Goal: Task Accomplishment & Management: Complete application form

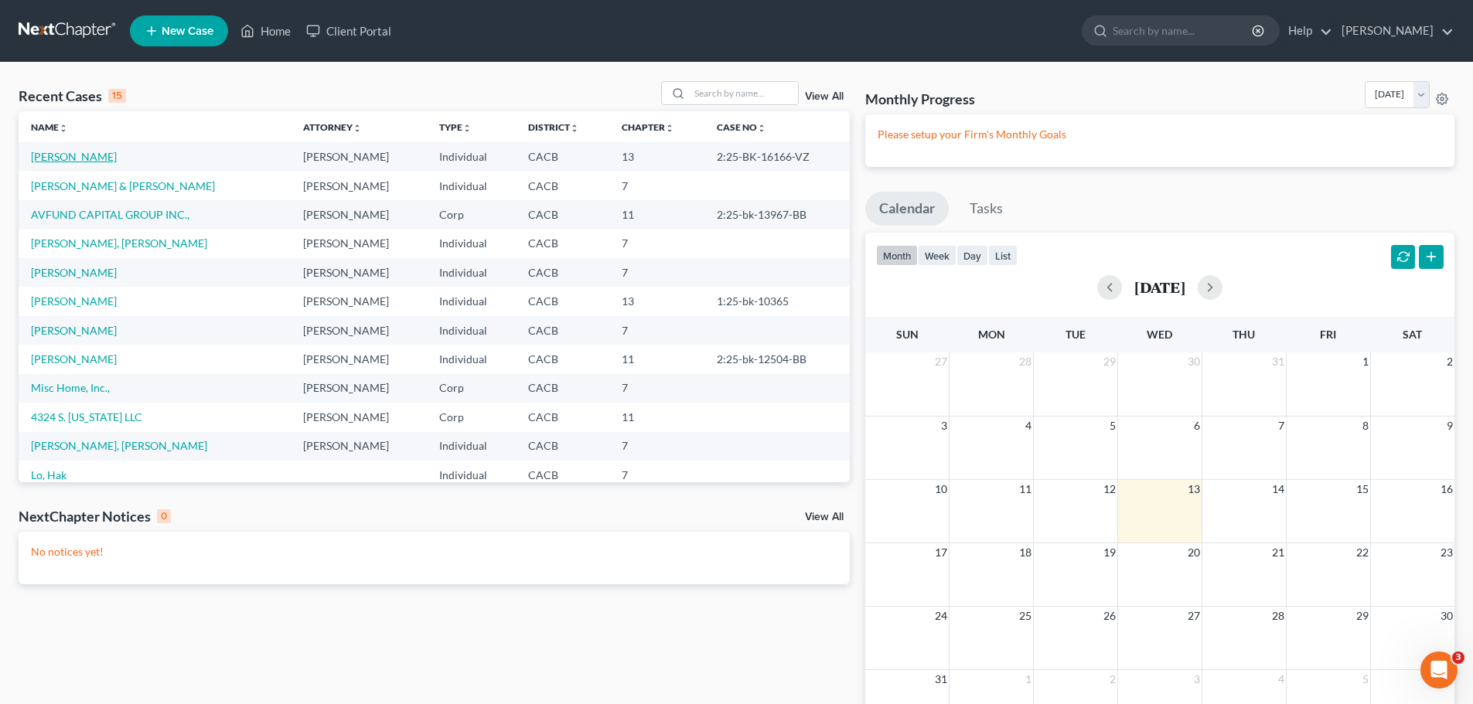
click at [49, 158] on link "[PERSON_NAME]" at bounding box center [74, 156] width 86 height 13
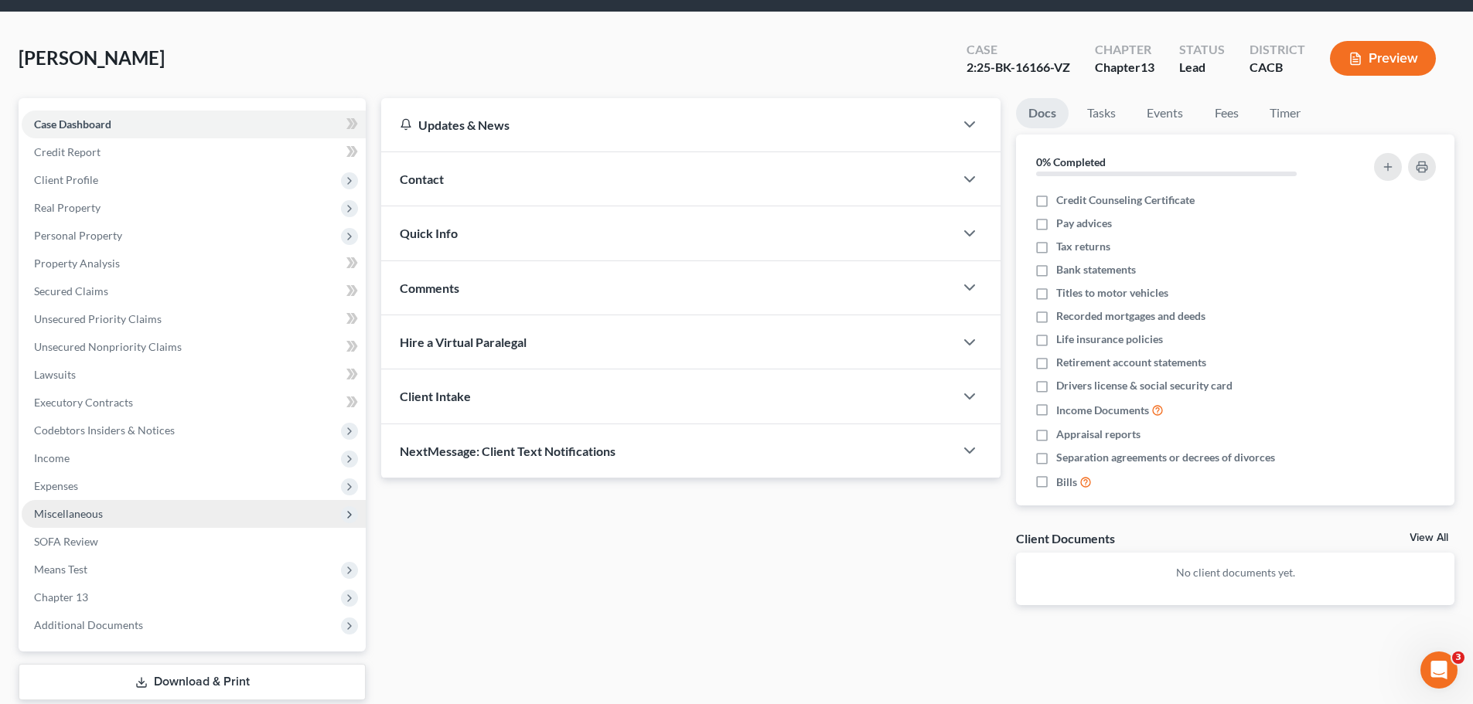
scroll to position [77, 0]
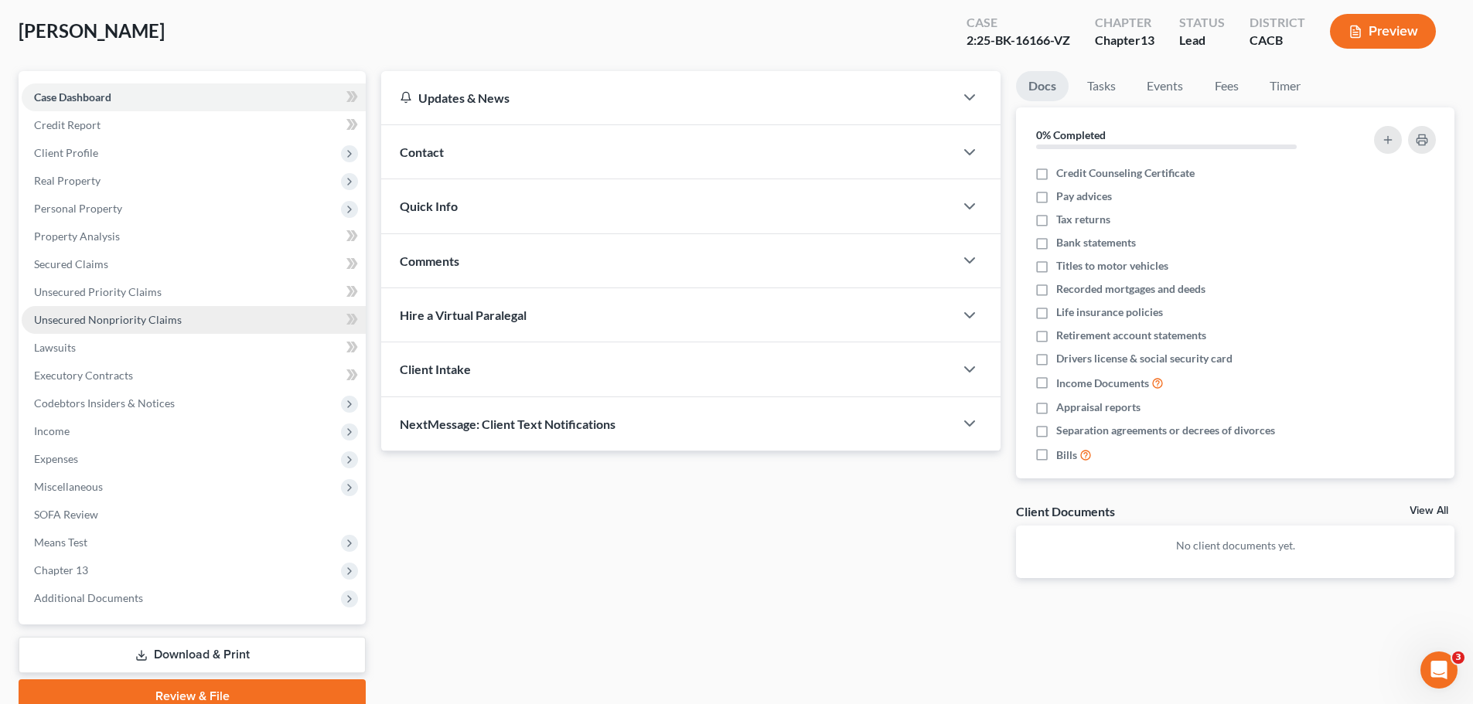
click at [89, 322] on span "Unsecured Nonpriority Claims" at bounding box center [108, 319] width 148 height 13
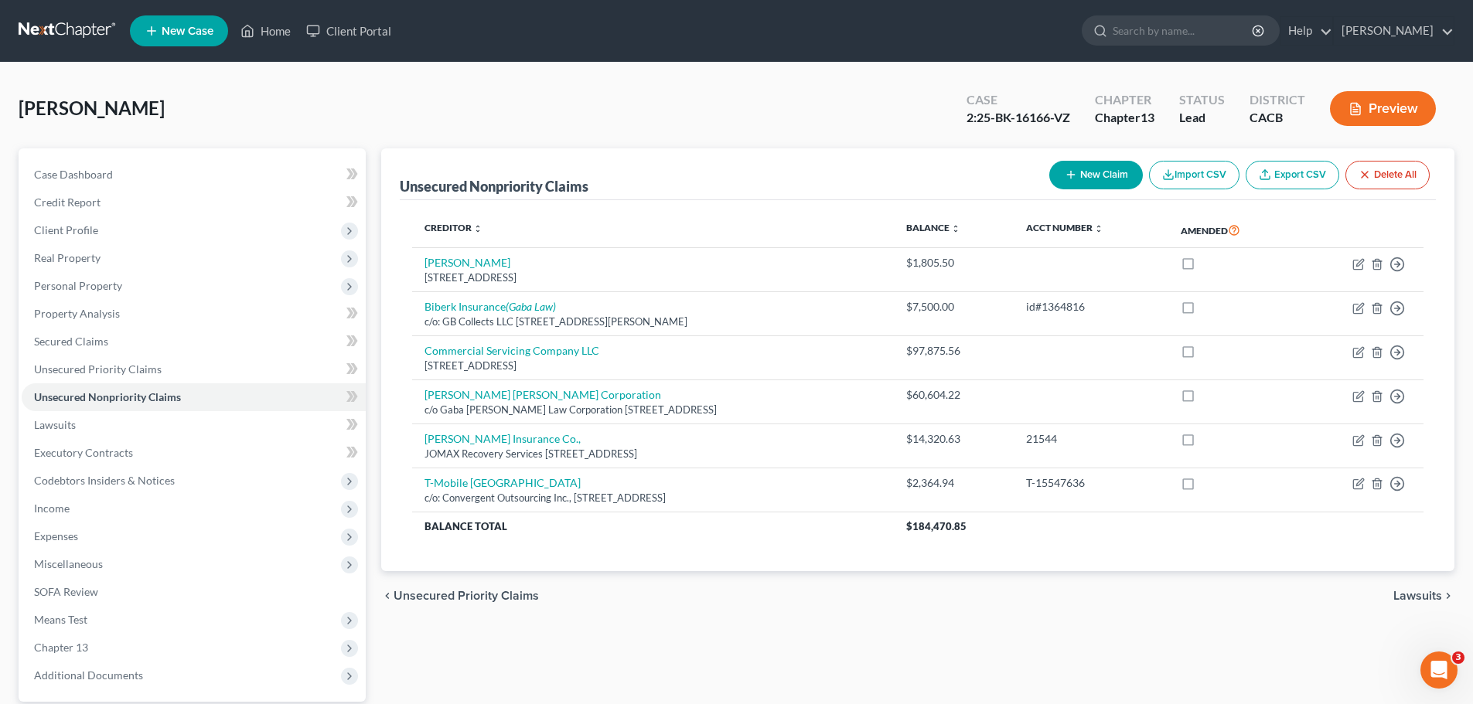
click at [1086, 176] on button "New Claim" at bounding box center [1096, 175] width 94 height 29
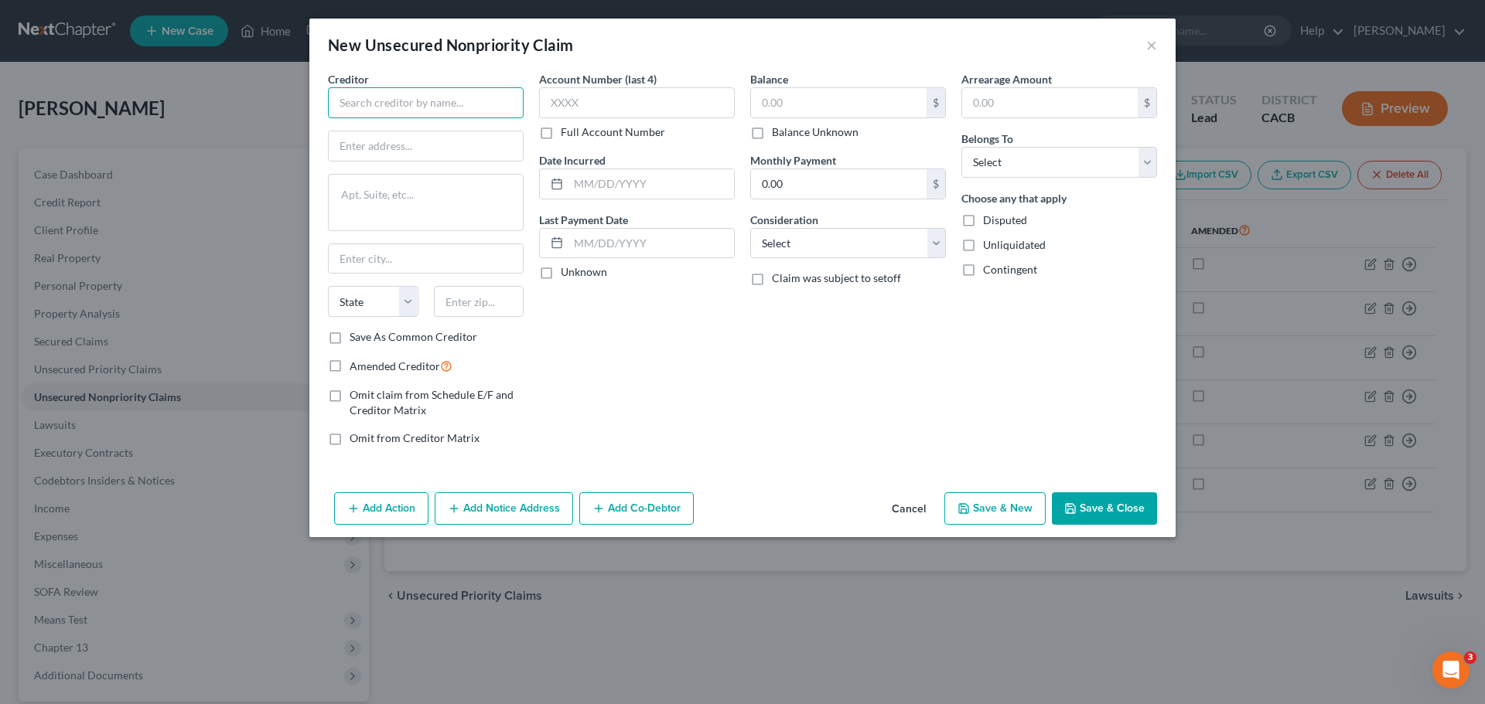
click at [370, 112] on input "text" at bounding box center [426, 102] width 196 height 31
type input "Edmundo Barojas"
click at [359, 155] on input "text" at bounding box center [426, 145] width 194 height 29
type input "c/o: Department of Industrial Relations"
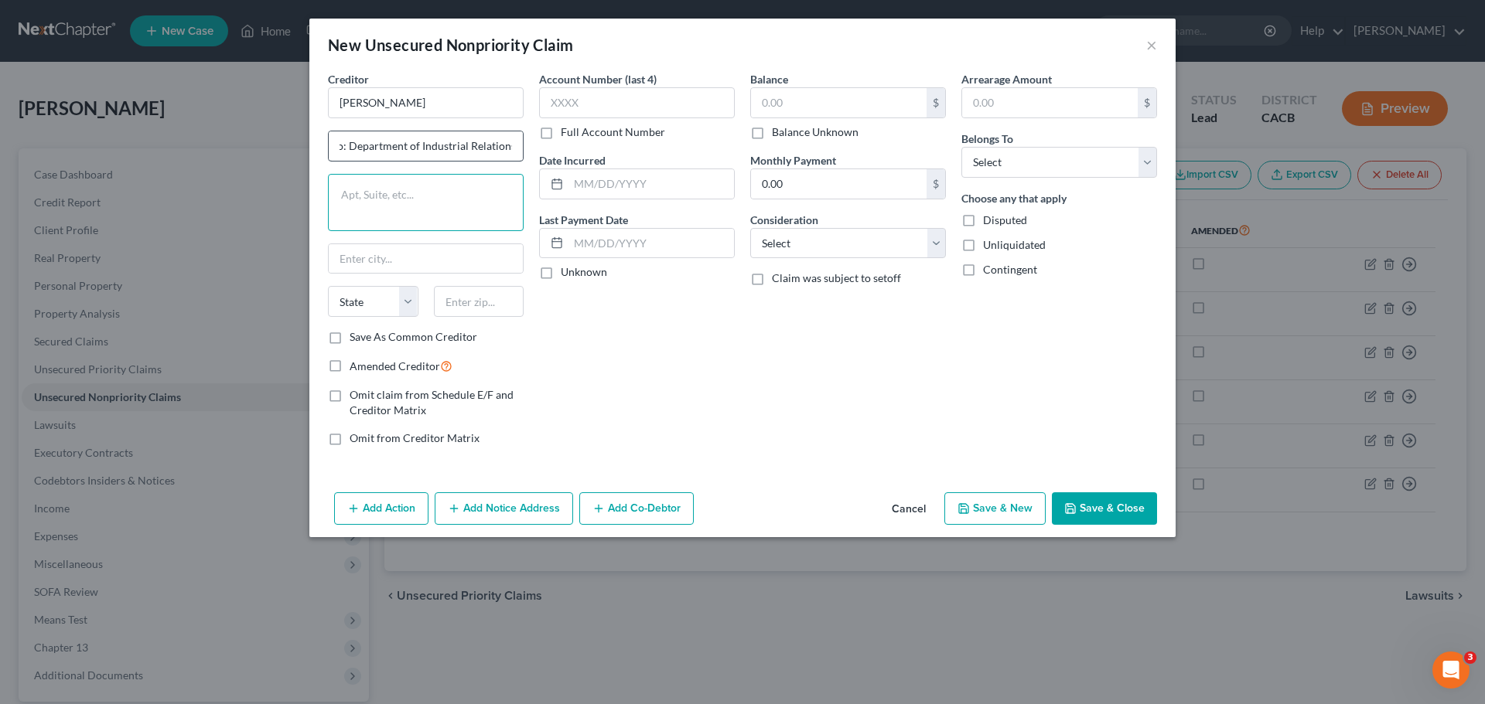
scroll to position [0, 0]
type textarea "Labor Comissioner's office 1500 Hughes Way Ste C-202"
type input "Long Beach"
select select "4"
type input "90810"
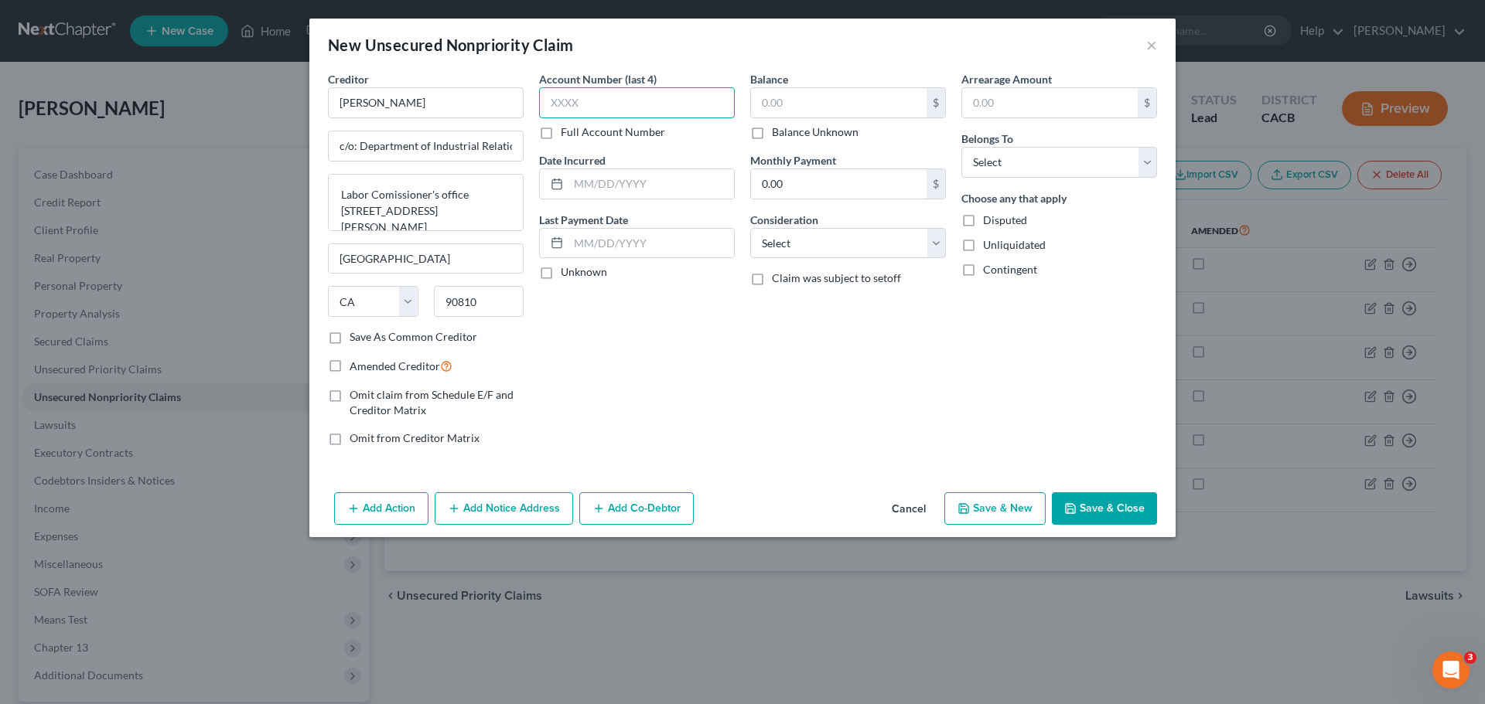
click at [566, 102] on input "text" at bounding box center [637, 102] width 196 height 31
type input "9399"
click at [785, 96] on input "text" at bounding box center [839, 102] width 176 height 29
type input "28,031.67"
click at [774, 395] on div "Balance 28,031.67 $ Balance Unknown Balance Undetermined 28,031.67 $ Balance Un…" at bounding box center [847, 264] width 211 height 387
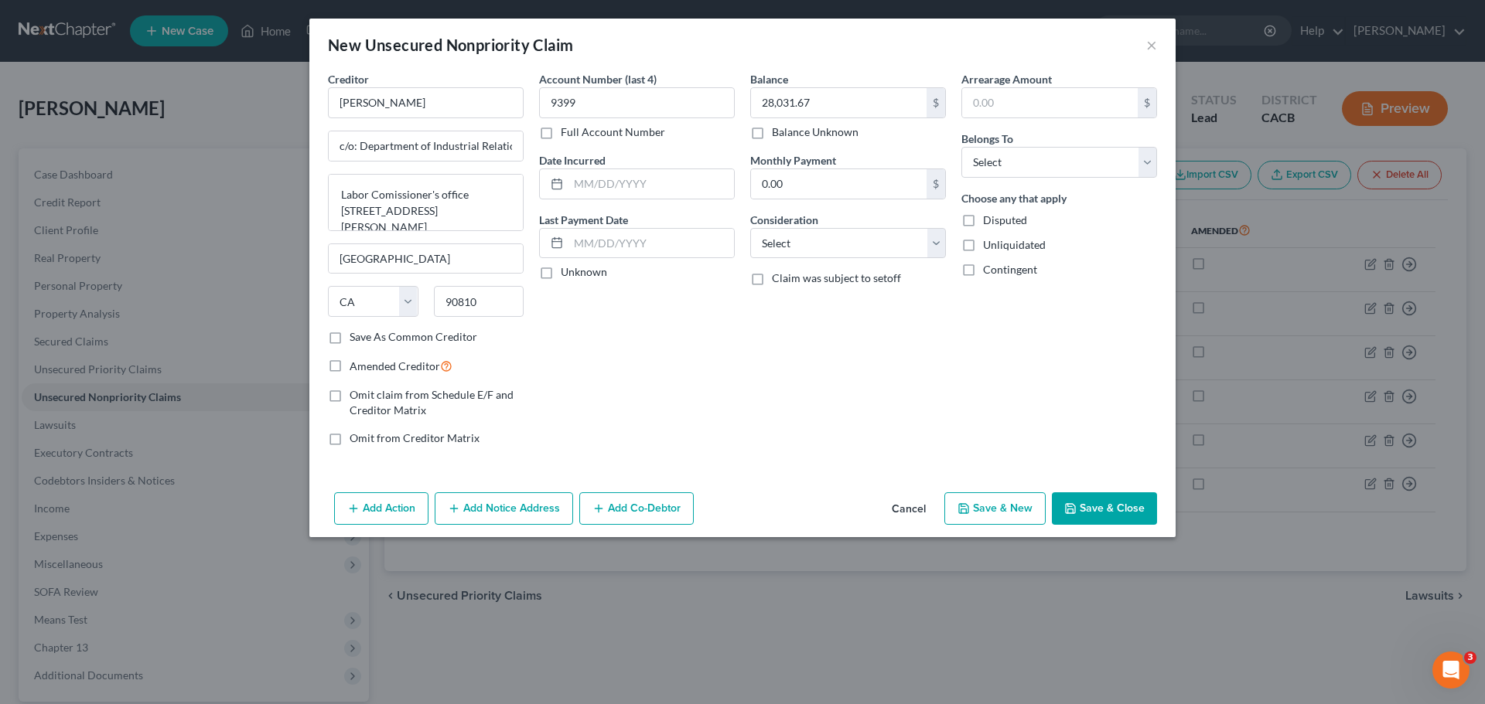
click at [983, 219] on label "Disputed" at bounding box center [1005, 220] width 44 height 15
click at [989, 219] on input "Disputed" at bounding box center [994, 218] width 10 height 10
checkbox input "true"
click at [983, 244] on label "Unliquidated" at bounding box center [1014, 244] width 63 height 15
click at [989, 244] on input "Unliquidated" at bounding box center [994, 242] width 10 height 10
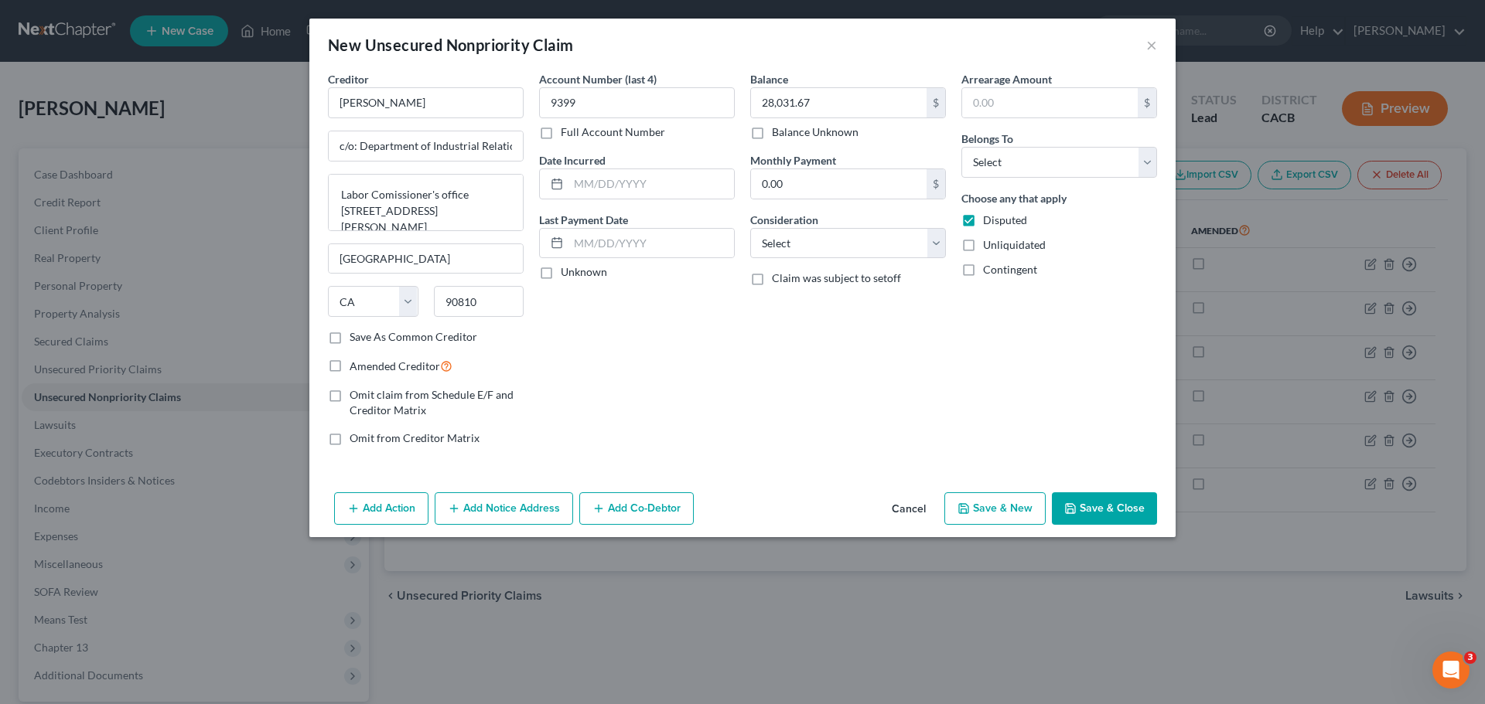
checkbox input "true"
click at [983, 271] on label "Contingent" at bounding box center [1010, 269] width 54 height 15
click at [989, 271] on input "Contingent" at bounding box center [994, 267] width 10 height 10
checkbox input "true"
click at [1032, 165] on select "Select Debtor 1 Only Debtor 2 Only Debtor 1 And Debtor 2 Only At Least One Of T…" at bounding box center [1059, 162] width 196 height 31
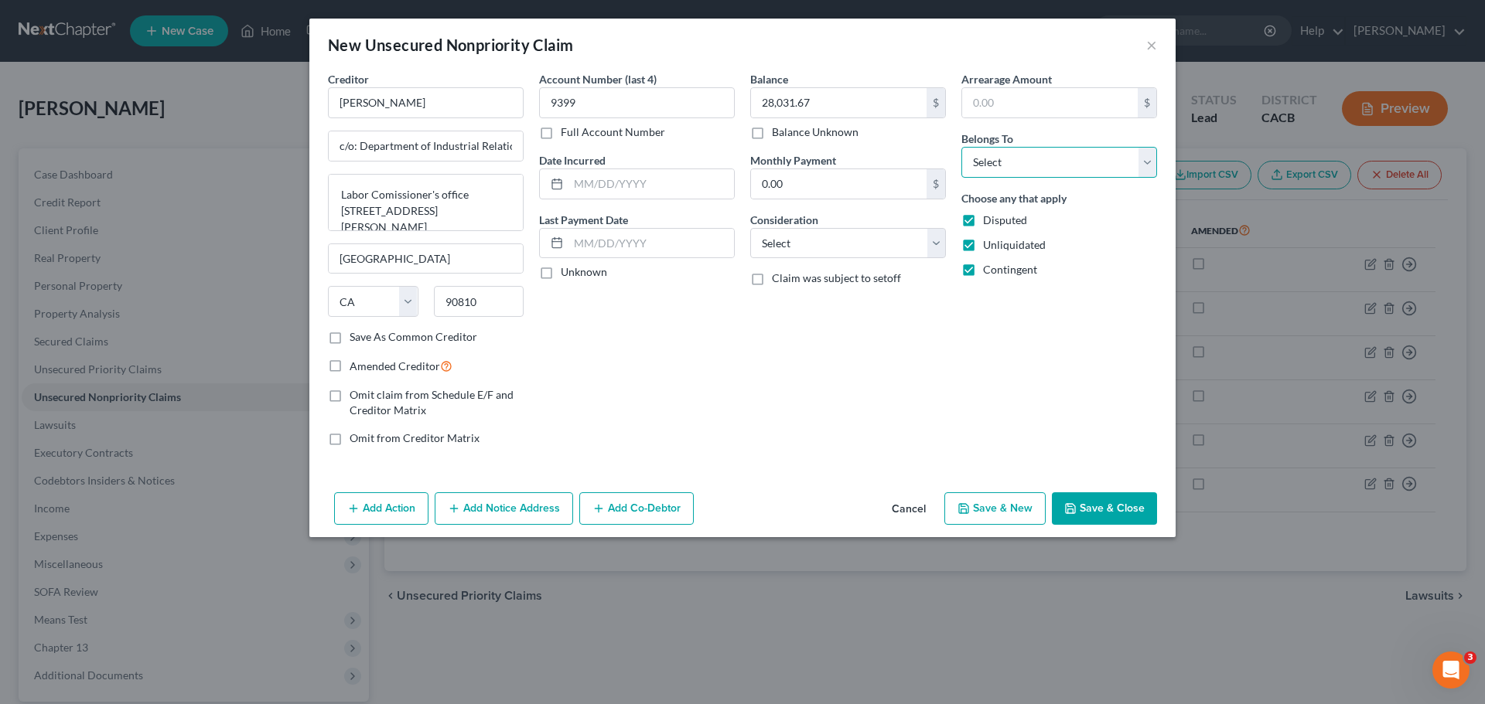
select select "3"
click at [961, 147] on select "Select Debtor 1 Only Debtor 2 Only Debtor 1 And Debtor 2 Only At Least One Of T…" at bounding box center [1059, 162] width 196 height 31
click at [813, 251] on select "Select Cable / Satellite Services Collection Agency Credit Card Debt Debt Couns…" at bounding box center [848, 243] width 196 height 31
select select "14"
click at [750, 228] on select "Select Cable / Satellite Services Collection Agency Credit Card Debt Debt Couns…" at bounding box center [848, 243] width 196 height 31
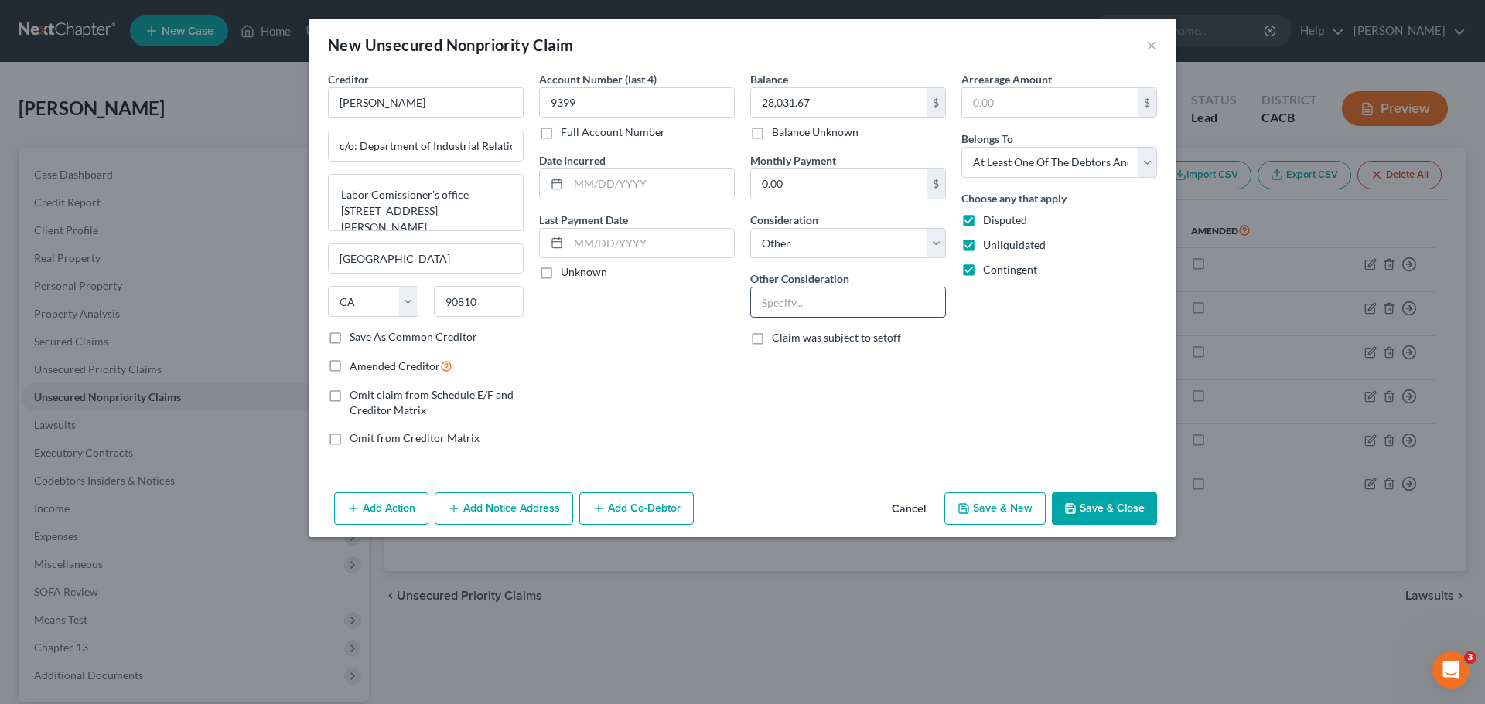
click at [779, 303] on input "text" at bounding box center [848, 302] width 194 height 29
type input "Labor Commission Award"
click at [380, 506] on button "Add Action" at bounding box center [381, 509] width 94 height 32
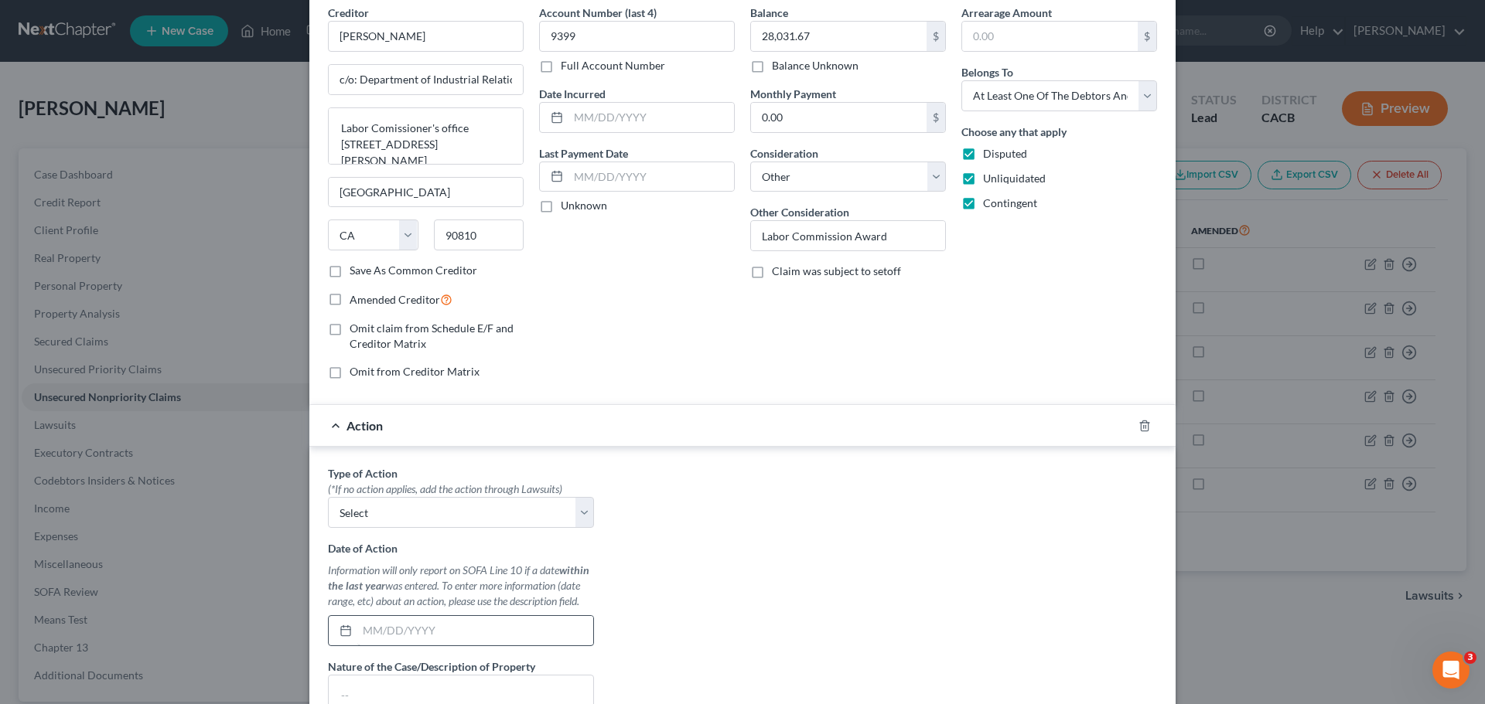
scroll to position [155, 0]
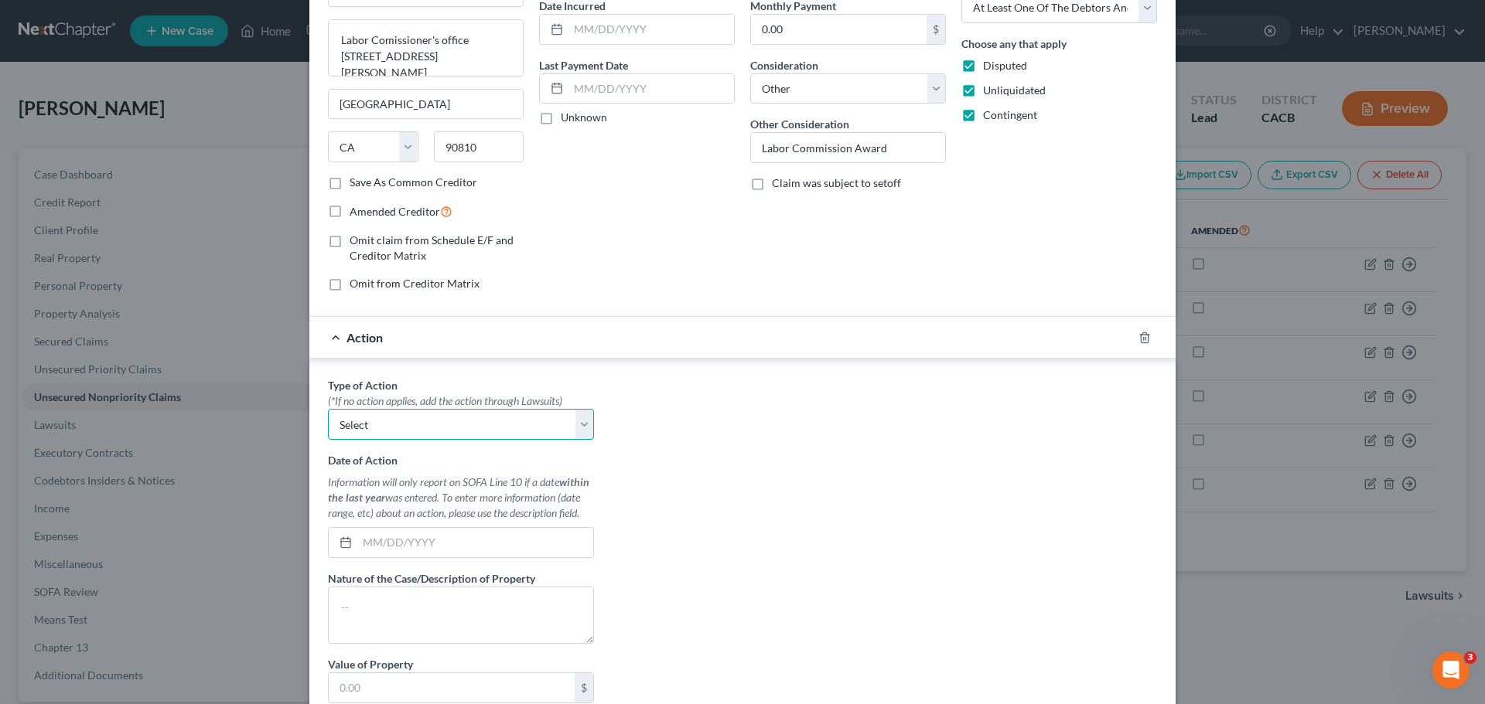
click at [389, 422] on select "Select Repossession Garnishment Foreclosure Personal Injury Attached, Seized, O…" at bounding box center [461, 424] width 266 height 31
click at [428, 414] on select "Select Repossession Garnishment Foreclosure Personal Injury Attached, Seized, O…" at bounding box center [461, 424] width 266 height 31
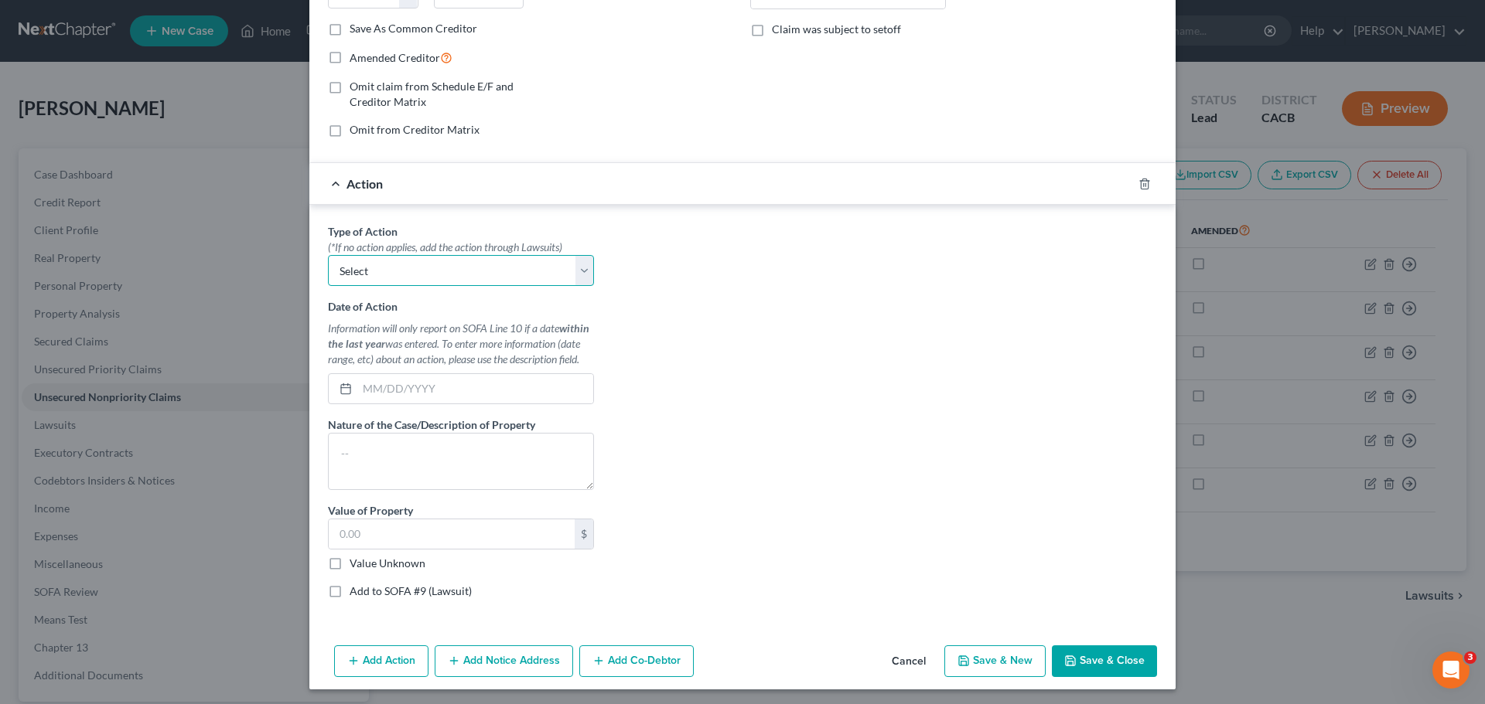
scroll to position [309, 0]
click at [380, 449] on textarea at bounding box center [461, 460] width 266 height 57
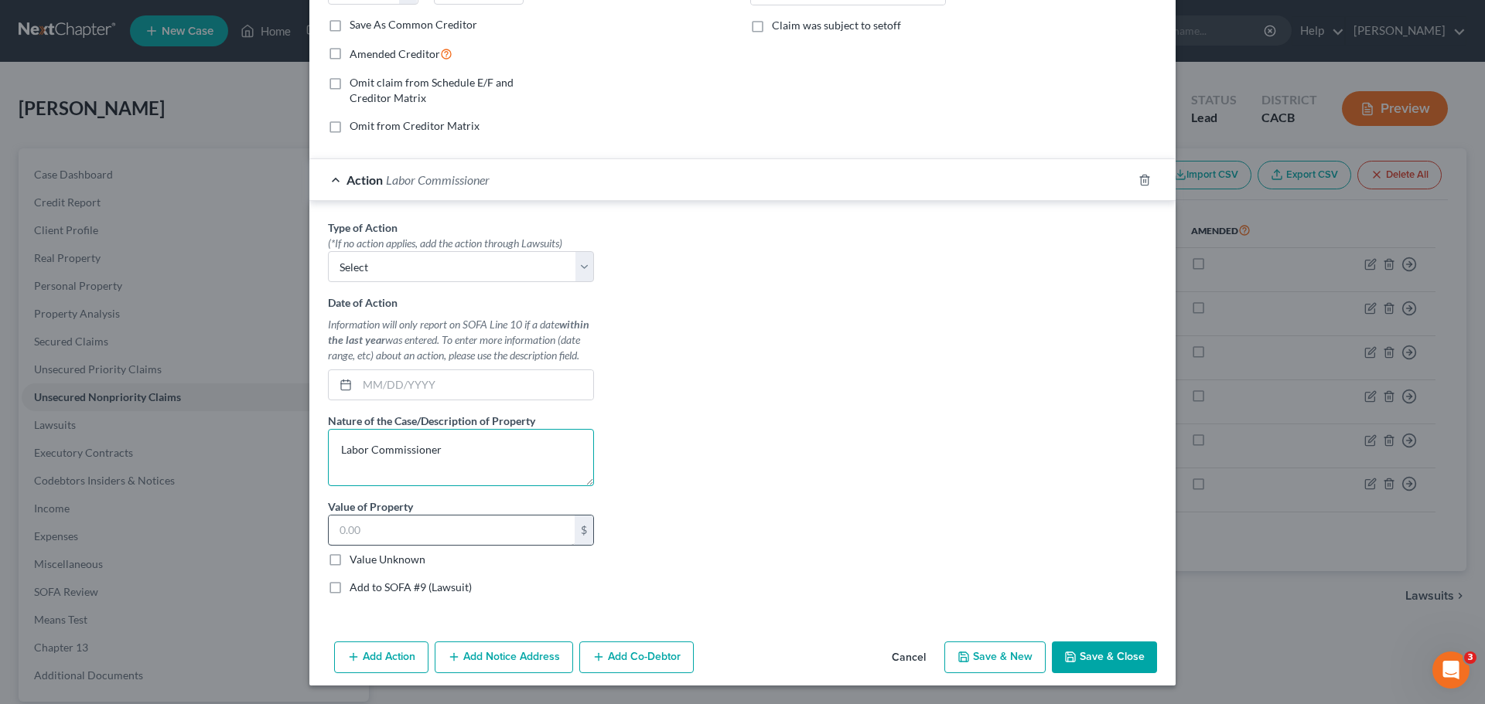
type textarea "Labor Commissioner"
click at [360, 535] on input "text" at bounding box center [452, 530] width 246 height 29
click at [453, 448] on textarea "Labor Commissioner" at bounding box center [461, 457] width 266 height 57
click at [1140, 180] on icon "button" at bounding box center [1144, 180] width 12 height 12
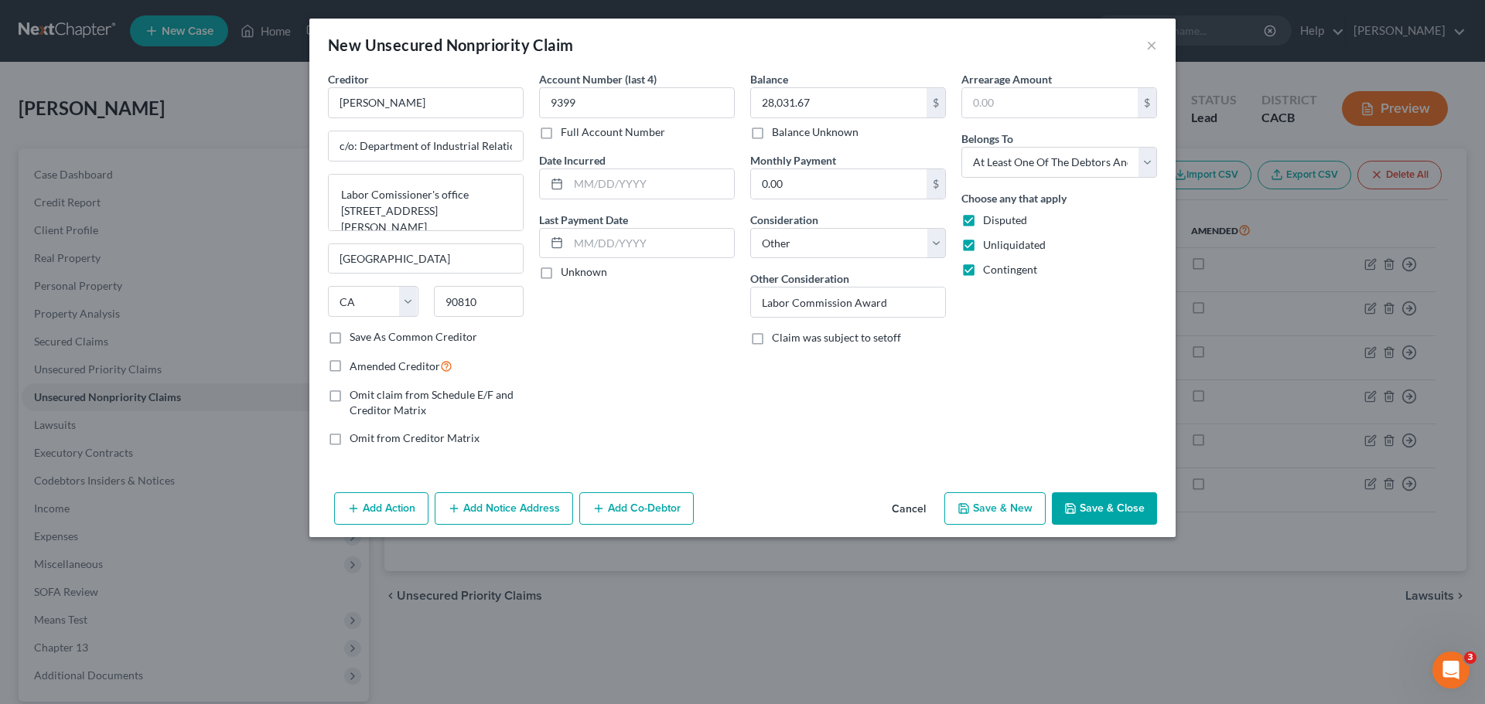
scroll to position [0, 0]
click at [990, 507] on button "Save & New" at bounding box center [994, 509] width 101 height 32
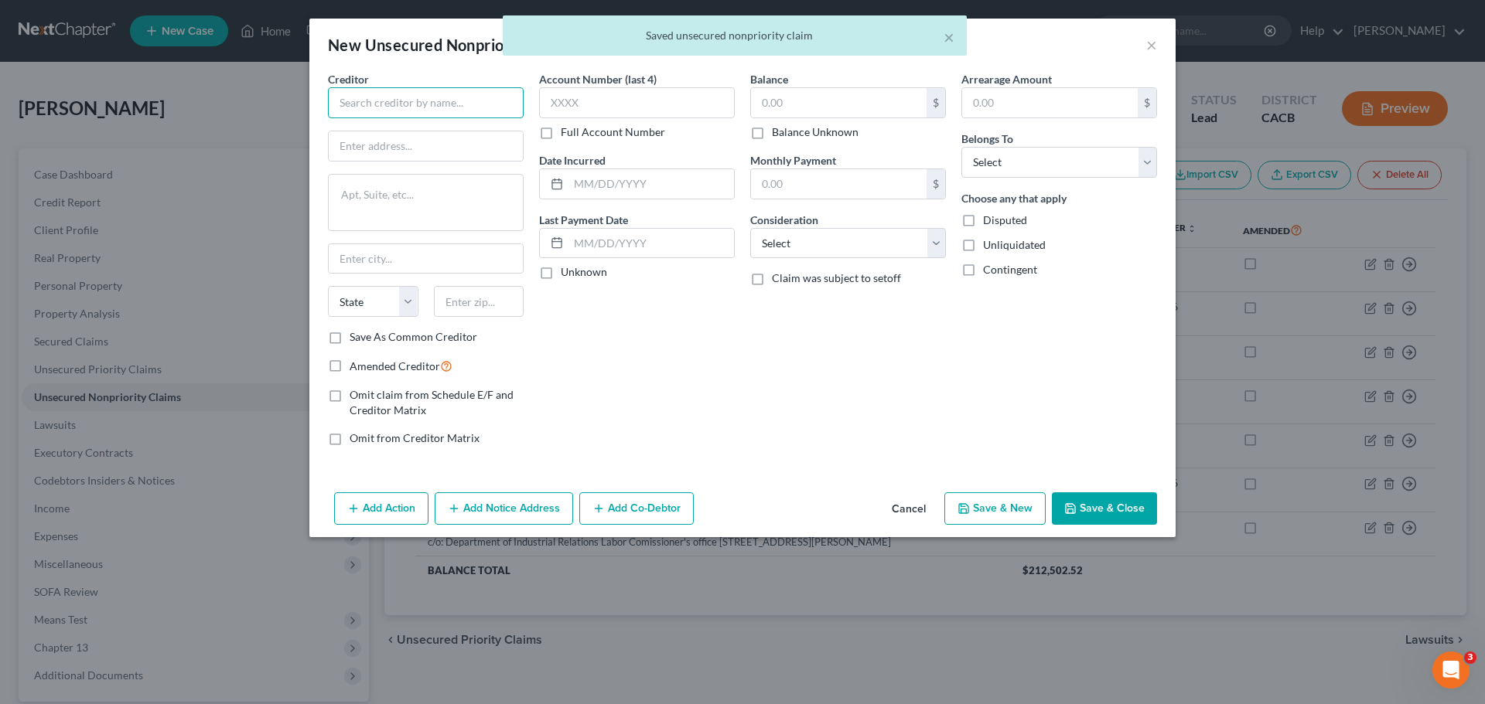
click at [387, 107] on input "text" at bounding box center [426, 102] width 196 height 31
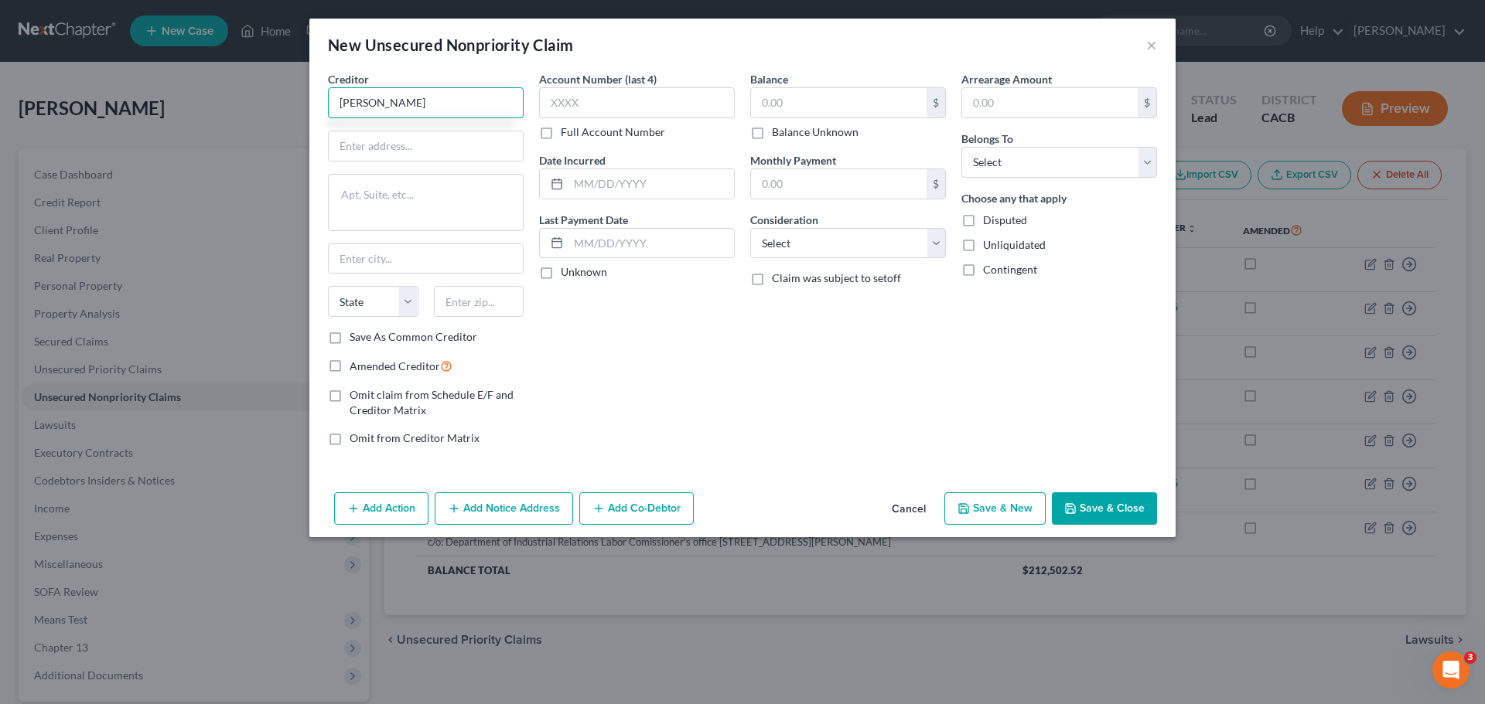
type input "Pedro Escalante"
type input "Department of Industrial Relations"
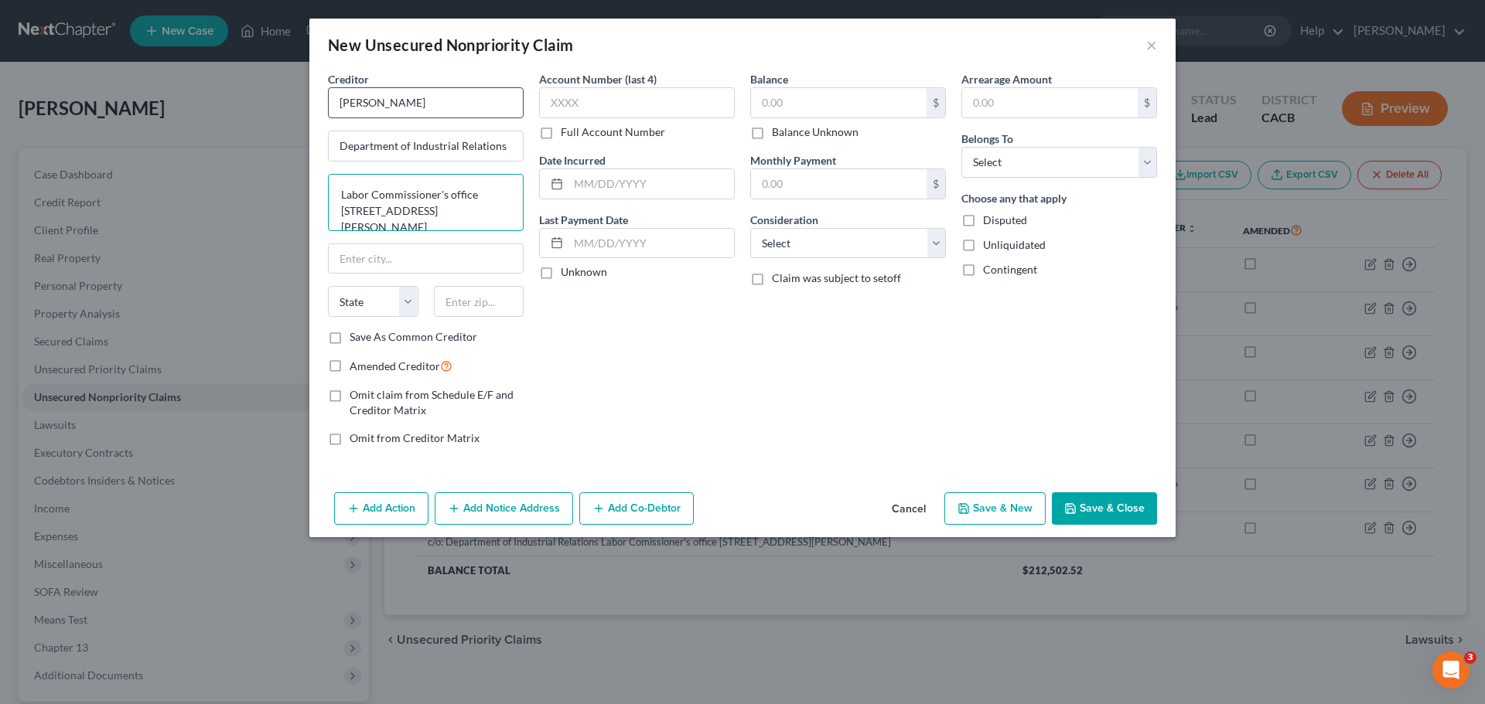
type textarea "Labor Commissioner's office 1500 Hughes Way Ste C-202"
type input "Long Beach"
select select "4"
type input "90810"
click at [500, 216] on textarea "Labor Commissioner's office 1500 Hughes Way Ste C-202" at bounding box center [426, 202] width 196 height 57
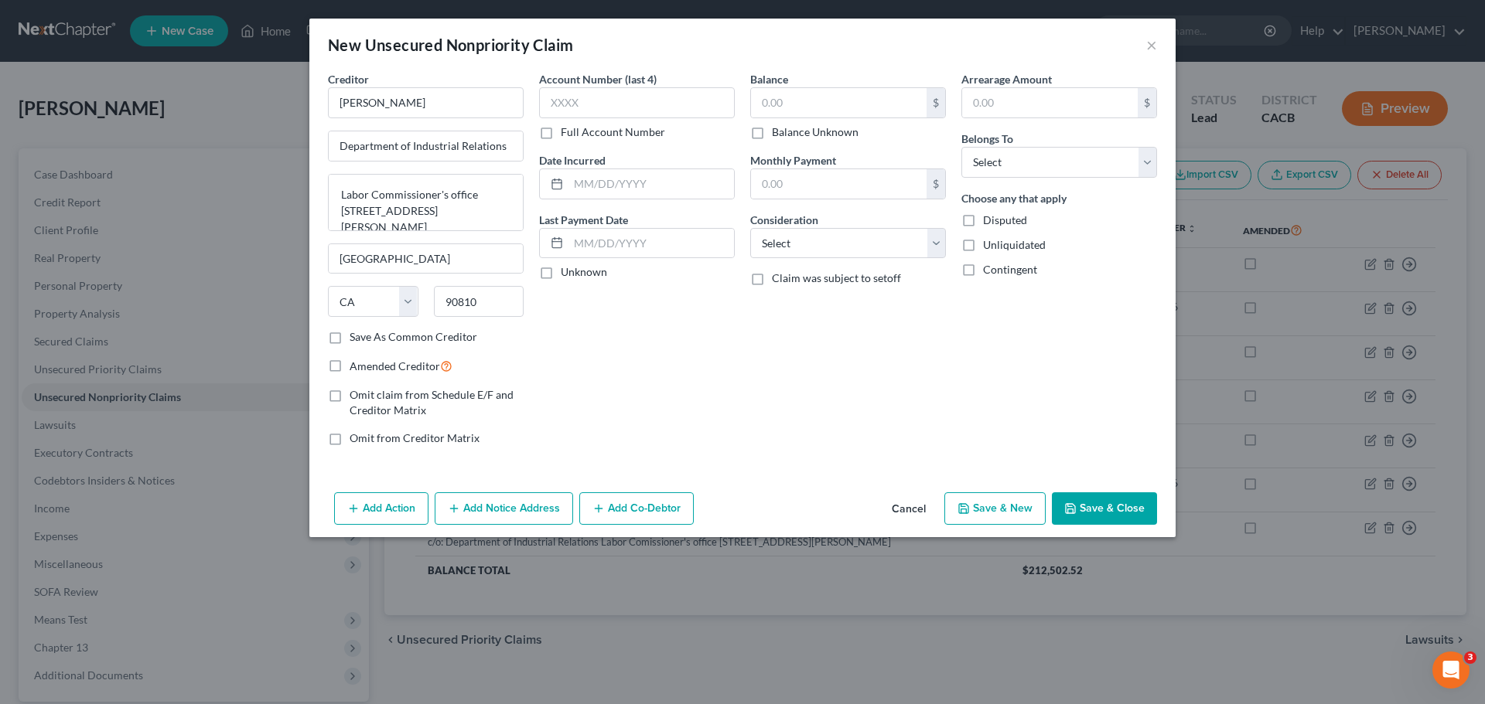
click at [619, 336] on div "Account Number (last 4) Full Account Number Date Incurred Last Payment Date Unk…" at bounding box center [636, 264] width 211 height 387
click at [983, 220] on label "Disputed" at bounding box center [1005, 220] width 44 height 15
click at [989, 220] on input "Disputed" at bounding box center [994, 218] width 10 height 10
checkbox input "true"
click at [983, 244] on label "Unliquidated" at bounding box center [1014, 244] width 63 height 15
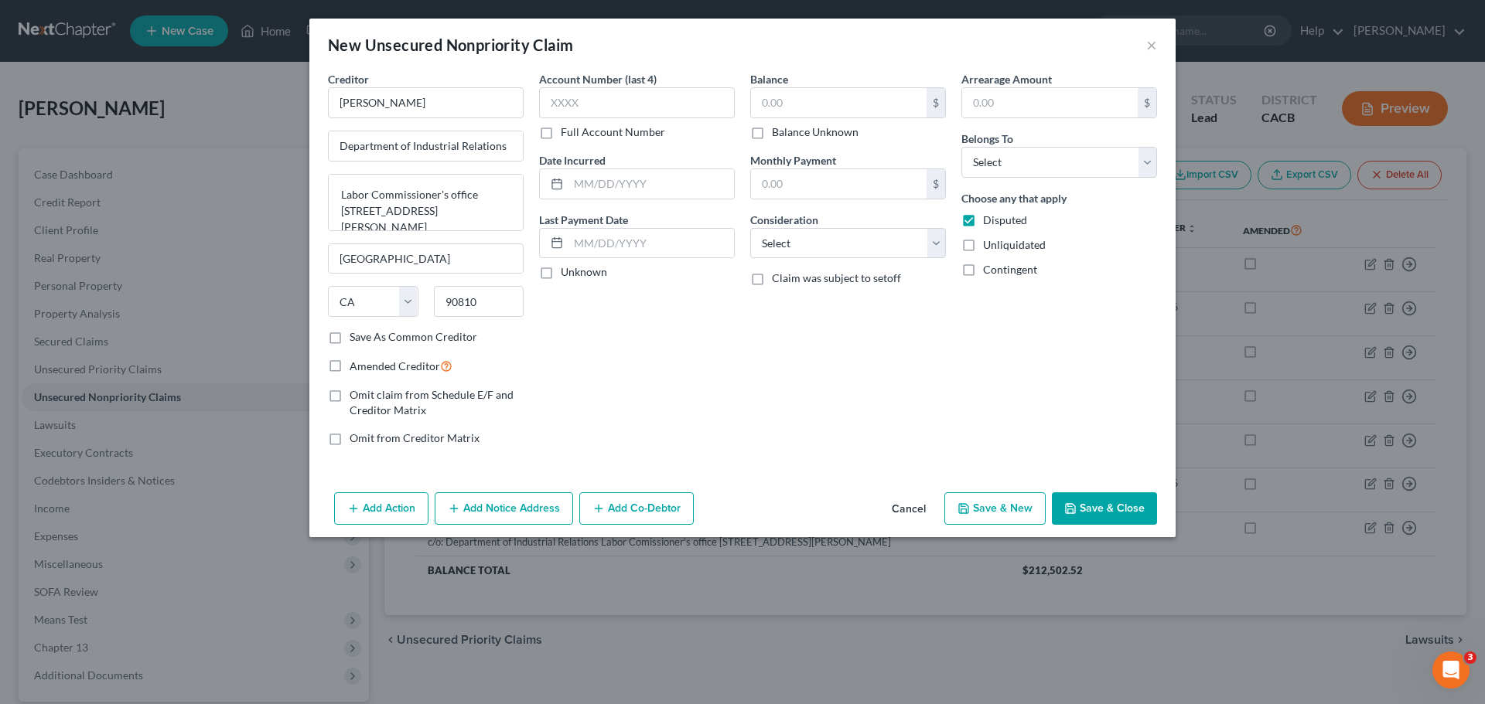
click at [989, 244] on input "Unliquidated" at bounding box center [994, 242] width 10 height 10
checkbox input "true"
click at [983, 269] on label "Contingent" at bounding box center [1010, 269] width 54 height 15
click at [989, 269] on input "Contingent" at bounding box center [994, 267] width 10 height 10
checkbox input "true"
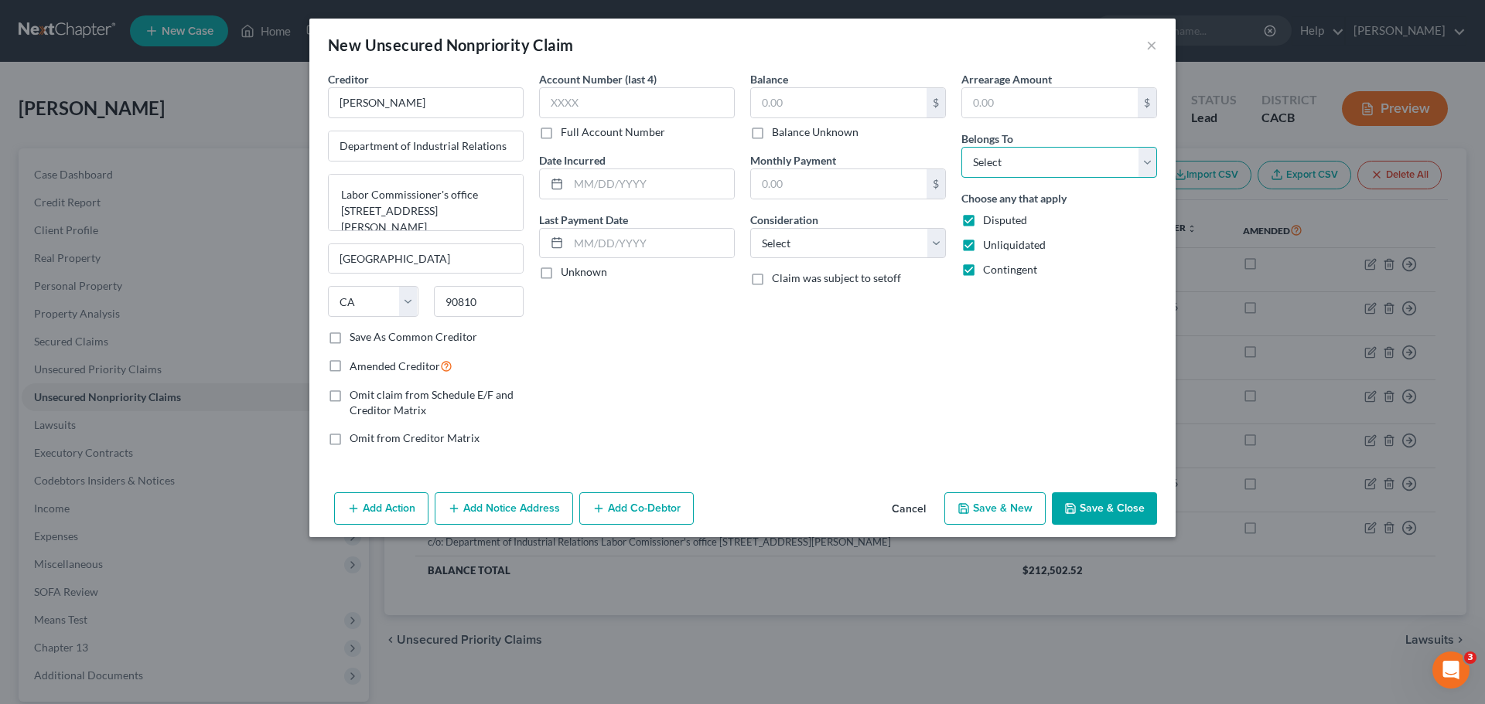
click at [990, 166] on select "Select Debtor 1 Only Debtor 2 Only Debtor 1 And Debtor 2 Only At Least One Of T…" at bounding box center [1059, 162] width 196 height 31
select select "3"
click at [961, 147] on select "Select Debtor 1 Only Debtor 2 Only Debtor 1 And Debtor 2 Only At Least One Of T…" at bounding box center [1059, 162] width 196 height 31
click at [810, 112] on input "text" at bounding box center [839, 102] width 176 height 29
type input "20,081.11"
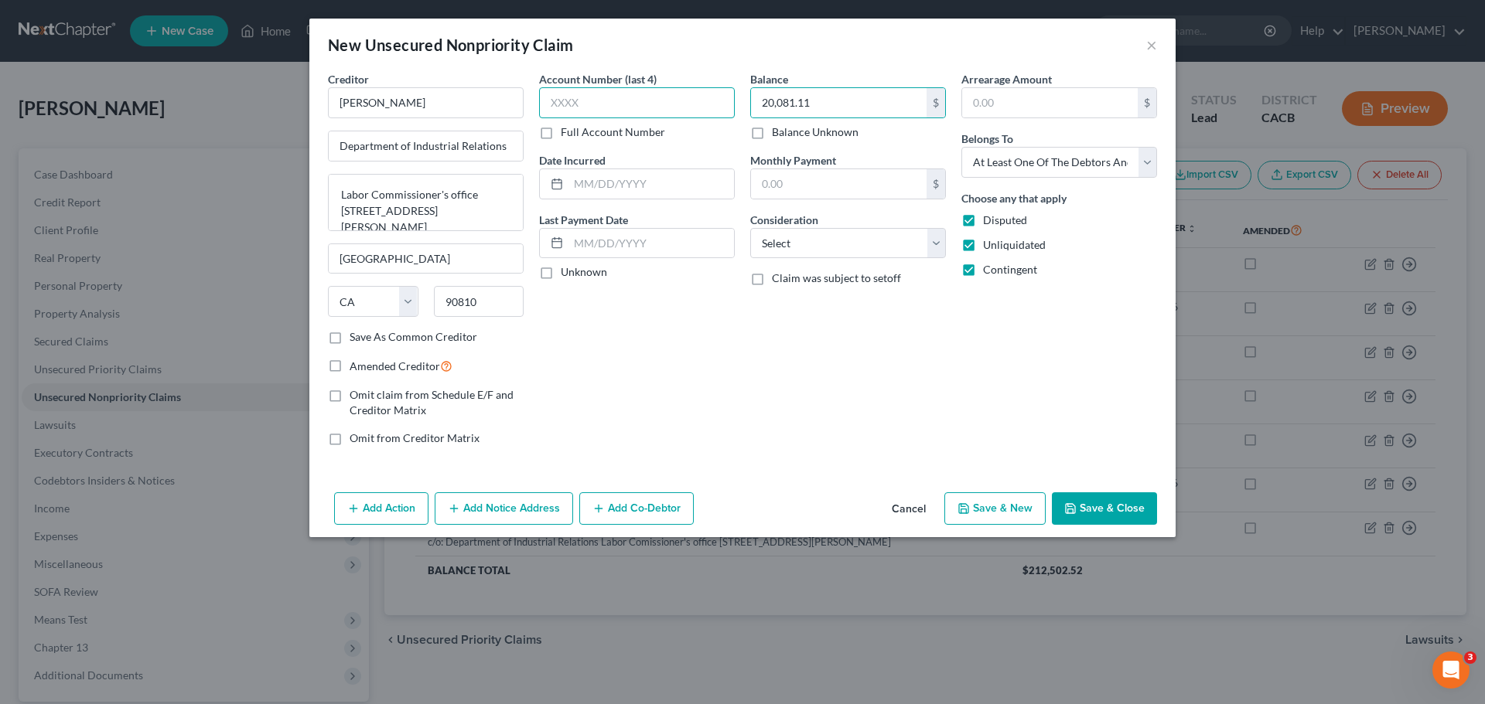
click at [649, 116] on input "text" at bounding box center [637, 102] width 196 height 31
type input "9395"
click at [997, 514] on button "Save & New" at bounding box center [994, 509] width 101 height 32
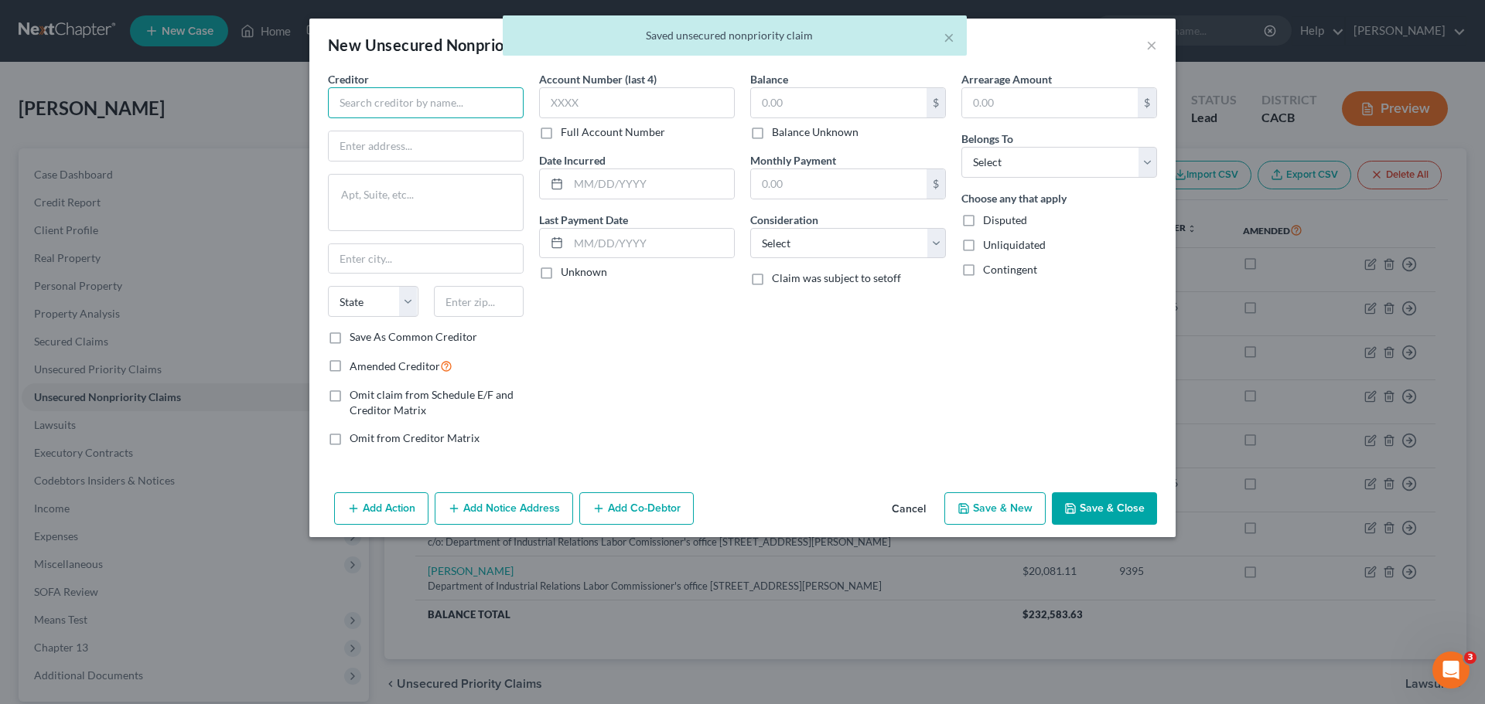
click at [405, 110] on input "text" at bounding box center [426, 102] width 196 height 31
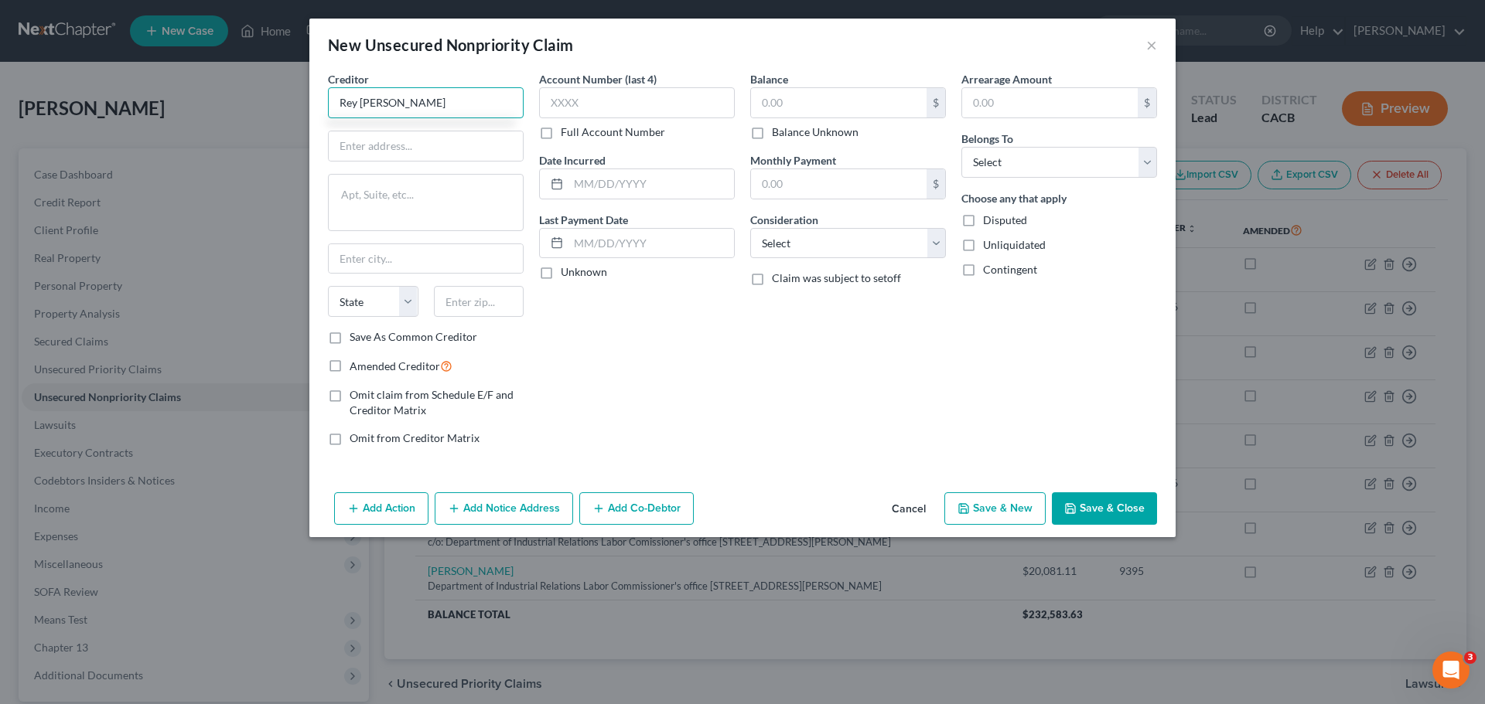
type input "Rey Davi Enriquez"
type input "c/o: Department of Industrial Relations"
paste textarea "Labor Commissioner's office 1500 Hughes Way Ste C-202"
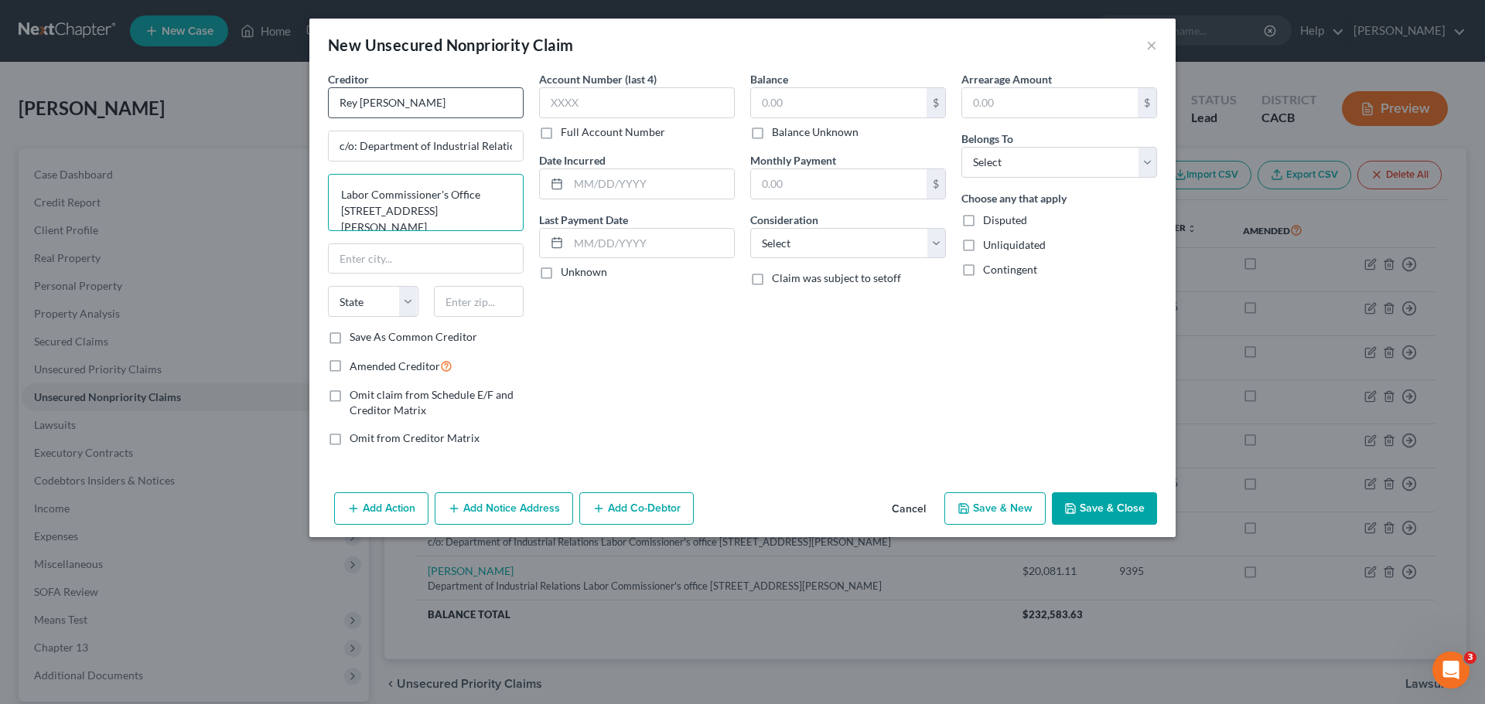
type textarea "Labor Commissioner's Office 1500 Hughes Way Ste C-202"
type input "Long Beach"
select select "4"
type input "90810"
click at [557, 102] on input "text" at bounding box center [637, 102] width 196 height 31
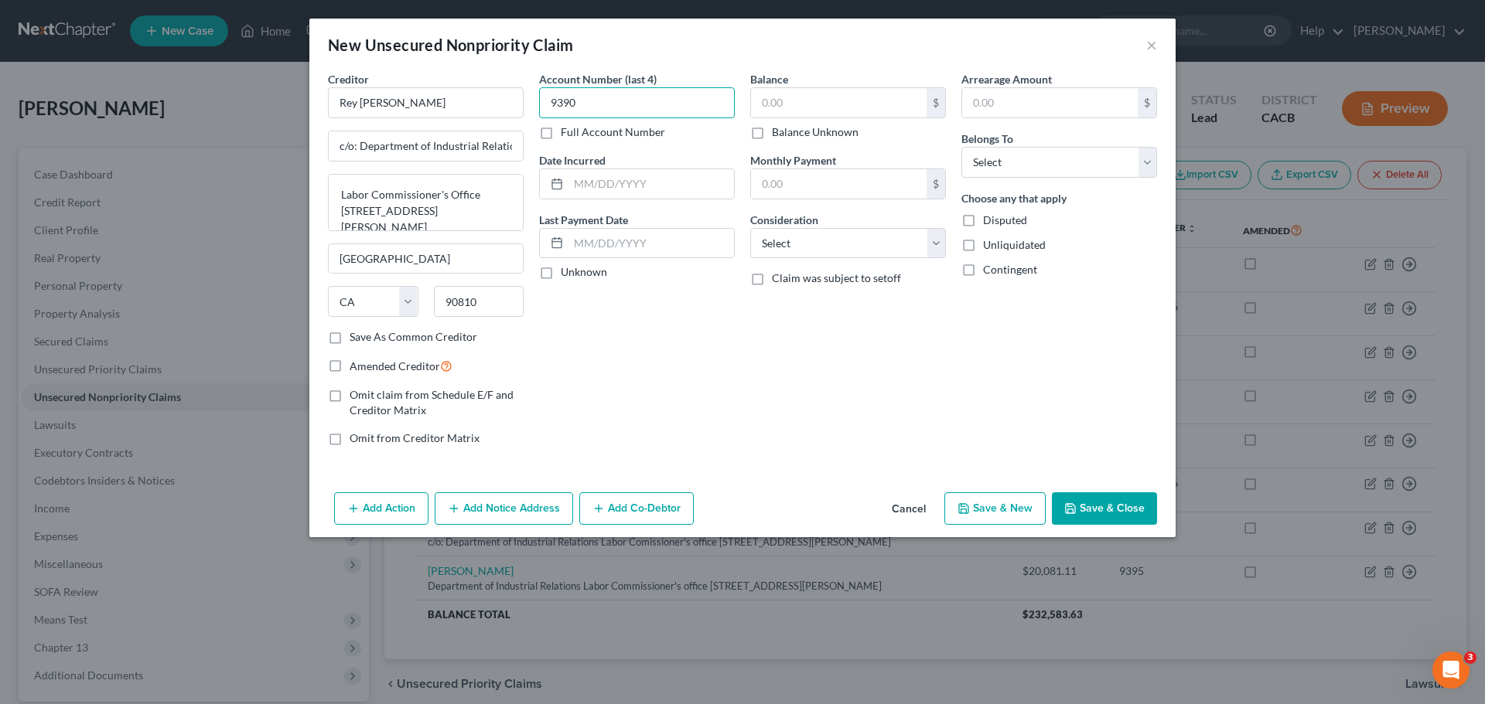
type input "9390"
click at [786, 83] on label "Balance" at bounding box center [769, 79] width 38 height 16
click at [776, 108] on input "text" at bounding box center [839, 102] width 176 height 29
type input "12,263.06"
click at [983, 219] on label "Disputed" at bounding box center [1005, 220] width 44 height 15
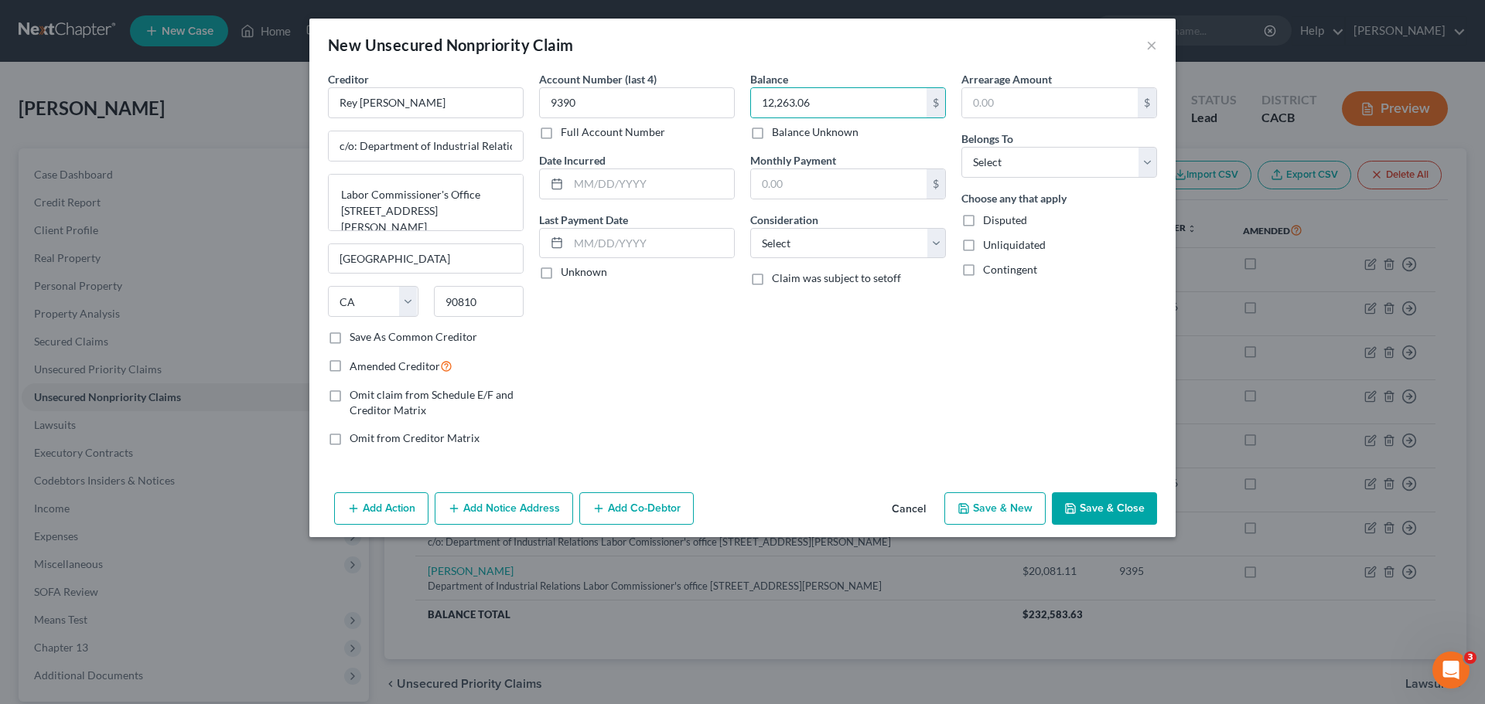
click at [989, 219] on input "Disputed" at bounding box center [994, 218] width 10 height 10
checkbox input "true"
click at [983, 237] on label "Unliquidated" at bounding box center [1014, 244] width 63 height 15
click at [989, 237] on input "Unliquidated" at bounding box center [994, 242] width 10 height 10
checkbox input "true"
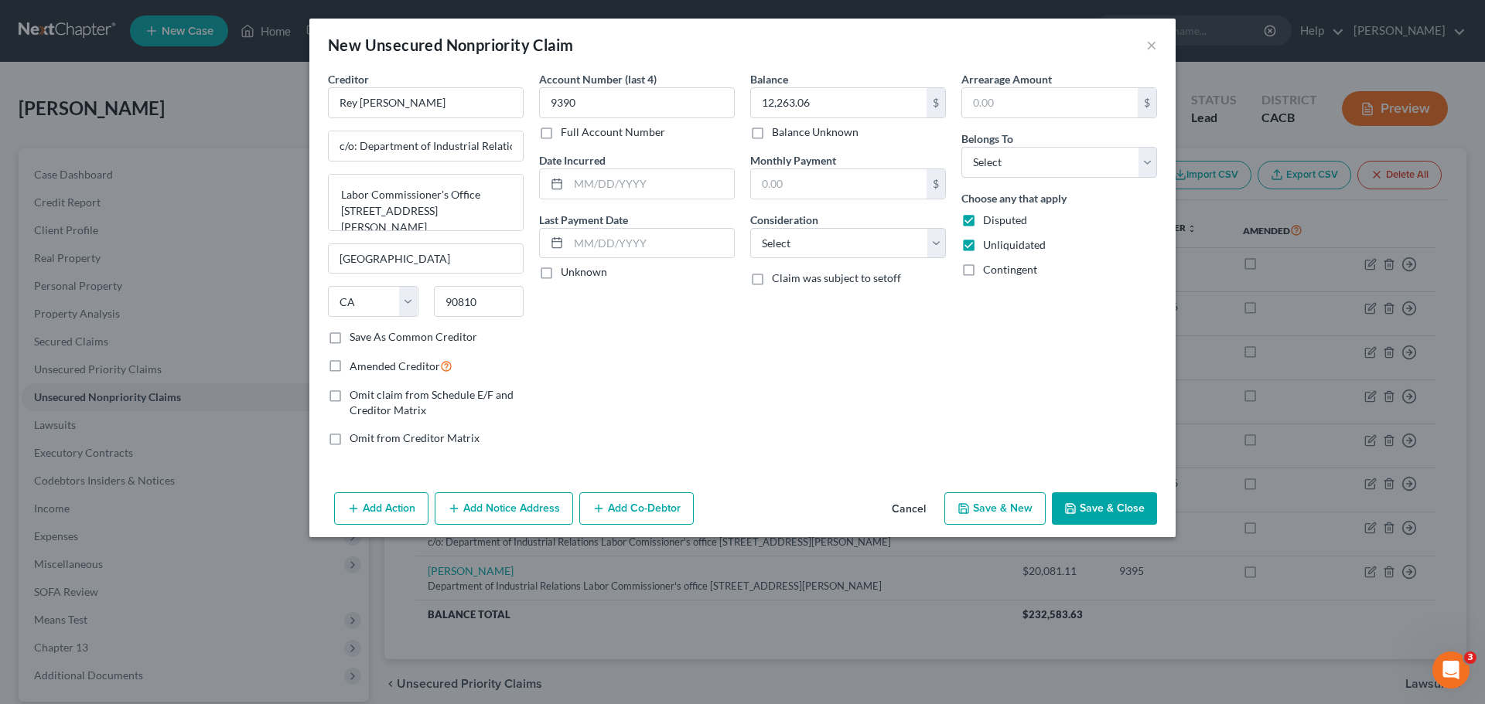
click at [983, 263] on label "Contingent" at bounding box center [1010, 269] width 54 height 15
click at [989, 263] on input "Contingent" at bounding box center [994, 267] width 10 height 10
checkbox input "true"
click at [918, 243] on select "Select Cable / Satellite Services Collection Agency Credit Card Debt Debt Couns…" at bounding box center [848, 243] width 196 height 31
select select "14"
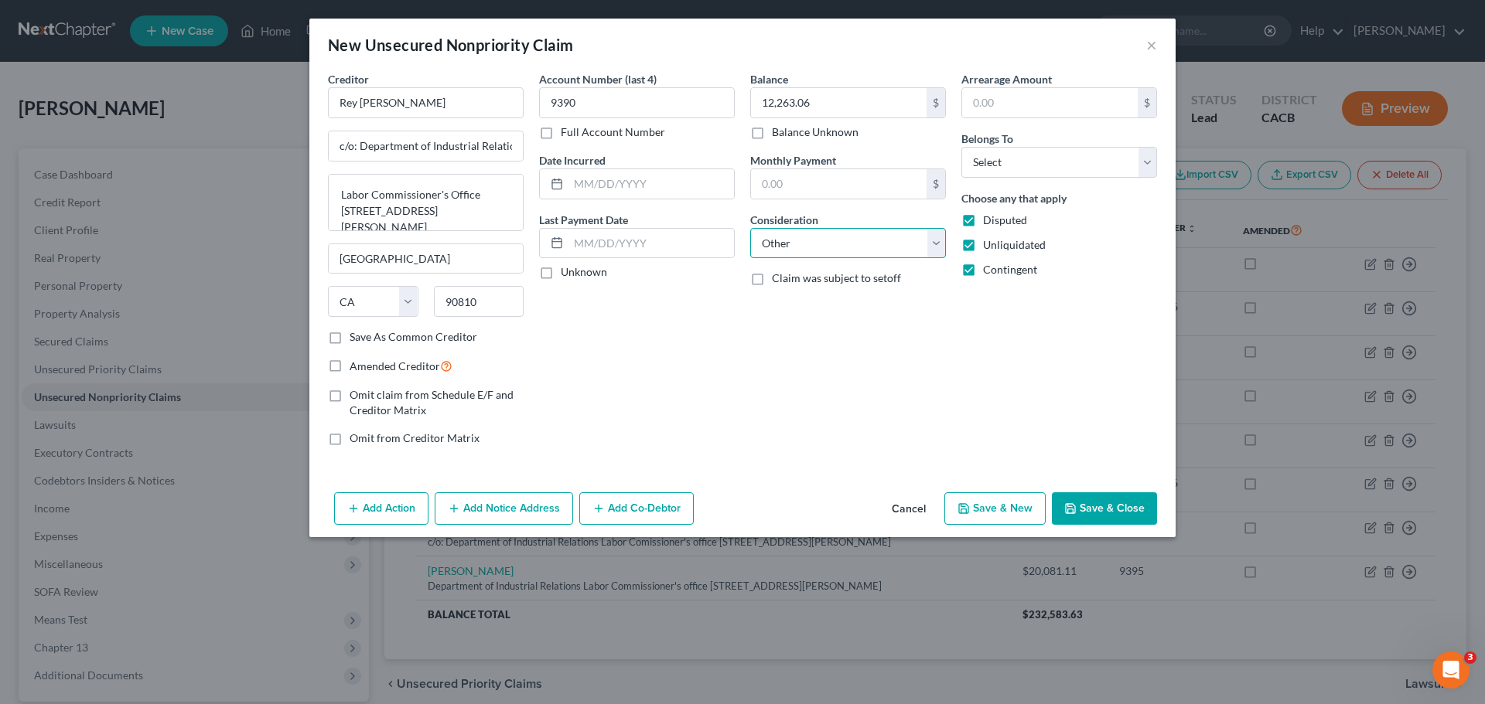
click at [750, 228] on select "Select Cable / Satellite Services Collection Agency Credit Card Debt Debt Couns…" at bounding box center [848, 243] width 196 height 31
click at [769, 300] on input "text" at bounding box center [848, 302] width 194 height 29
type input "Labor Commissioner Award"
click at [993, 159] on select "Select Debtor 1 Only Debtor 2 Only Debtor 1 And Debtor 2 Only At Least One Of T…" at bounding box center [1059, 162] width 196 height 31
select select "3"
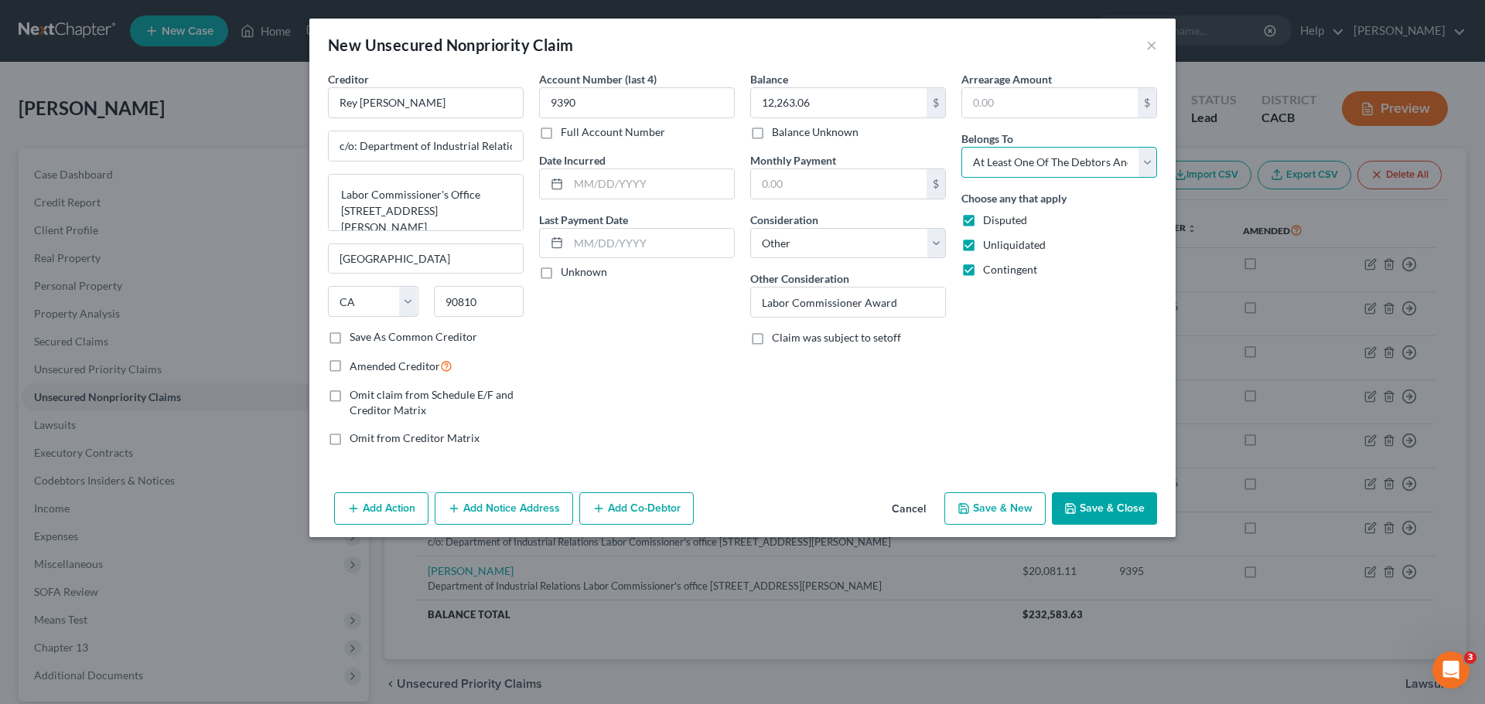
click at [961, 147] on select "Select Debtor 1 Only Debtor 2 Only Debtor 1 And Debtor 2 Only At Least One Of T…" at bounding box center [1059, 162] width 196 height 31
click at [1026, 164] on select "Select Debtor 1 Only Debtor 2 Only Debtor 1 And Debtor 2 Only At Least One Of T…" at bounding box center [1059, 162] width 196 height 31
click at [1000, 383] on div "Arrearage Amount $ Belongs To * Select Debtor 1 Only Debtor 2 Only Debtor 1 And…" at bounding box center [1058, 264] width 211 height 387
click at [1003, 510] on button "Save & New" at bounding box center [994, 509] width 101 height 32
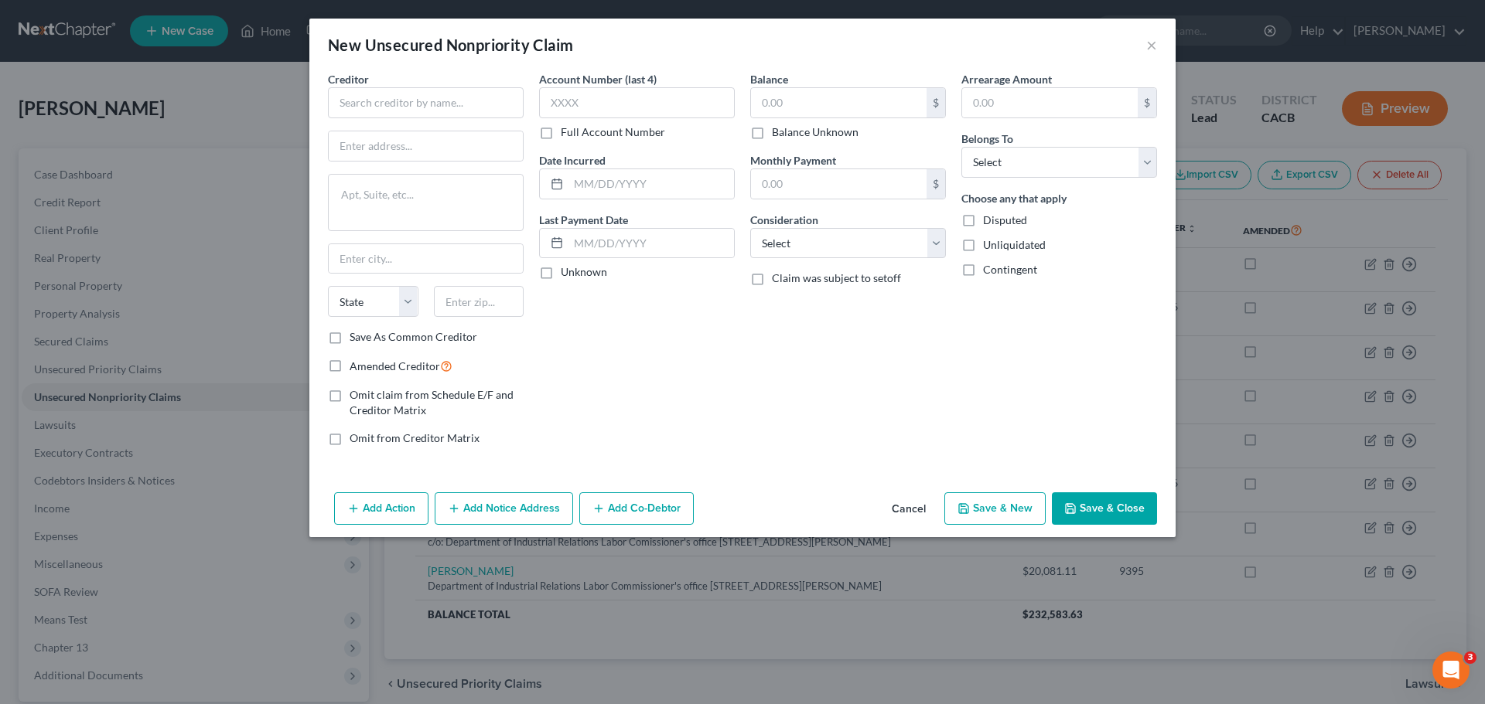
type input "0.00"
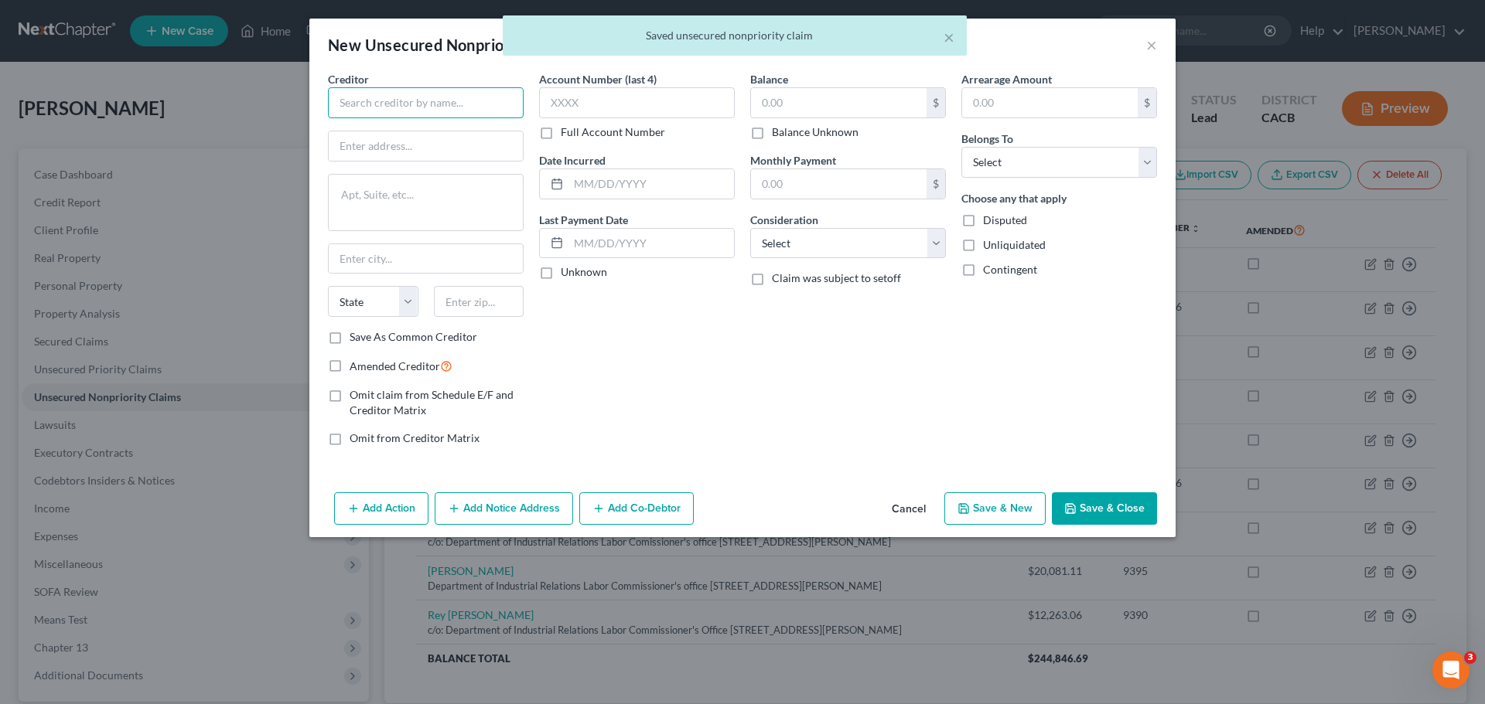
click at [373, 104] on input "text" at bounding box center [426, 102] width 196 height 31
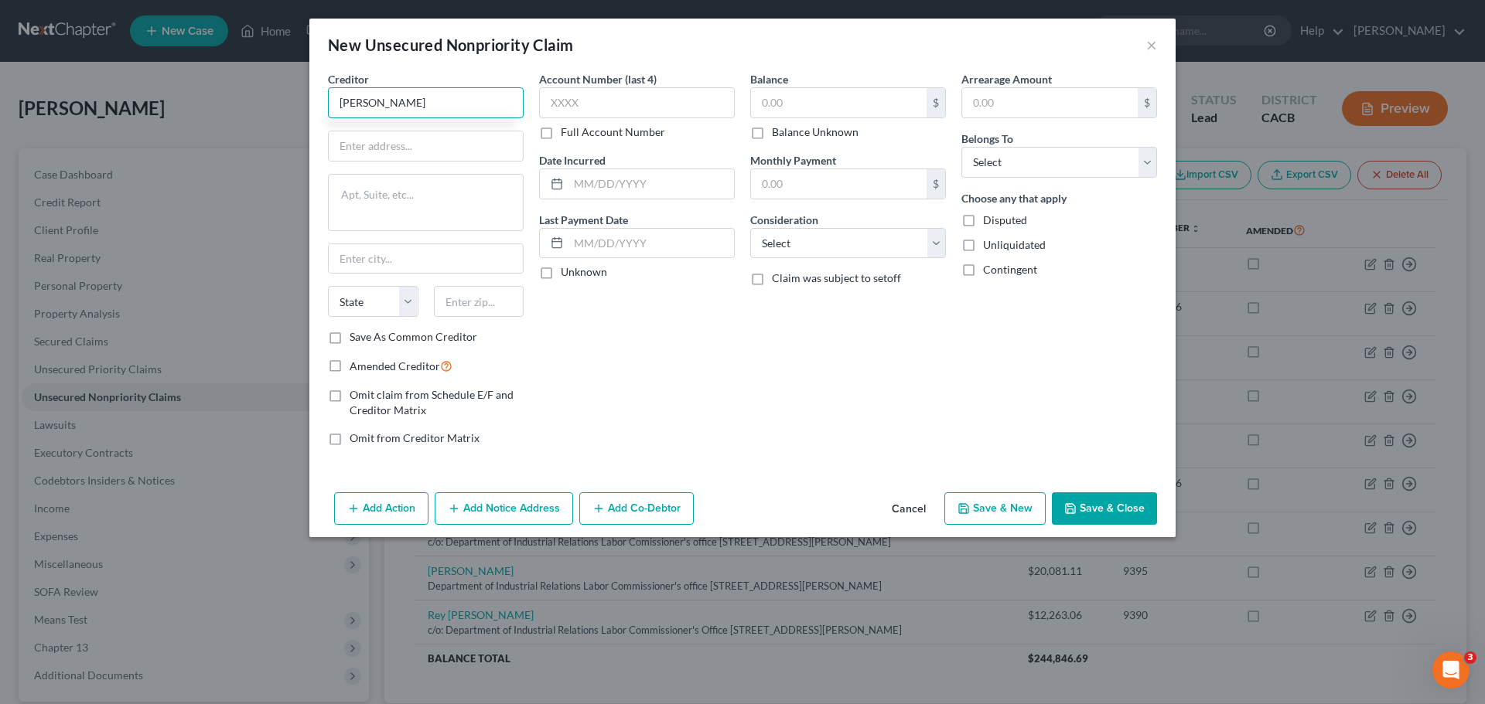
type input "Nelson Cifuentes"
type input "c/o: Department of Industrial Relations"
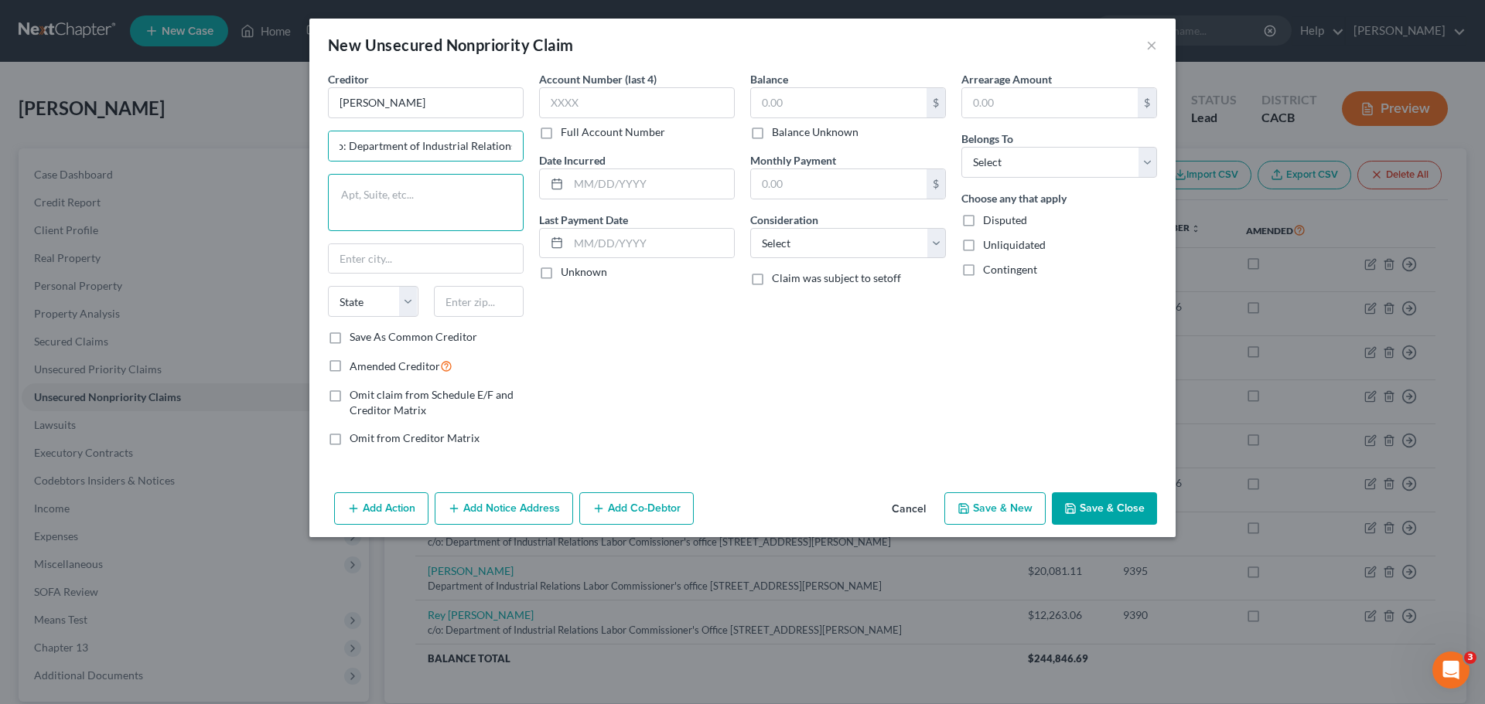
scroll to position [0, 0]
paste textarea "Labor Commissioner's office 1500 Hughes Way Ste C-202"
type textarea "Labor Commissioner's office 1500 Hughes Way Ste C-202"
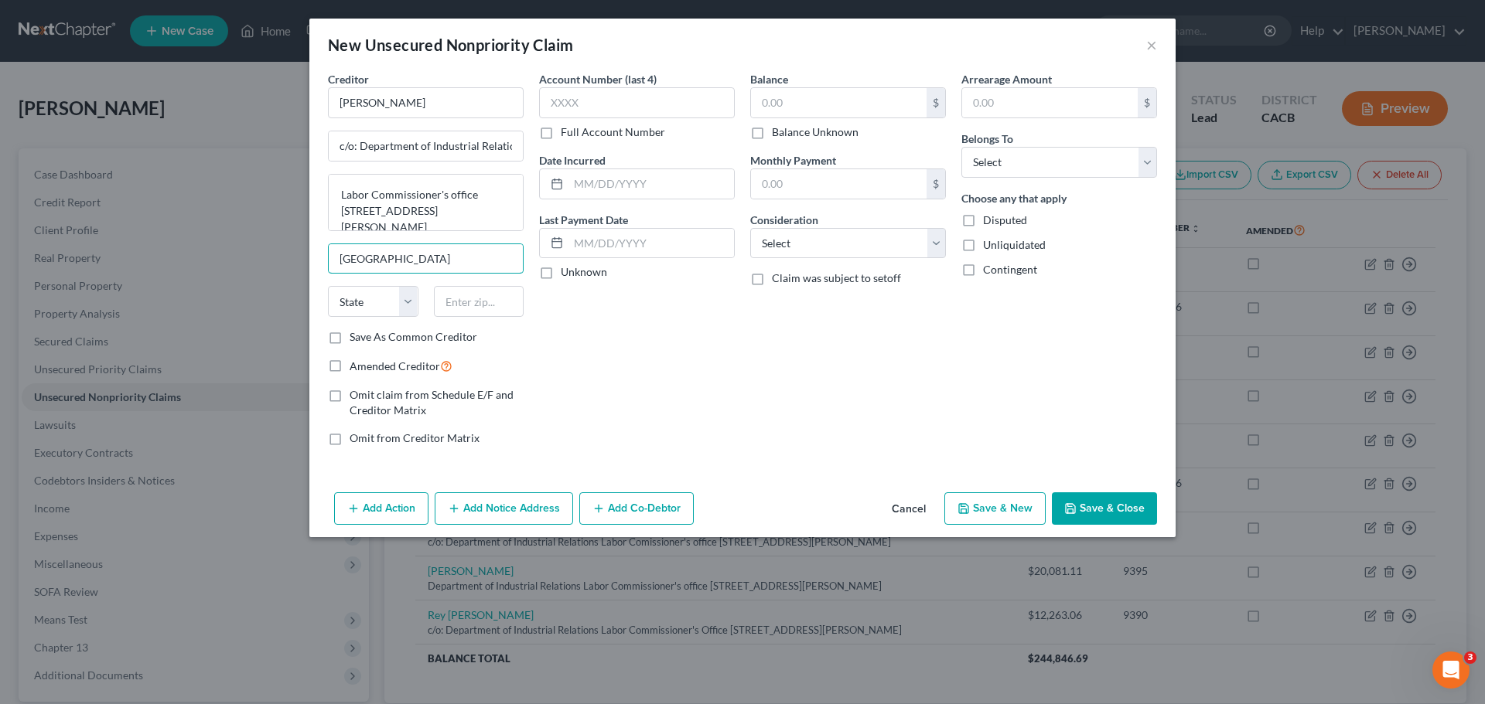
type input "Long Beach"
select select "4"
type input "90810"
click at [598, 110] on input "text" at bounding box center [637, 102] width 196 height 31
type input "9386"
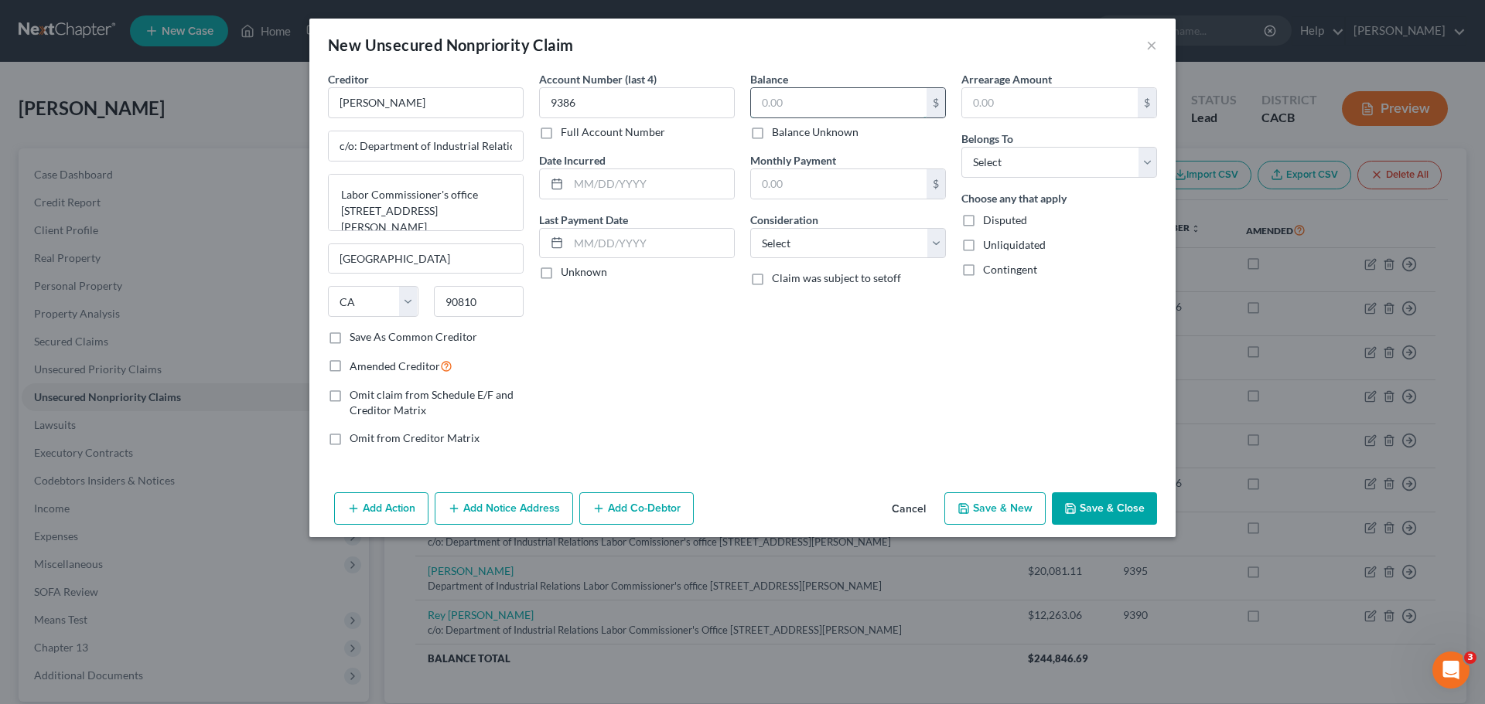
click at [770, 101] on input "text" at bounding box center [839, 102] width 176 height 29
type input "6,390.98"
click at [983, 217] on label "Disputed" at bounding box center [1005, 220] width 44 height 15
click at [989, 217] on input "Disputed" at bounding box center [994, 218] width 10 height 10
checkbox input "true"
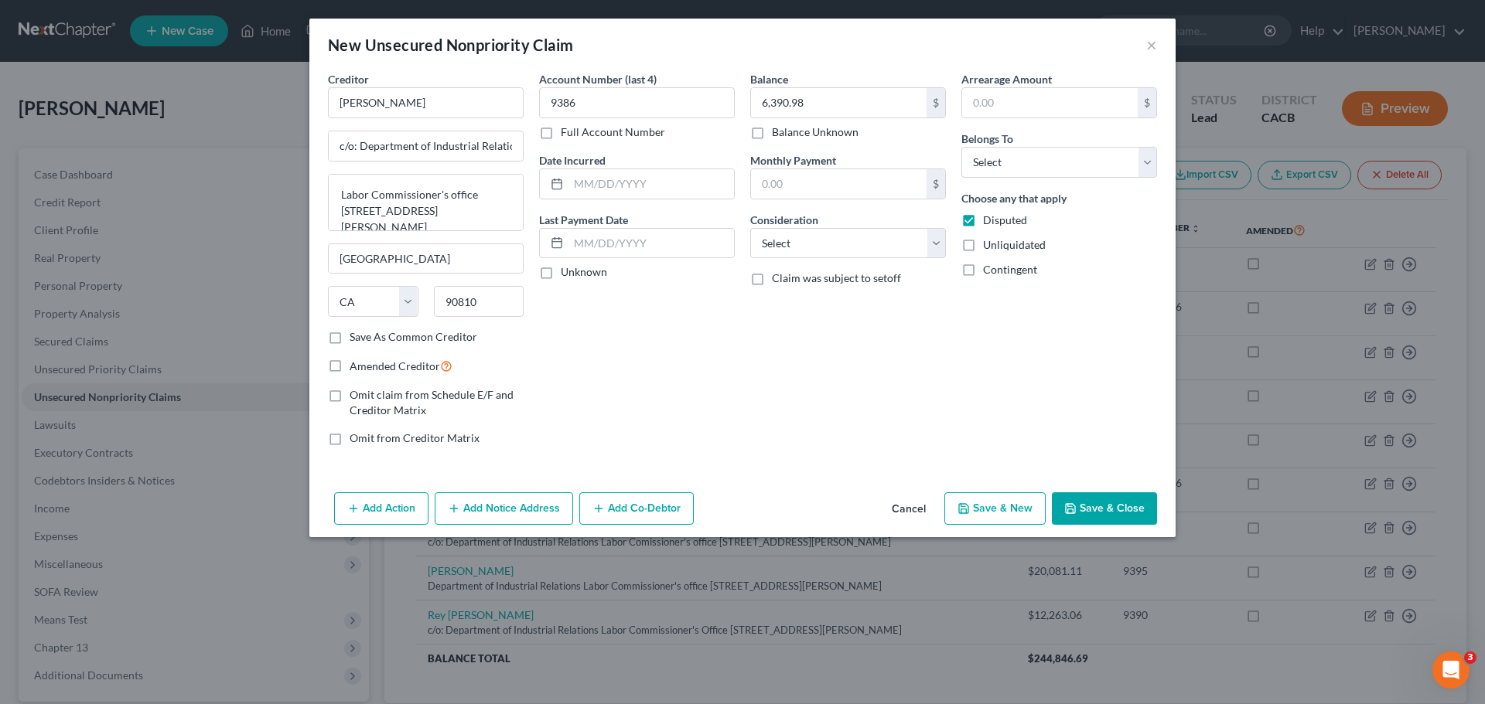
click at [983, 240] on label "Unliquidated" at bounding box center [1014, 244] width 63 height 15
click at [989, 240] on input "Unliquidated" at bounding box center [994, 242] width 10 height 10
checkbox input "true"
click at [983, 266] on label "Contingent" at bounding box center [1010, 269] width 54 height 15
click at [989, 266] on input "Contingent" at bounding box center [994, 267] width 10 height 10
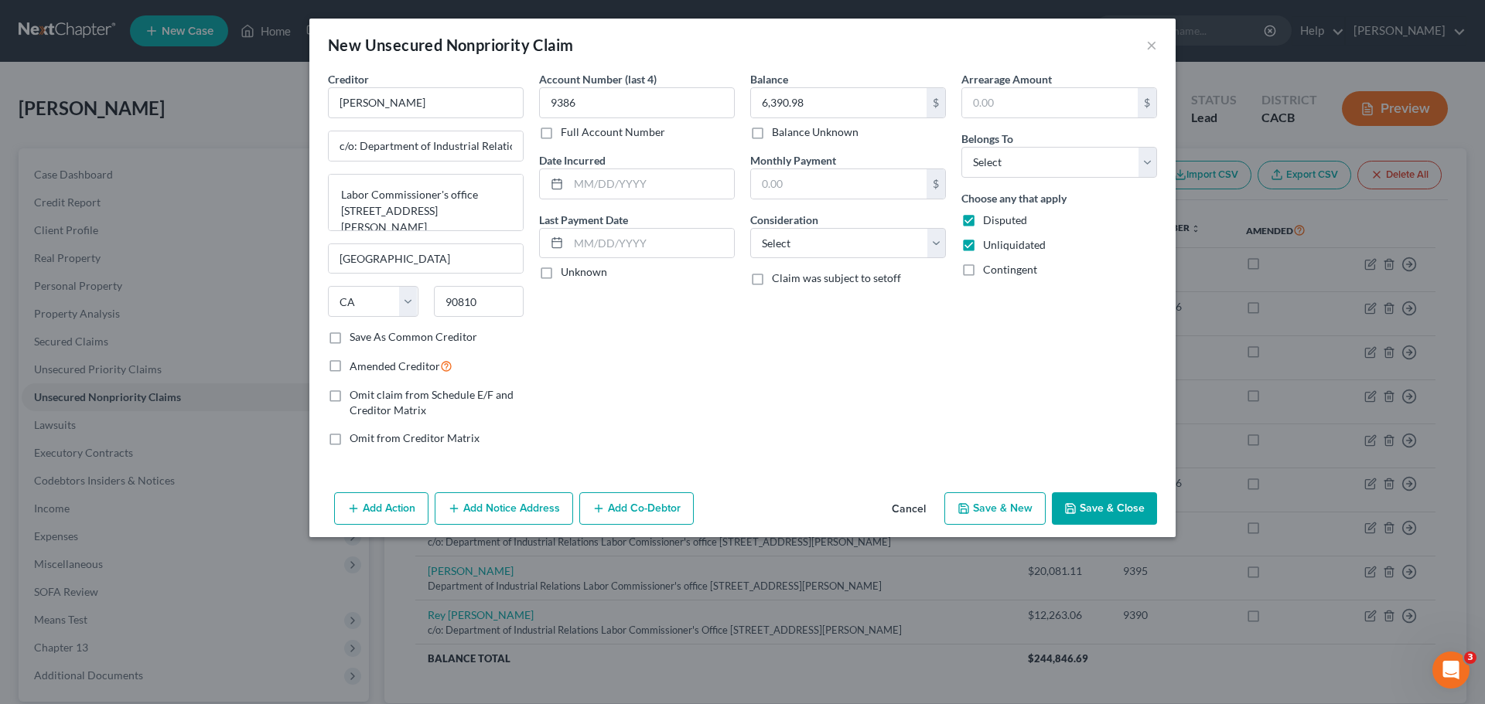
checkbox input "true"
click at [995, 170] on select "Select Debtor 1 Only Debtor 2 Only Debtor 1 And Debtor 2 Only At Least One Of T…" at bounding box center [1059, 162] width 196 height 31
select select "3"
click at [961, 147] on select "Select Debtor 1 Only Debtor 2 Only Debtor 1 And Debtor 2 Only At Least One Of T…" at bounding box center [1059, 162] width 196 height 31
click at [867, 248] on select "Select Cable / Satellite Services Collection Agency Credit Card Debt Debt Couns…" at bounding box center [848, 243] width 196 height 31
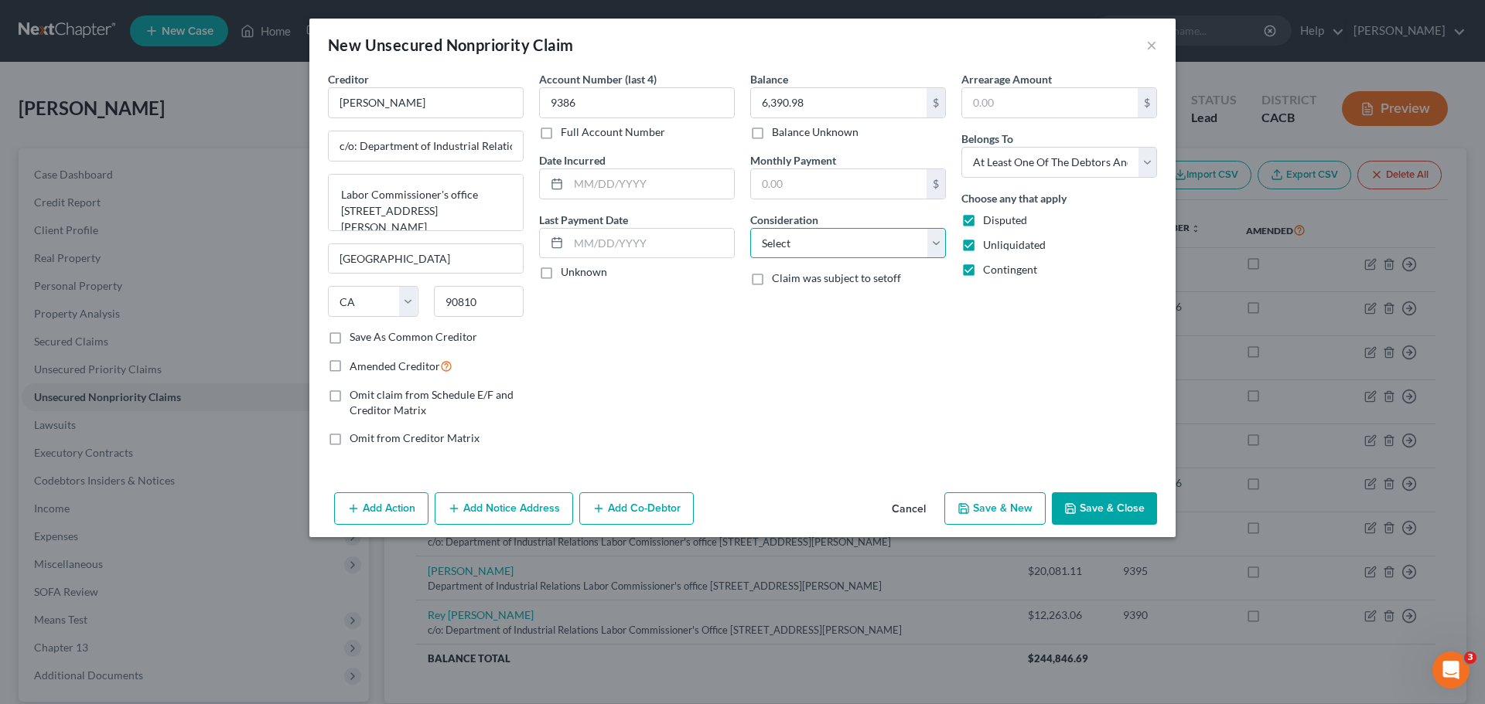
select select "14"
click at [750, 228] on select "Select Cable / Satellite Services Collection Agency Credit Card Debt Debt Couns…" at bounding box center [848, 243] width 196 height 31
click at [769, 308] on input "text" at bounding box center [848, 302] width 194 height 29
type input "Labor Commissioner Award"
click at [690, 380] on div "Account Number (last 4) 9386 Full Account Number Date Incurred Last Payment Dat…" at bounding box center [636, 264] width 211 height 387
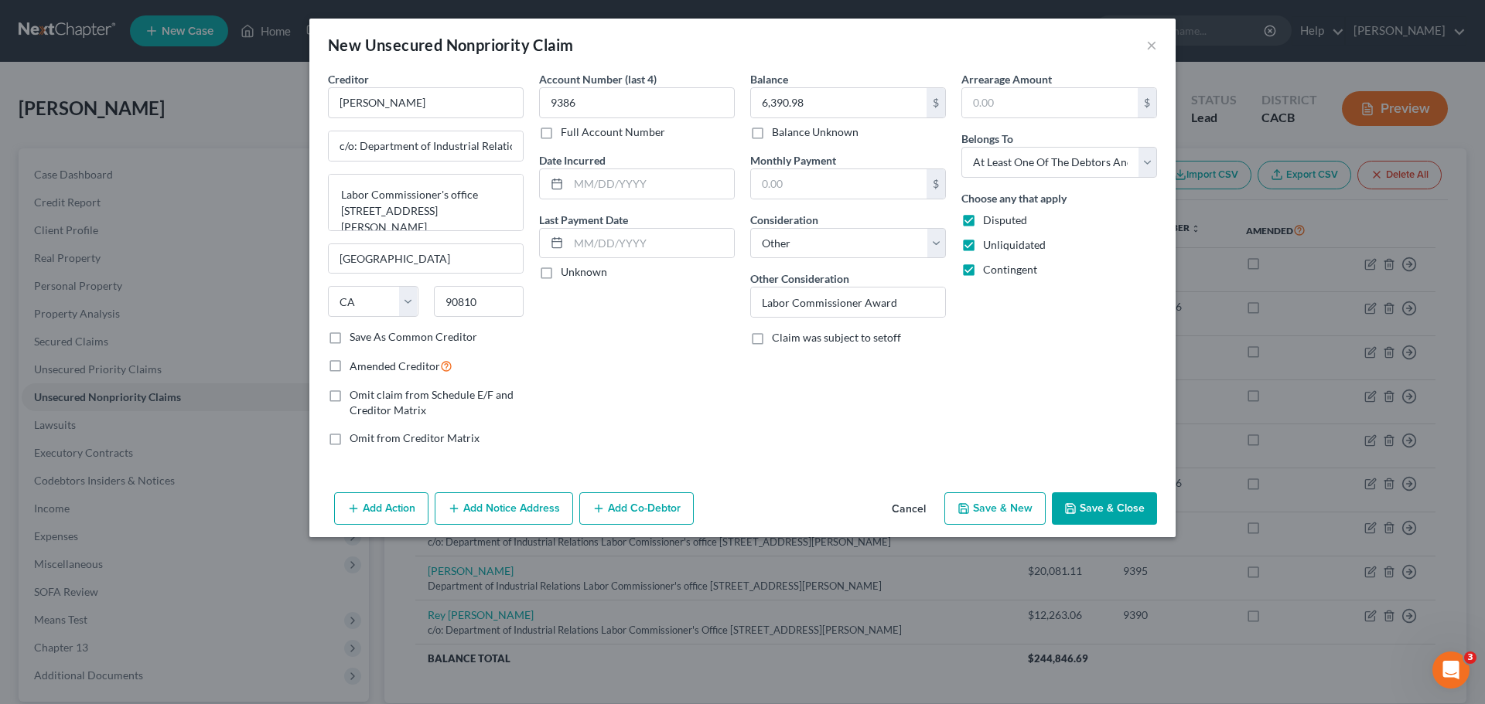
click at [988, 512] on button "Save & New" at bounding box center [994, 509] width 101 height 32
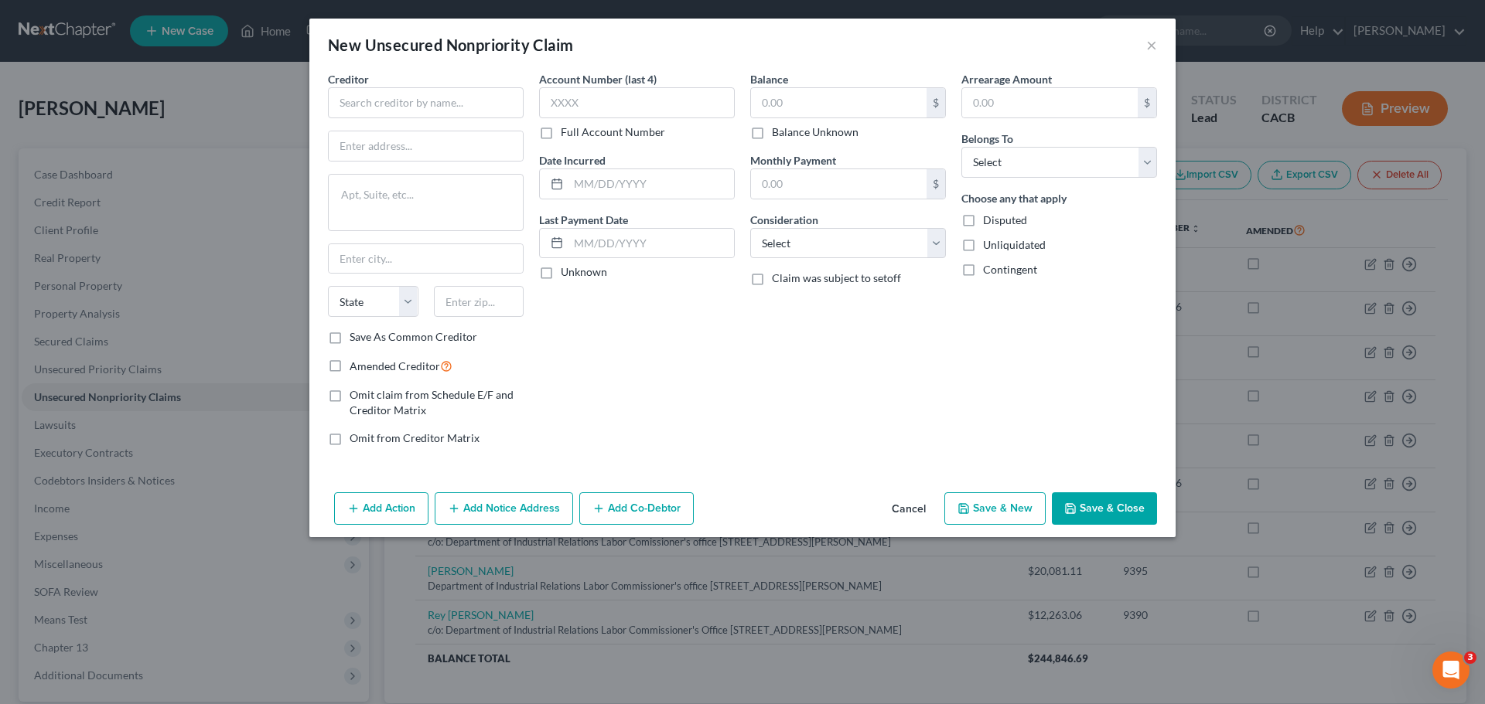
type input "0.00"
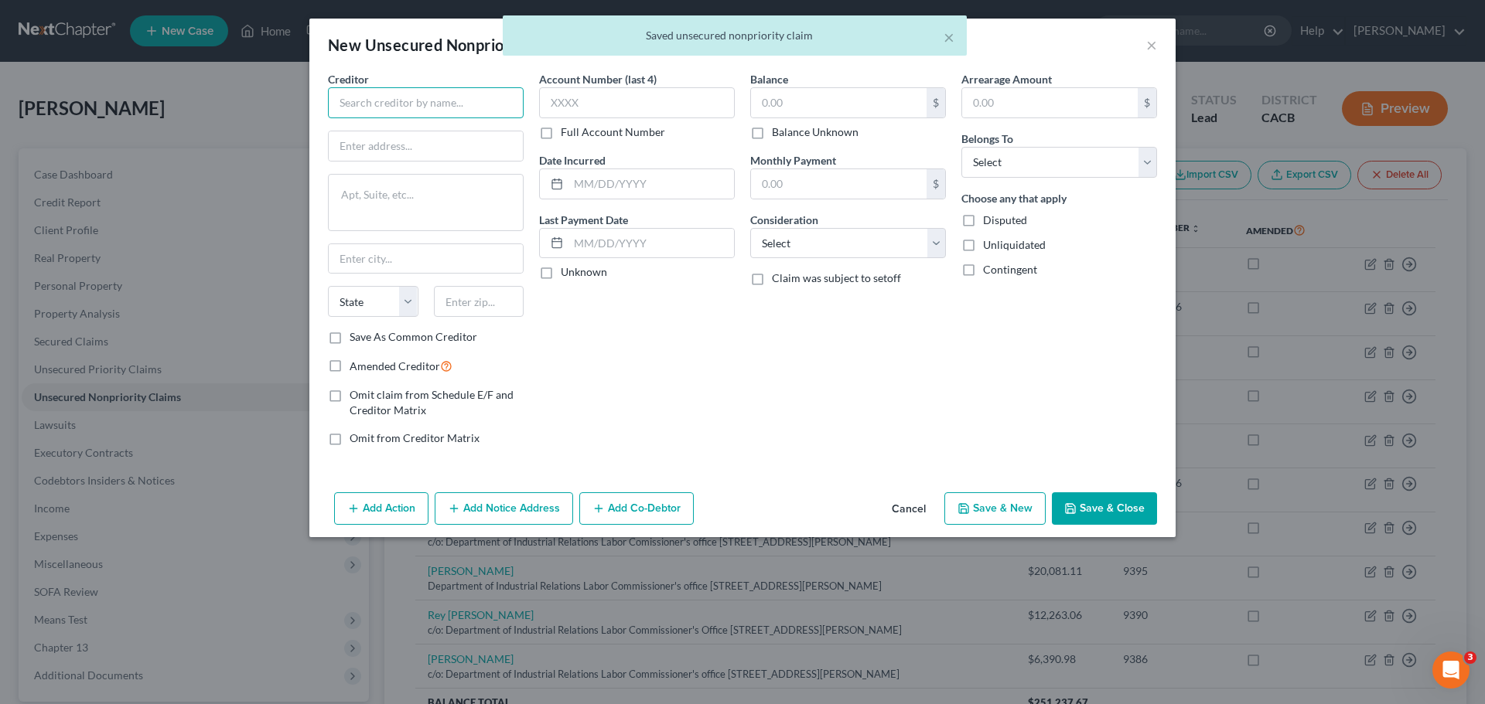
click at [395, 109] on input "text" at bounding box center [426, 102] width 196 height 31
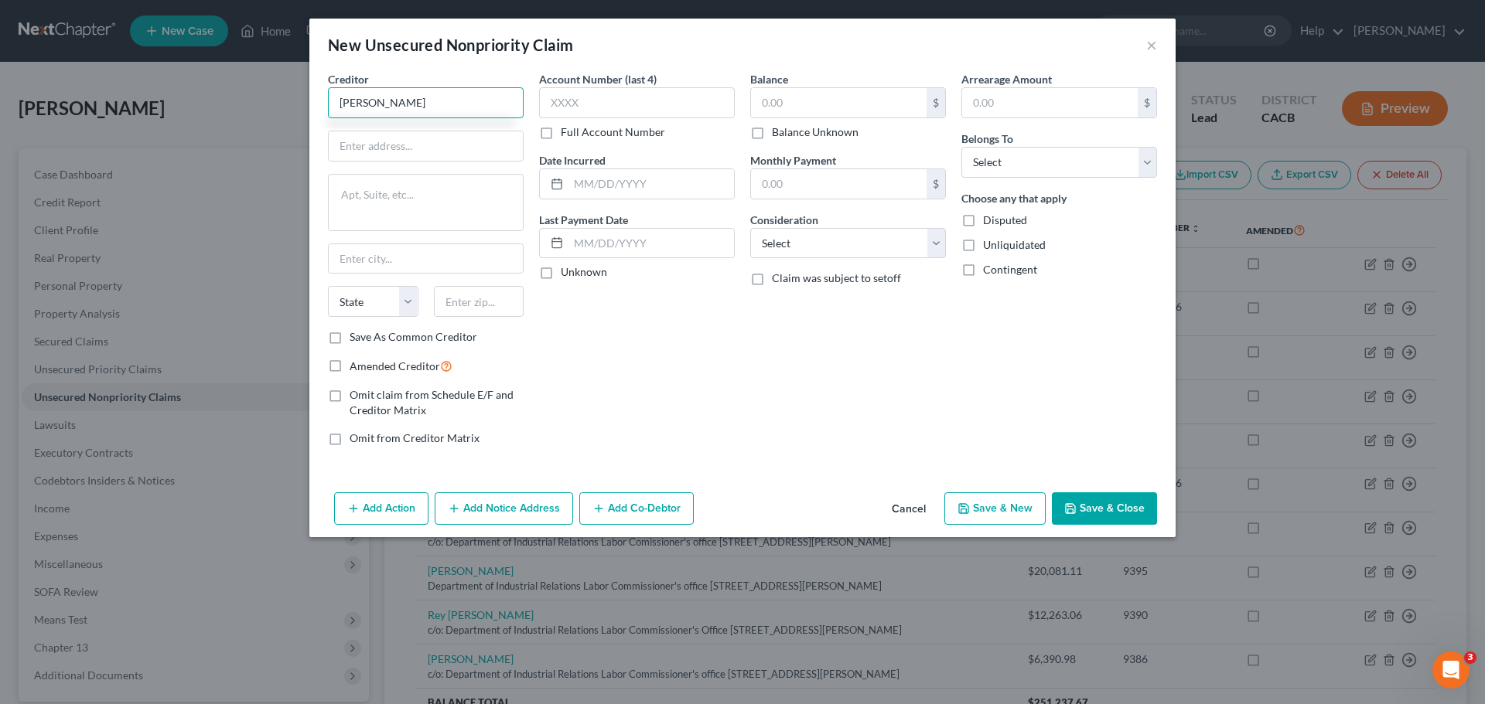
type input "Rodrigo Bautista"
type input "c/o: Department of Industrial Relations"
paste textarea "Labor Commissioner's office 1500 Hughes Way Ste C-202"
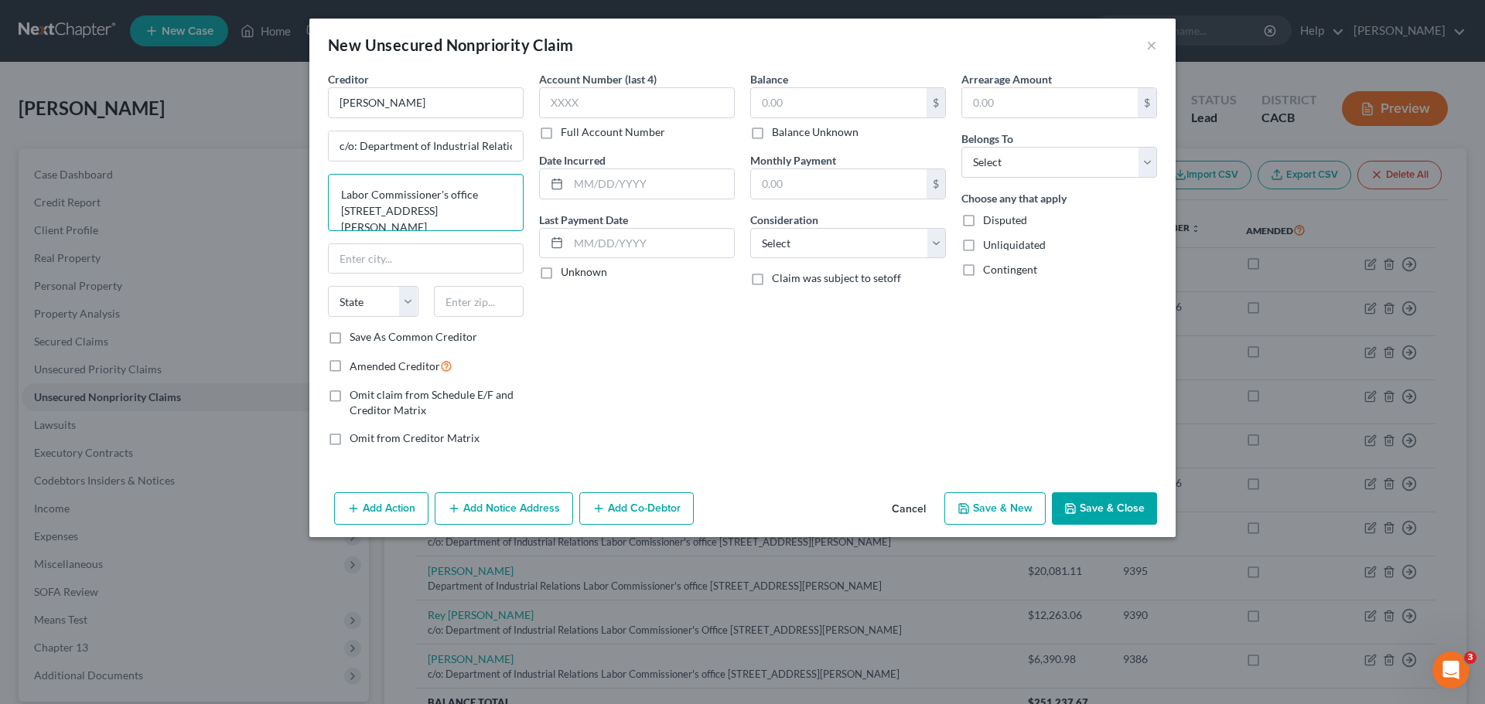
type textarea "Labor Commissioner's office 1500 Hughes Way Ste C-202"
type input "Long Beach"
select select "4"
type input "90810"
click at [615, 373] on div "Account Number (last 4) Full Account Number Date Incurred Last Payment Date Unk…" at bounding box center [636, 264] width 211 height 387
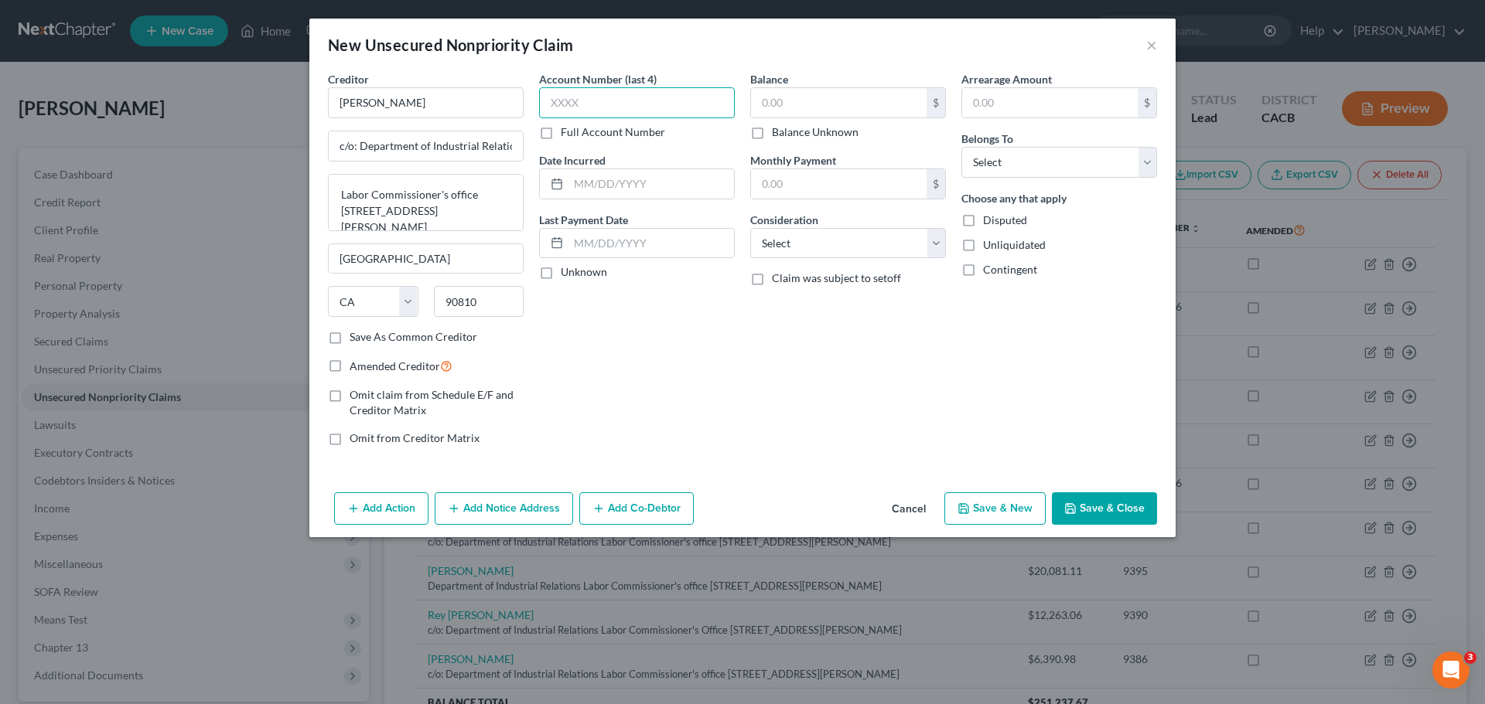
click at [582, 101] on input "text" at bounding box center [637, 102] width 196 height 31
type input "9387"
click at [793, 103] on input "text" at bounding box center [839, 102] width 176 height 29
type input "20,078.31"
click at [768, 336] on div "Balance 20,078.31 $ Balance Unknown Balance Undetermined 20,078.31 $ Balance Un…" at bounding box center [847, 264] width 211 height 387
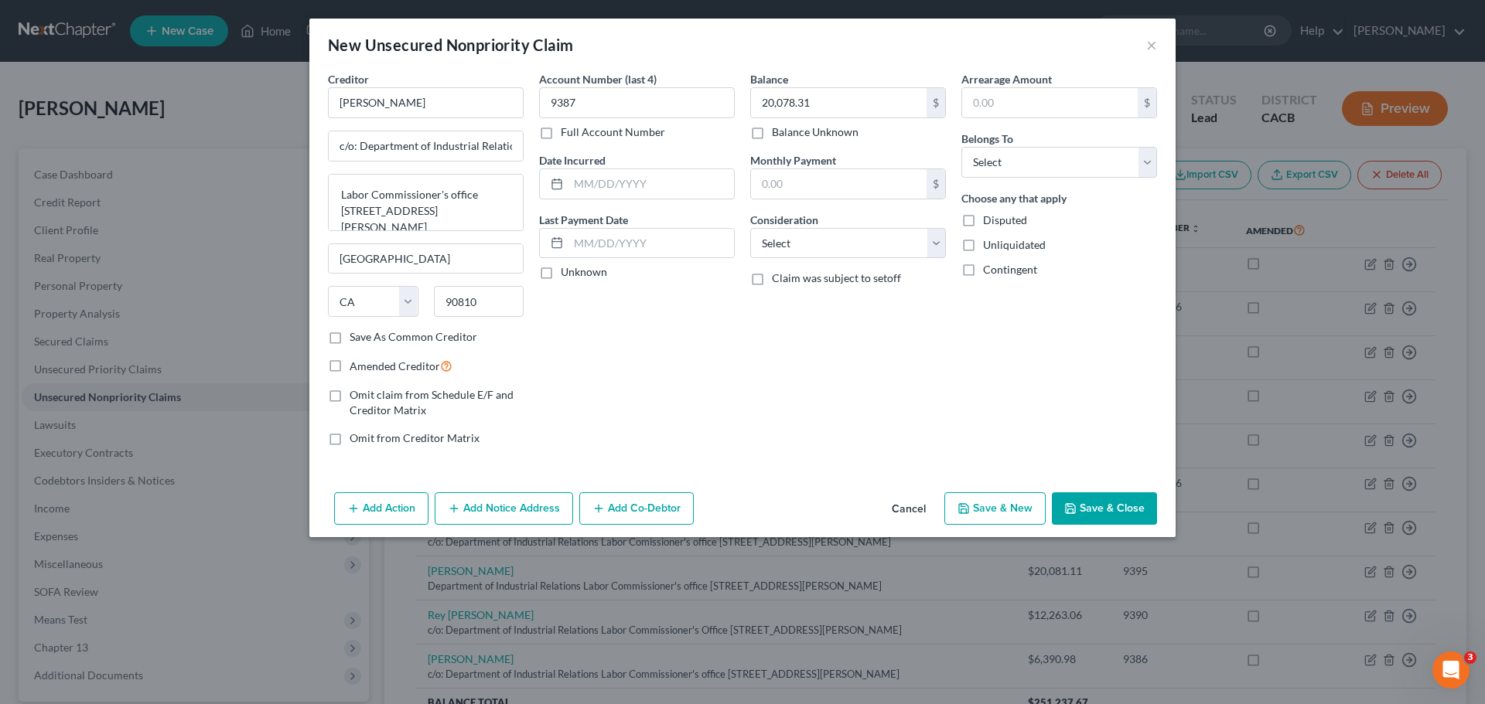
click at [983, 222] on label "Disputed" at bounding box center [1005, 220] width 44 height 15
click at [989, 222] on input "Disputed" at bounding box center [994, 218] width 10 height 10
checkbox input "true"
click at [983, 242] on label "Unliquidated" at bounding box center [1014, 244] width 63 height 15
click at [989, 242] on input "Unliquidated" at bounding box center [994, 242] width 10 height 10
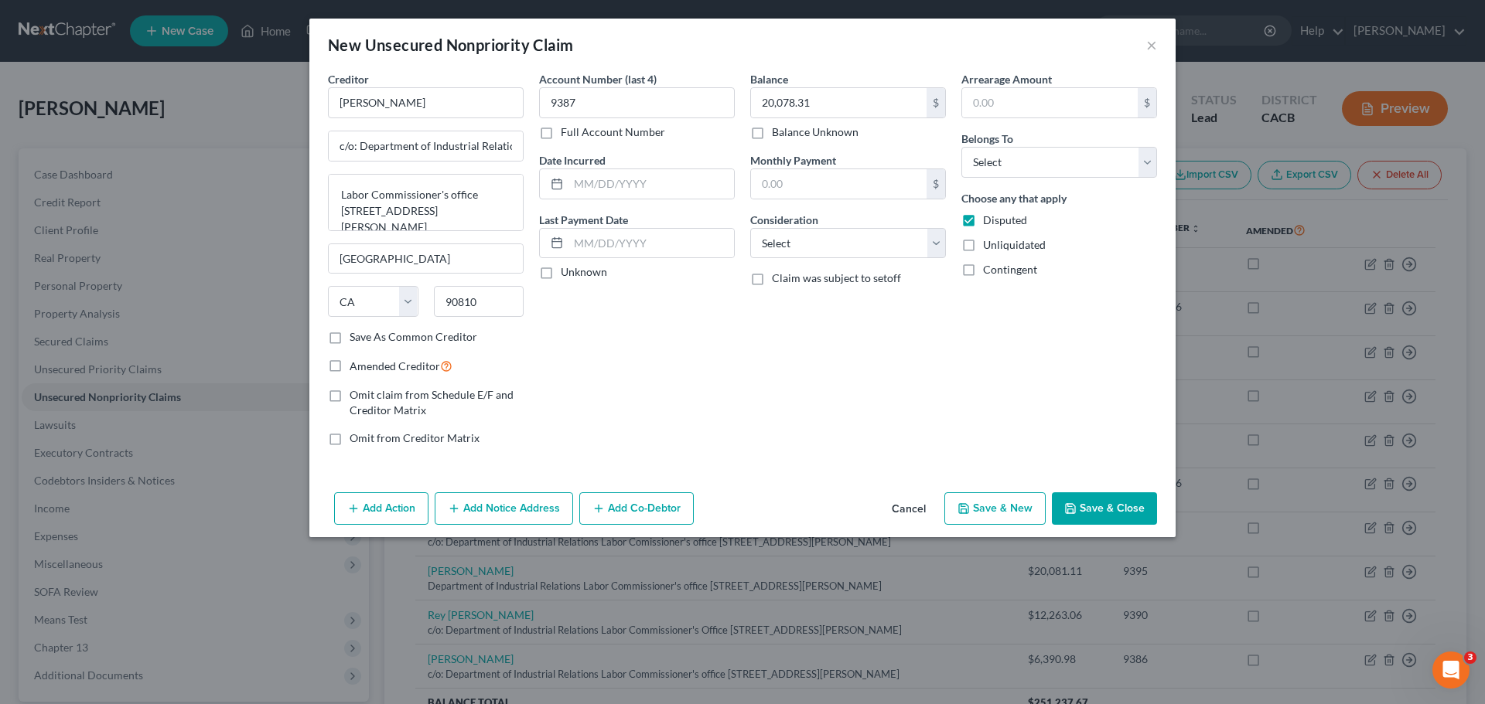
checkbox input "true"
click at [983, 268] on label "Contingent" at bounding box center [1010, 269] width 54 height 15
click at [989, 268] on input "Contingent" at bounding box center [994, 267] width 10 height 10
checkbox input "true"
click at [1001, 167] on select "Select Debtor 1 Only Debtor 2 Only Debtor 1 And Debtor 2 Only At Least One Of T…" at bounding box center [1059, 162] width 196 height 31
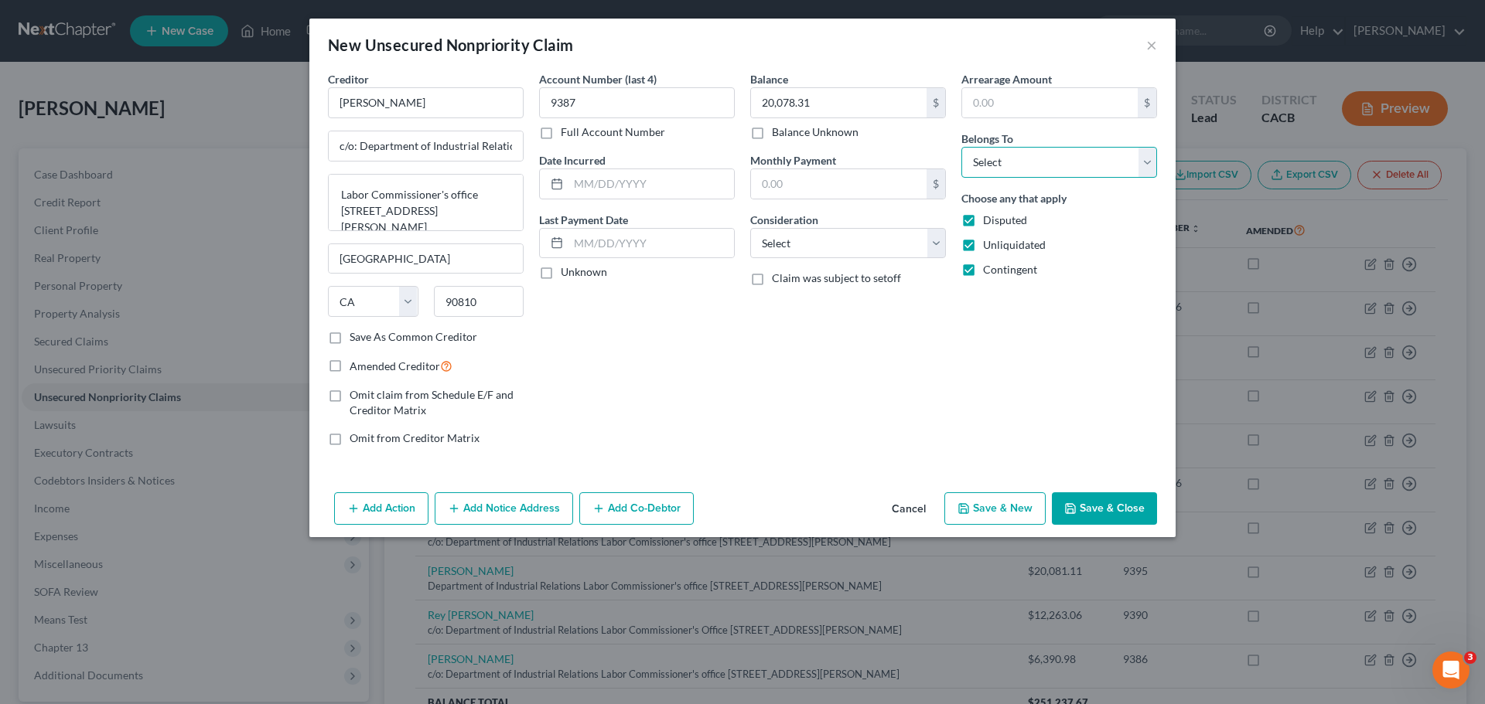
select select "3"
click at [961, 147] on select "Select Debtor 1 Only Debtor 2 Only Debtor 1 And Debtor 2 Only At Least One Of T…" at bounding box center [1059, 162] width 196 height 31
click at [796, 241] on select "Select Cable / Satellite Services Collection Agency Credit Card Debt Debt Couns…" at bounding box center [848, 243] width 196 height 31
select select "14"
click at [750, 228] on select "Select Cable / Satellite Services Collection Agency Credit Card Debt Debt Couns…" at bounding box center [848, 243] width 196 height 31
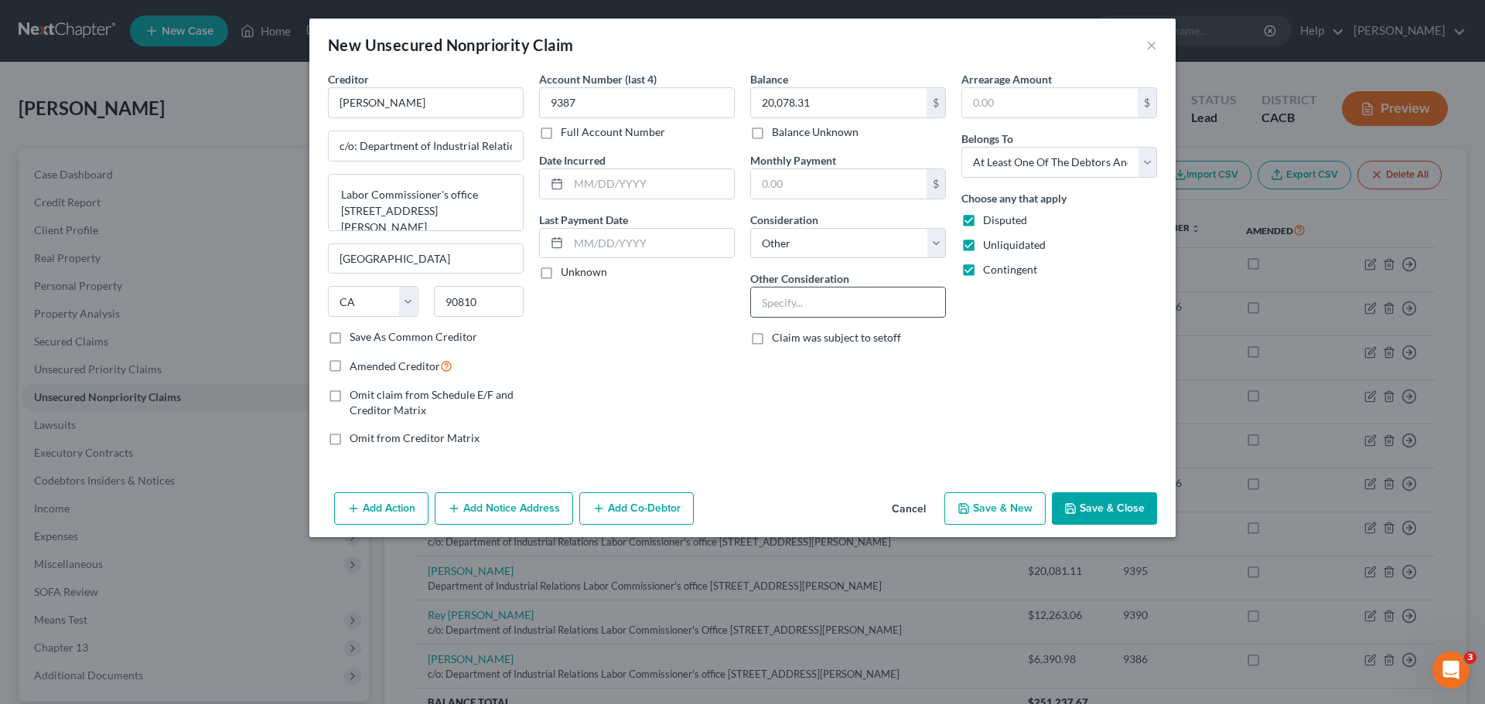
click at [769, 312] on input "text" at bounding box center [848, 302] width 194 height 29
type input "Labor Commissioner Award"
click at [665, 390] on div "Account Number (last 4) 9387 Full Account Number Date Incurred Last Payment Dat…" at bounding box center [636, 264] width 211 height 387
click at [982, 510] on button "Save & New" at bounding box center [994, 509] width 101 height 32
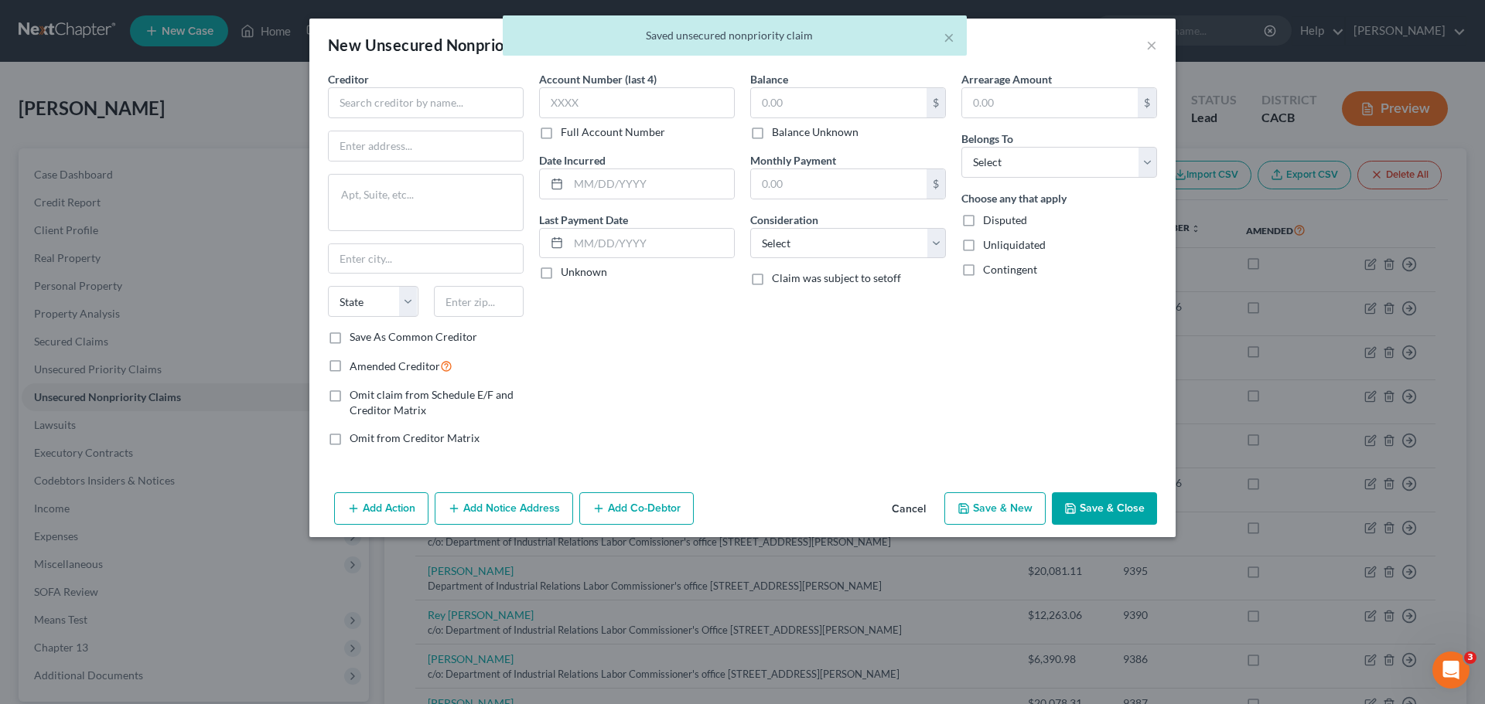
type input "0.00"
click at [369, 106] on input "text" at bounding box center [426, 102] width 196 height 31
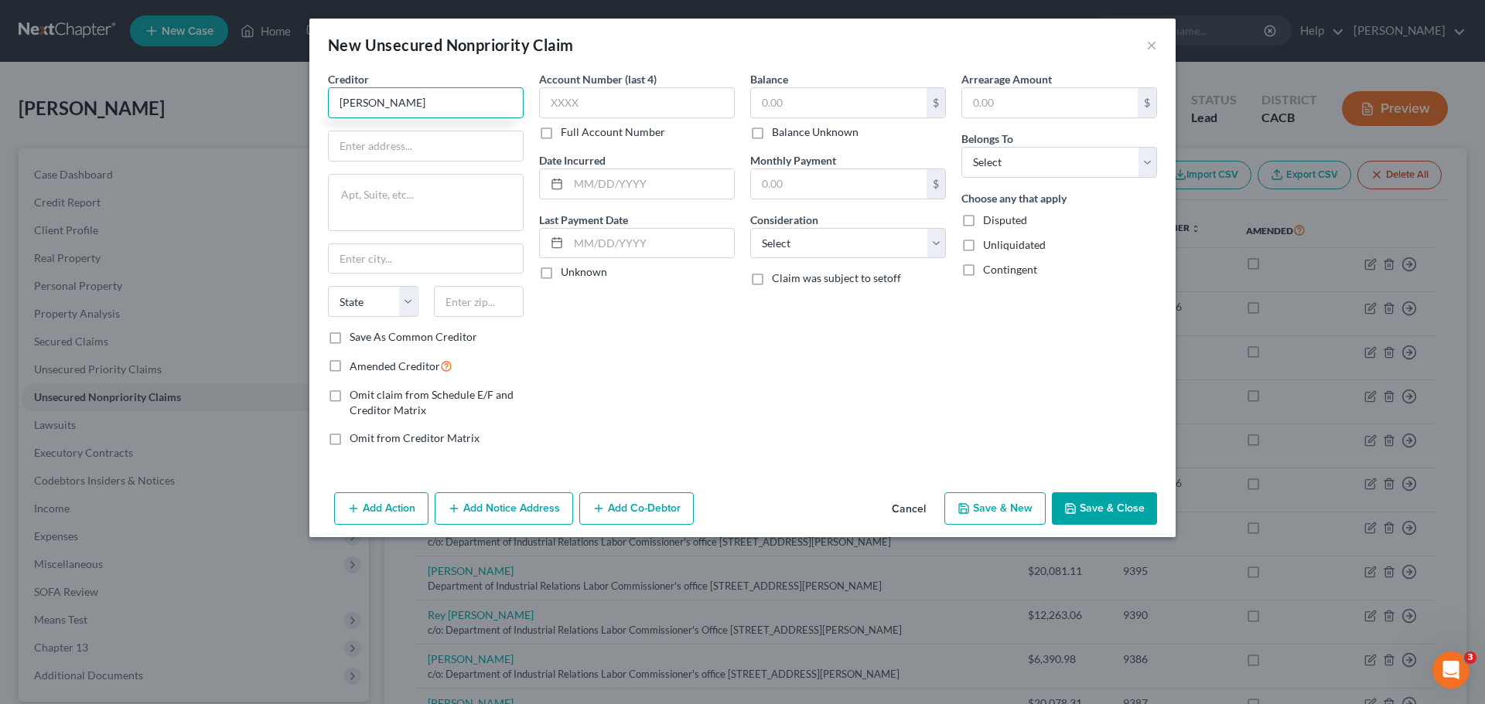
type input "Isidro Barajas"
type input "c/o: Department of Industrial Relations"
paste textarea "Labor Commissioner's office 1500 Hughes Way Ste C-202"
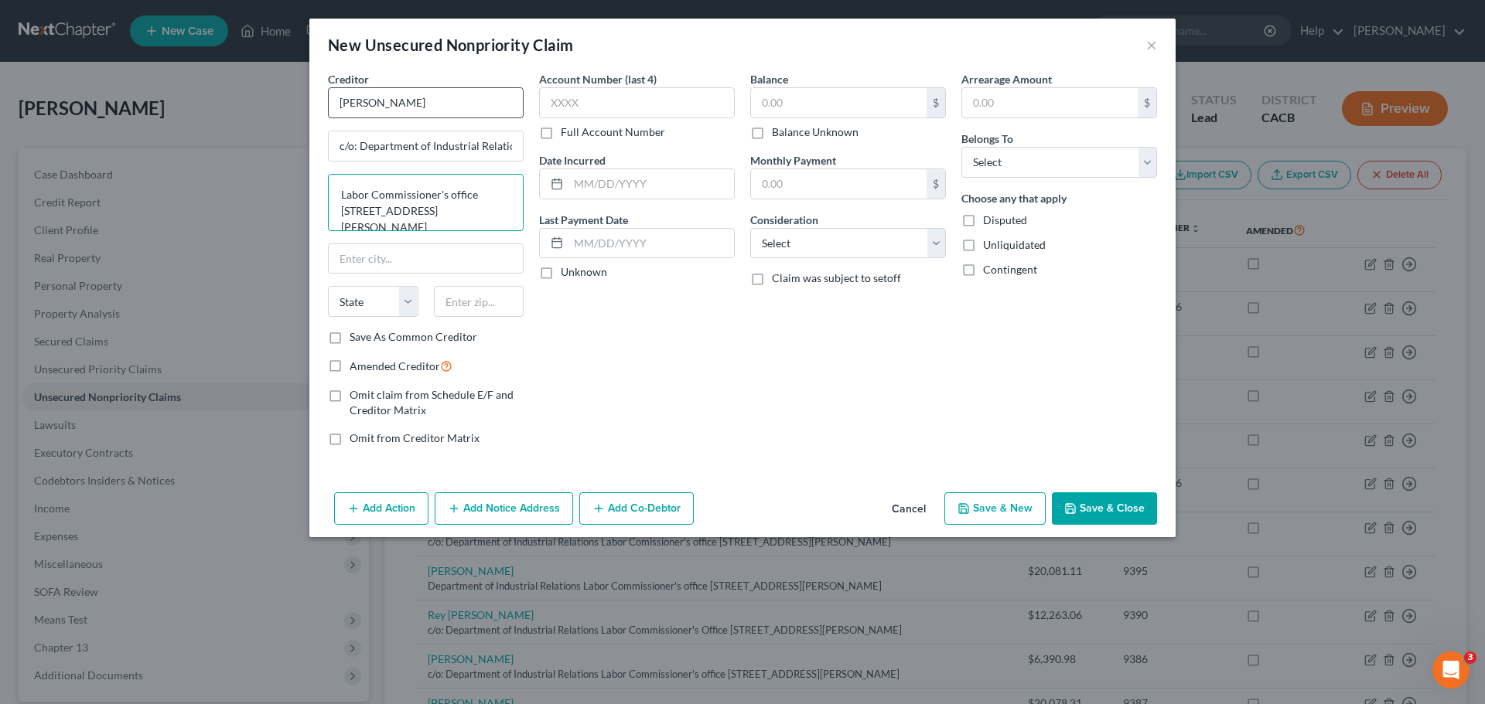
type textarea "Labor Commissioner's office 1500 Hughes Way Ste C-202"
type input "Long Beach"
select select "4"
type input "90810"
click at [556, 118] on input "text" at bounding box center [637, 102] width 196 height 31
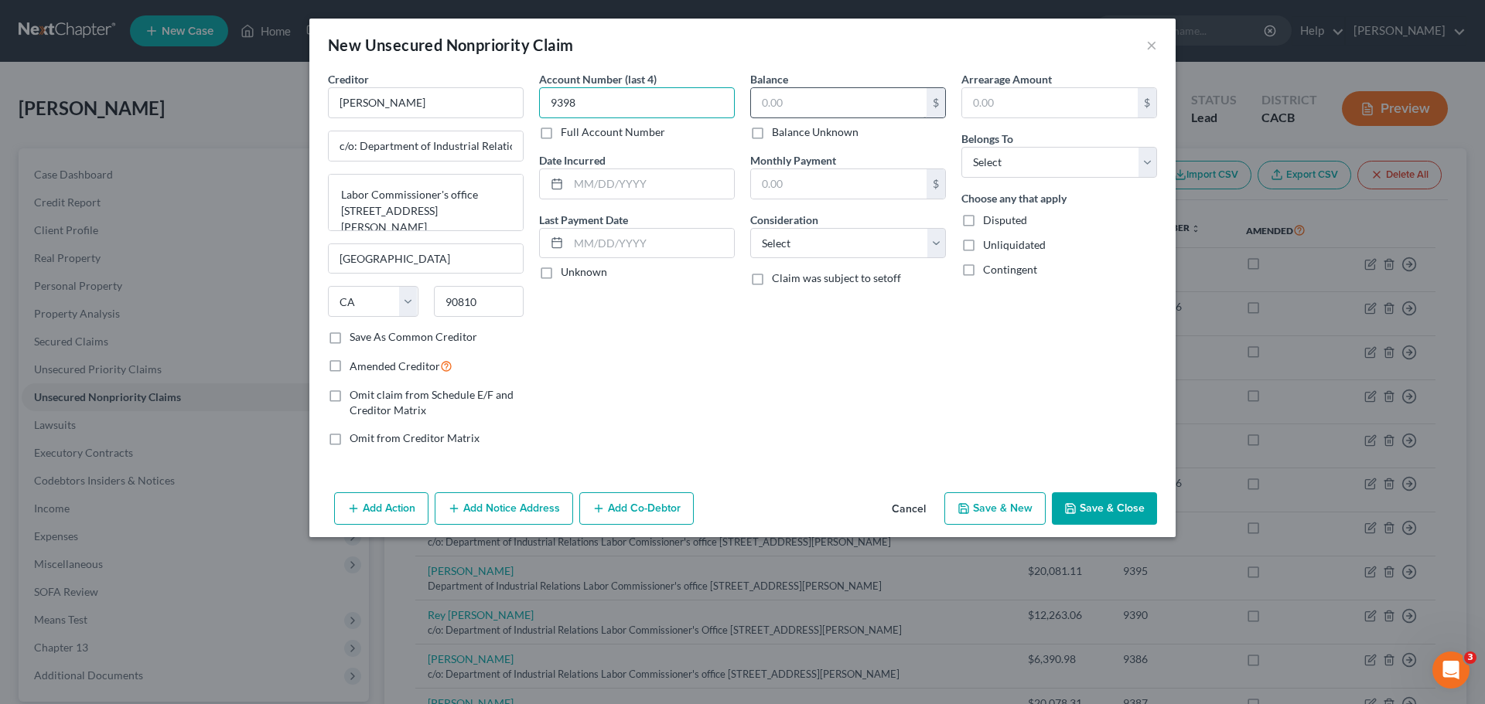
type input "9398"
click at [772, 104] on input "text" at bounding box center [839, 102] width 176 height 29
type input "20,904.51"
click at [787, 255] on select "Select Cable / Satellite Services Collection Agency Credit Card Debt Debt Couns…" at bounding box center [848, 243] width 196 height 31
select select "14"
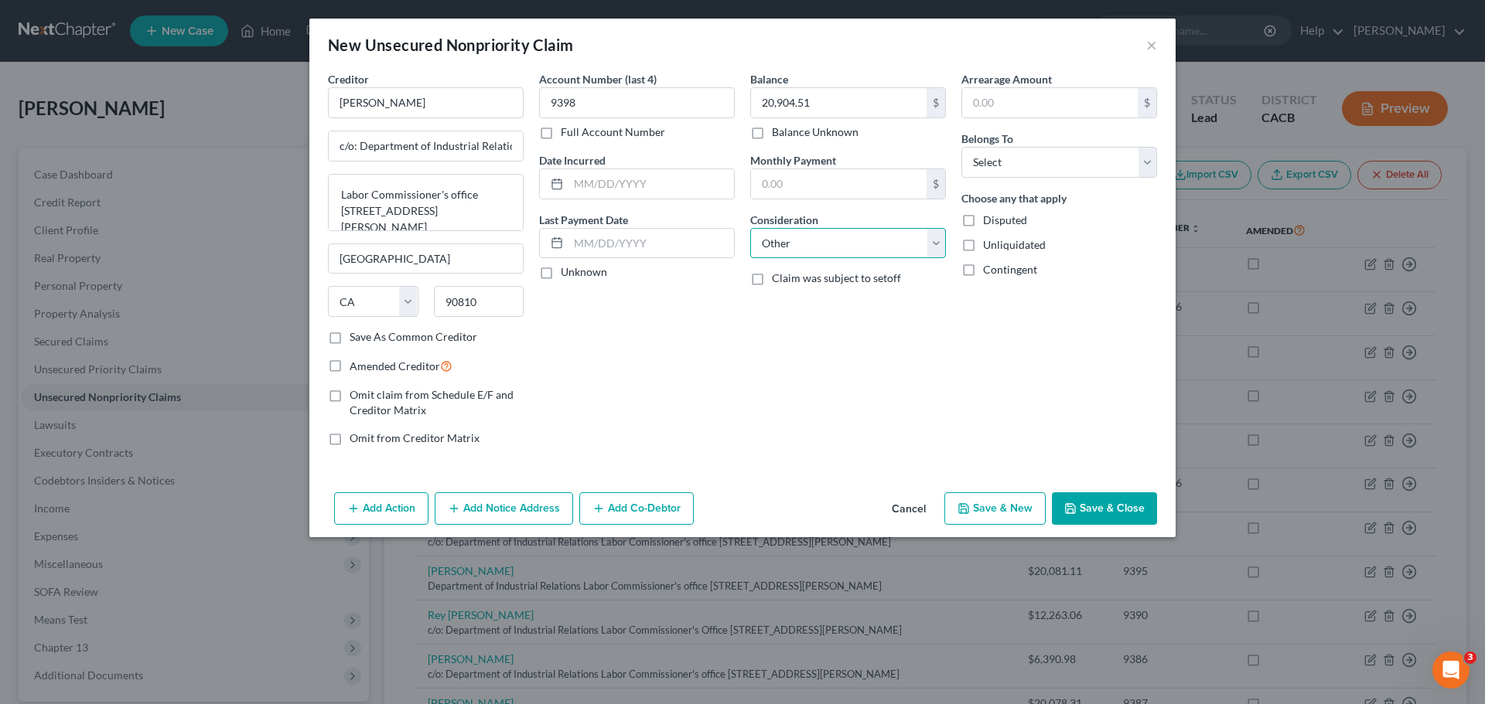
click at [750, 228] on select "Select Cable / Satellite Services Collection Agency Credit Card Debt Debt Couns…" at bounding box center [848, 243] width 196 height 31
click at [788, 309] on input "text" at bounding box center [848, 302] width 194 height 29
type input "Labor Commissioner Award"
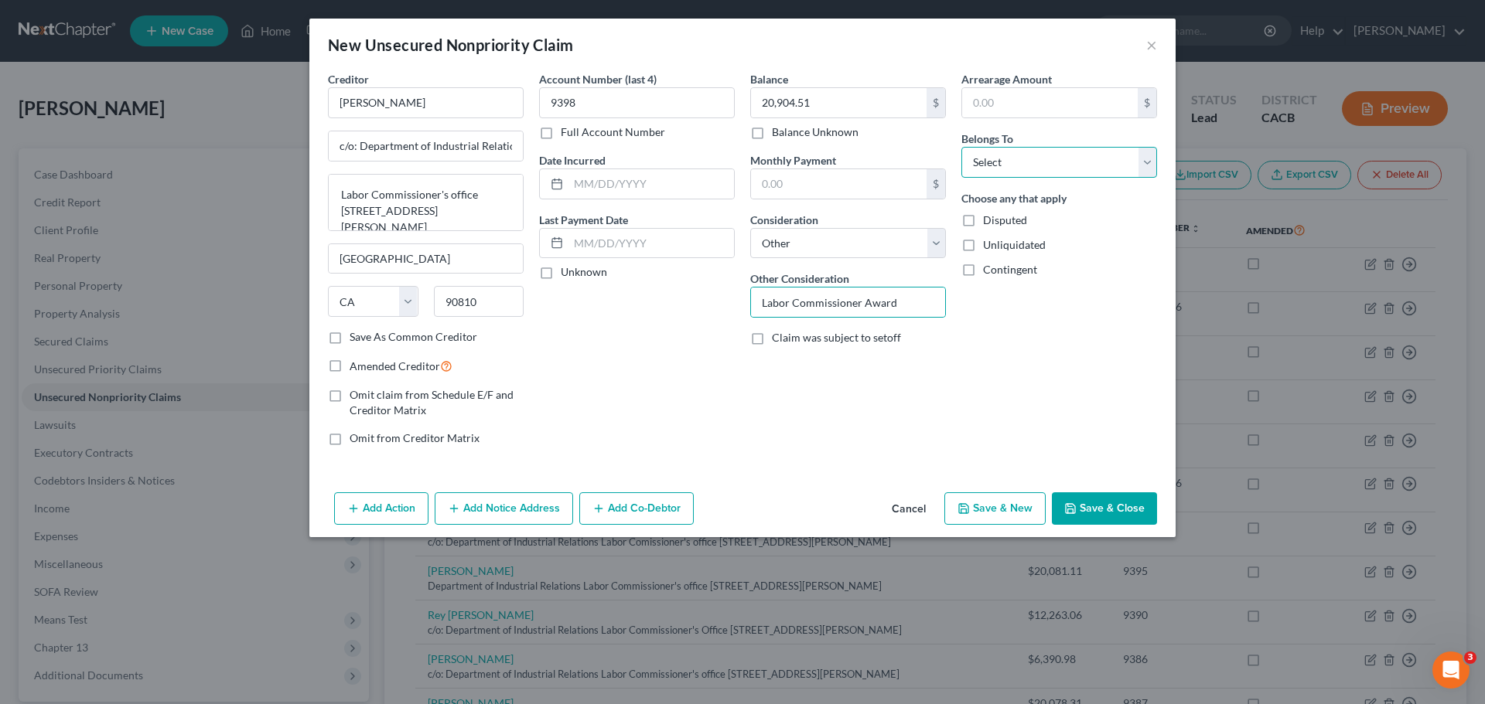
click at [990, 169] on select "Select Debtor 1 Only Debtor 2 Only Debtor 1 And Debtor 2 Only At Least One Of T…" at bounding box center [1059, 162] width 196 height 31
select select "3"
click at [961, 147] on select "Select Debtor 1 Only Debtor 2 Only Debtor 1 And Debtor 2 Only At Least One Of T…" at bounding box center [1059, 162] width 196 height 31
click at [983, 220] on label "Disputed" at bounding box center [1005, 220] width 44 height 15
click at [989, 220] on input "Disputed" at bounding box center [994, 218] width 10 height 10
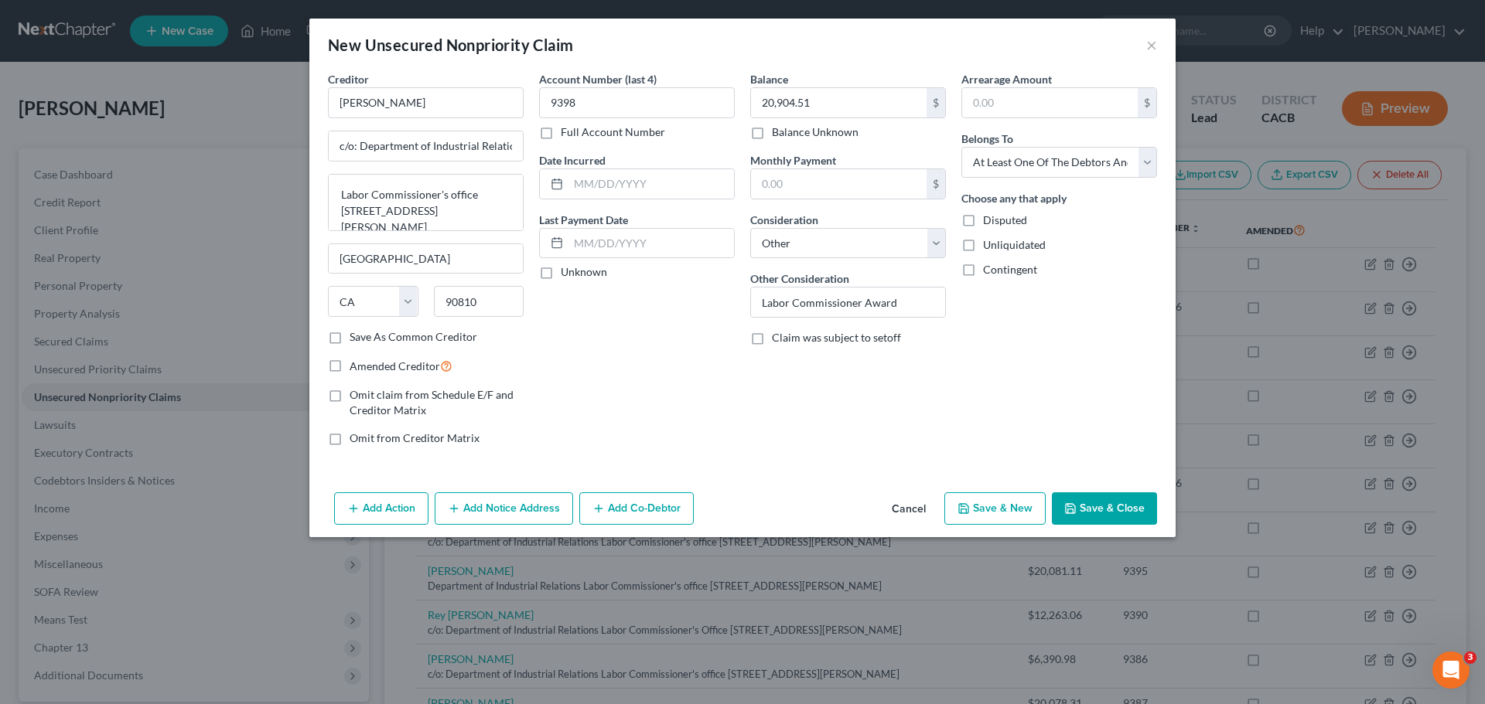
checkbox input "true"
click at [983, 247] on label "Unliquidated" at bounding box center [1014, 244] width 63 height 15
click at [989, 247] on input "Unliquidated" at bounding box center [994, 242] width 10 height 10
checkbox input "true"
click at [983, 268] on label "Contingent" at bounding box center [1010, 269] width 54 height 15
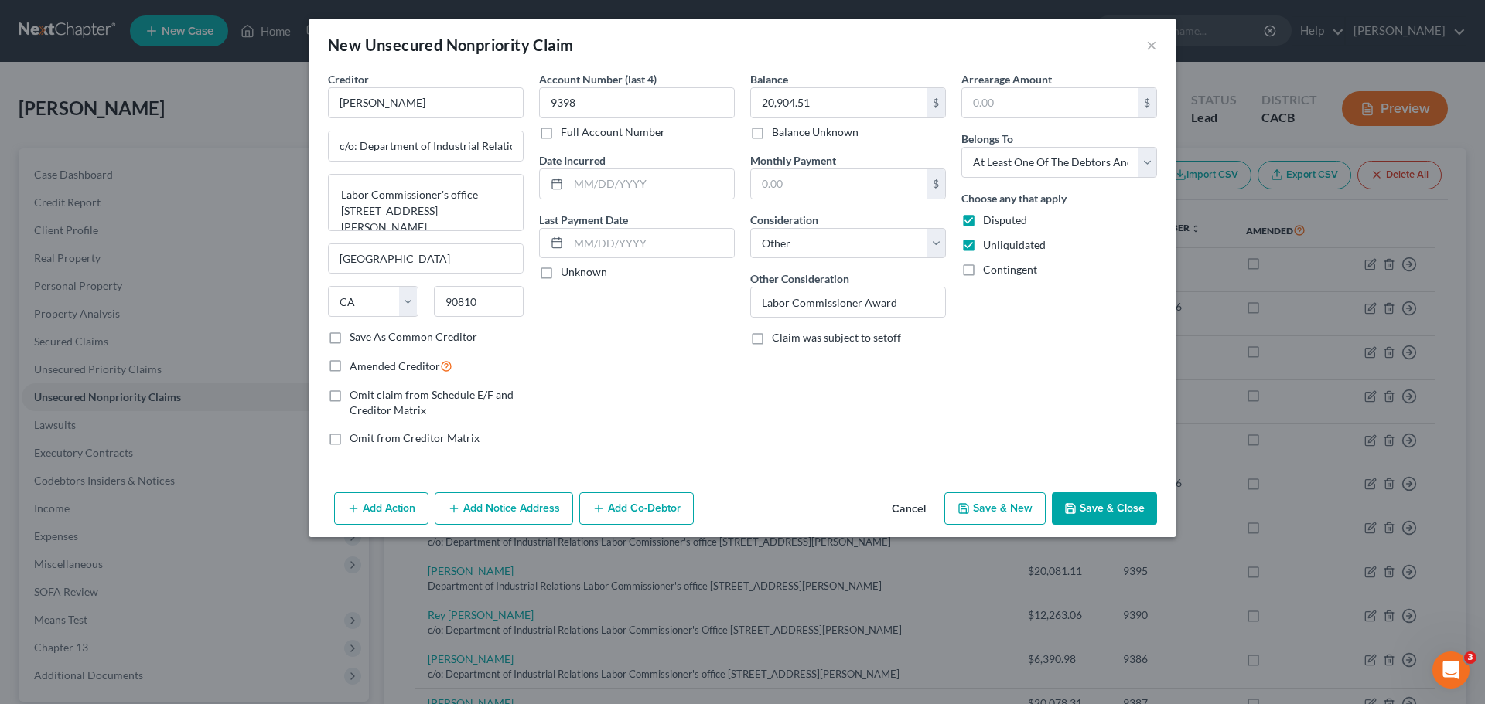
click at [989, 268] on input "Contingent" at bounding box center [994, 267] width 10 height 10
checkbox input "true"
click at [989, 513] on button "Save & New" at bounding box center [994, 509] width 101 height 32
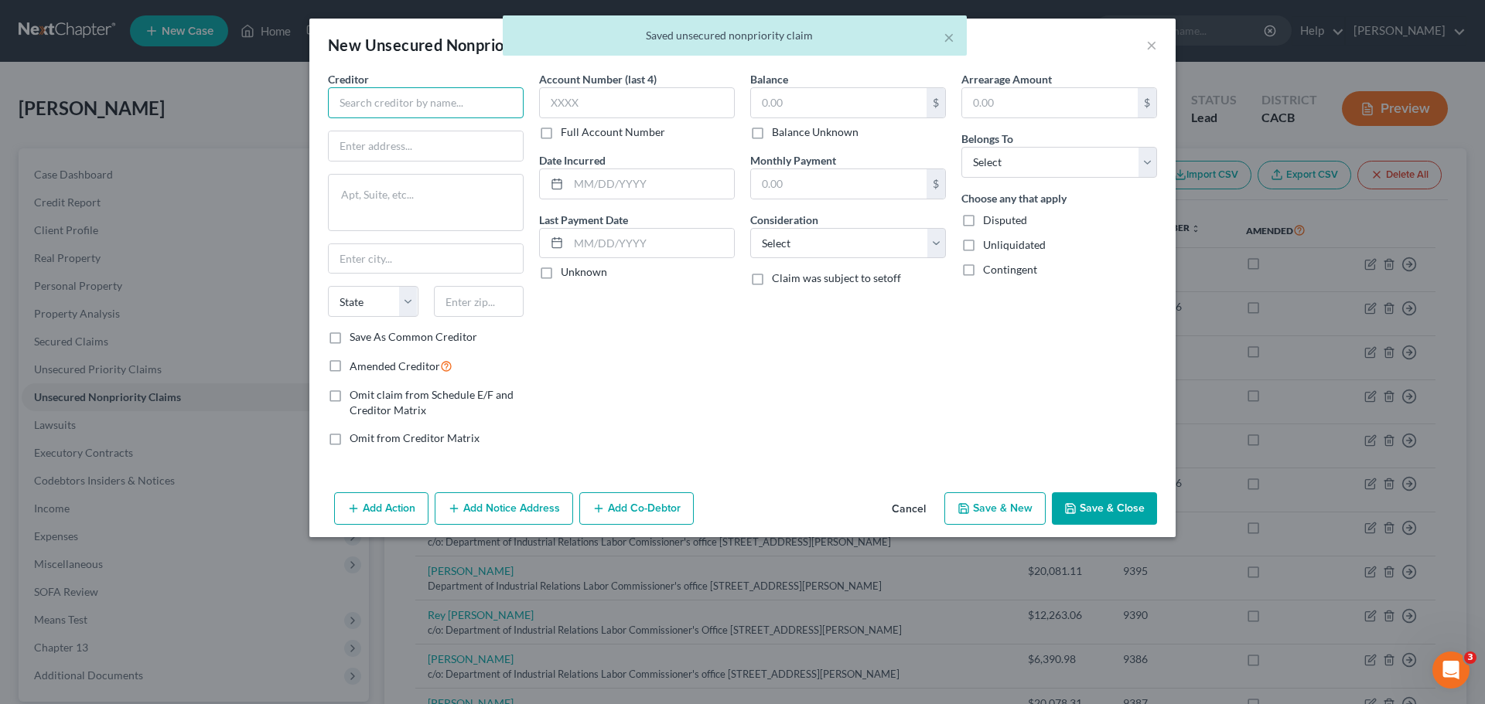
click at [376, 105] on input "text" at bounding box center [426, 102] width 196 height 31
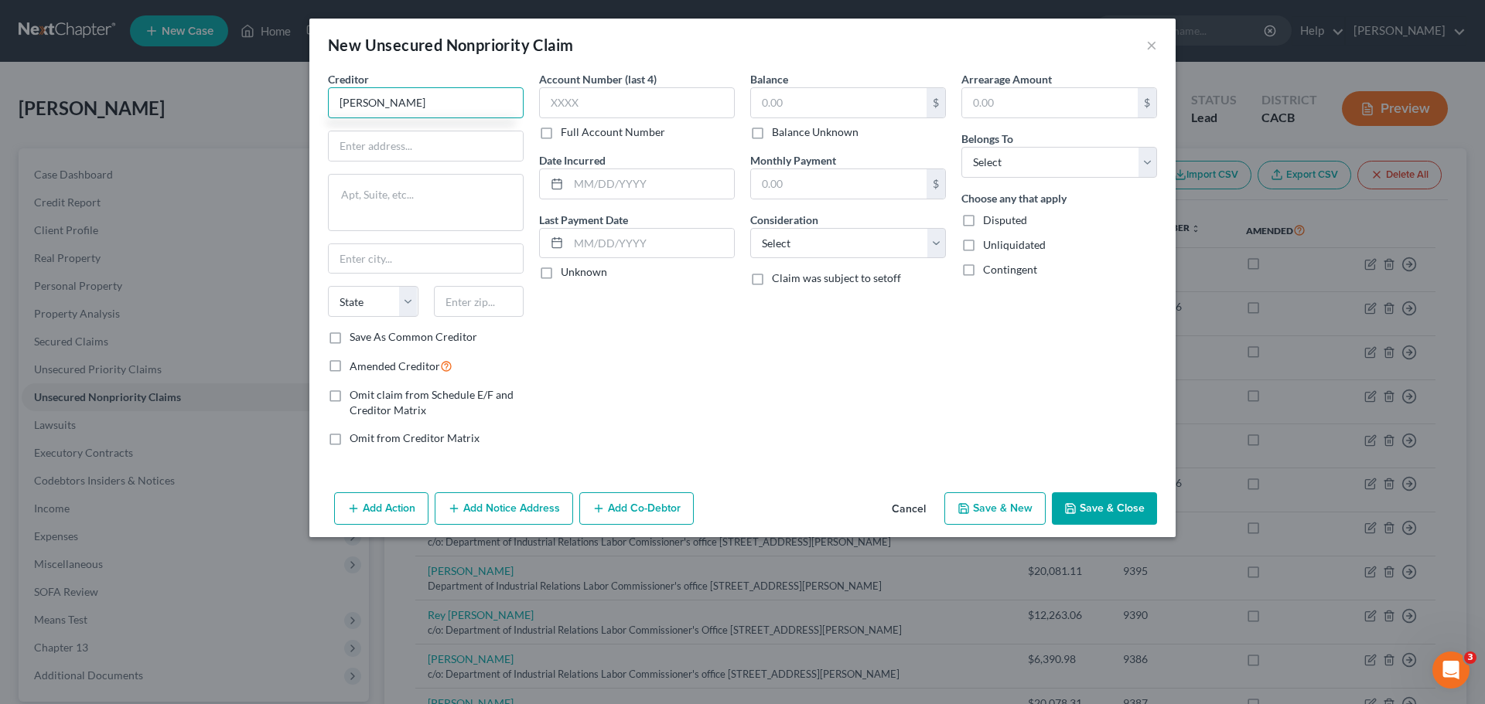
type input "Manuel Lopez"
type input "c/o: Department of Industrial Realtions"
paste textarea "Labor Commissioner's office 1500 Hughes Way Ste C-202"
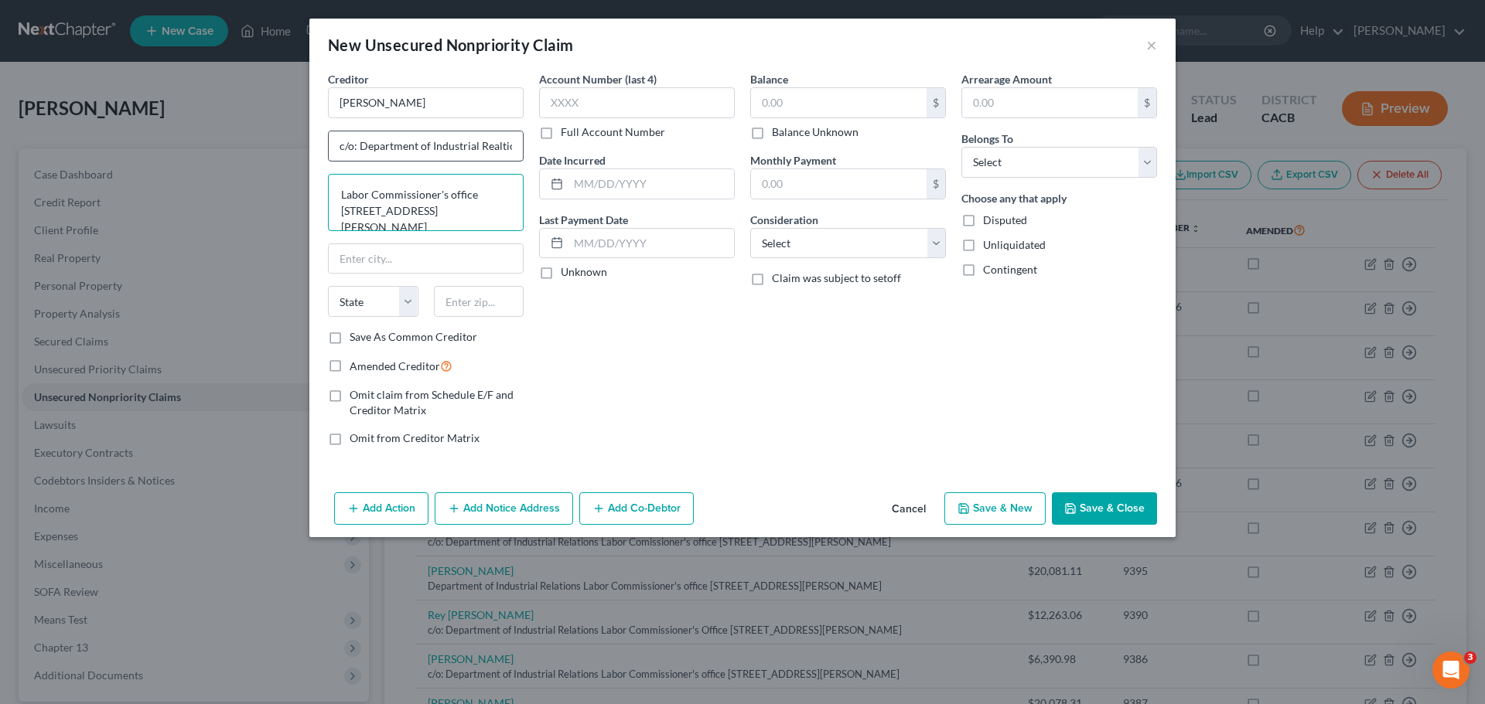
type textarea "Labor Commissioner's office 1500 Hughes Way Ste C-202"
type input "Long Beach"
select select "4"
type input "90810"
click at [580, 101] on input "text" at bounding box center [637, 102] width 196 height 31
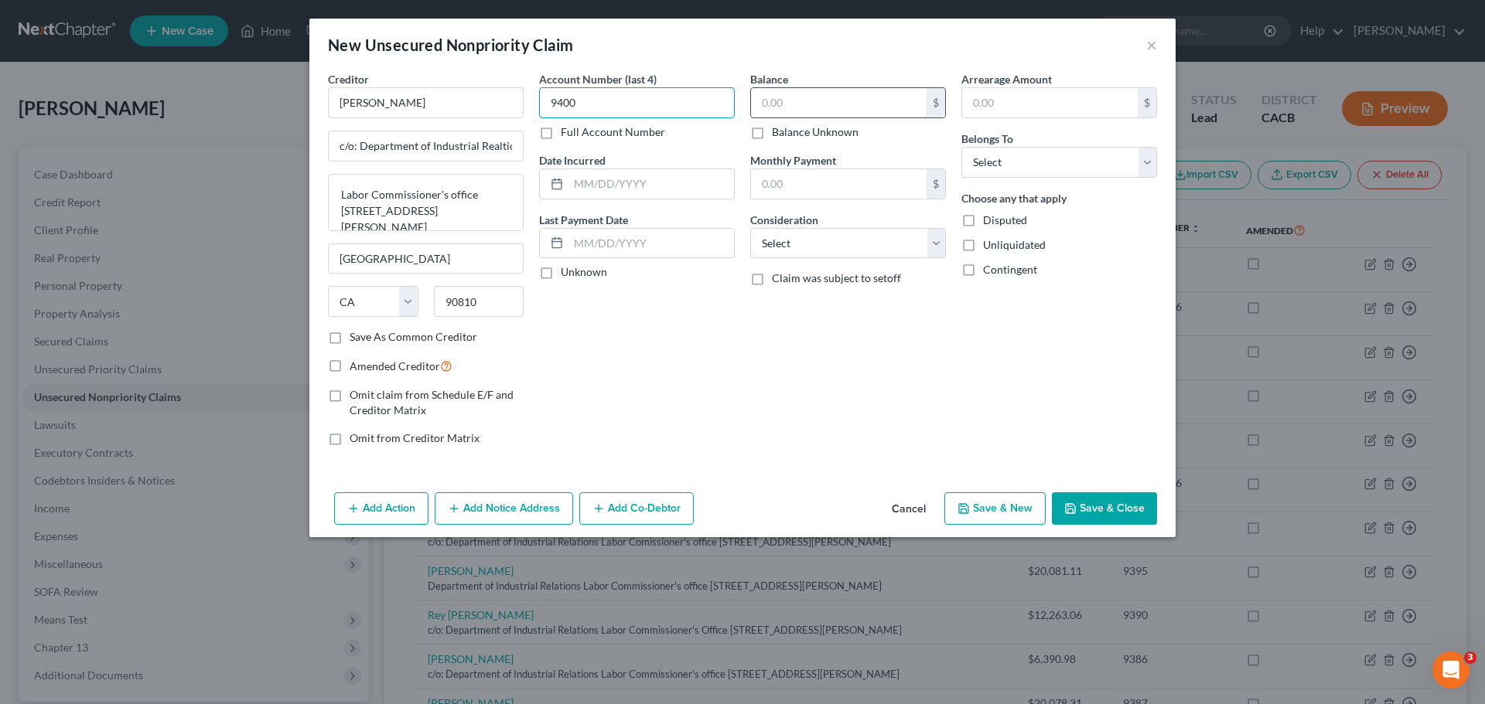
type input "9400"
click at [806, 112] on input "text" at bounding box center [839, 102] width 176 height 29
type input "20,078.31"
click at [983, 220] on label "Disputed" at bounding box center [1005, 220] width 44 height 15
click at [989, 220] on input "Disputed" at bounding box center [994, 218] width 10 height 10
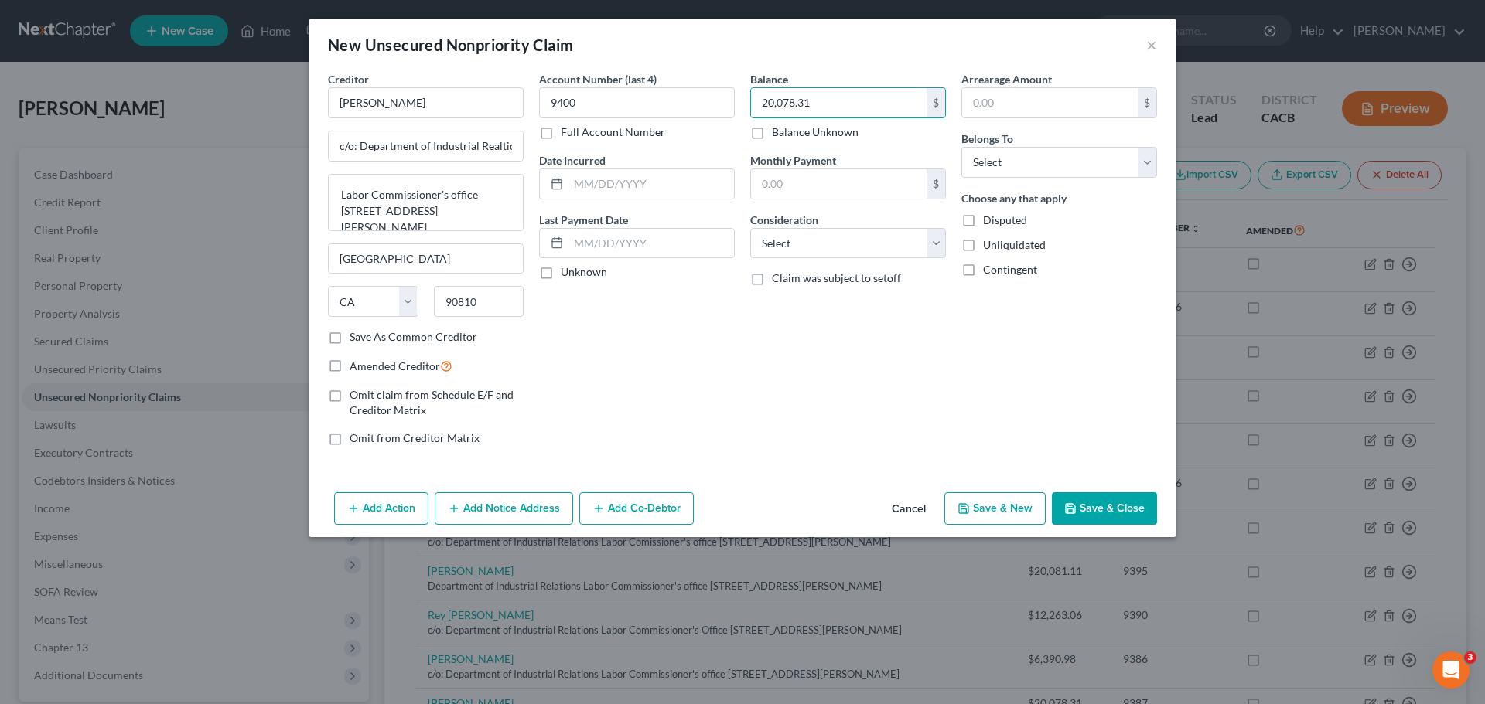
checkbox input "true"
click at [983, 247] on label "Unliquidated" at bounding box center [1014, 244] width 63 height 15
click at [989, 247] on input "Unliquidated" at bounding box center [994, 242] width 10 height 10
checkbox input "true"
click at [983, 273] on label "Contingent" at bounding box center [1010, 269] width 54 height 15
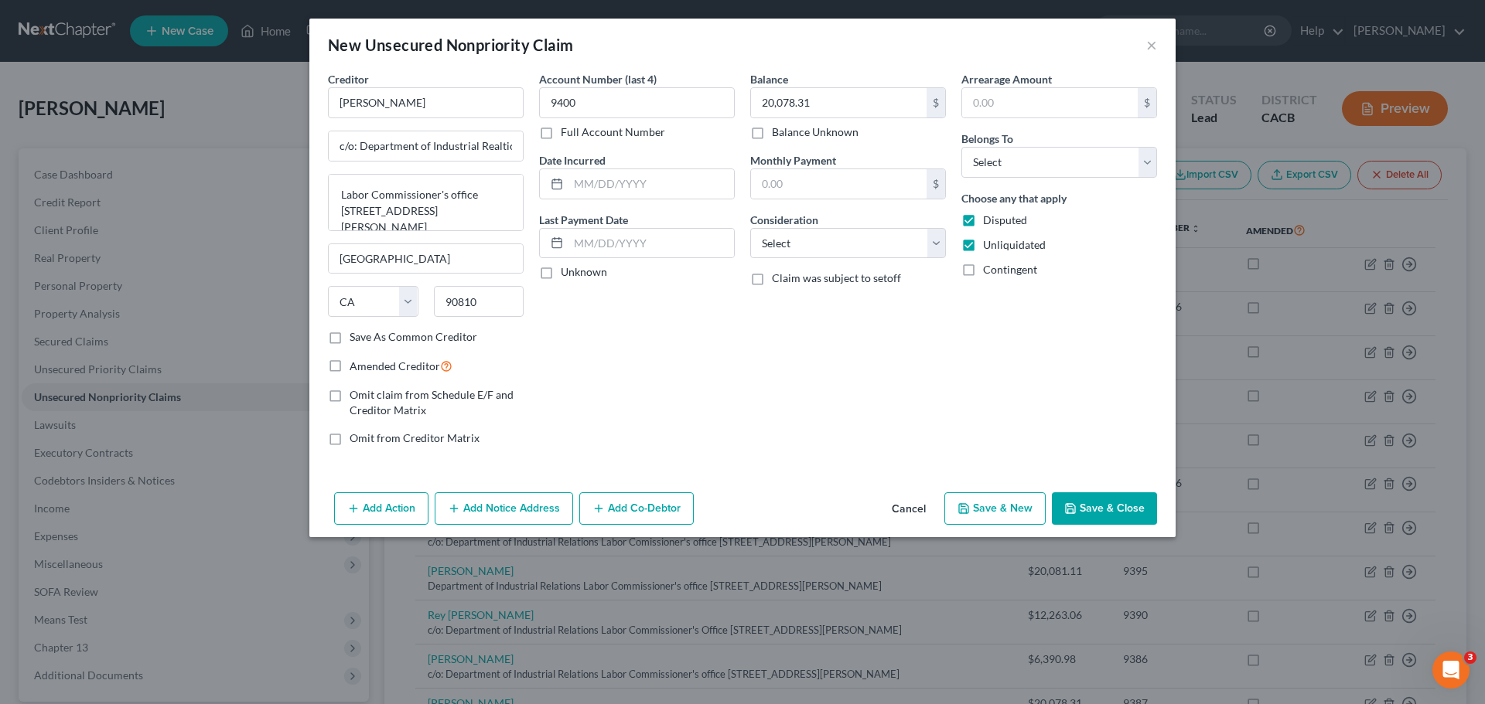
click at [989, 272] on input "Contingent" at bounding box center [994, 267] width 10 height 10
checkbox input "true"
click at [994, 172] on select "Select Debtor 1 Only Debtor 2 Only Debtor 1 And Debtor 2 Only At Least One Of T…" at bounding box center [1059, 162] width 196 height 31
select select "3"
click at [961, 147] on select "Select Debtor 1 Only Debtor 2 Only Debtor 1 And Debtor 2 Only At Least One Of T…" at bounding box center [1059, 162] width 196 height 31
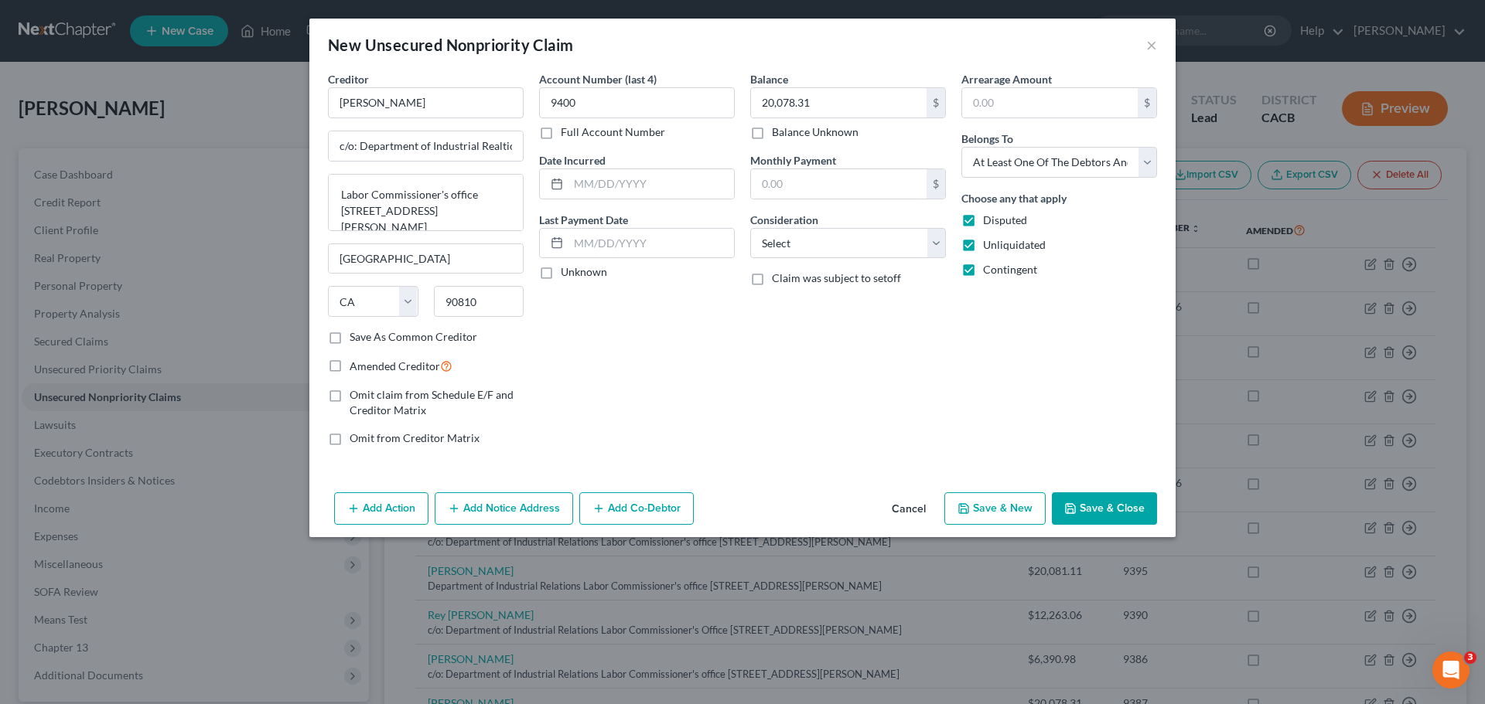
click at [863, 261] on div "Balance 20,078.31 $ Balance Unknown Balance Undetermined 20,078.31 $ Balance Un…" at bounding box center [847, 264] width 211 height 387
click at [865, 244] on select "Select Cable / Satellite Services Collection Agency Credit Card Debt Debt Couns…" at bounding box center [848, 243] width 196 height 31
select select "14"
click at [750, 228] on select "Select Cable / Satellite Services Collection Agency Credit Card Debt Debt Couns…" at bounding box center [848, 243] width 196 height 31
click at [782, 304] on input "text" at bounding box center [848, 302] width 194 height 29
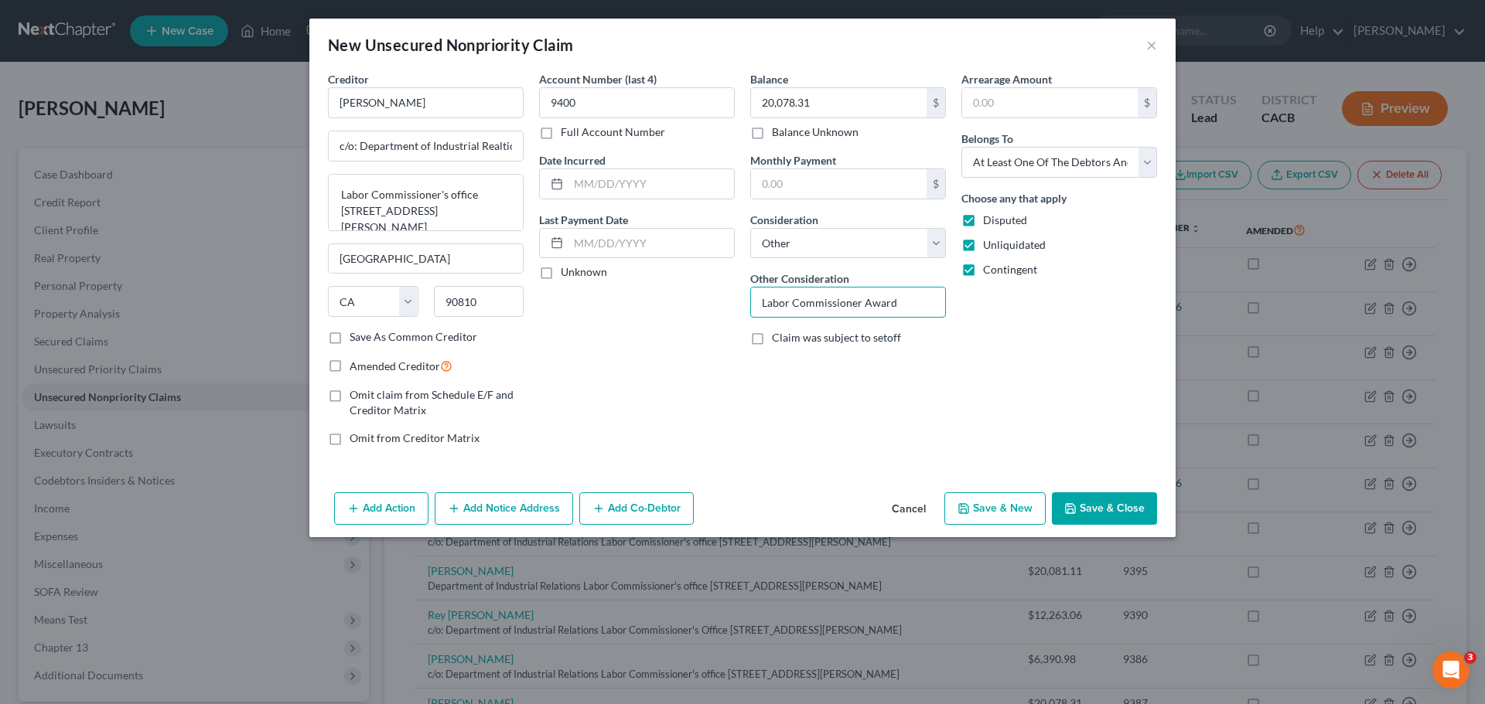
type input "Labor Commissioner Award"
click at [709, 380] on div "Account Number (last 4) 9400 Full Account Number Date Incurred Last Payment Dat…" at bounding box center [636, 264] width 211 height 387
click at [998, 513] on button "Save & New" at bounding box center [994, 509] width 101 height 32
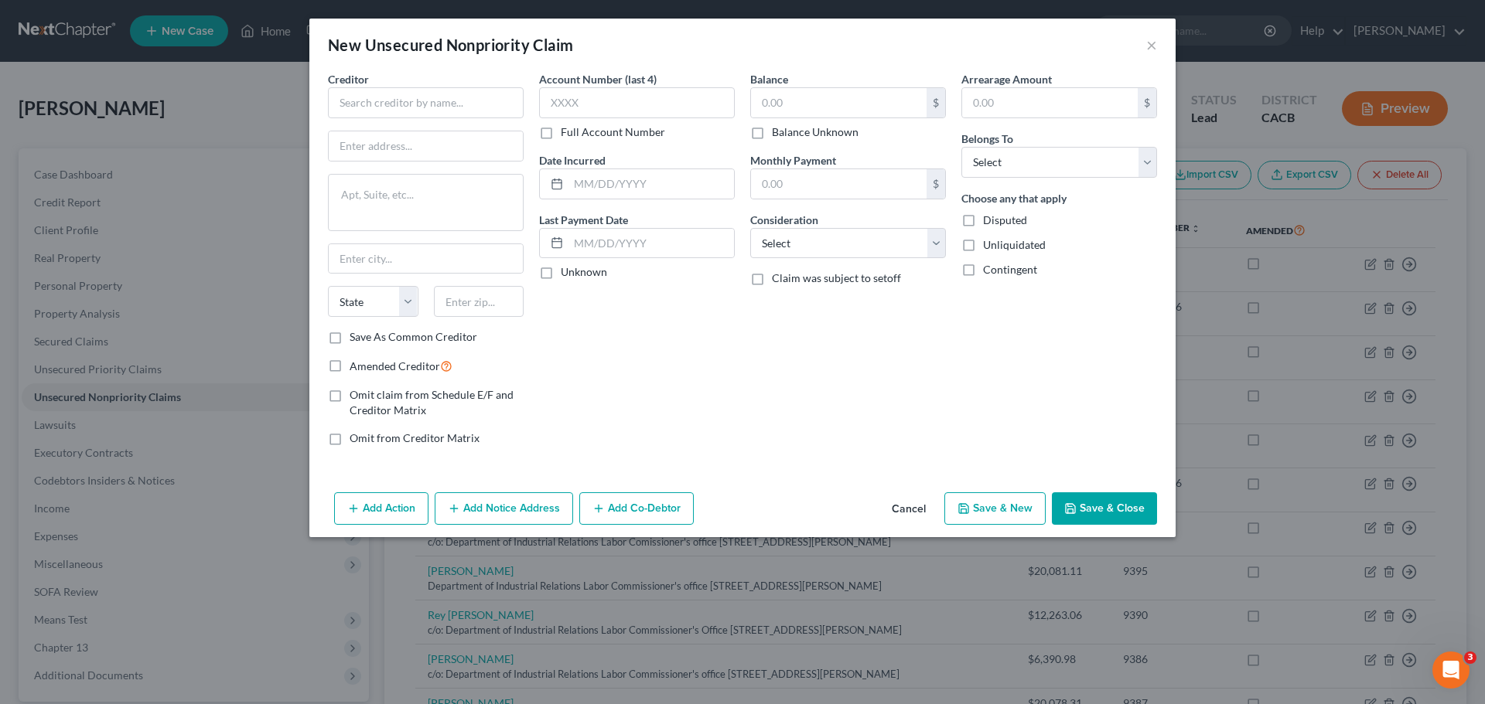
type input "0.00"
click at [367, 114] on input "text" at bounding box center [426, 102] width 196 height 31
type input "Edy Cifuentes"
type input "c/o: Department of Industrial Relations"
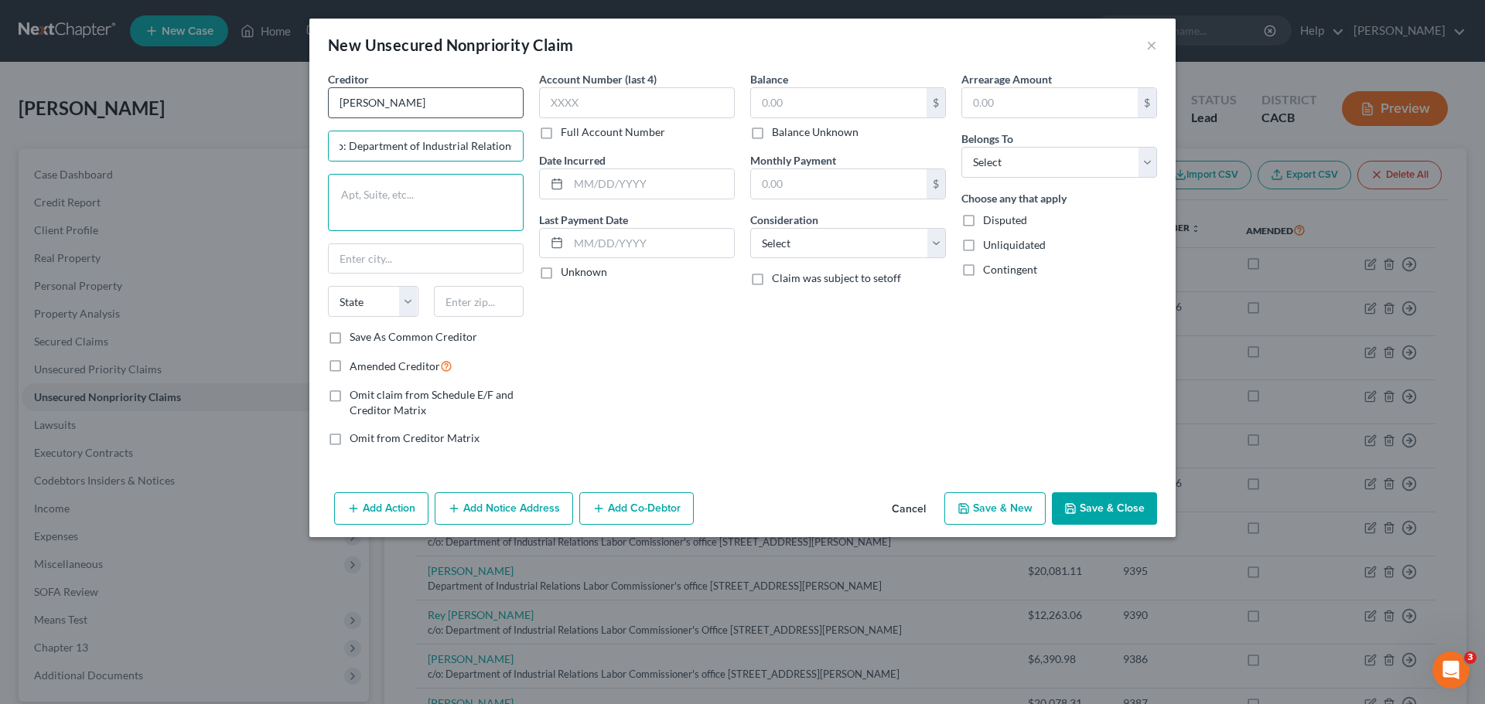
scroll to position [0, 0]
paste textarea "Labor Commissioner's office 1500 Hughes Way Ste C-202"
type textarea "Labor Commissioner's office 1500 Hughes Way Ste C-202"
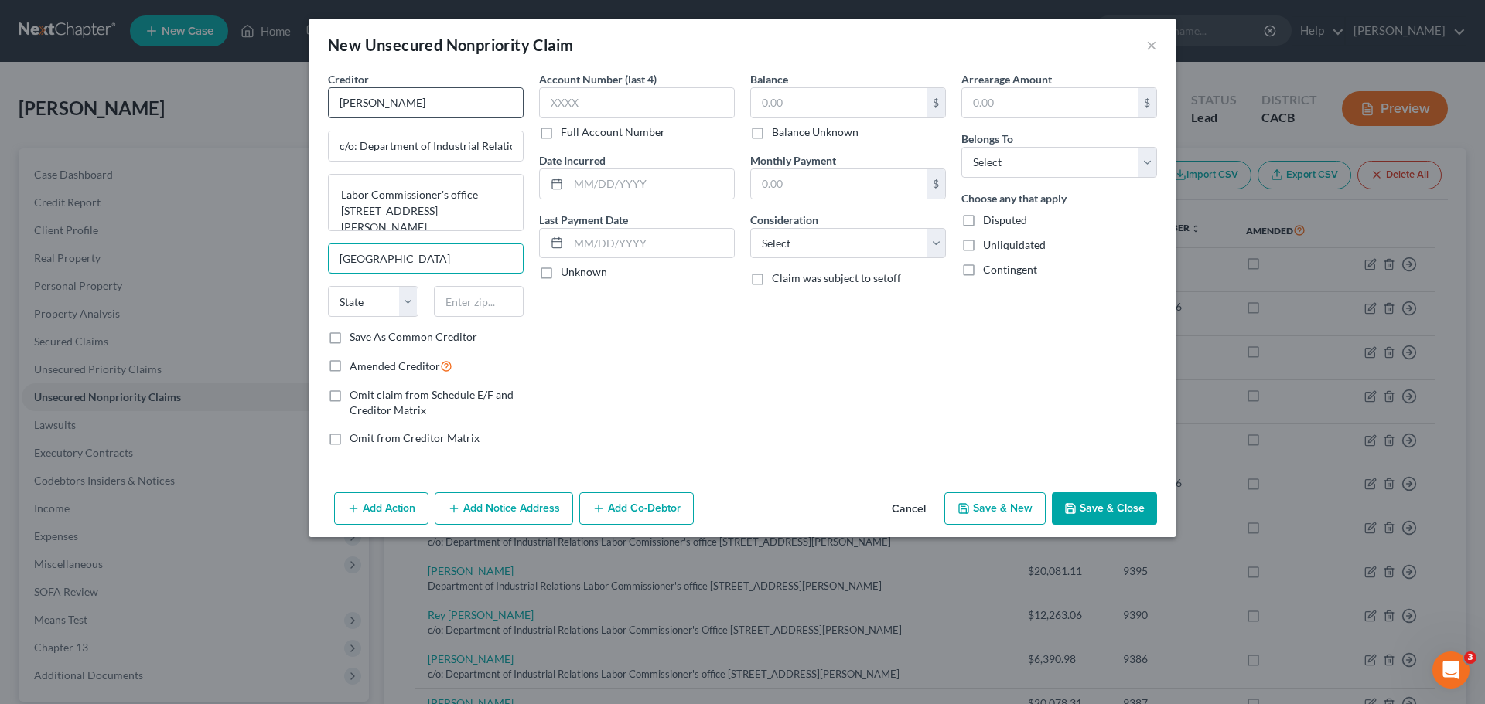
type input "Long Beach"
select select "4"
type input "90810"
click at [557, 104] on input "text" at bounding box center [637, 102] width 196 height 31
type input "9380"
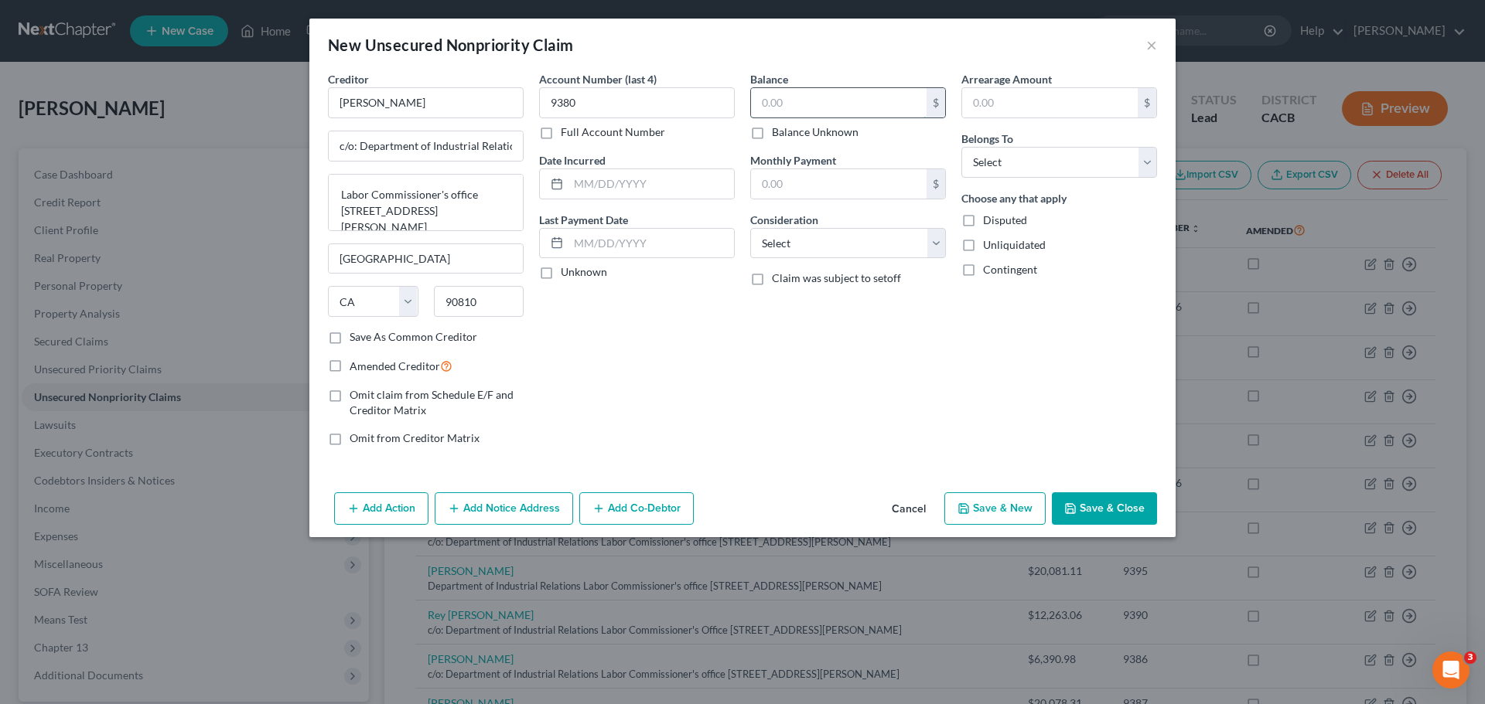
click at [762, 114] on input "text" at bounding box center [839, 102] width 176 height 29
type input "20,072.71"
click at [983, 220] on label "Disputed" at bounding box center [1005, 220] width 44 height 15
click at [989, 220] on input "Disputed" at bounding box center [994, 218] width 10 height 10
checkbox input "true"
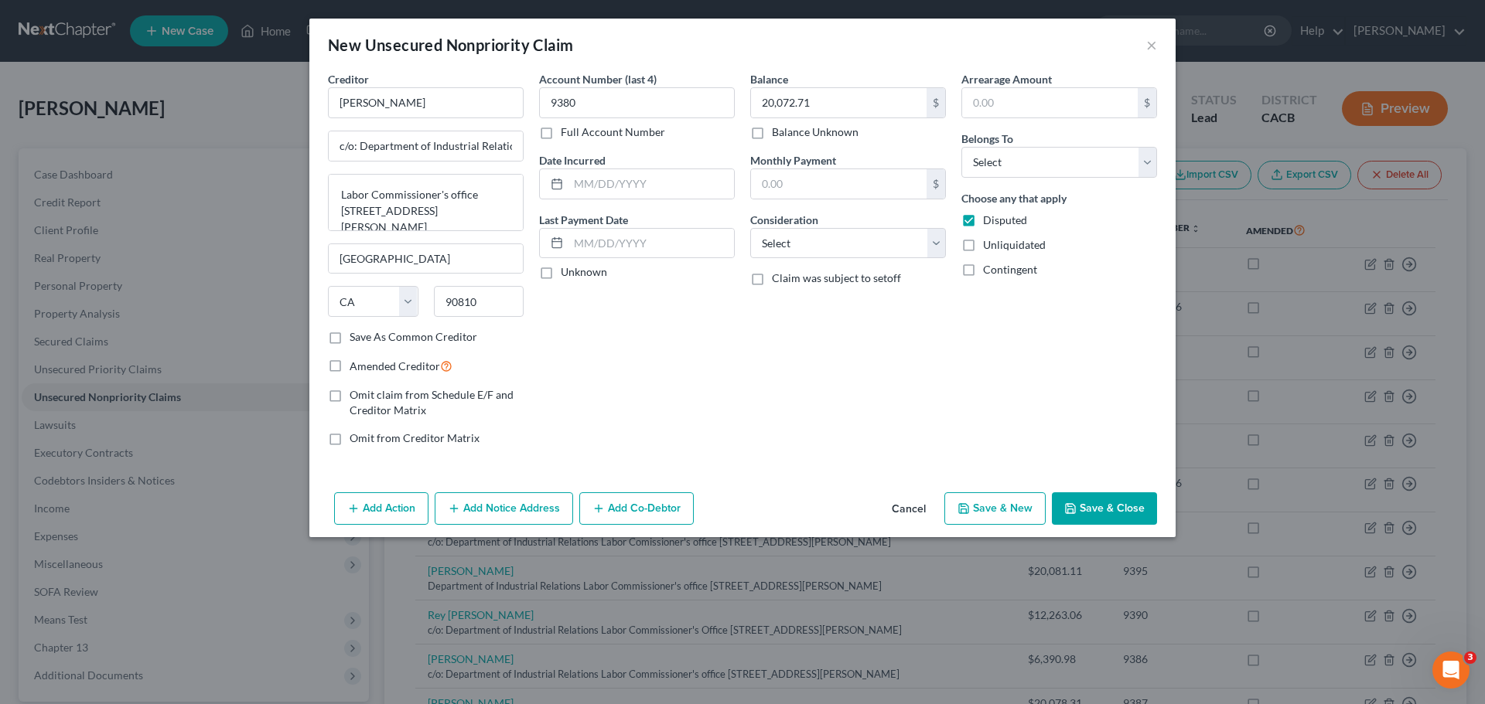
click at [983, 247] on label "Unliquidated" at bounding box center [1014, 244] width 63 height 15
click at [989, 247] on input "Unliquidated" at bounding box center [994, 242] width 10 height 10
checkbox input "true"
click at [983, 275] on label "Contingent" at bounding box center [1010, 269] width 54 height 15
click at [989, 272] on input "Contingent" at bounding box center [994, 267] width 10 height 10
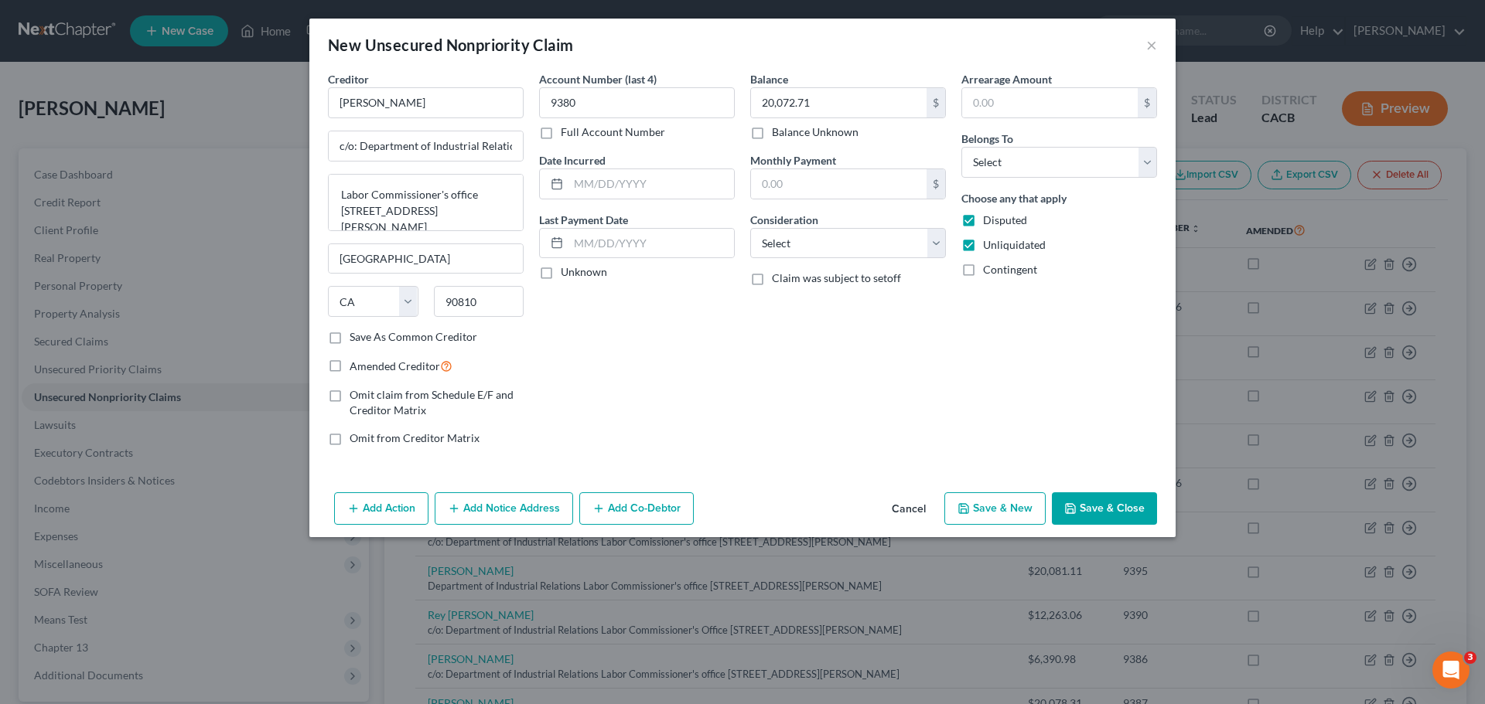
checkbox input "true"
click at [995, 166] on select "Select Debtor 1 Only Debtor 2 Only Debtor 1 And Debtor 2 Only At Least One Of T…" at bounding box center [1059, 162] width 196 height 31
select select "3"
click at [961, 147] on select "Select Debtor 1 Only Debtor 2 Only Debtor 1 And Debtor 2 Only At Least One Of T…" at bounding box center [1059, 162] width 196 height 31
click at [774, 247] on select "Select Cable / Satellite Services Collection Agency Credit Card Debt Debt Couns…" at bounding box center [848, 243] width 196 height 31
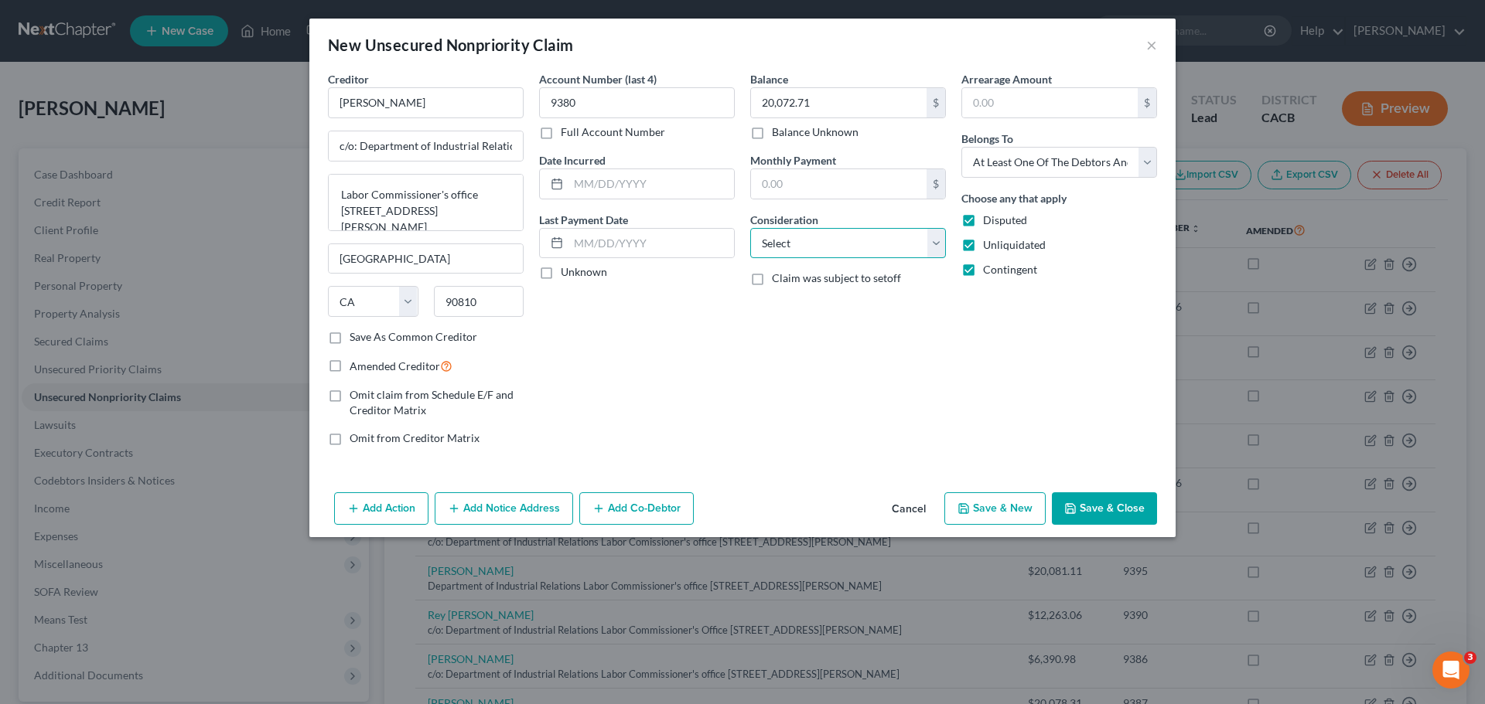
select select "14"
click at [750, 228] on select "Select Cable / Satellite Services Collection Agency Credit Card Debt Debt Couns…" at bounding box center [848, 243] width 196 height 31
click at [771, 302] on input "text" at bounding box center [848, 302] width 194 height 29
type input "a"
type input "Labor Commissioner Award"
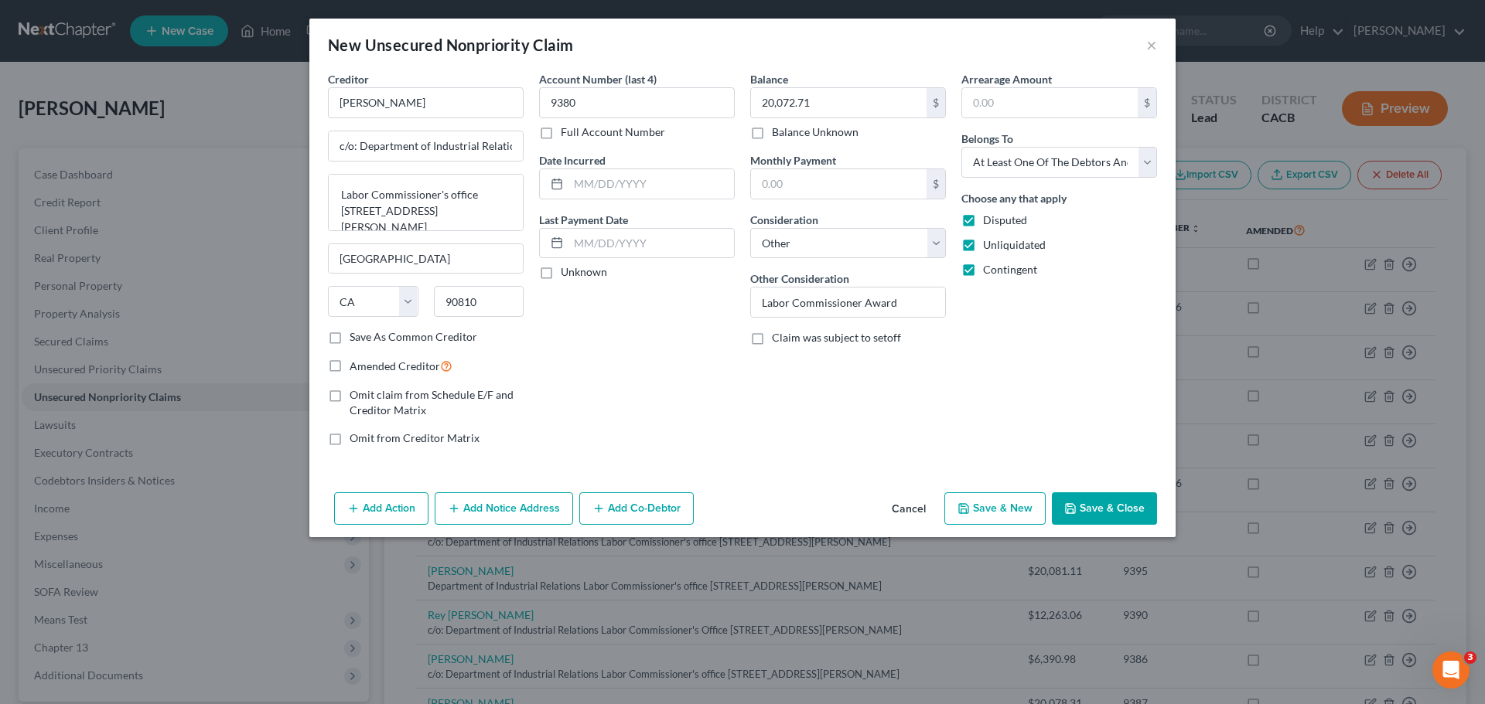
click at [772, 387] on div "Balance 20,072.71 $ Balance Unknown Balance Undetermined 20,072.71 $ Balance Un…" at bounding box center [847, 264] width 211 height 387
click at [994, 503] on button "Save & New" at bounding box center [994, 509] width 101 height 32
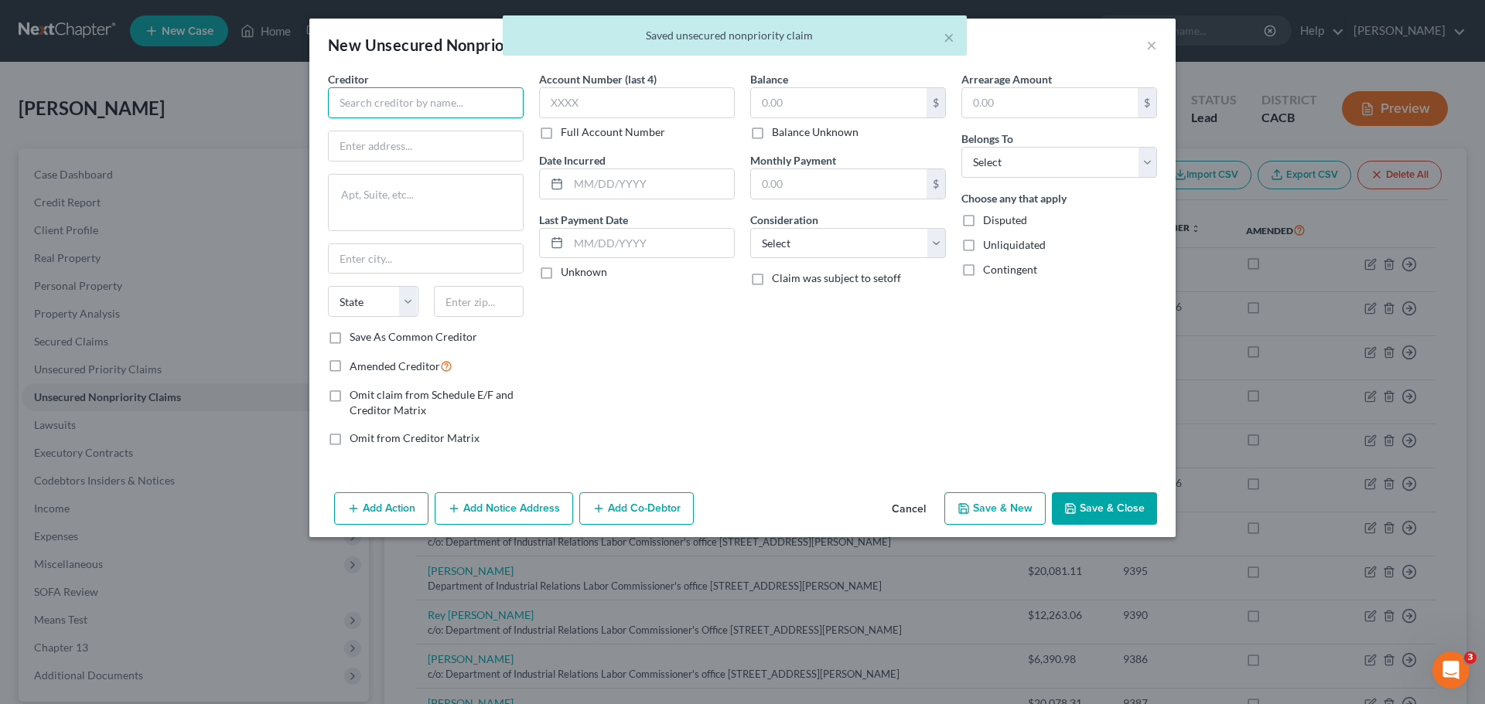
click at [356, 98] on input "text" at bounding box center [426, 102] width 196 height 31
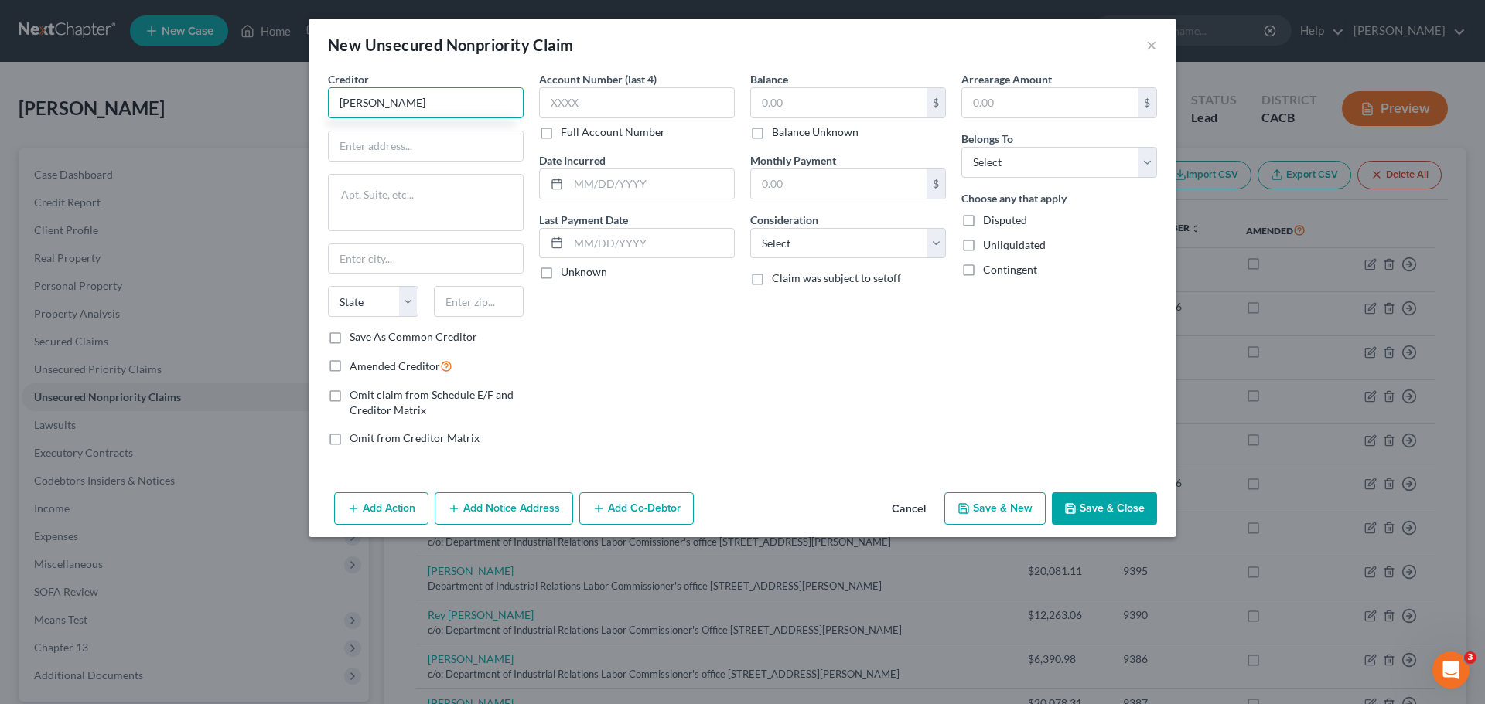
type input "Jorge Gonzalez"
type input "c/o: Department of Industrial Relations"
paste textarea "Labor Commissioner's office 1500 Hughes Way Ste C-202"
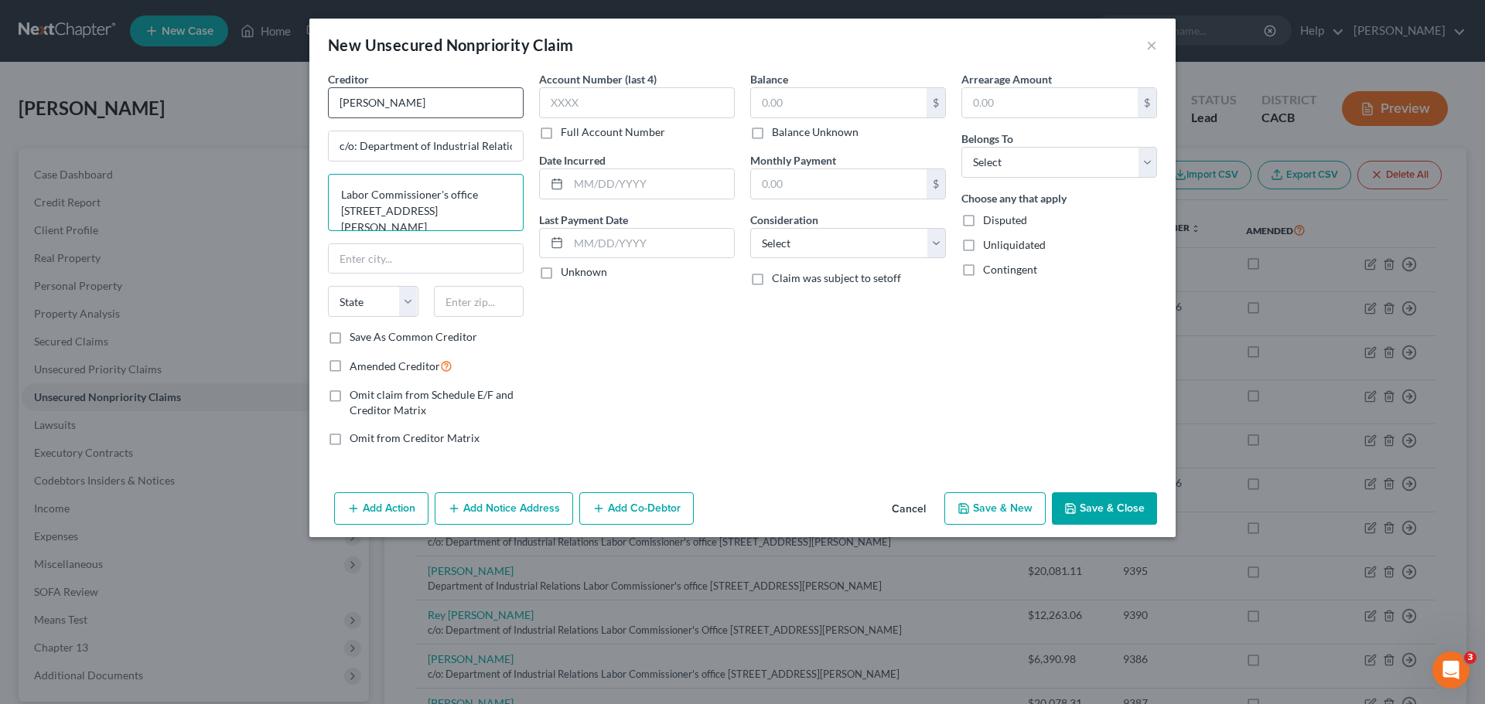
type textarea "Labor Commissioner's office 1500 Hughes Way Ste C-202"
type input "Long Beach"
select select "4"
type input "90810"
click at [574, 107] on input "text" at bounding box center [637, 102] width 196 height 31
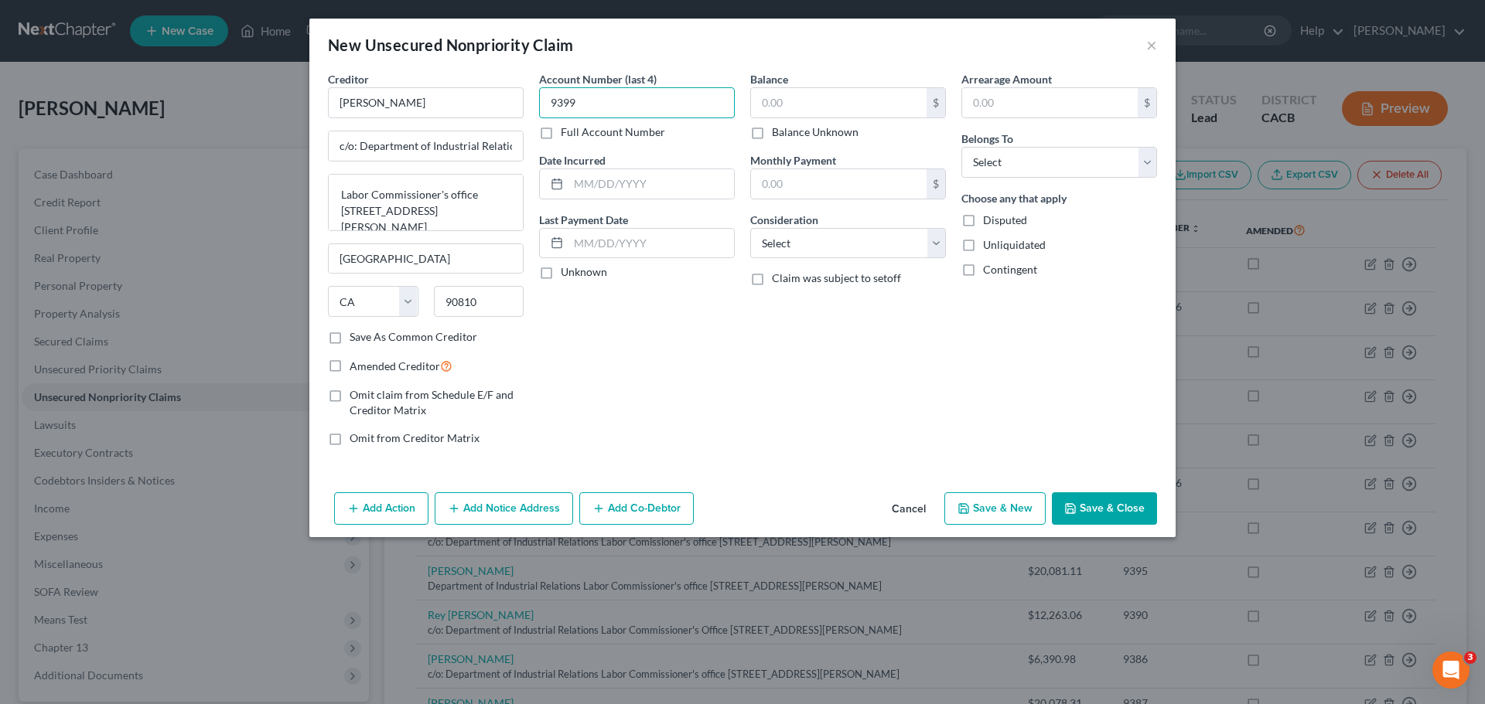
type input "9399"
click at [765, 240] on select "Select Cable / Satellite Services Collection Agency Credit Card Debt Debt Couns…" at bounding box center [848, 243] width 196 height 31
select select "14"
click at [750, 228] on select "Select Cable / Satellite Services Collection Agency Credit Card Debt Debt Couns…" at bounding box center [848, 243] width 196 height 31
click at [774, 309] on input "text" at bounding box center [848, 302] width 194 height 29
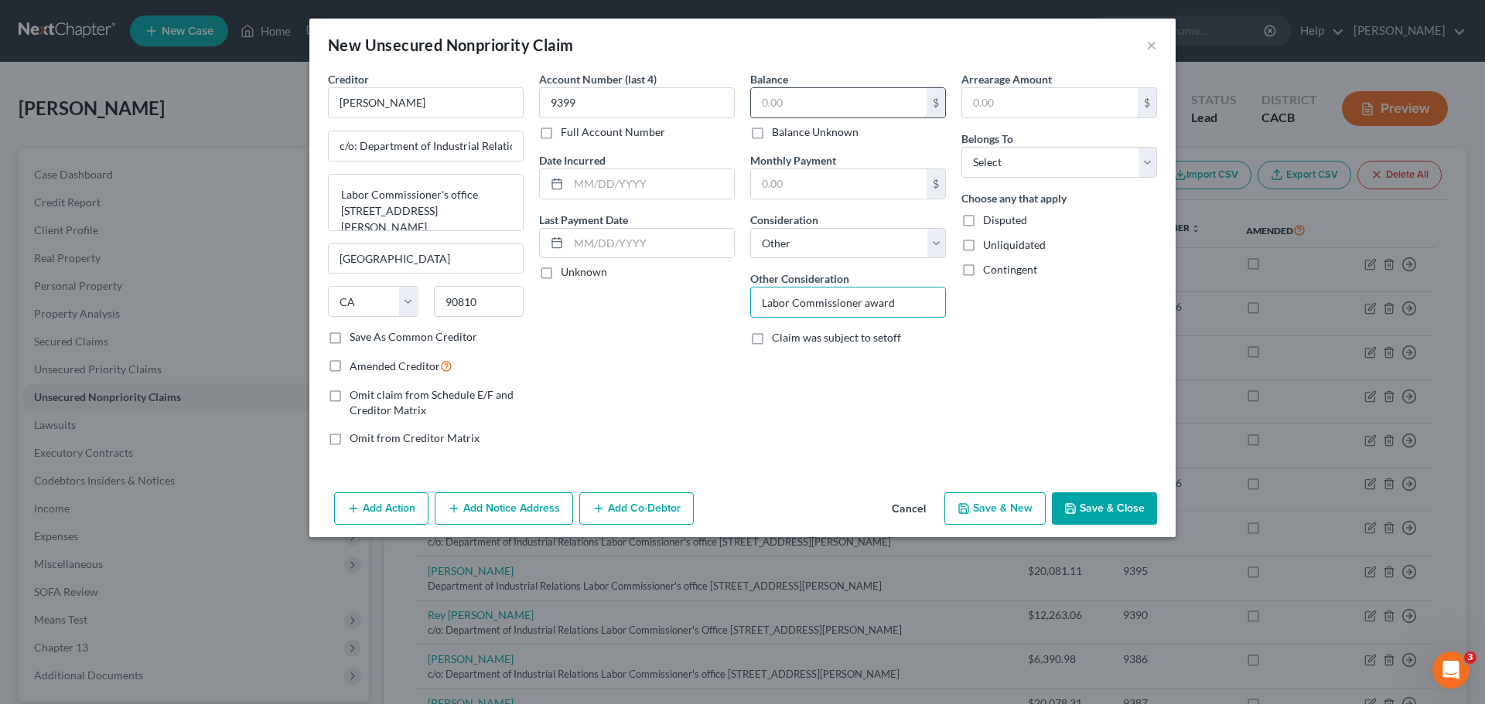
type input "Labor Commissioner award"
click at [819, 103] on input "text" at bounding box center [839, 102] width 176 height 29
type input "9,924"
click at [919, 305] on input "Labor Commissioner award" at bounding box center [848, 302] width 194 height 29
click at [935, 244] on select "Select Cable / Satellite Services Collection Agency Credit Card Debt Debt Couns…" at bounding box center [848, 243] width 196 height 31
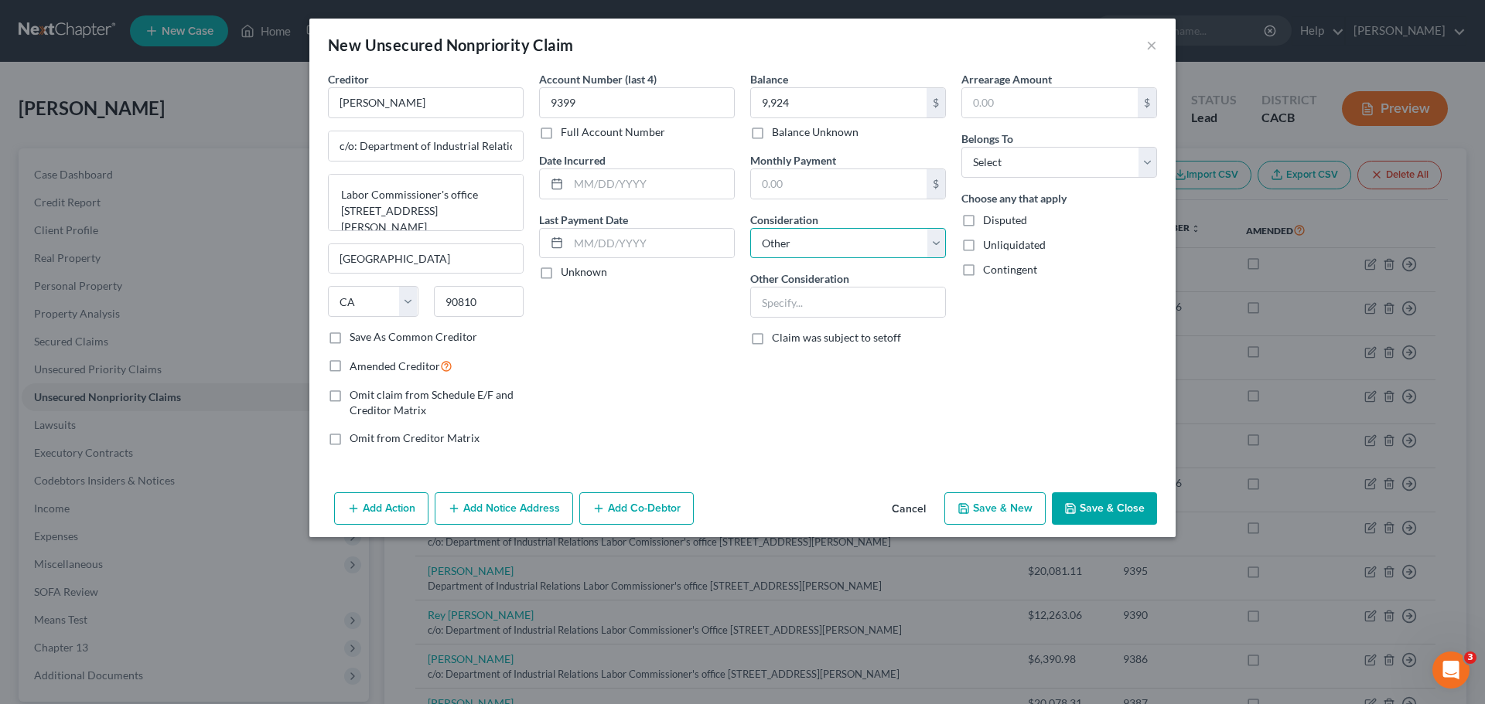
select select
click at [750, 228] on select "Select Cable / Satellite Services Collection Agency Credit Card Debt Debt Couns…" at bounding box center [848, 243] width 196 height 31
click at [983, 221] on label "Disputed" at bounding box center [1005, 220] width 44 height 15
click at [989, 221] on input "Disputed" at bounding box center [994, 218] width 10 height 10
checkbox input "true"
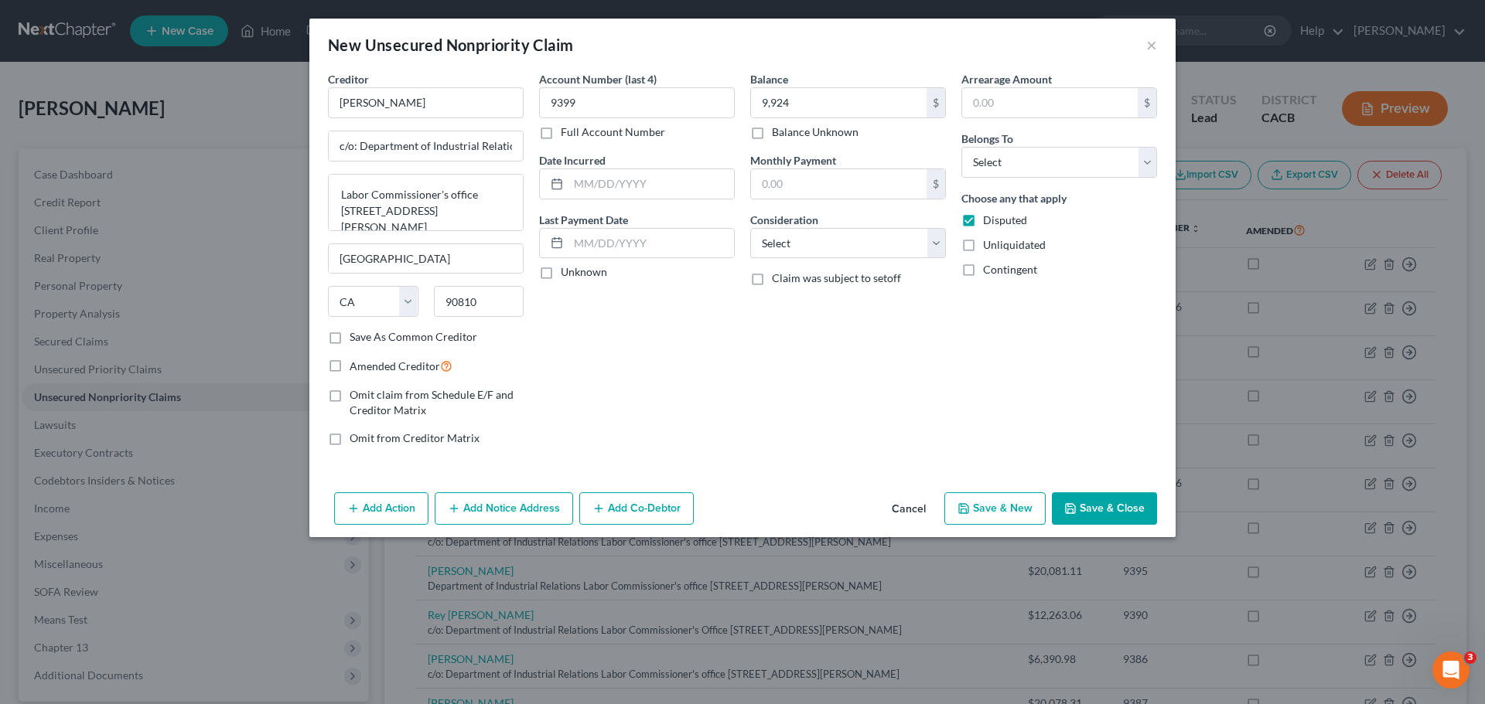
click at [983, 245] on label "Unliquidated" at bounding box center [1014, 244] width 63 height 15
click at [989, 245] on input "Unliquidated" at bounding box center [994, 242] width 10 height 10
checkbox input "true"
drag, startPoint x: 970, startPoint y: 270, endPoint x: 980, endPoint y: 235, distance: 36.2
click at [983, 268] on label "Contingent" at bounding box center [1010, 269] width 54 height 15
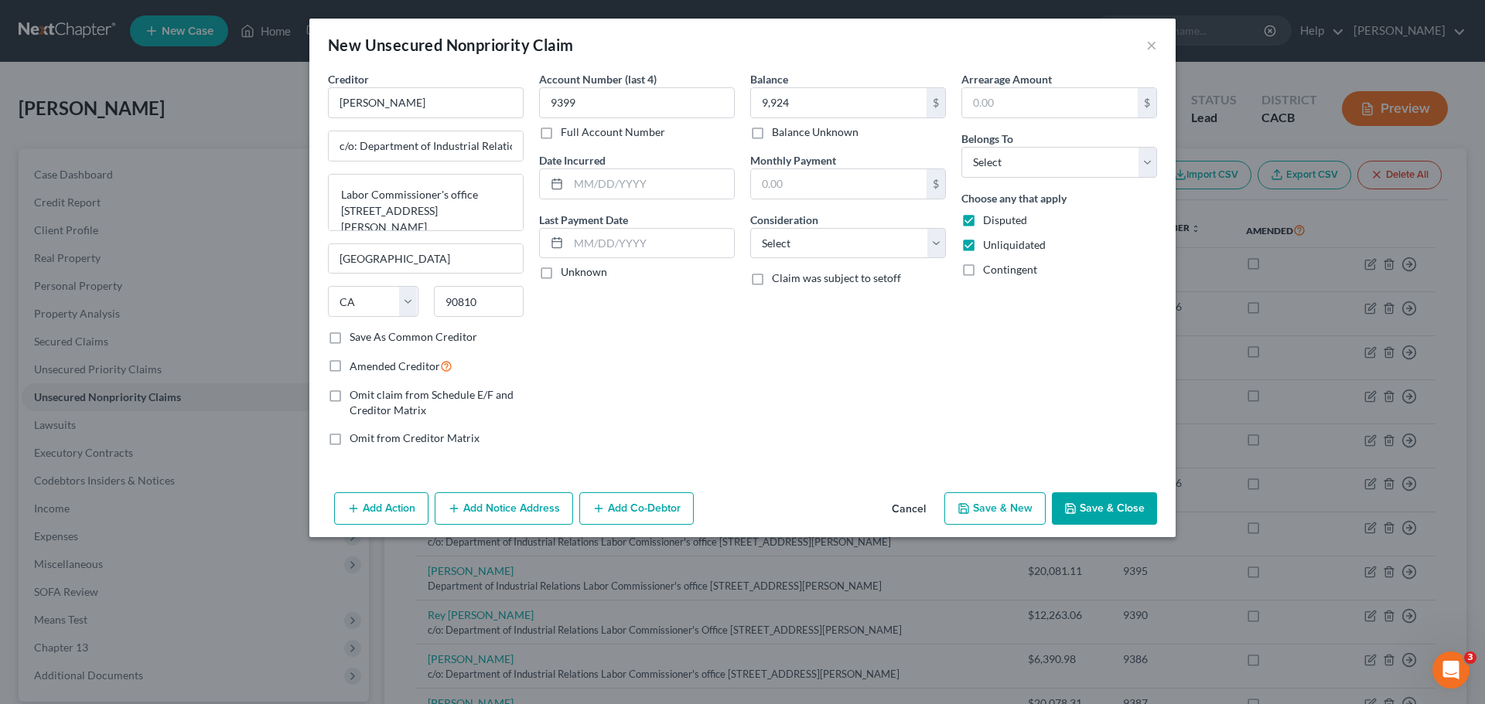
click at [989, 268] on input "Contingent" at bounding box center [994, 267] width 10 height 10
checkbox input "true"
click at [1009, 165] on select "Select Debtor 1 Only Debtor 2 Only Debtor 1 And Debtor 2 Only At Least One Of T…" at bounding box center [1059, 162] width 196 height 31
select select "3"
click at [961, 147] on select "Select Debtor 1 Only Debtor 2 Only Debtor 1 And Debtor 2 Only At Least One Of T…" at bounding box center [1059, 162] width 196 height 31
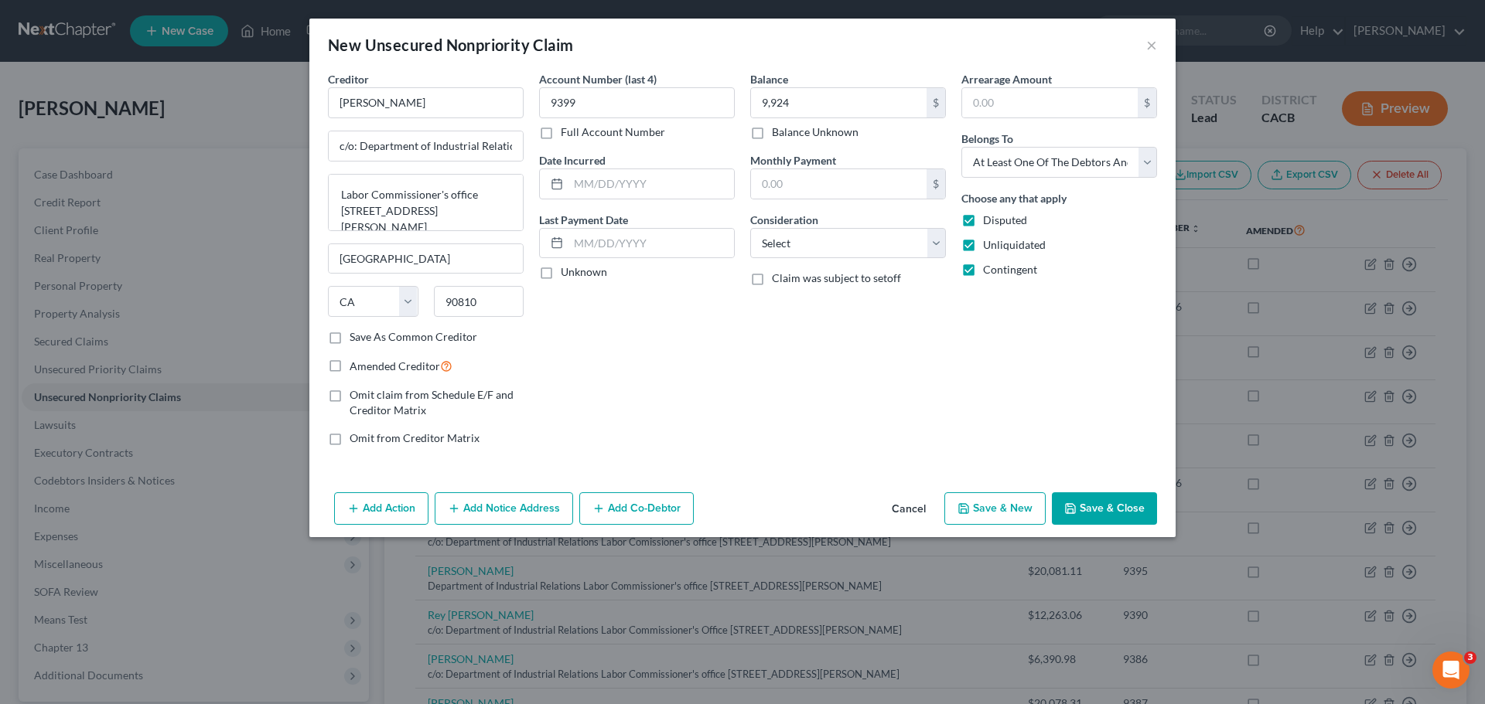
click at [984, 510] on button "Save & New" at bounding box center [994, 509] width 101 height 32
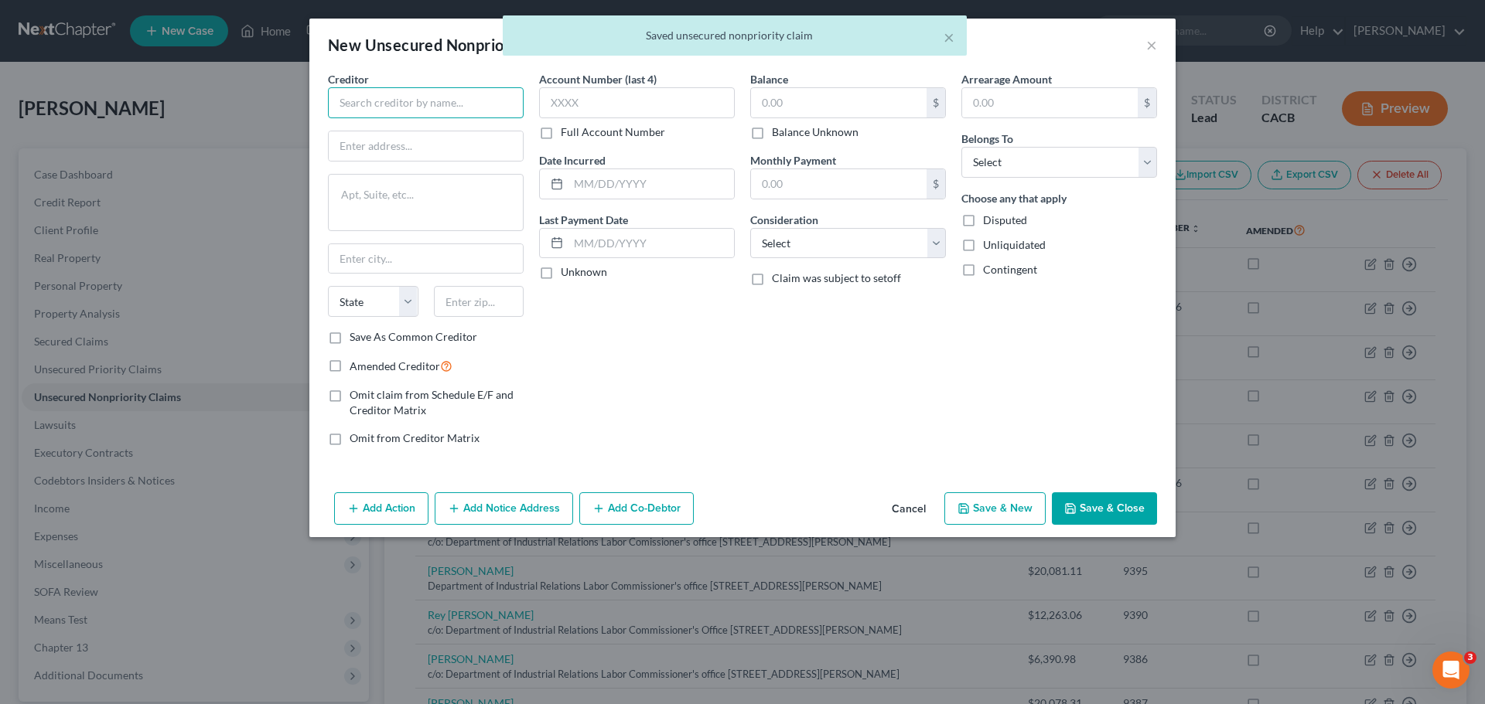
click at [357, 111] on input "text" at bounding box center [426, 102] width 196 height 31
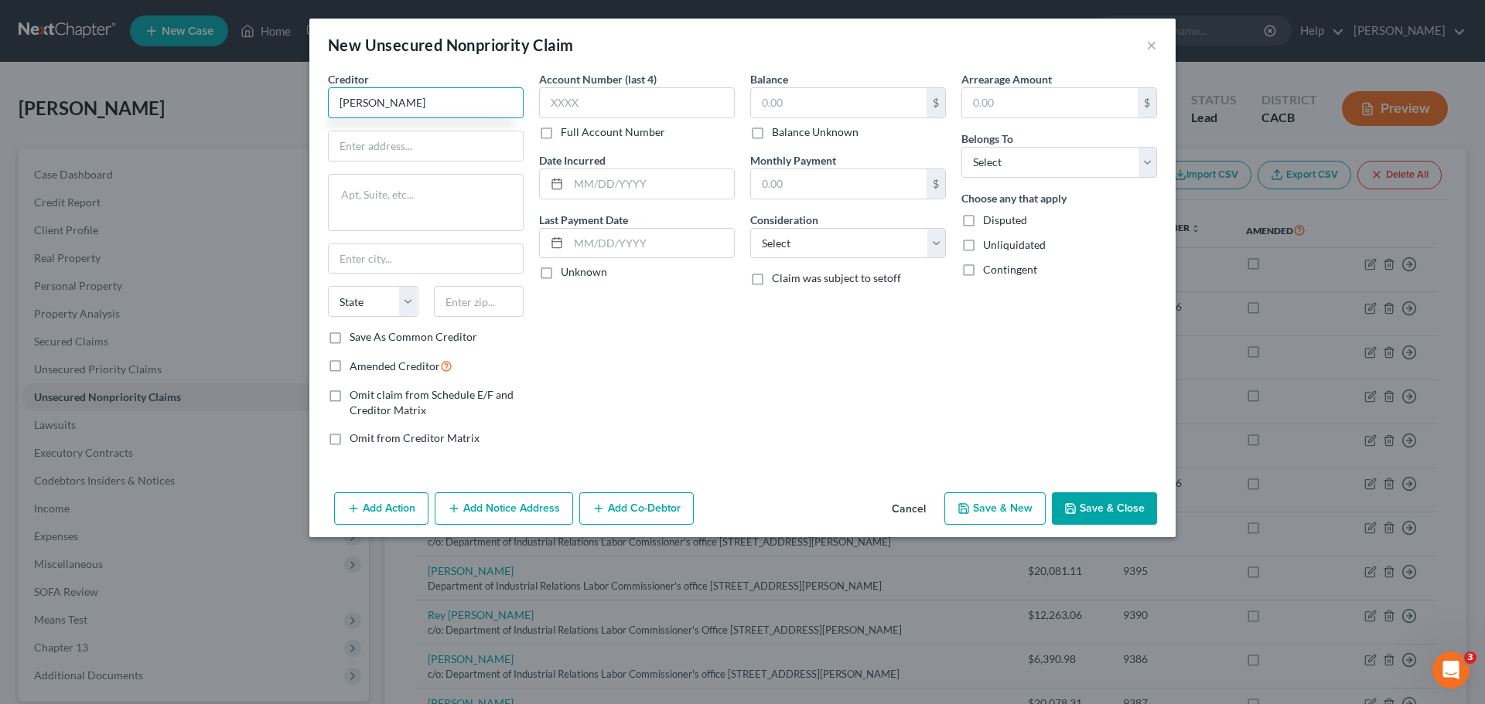
type input "Victor Reyes"
type input "c/o: Department of Industrial Relations"
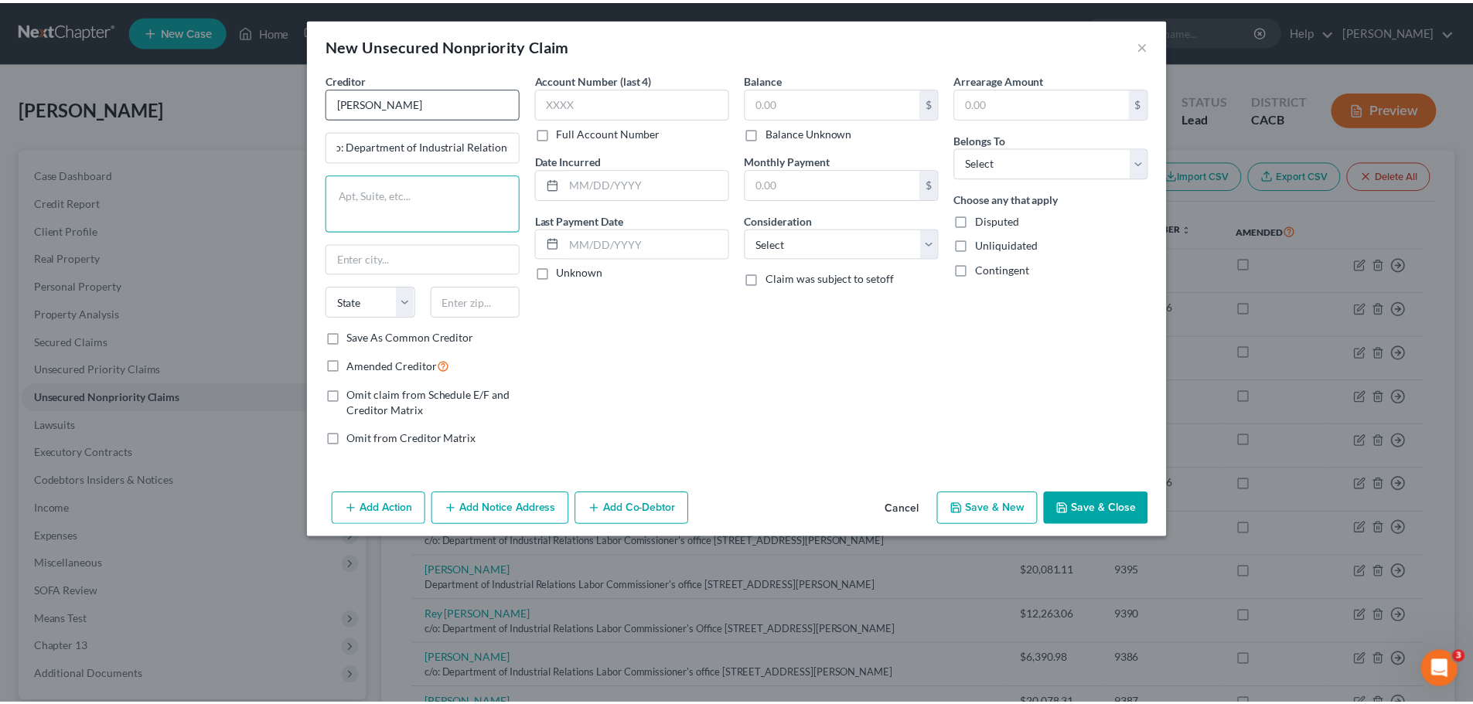
scroll to position [0, 0]
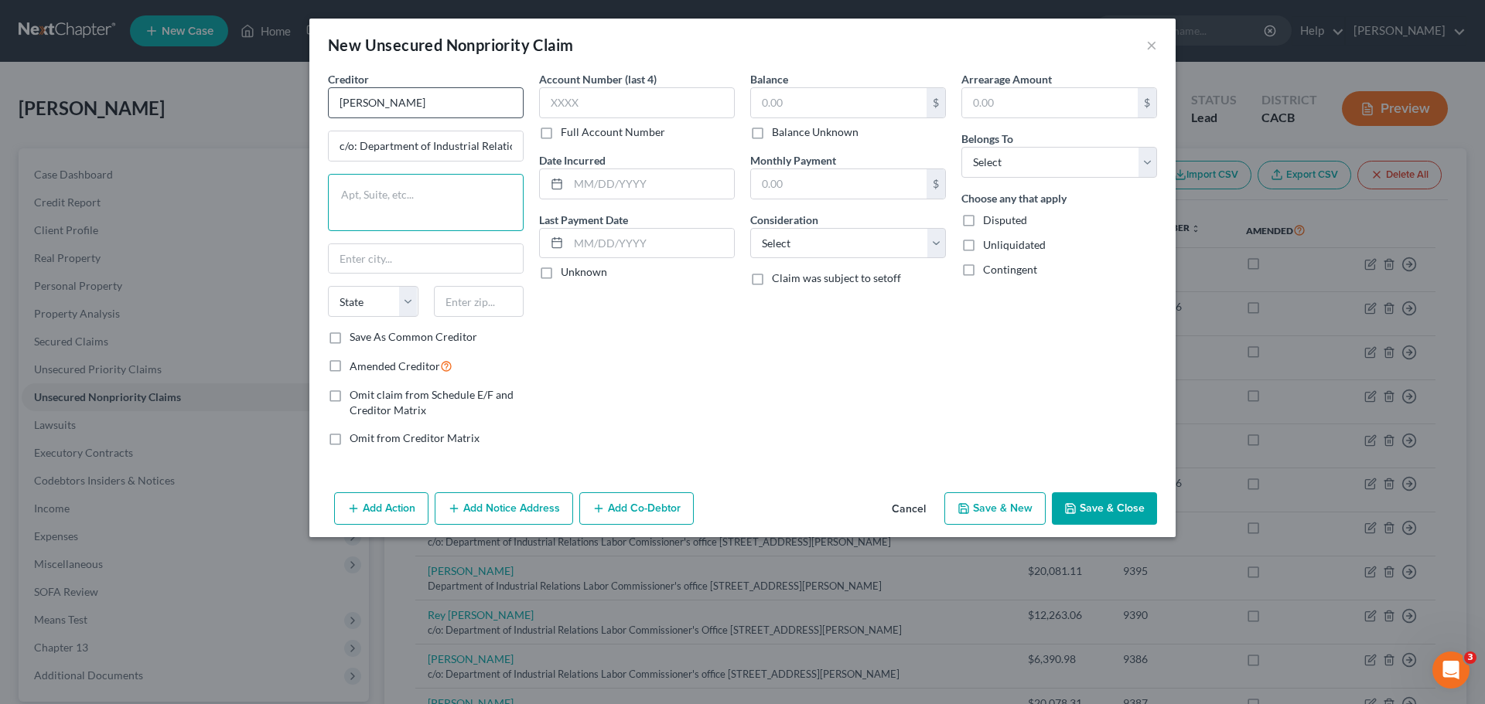
paste textarea "Labor Commissioner's office 1500 Hughes Way Ste C-202"
type textarea "Labor Commissioner's office 1500 Hughes Way Ste C-202"
type input "Long Beach"
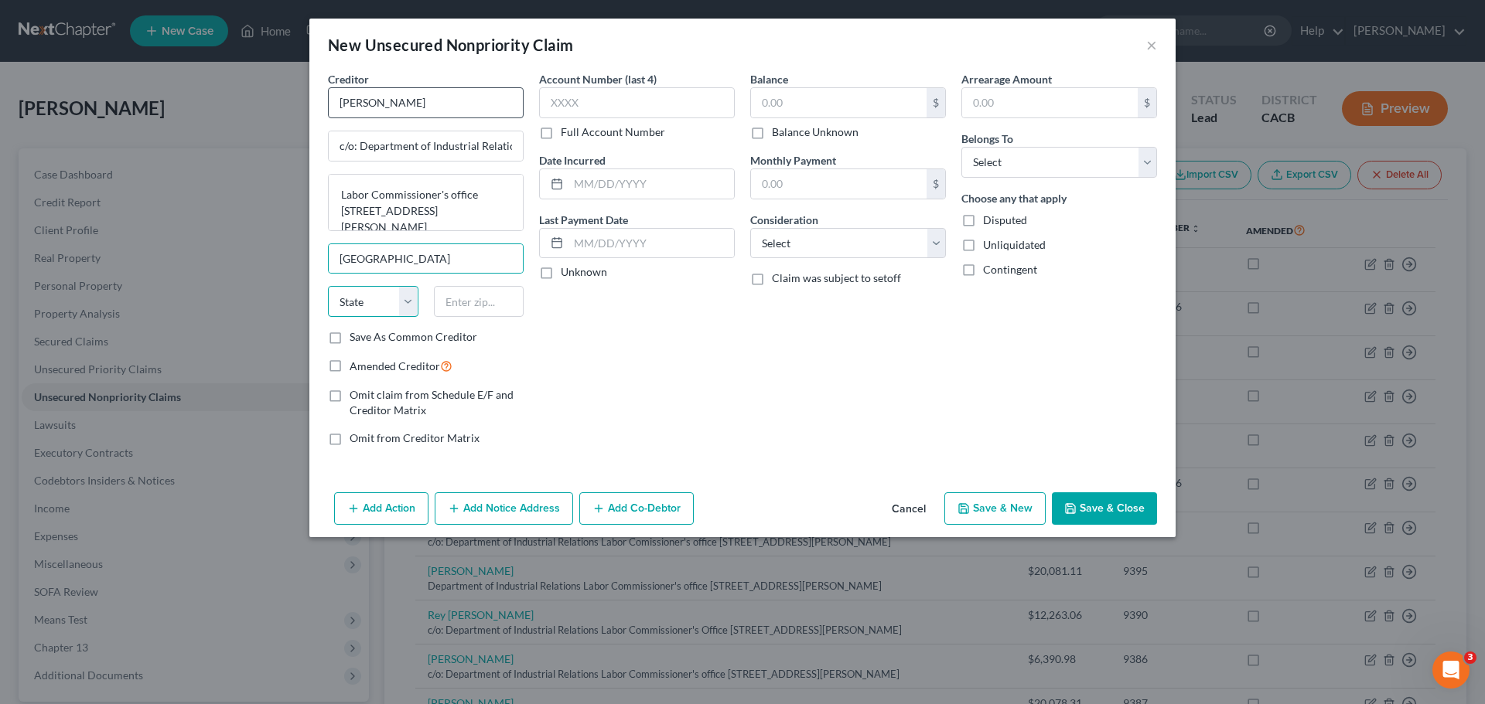
select select "4"
type input "90810"
click at [590, 369] on div "Account Number (last 4) Full Account Number Date Incurred Last Payment Date Unk…" at bounding box center [636, 264] width 211 height 387
click at [564, 104] on input "text" at bounding box center [637, 102] width 196 height 31
type input "0817"
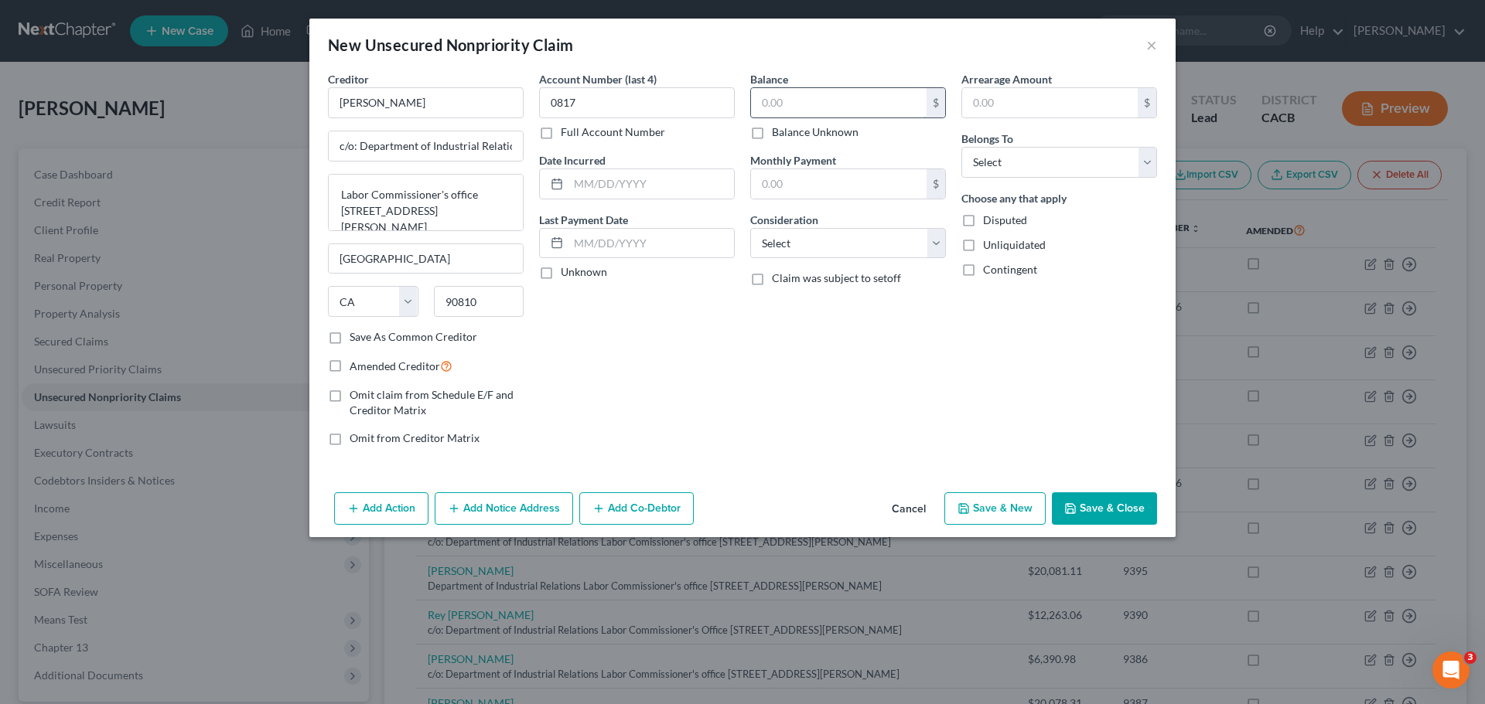
click at [782, 103] on input "text" at bounding box center [839, 102] width 176 height 29
type input "11,685.79"
click at [1096, 510] on button "Save & Close" at bounding box center [1104, 509] width 105 height 32
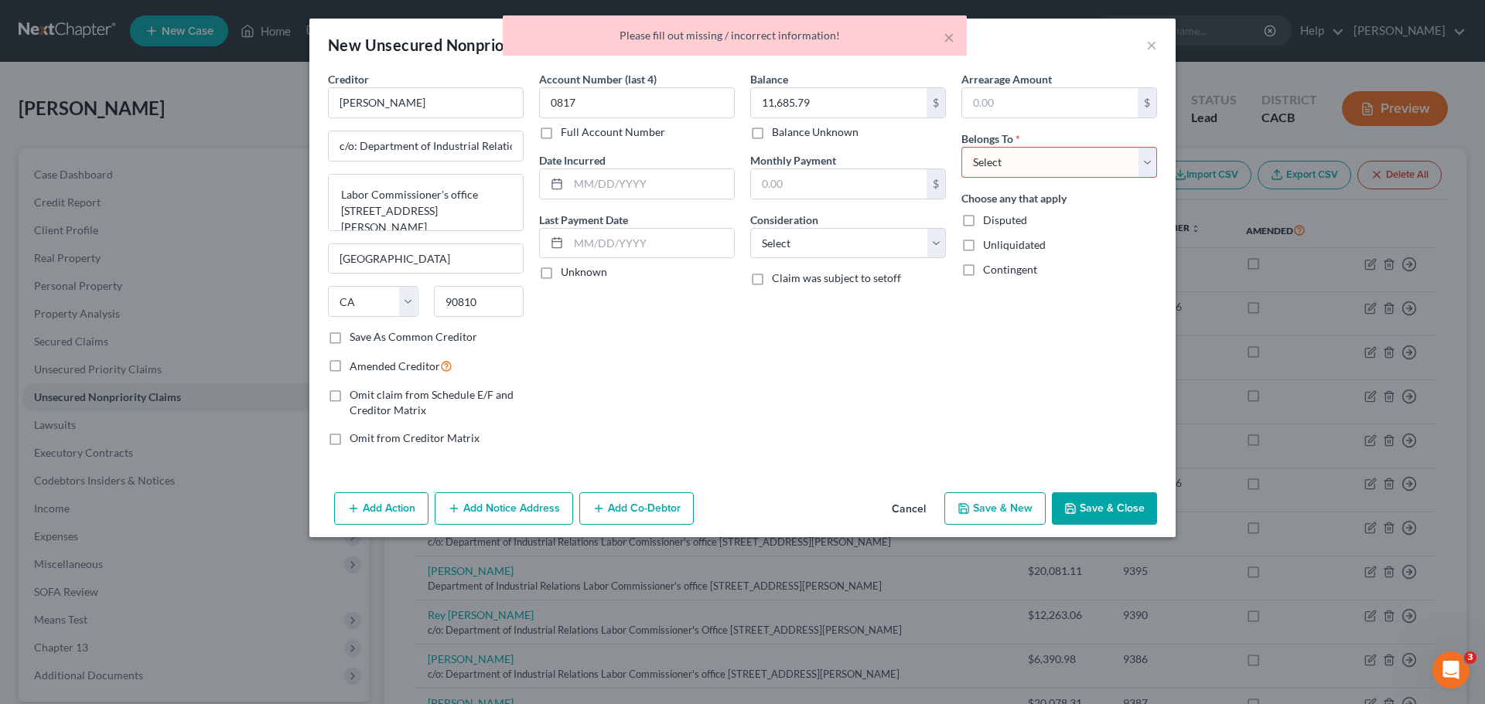
click at [1045, 155] on select "Select Debtor 1 Only Debtor 2 Only Debtor 1 And Debtor 2 Only At Least One Of T…" at bounding box center [1059, 162] width 196 height 31
select select "3"
click at [961, 147] on select "Select Debtor 1 Only Debtor 2 Only Debtor 1 And Debtor 2 Only At Least One Of T…" at bounding box center [1059, 162] width 196 height 31
click at [1065, 409] on div "Arrearage Amount $ Belongs To * Select Debtor 1 Only Debtor 2 Only Debtor 1 And…" at bounding box center [1058, 264] width 211 height 387
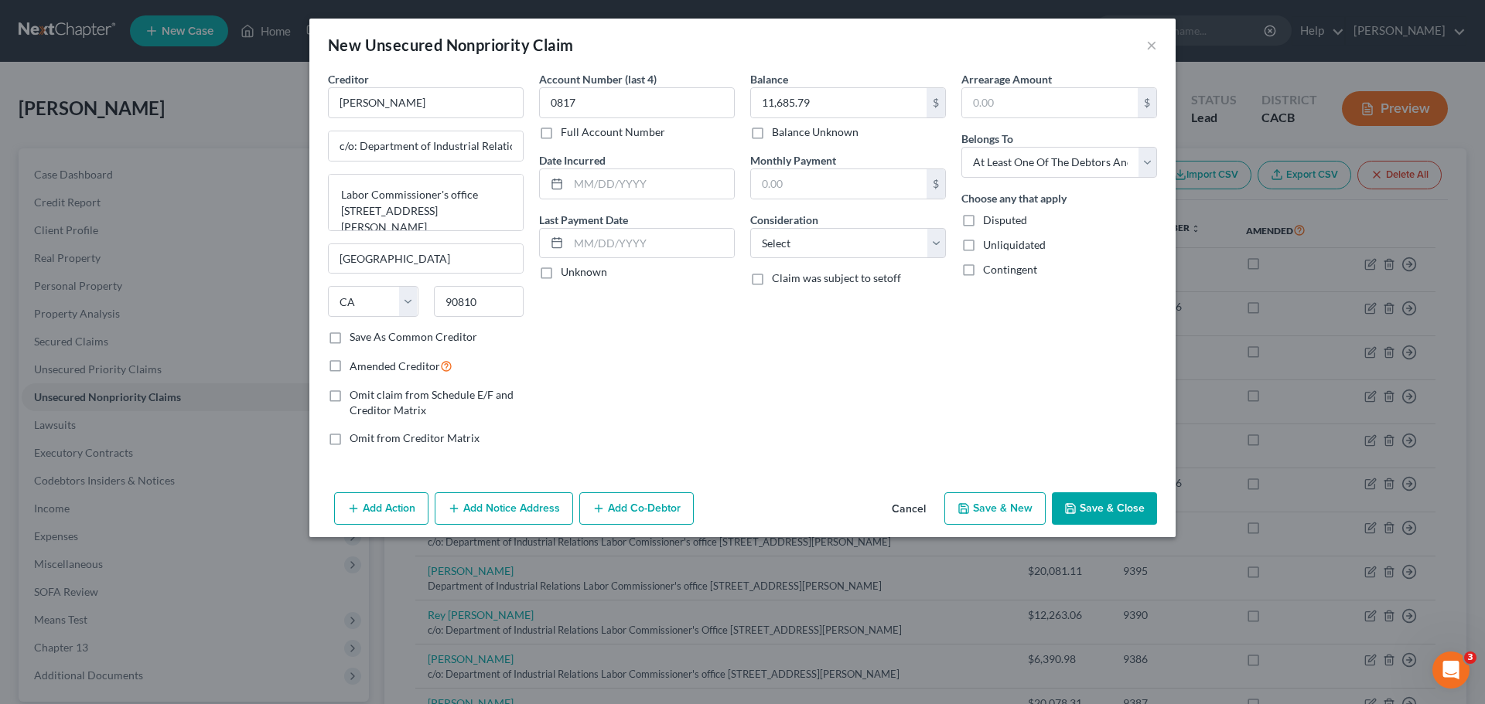
click at [1086, 512] on button "Save & Close" at bounding box center [1104, 509] width 105 height 32
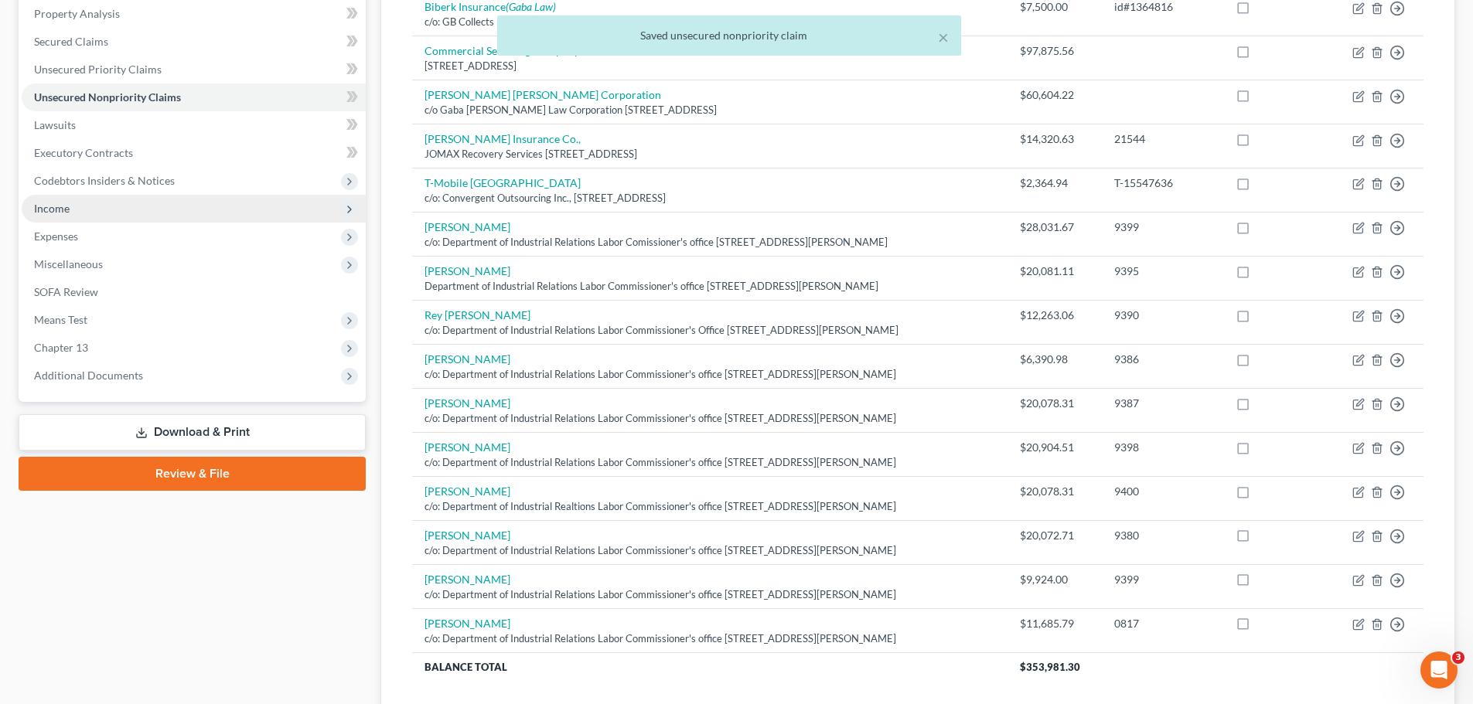
scroll to position [309, 0]
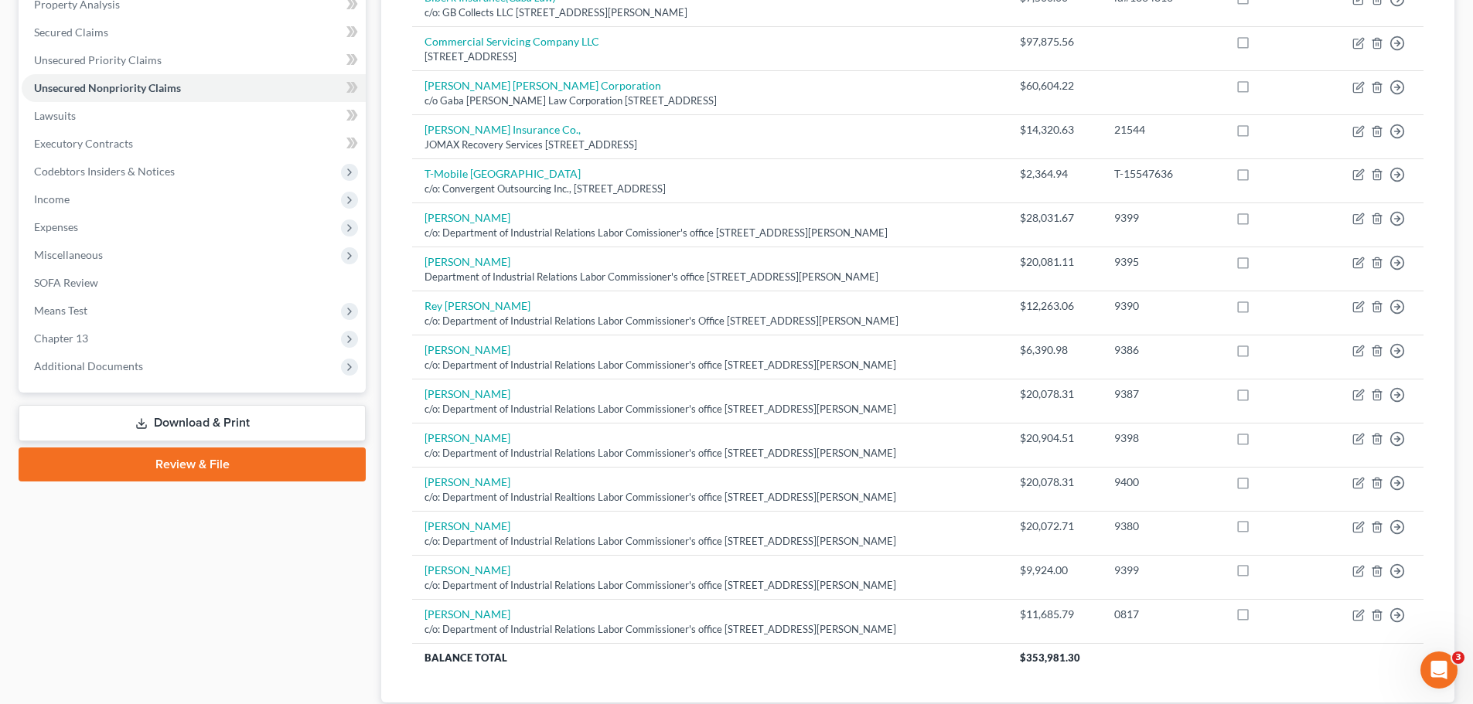
click at [172, 418] on link "Download & Print" at bounding box center [192, 423] width 347 height 36
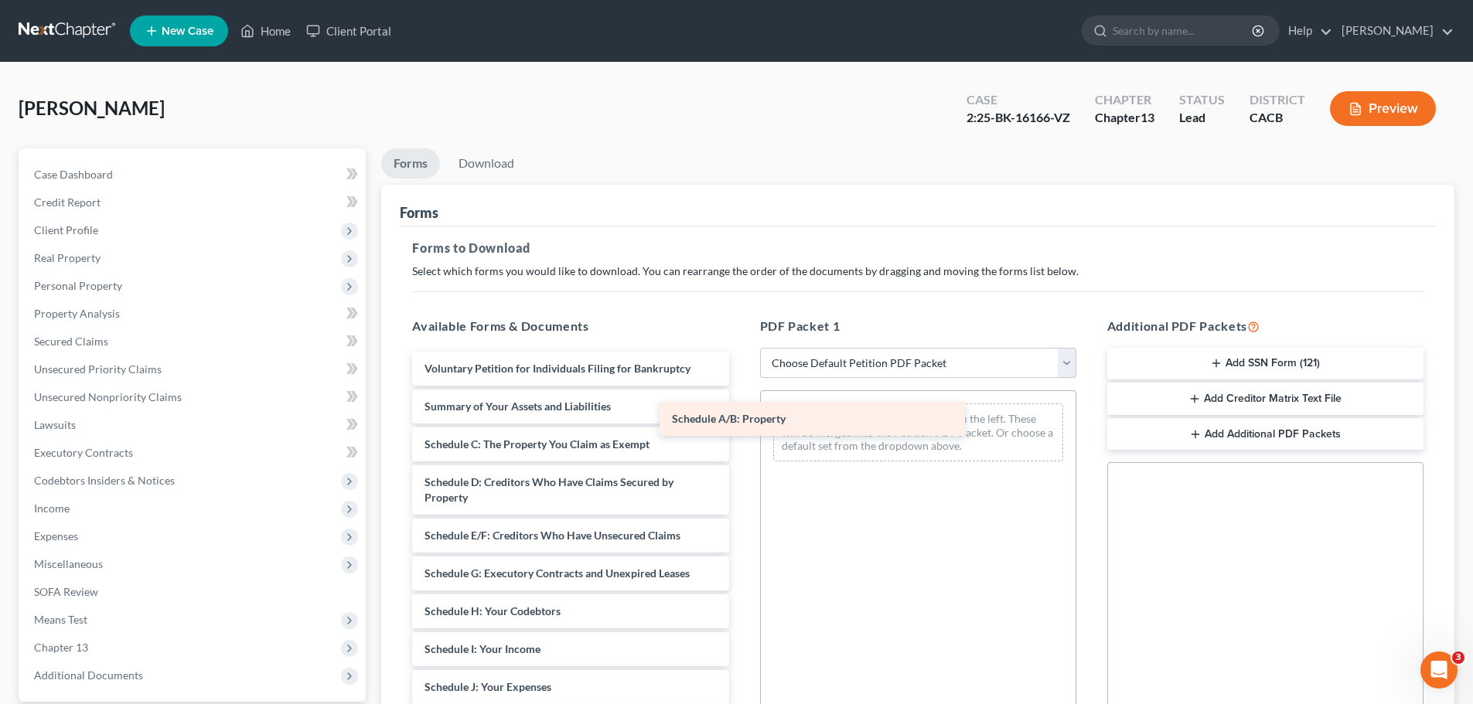
drag, startPoint x: 552, startPoint y: 443, endPoint x: 803, endPoint y: 417, distance: 251.9
click at [741, 417] on div "Schedule A/B: Property Voluntary Petition for Individuals Filing for Bankruptcy…" at bounding box center [570, 676] width 341 height 649
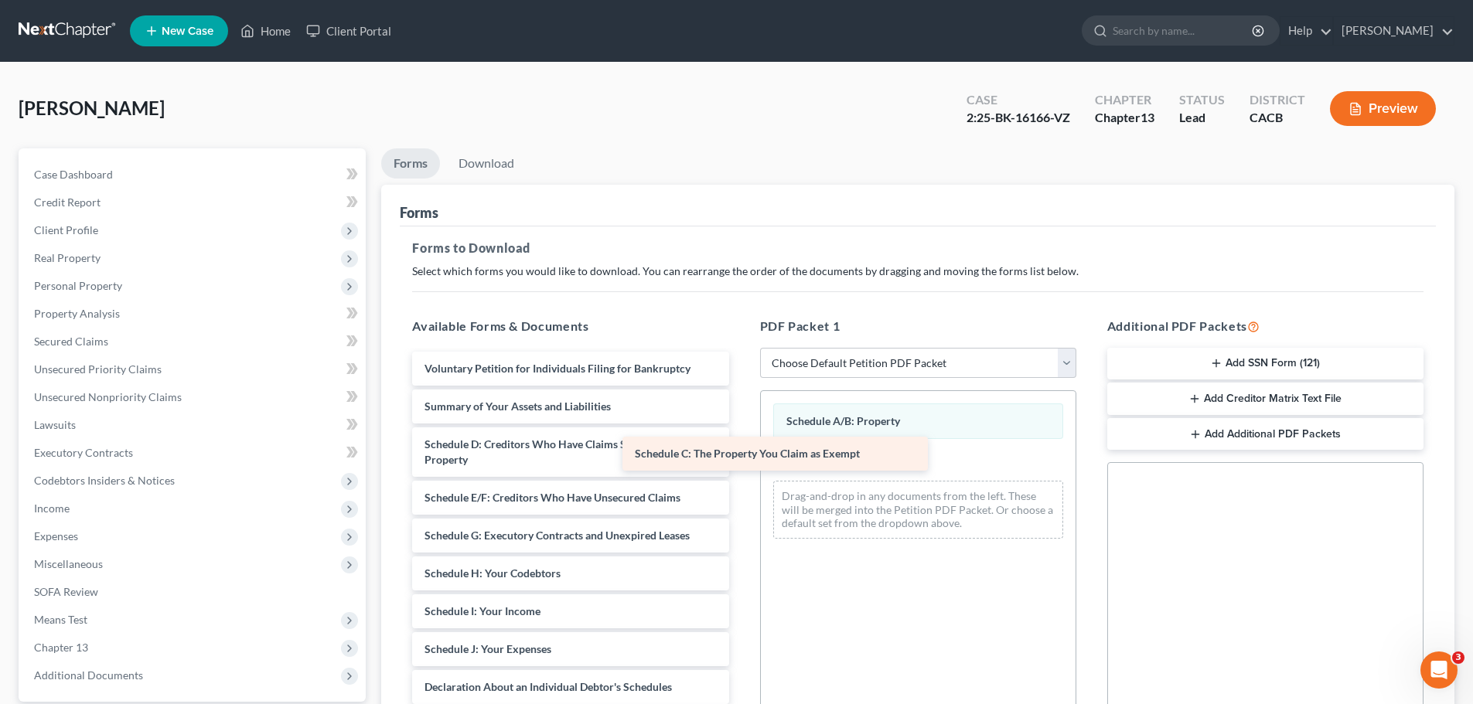
drag, startPoint x: 606, startPoint y: 446, endPoint x: 865, endPoint y: 456, distance: 259.2
click at [741, 456] on div "Schedule C: The Property You Claim as Exempt Voluntary Petition for Individuals…" at bounding box center [570, 657] width 341 height 611
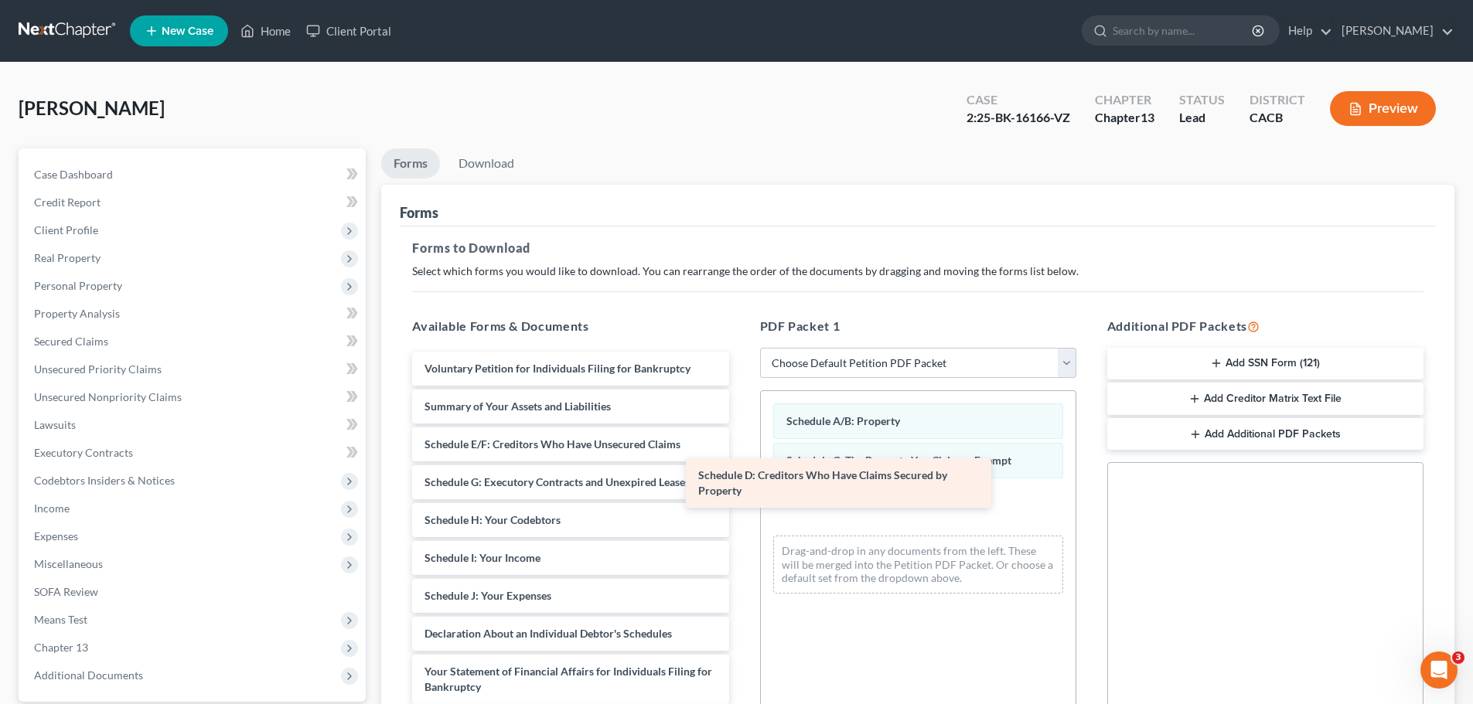
drag, startPoint x: 619, startPoint y: 461, endPoint x: 935, endPoint y: 504, distance: 318.4
click at [741, 504] on div "Schedule D: Creditors Who Have Claims Secured by Property Voluntary Petition fo…" at bounding box center [570, 630] width 341 height 557
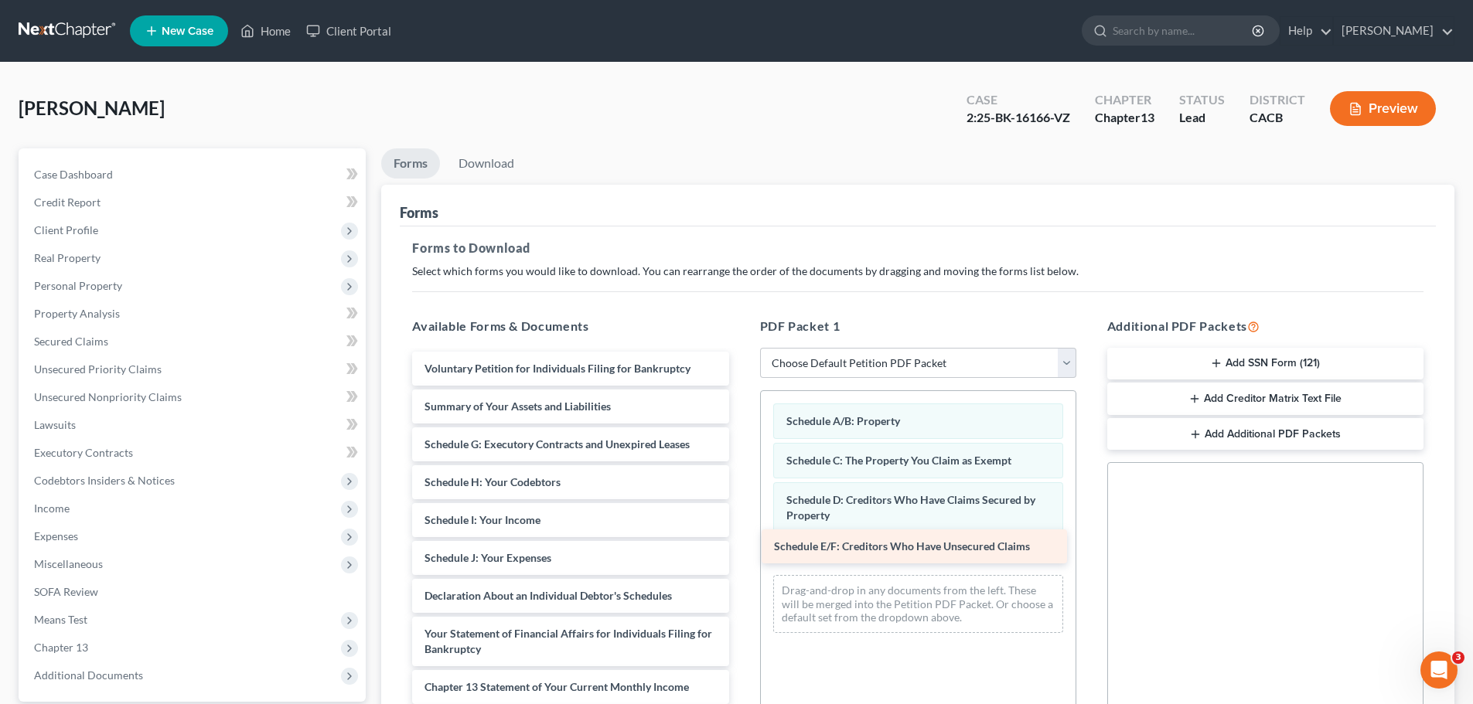
drag, startPoint x: 623, startPoint y: 447, endPoint x: 973, endPoint y: 548, distance: 364.6
click at [741, 548] on div "Schedule E/F: Creditors Who Have Unsecured Claims Voluntary Petition for Indivi…" at bounding box center [570, 612] width 341 height 520
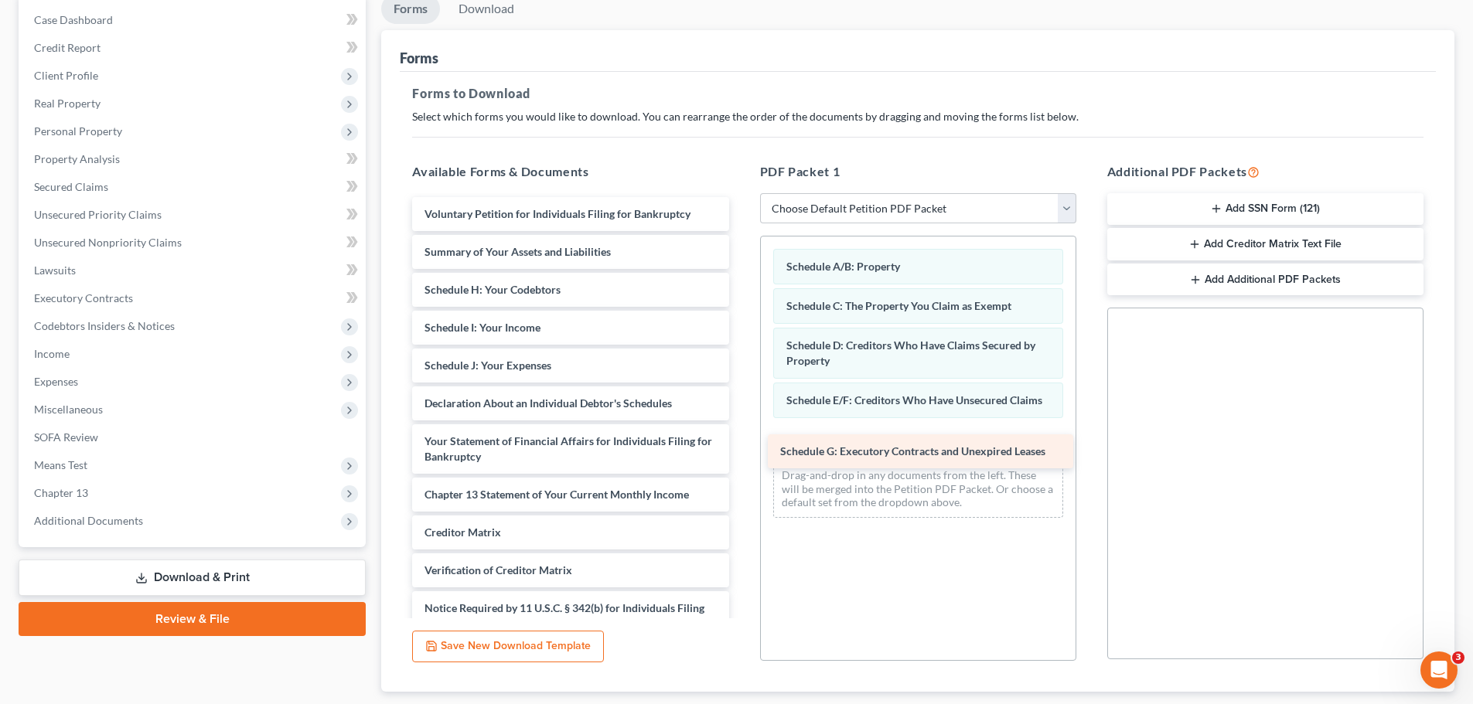
drag, startPoint x: 612, startPoint y: 301, endPoint x: 961, endPoint y: 456, distance: 381.8
click at [741, 455] on div "Schedule G: Executory Contracts and Unexpired Leases Voluntary Petition for Ind…" at bounding box center [570, 438] width 341 height 482
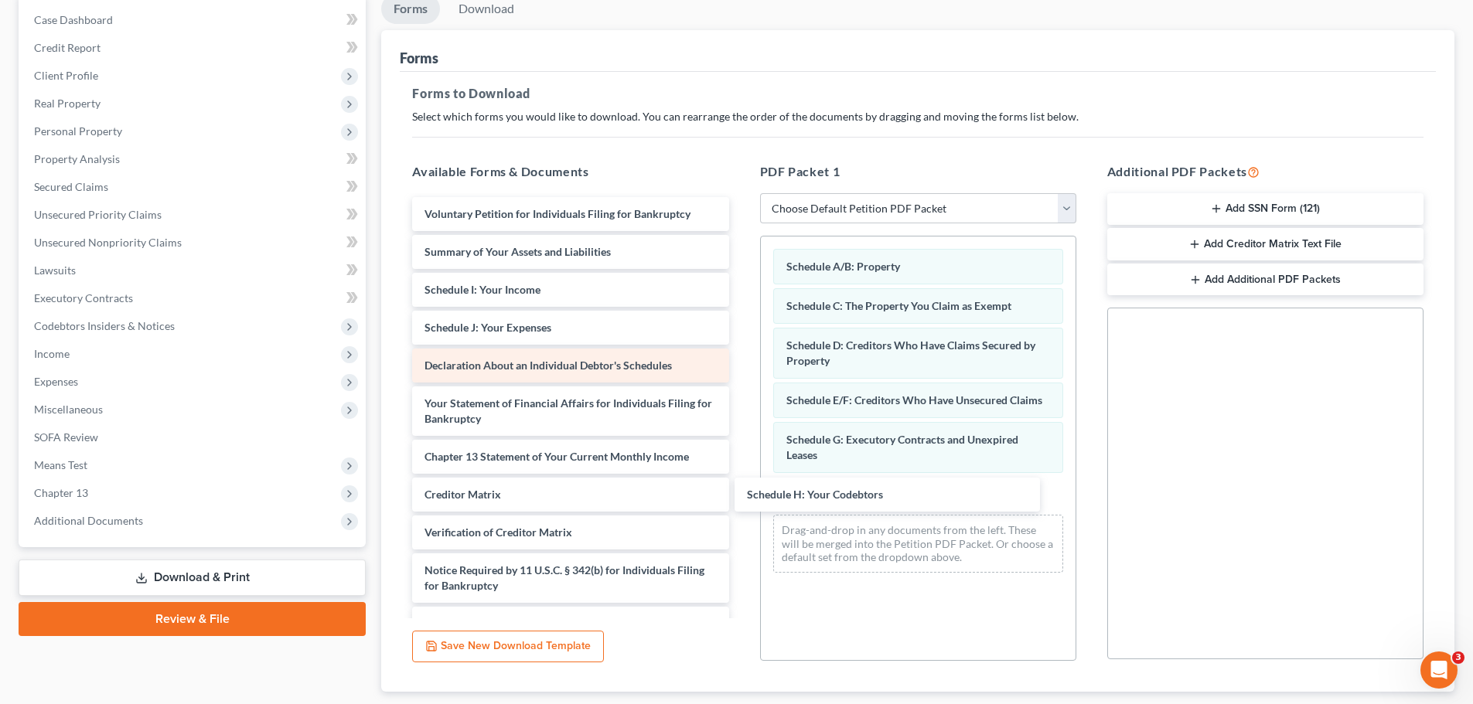
drag, startPoint x: 643, startPoint y: 298, endPoint x: 694, endPoint y: 352, distance: 73.3
click at [741, 503] on div "Schedule H: Your Codebtors Voluntary Petition for Individuals Filing for Bankru…" at bounding box center [570, 419] width 341 height 444
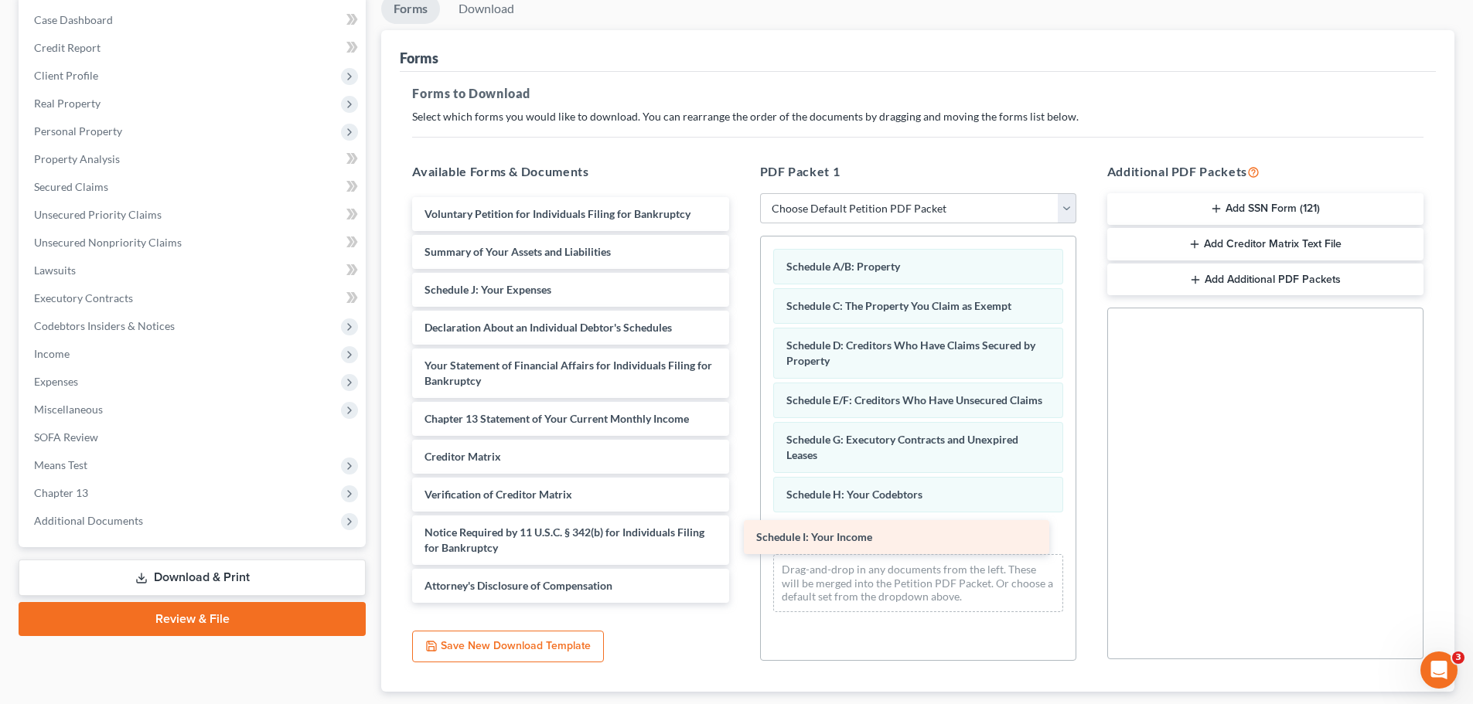
drag, startPoint x: 639, startPoint y: 294, endPoint x: 976, endPoint y: 527, distance: 409.5
click at [741, 527] on div "Schedule I: Your Income Voluntary Petition for Individuals Filing for Bankruptc…" at bounding box center [570, 400] width 341 height 406
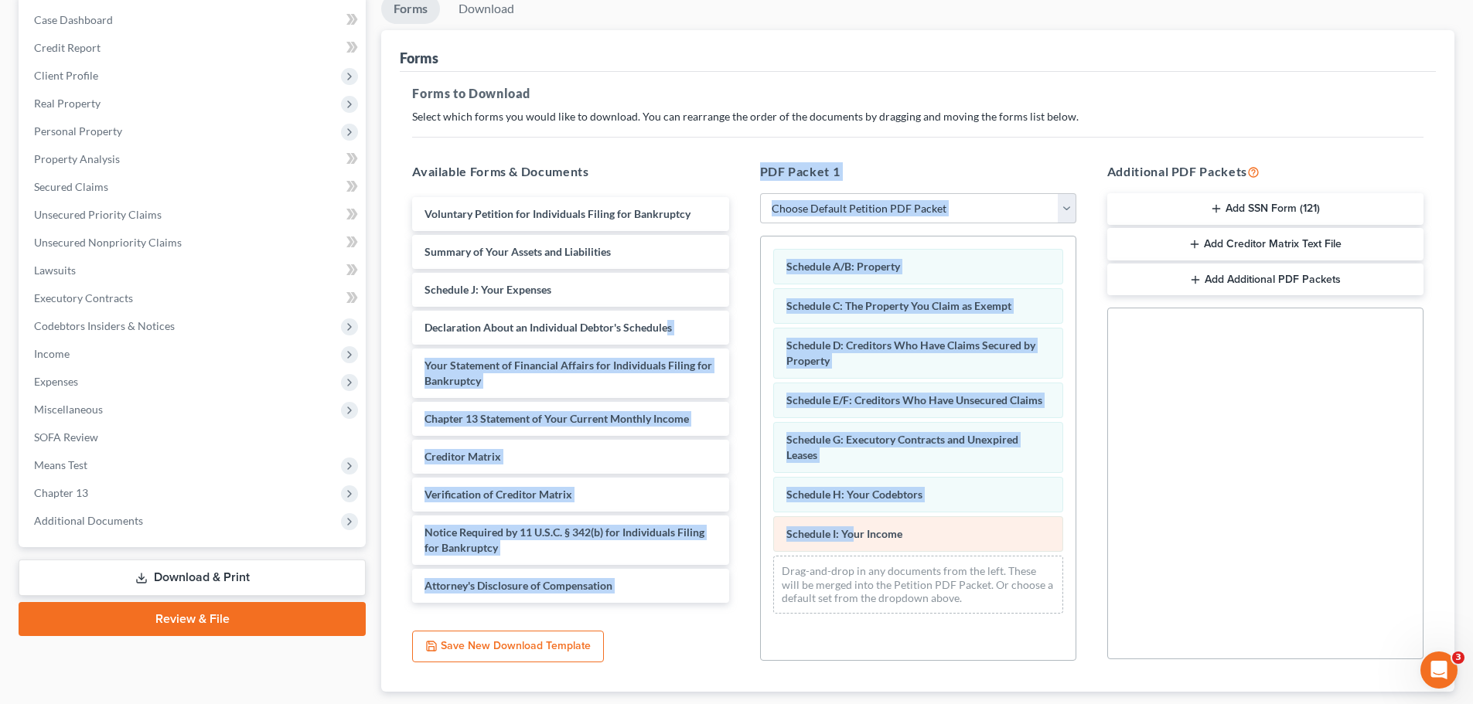
drag, startPoint x: 667, startPoint y: 309, endPoint x: 849, endPoint y: 542, distance: 296.4
click at [849, 543] on div "Available Forms & Documents Voluntary Petition for Individuals Filing for Bankr…" at bounding box center [918, 412] width 1042 height 524
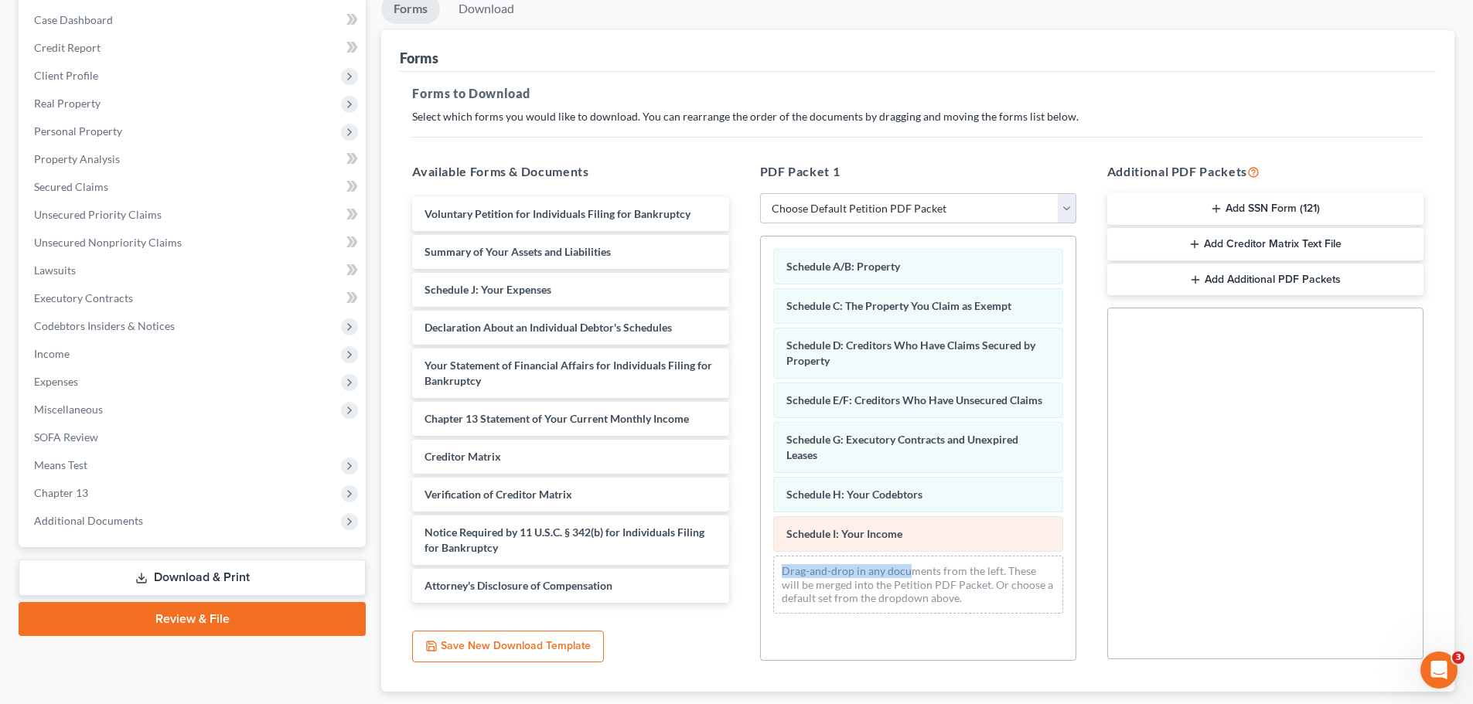
click at [910, 552] on div "Schedule A/B: Property Schedule C: The Property You Claim as Exempt Schedule D:…" at bounding box center [918, 432] width 315 height 390
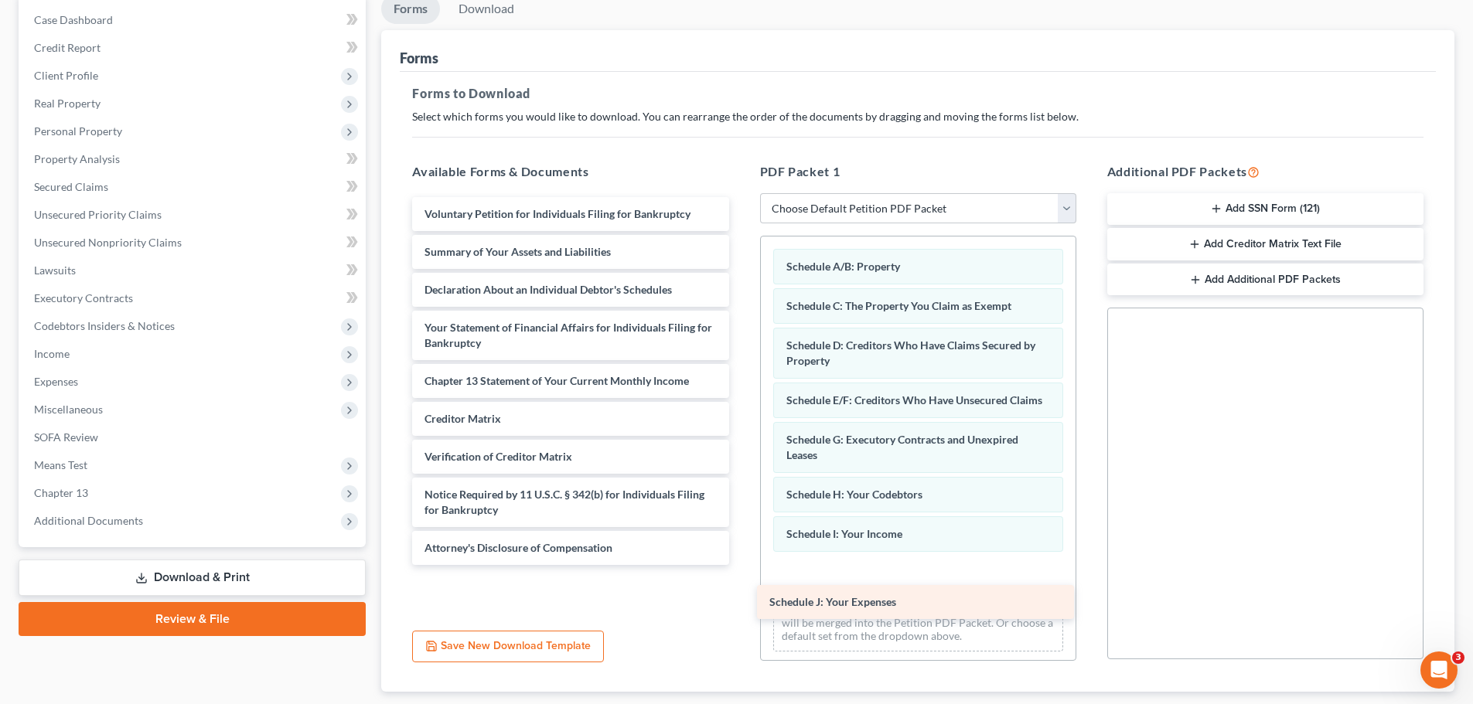
drag, startPoint x: 643, startPoint y: 291, endPoint x: 989, endPoint y: 604, distance: 466.4
click at [741, 565] on div "Schedule J: Your Expenses Voluntary Petition for Individuals Filing for Bankrup…" at bounding box center [570, 381] width 341 height 368
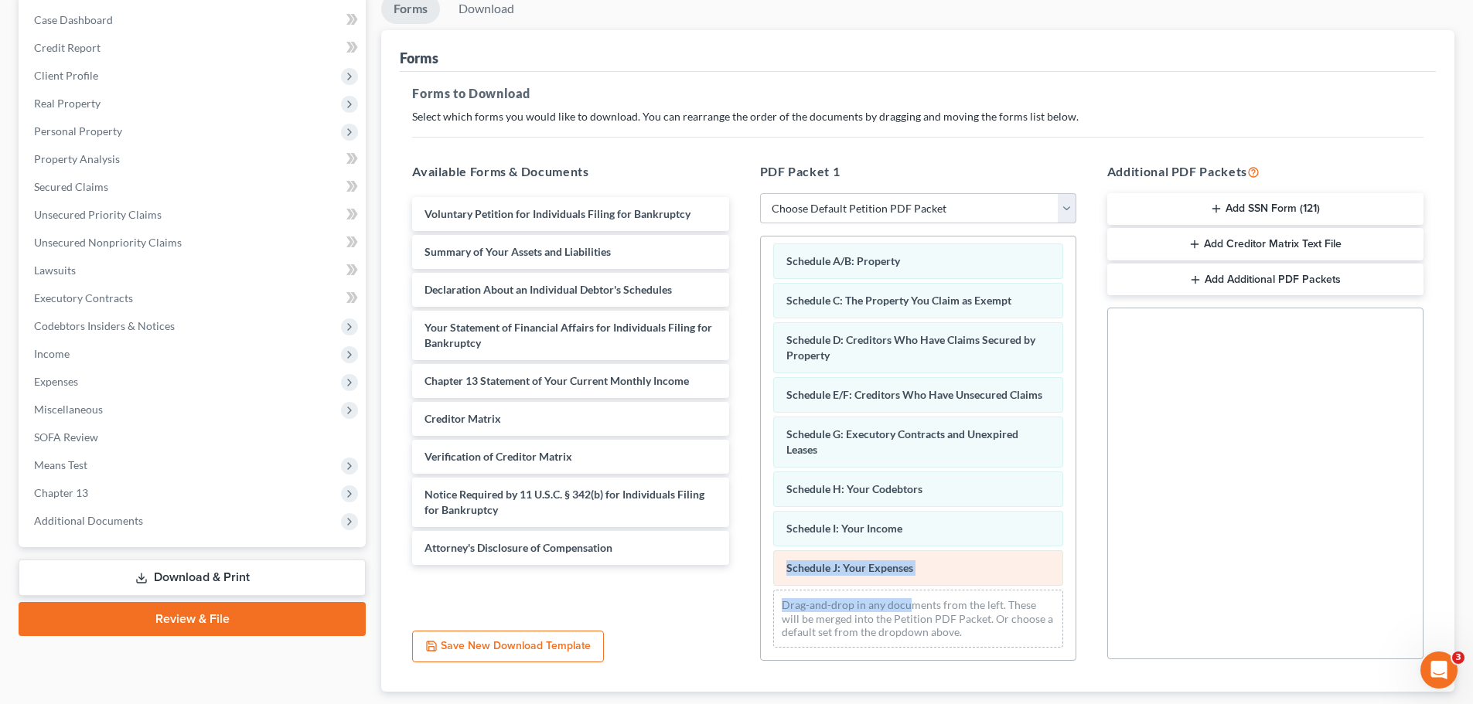
scroll to position [21, 0]
click at [936, 621] on div "Drag-and-drop in any documents from the left. These will be merged into the Pet…" at bounding box center [918, 619] width 290 height 58
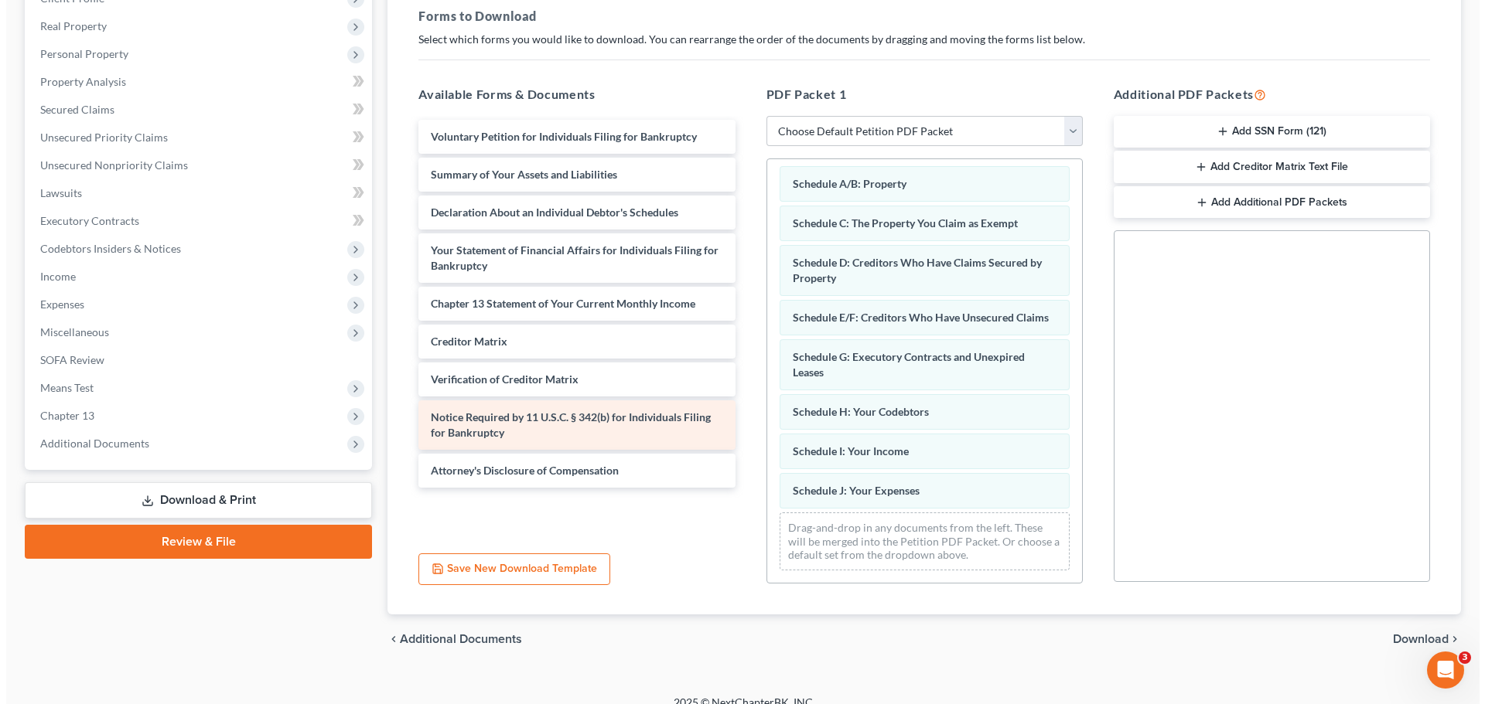
scroll to position [0, 0]
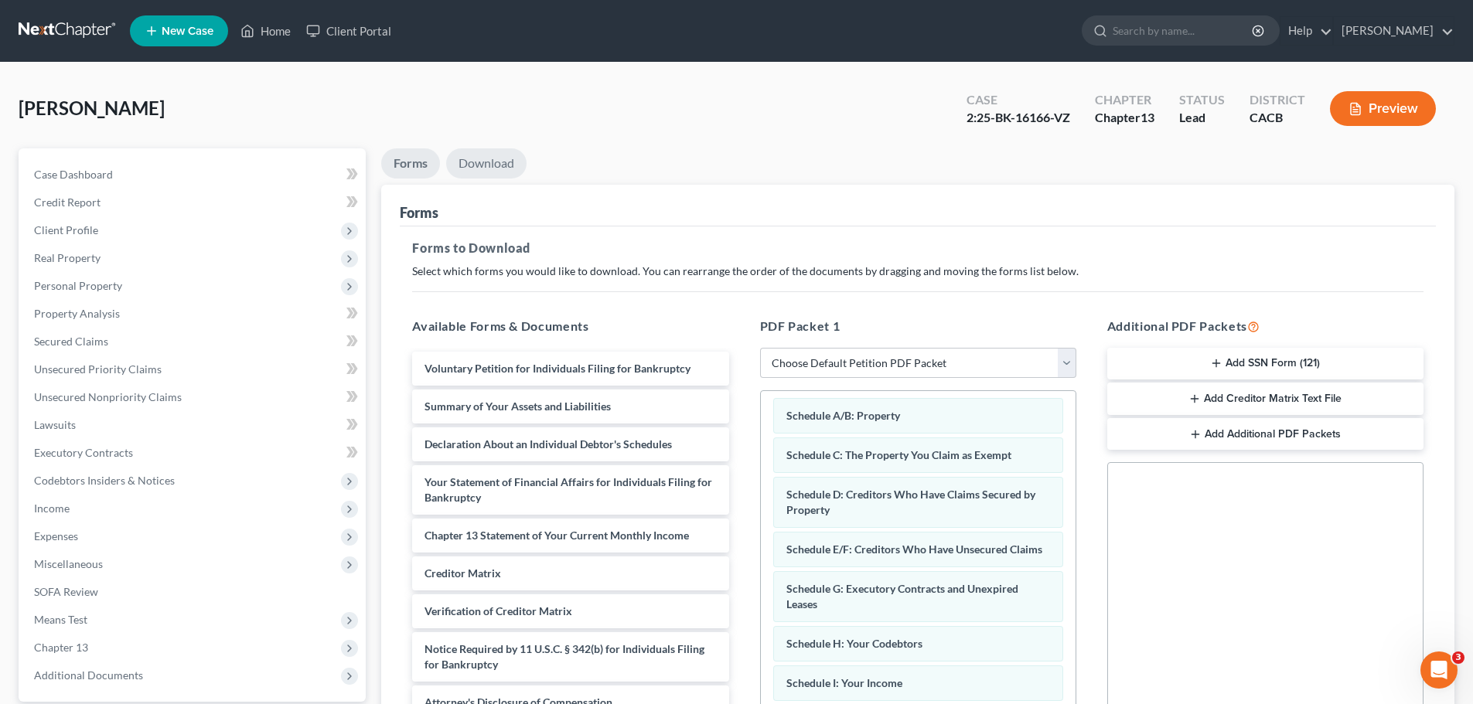
click at [469, 161] on link "Download" at bounding box center [486, 163] width 80 height 30
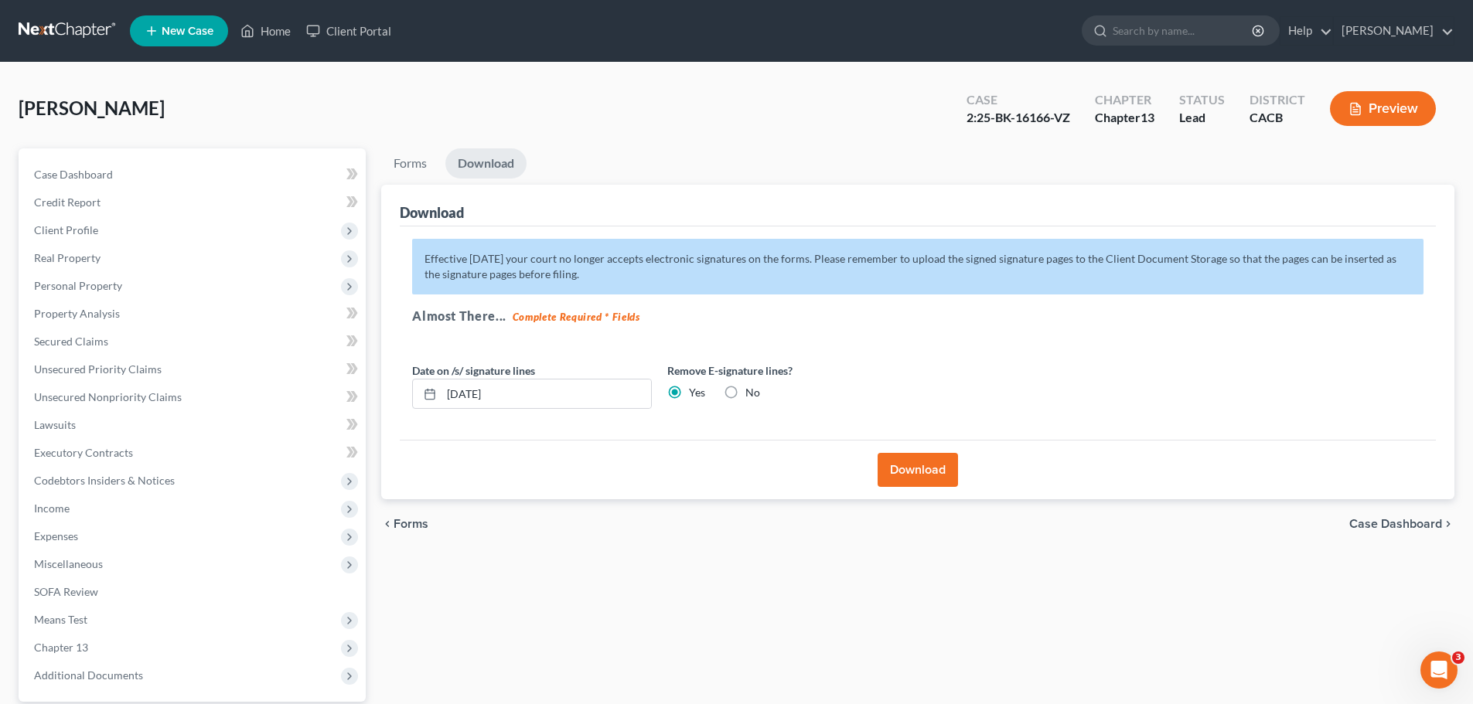
click at [902, 463] on button "Download" at bounding box center [918, 470] width 80 height 34
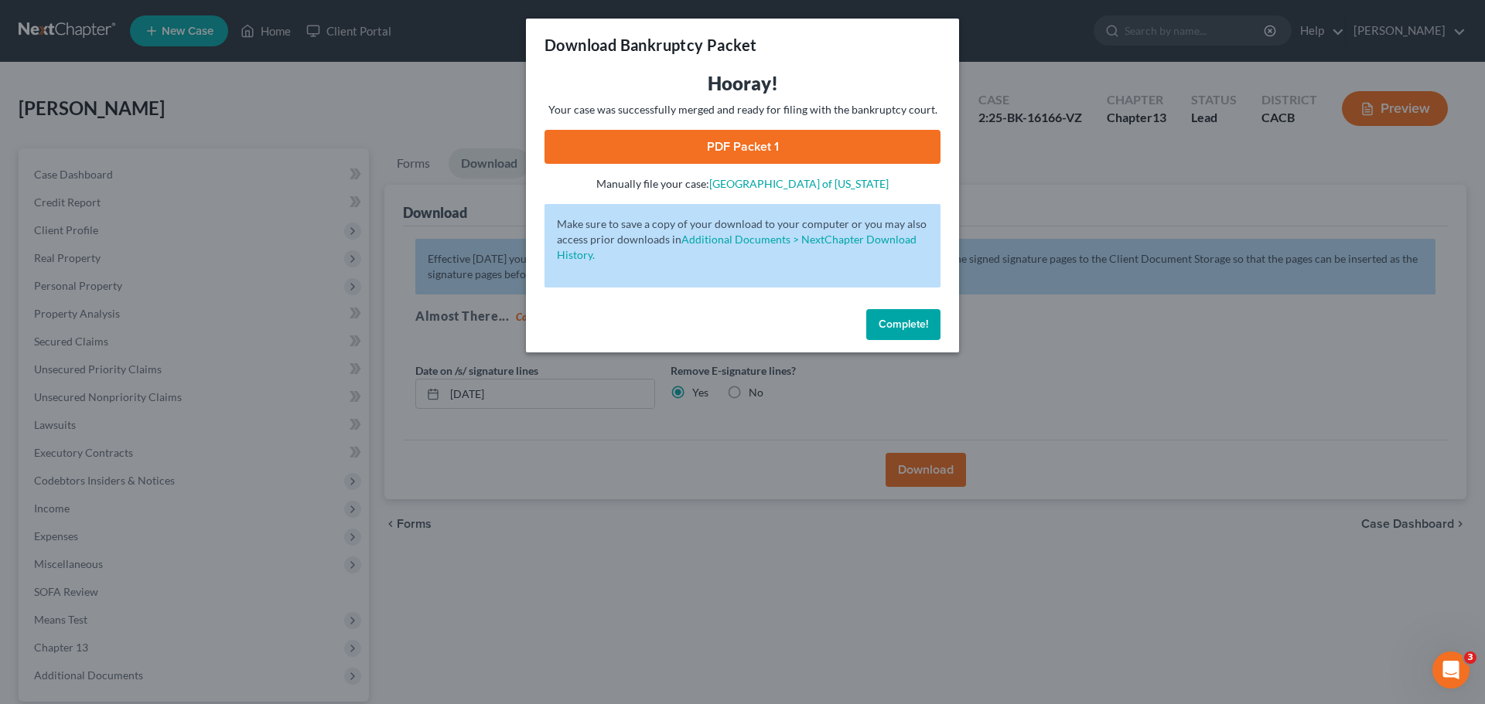
click at [630, 142] on link "PDF Packet 1" at bounding box center [742, 147] width 396 height 34
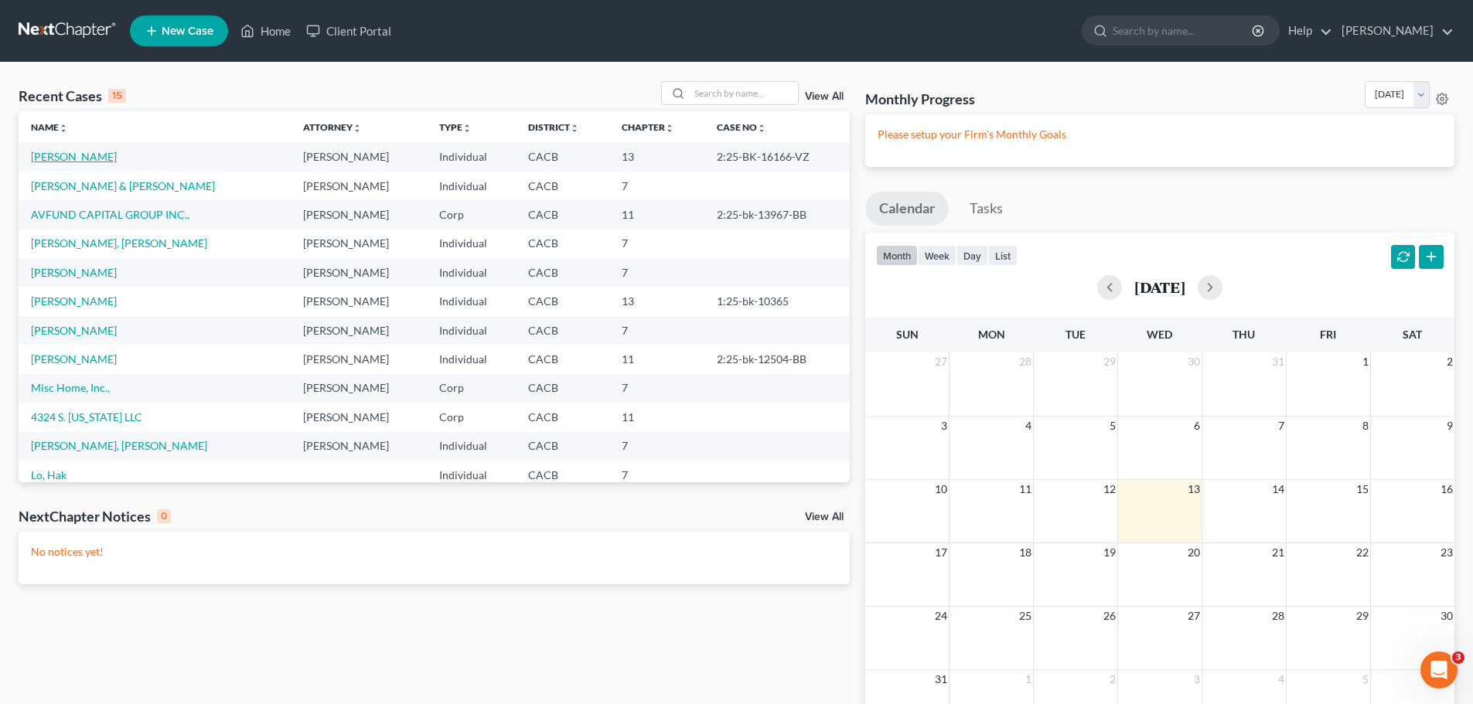
click at [63, 155] on link "[PERSON_NAME]" at bounding box center [74, 156] width 86 height 13
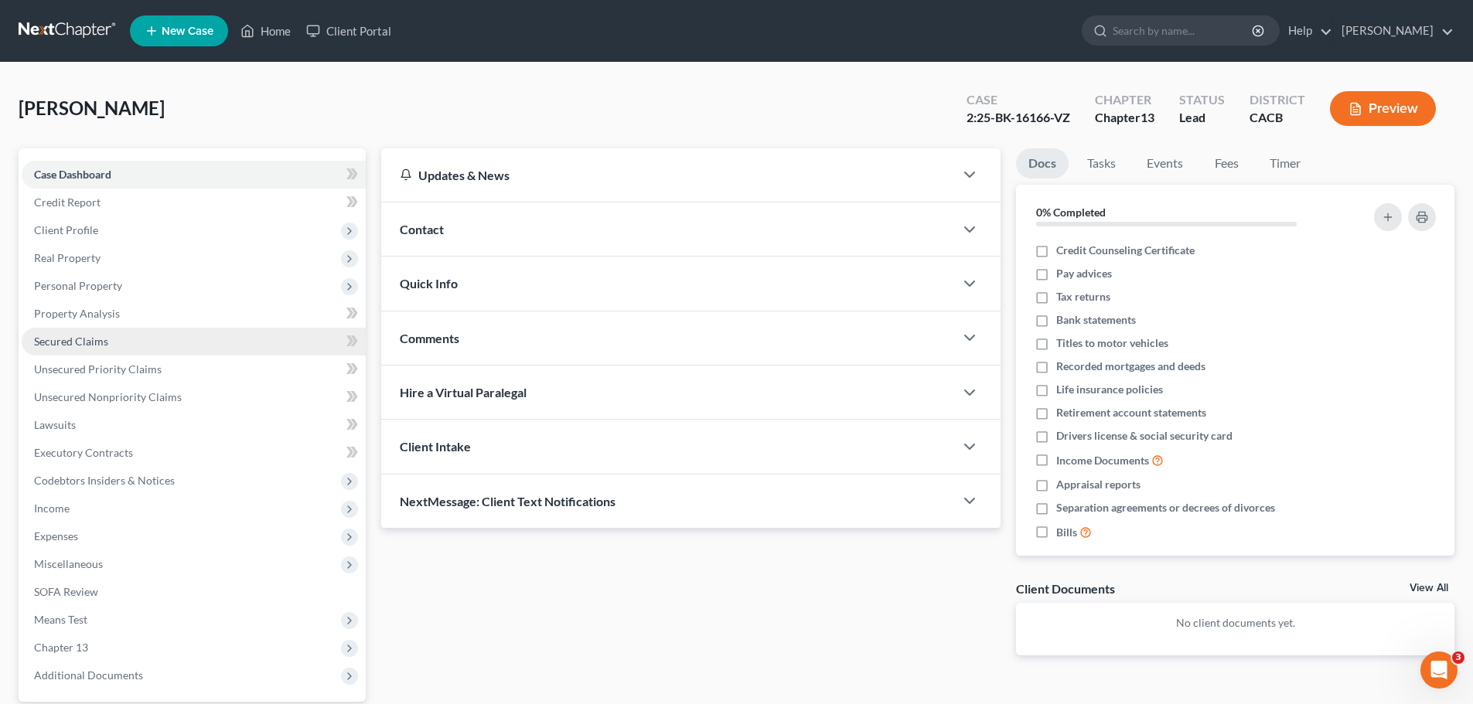
click at [86, 348] on link "Secured Claims" at bounding box center [194, 342] width 344 height 28
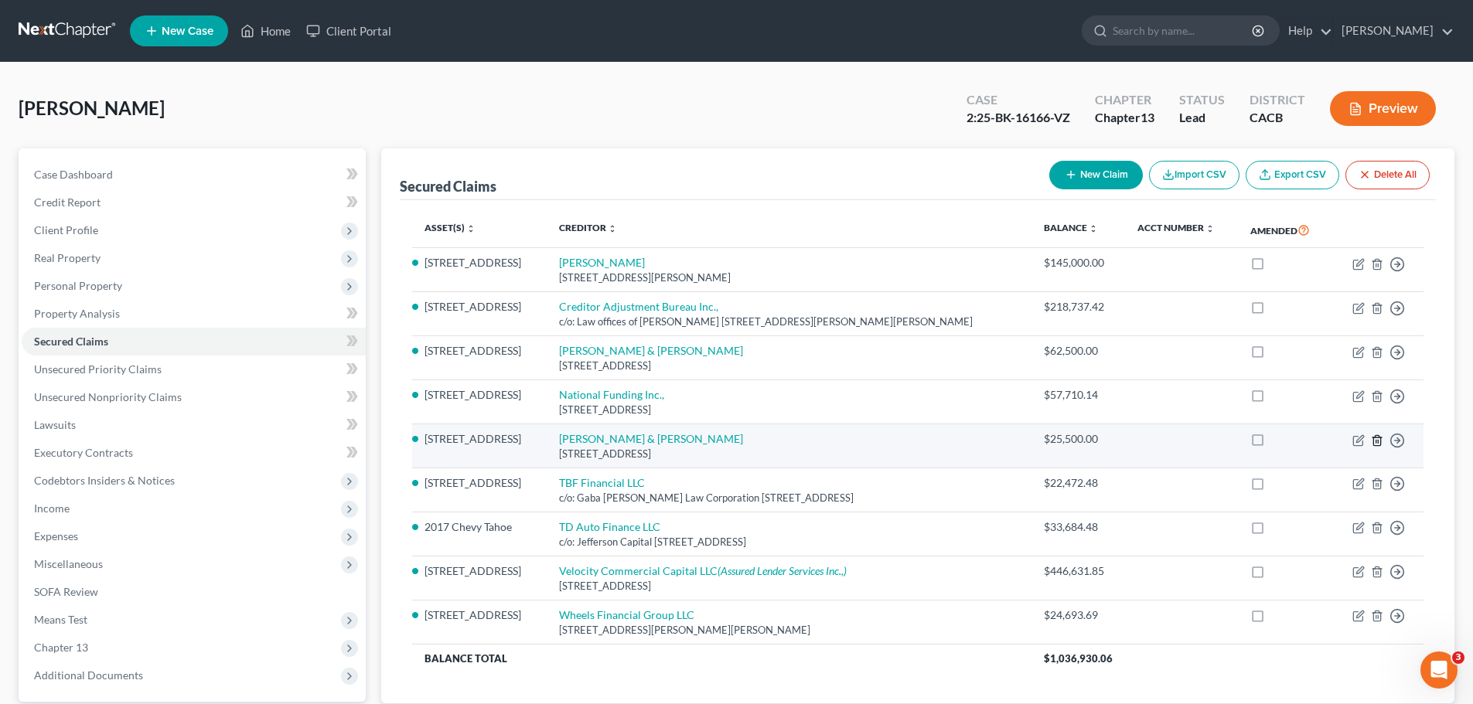
click at [1380, 442] on icon "button" at bounding box center [1376, 440] width 7 height 10
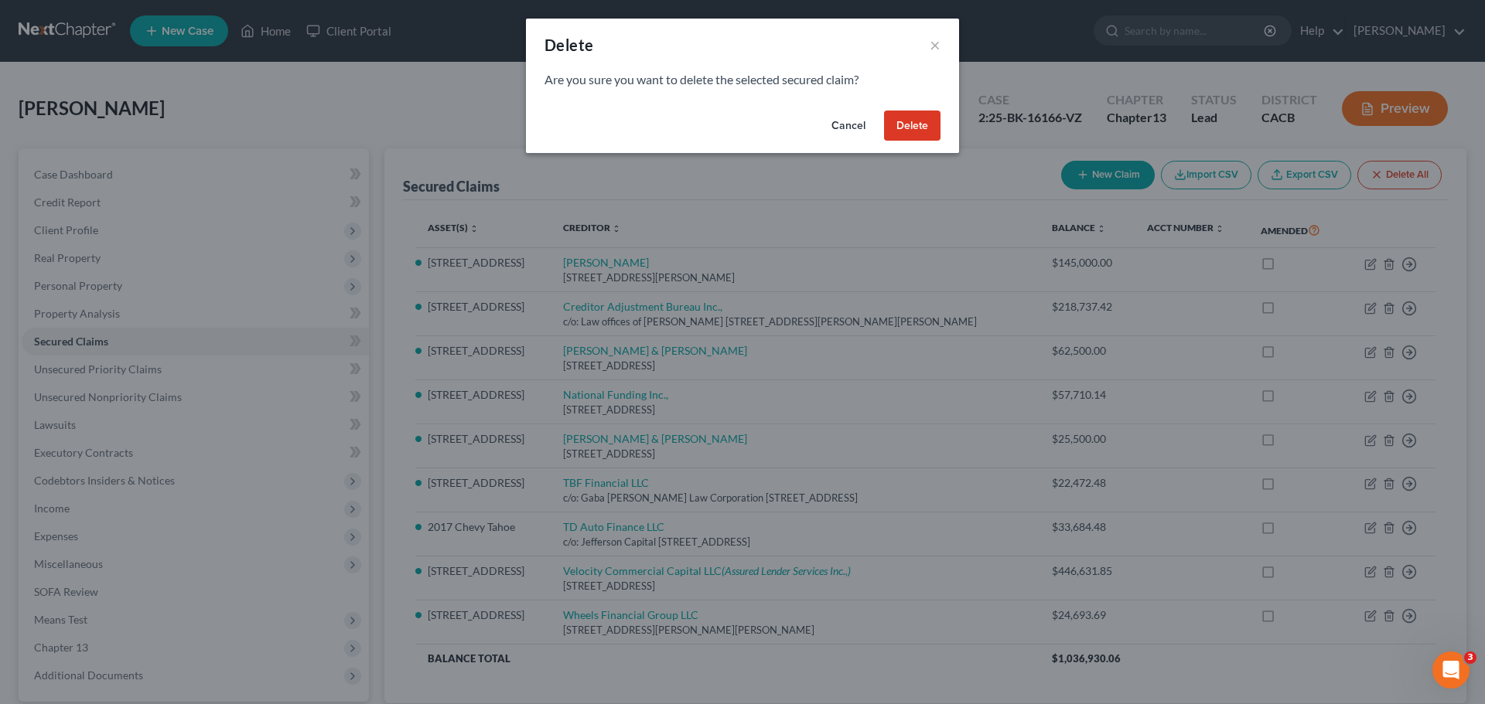
click at [909, 128] on button "Delete" at bounding box center [912, 126] width 56 height 31
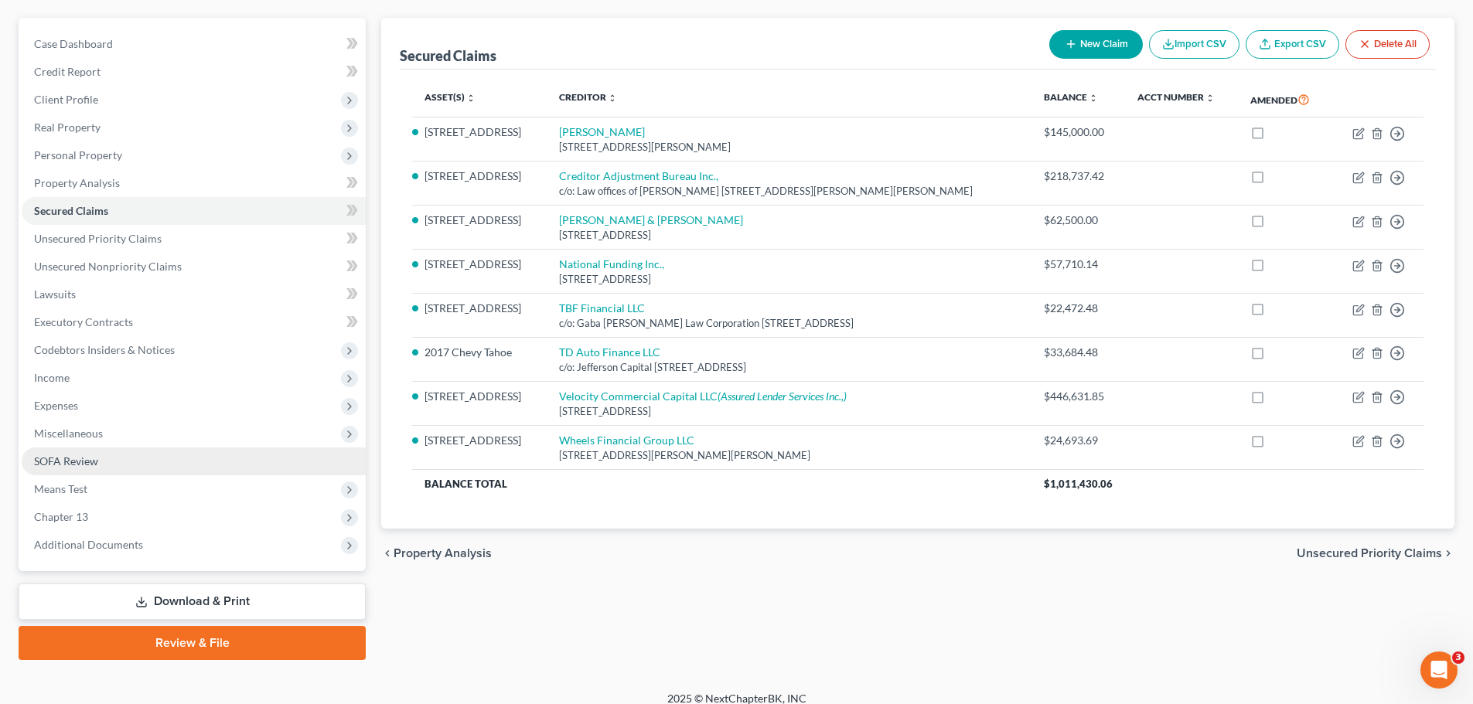
scroll to position [145, 0]
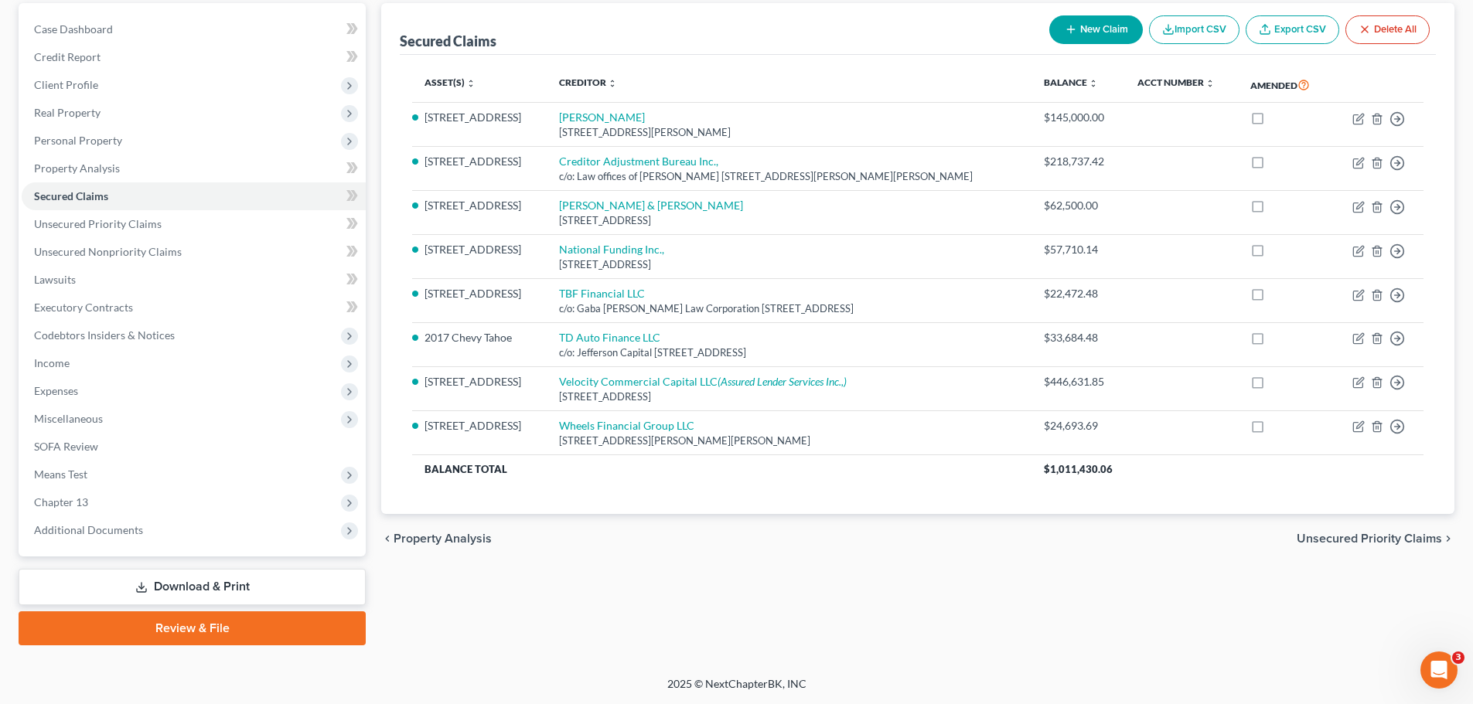
click at [169, 586] on link "Download & Print" at bounding box center [192, 587] width 347 height 36
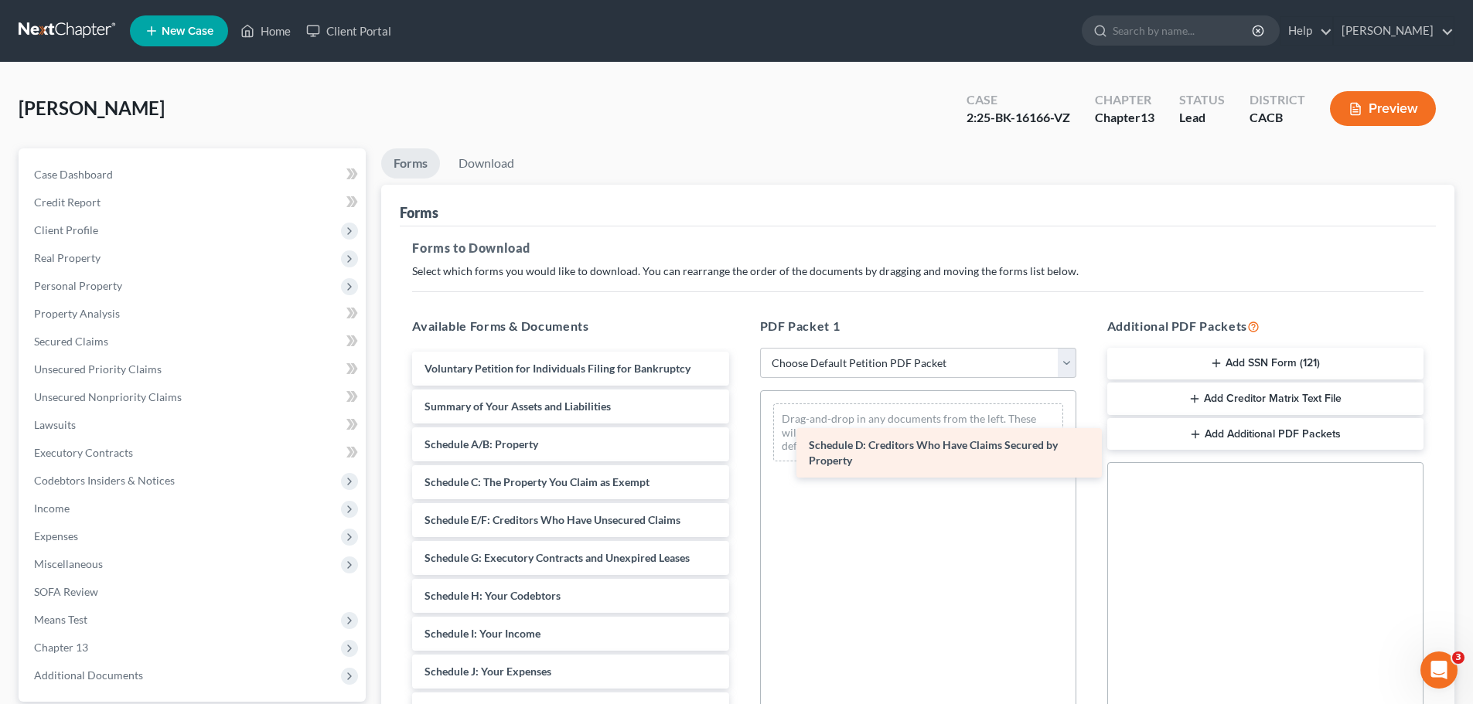
drag, startPoint x: 503, startPoint y: 535, endPoint x: 888, endPoint y: 460, distance: 391.5
click at [741, 460] on div "Schedule D: Creditors Who Have Claims Secured by Property Voluntary Petition fo…" at bounding box center [570, 668] width 341 height 633
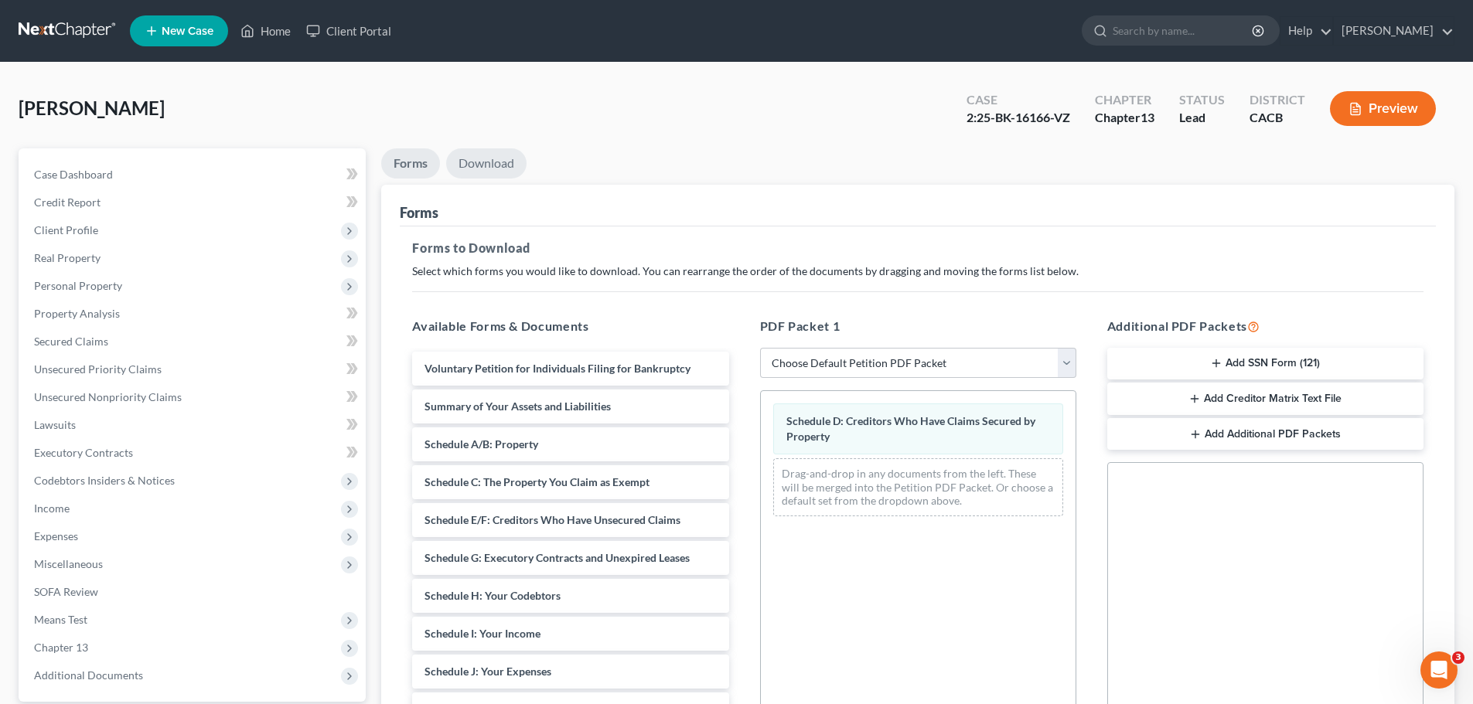
click at [488, 171] on link "Download" at bounding box center [486, 163] width 80 height 30
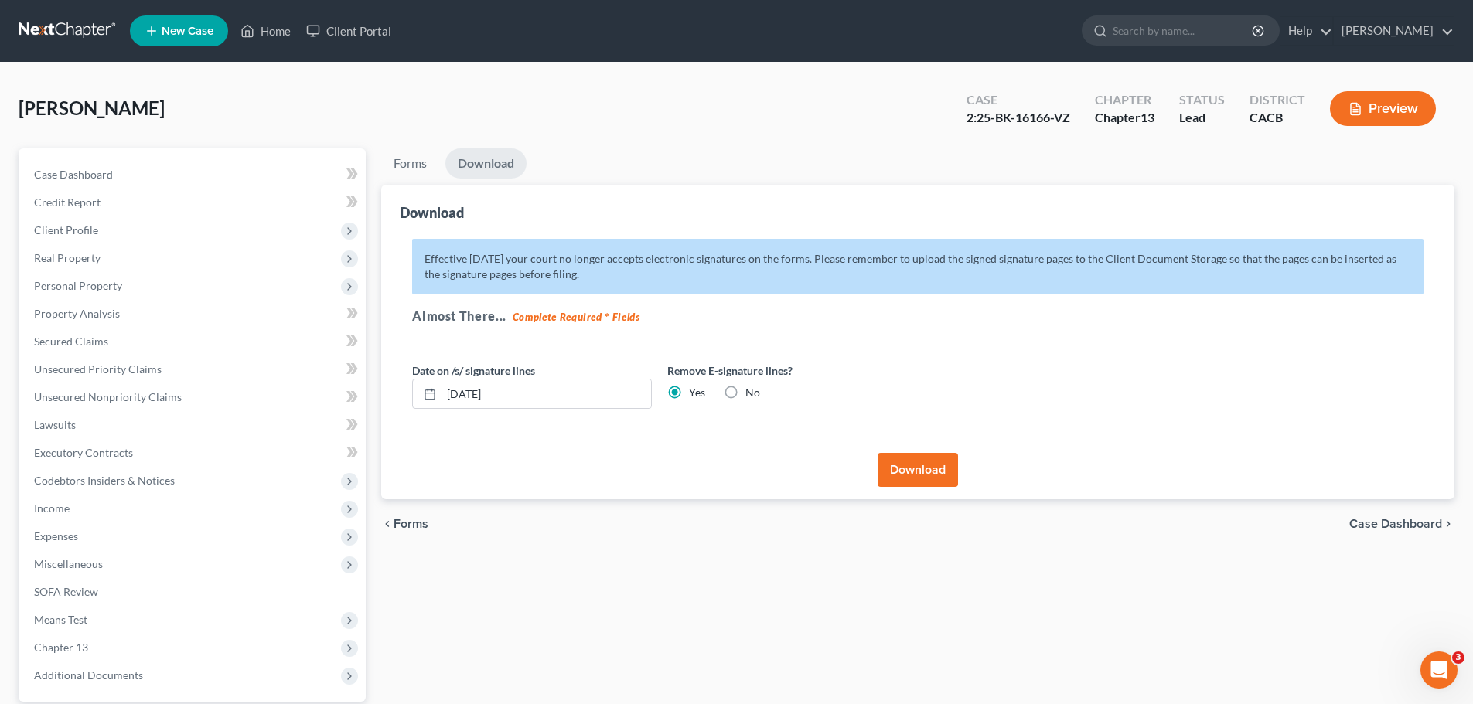
click at [935, 482] on button "Download" at bounding box center [918, 470] width 80 height 34
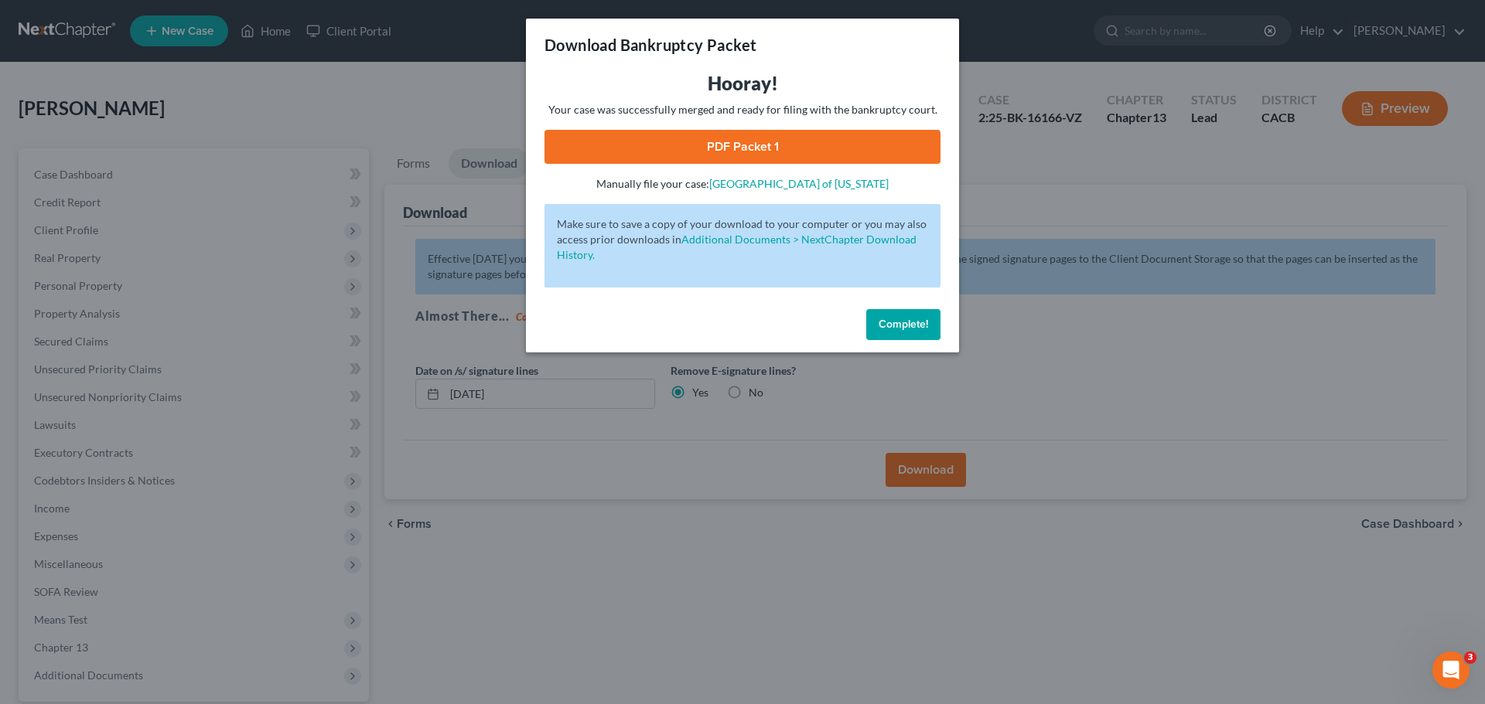
click at [741, 149] on link "PDF Packet 1" at bounding box center [742, 147] width 396 height 34
click at [893, 329] on span "Complete!" at bounding box center [902, 324] width 49 height 13
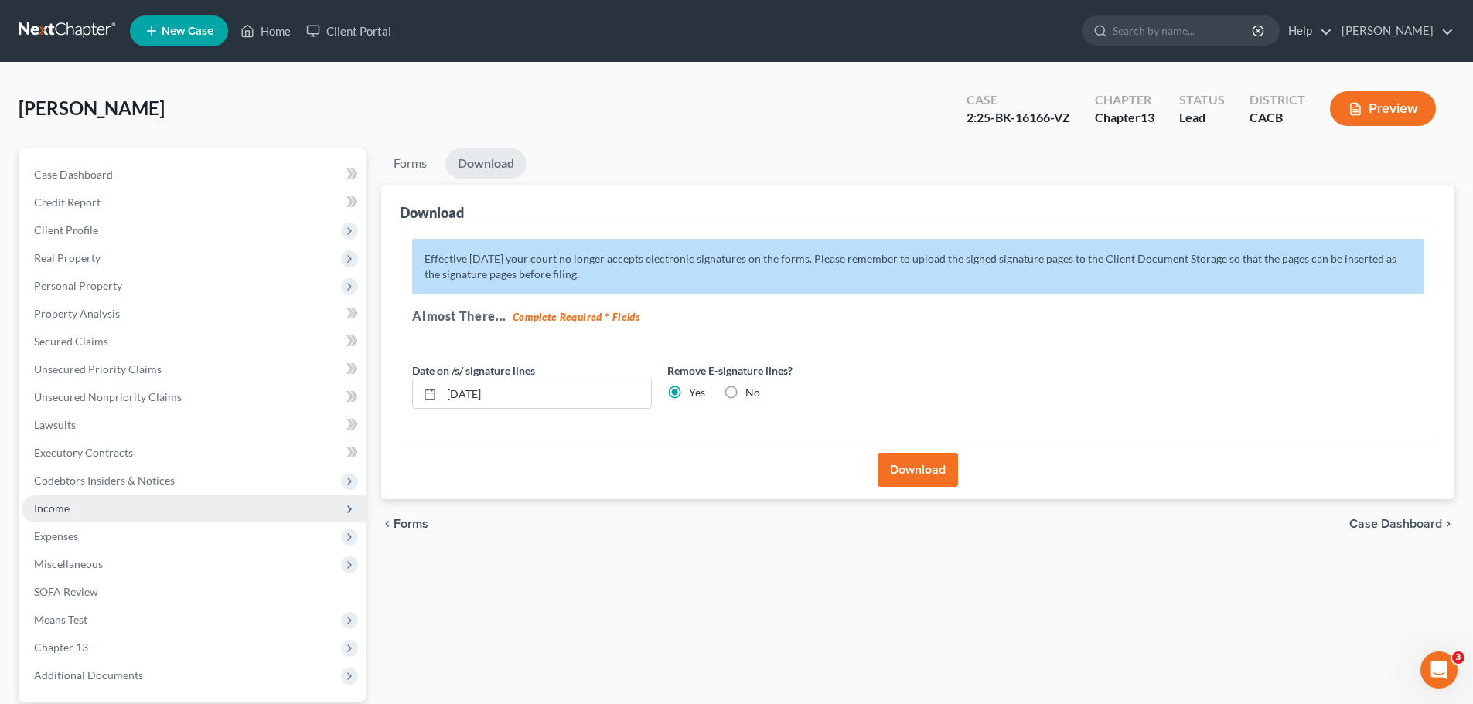
click at [67, 511] on span "Income" at bounding box center [52, 508] width 36 height 13
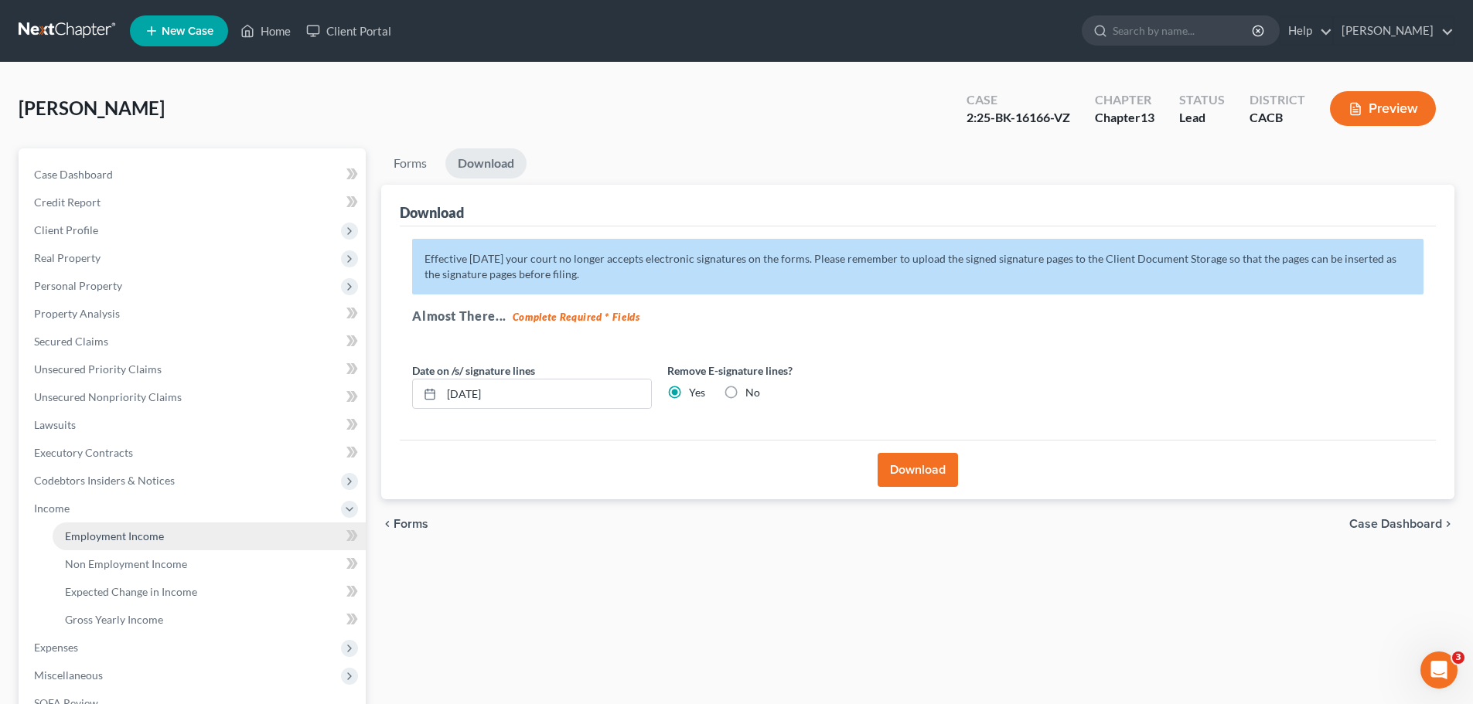
click at [88, 540] on span "Employment Income" at bounding box center [114, 536] width 99 height 13
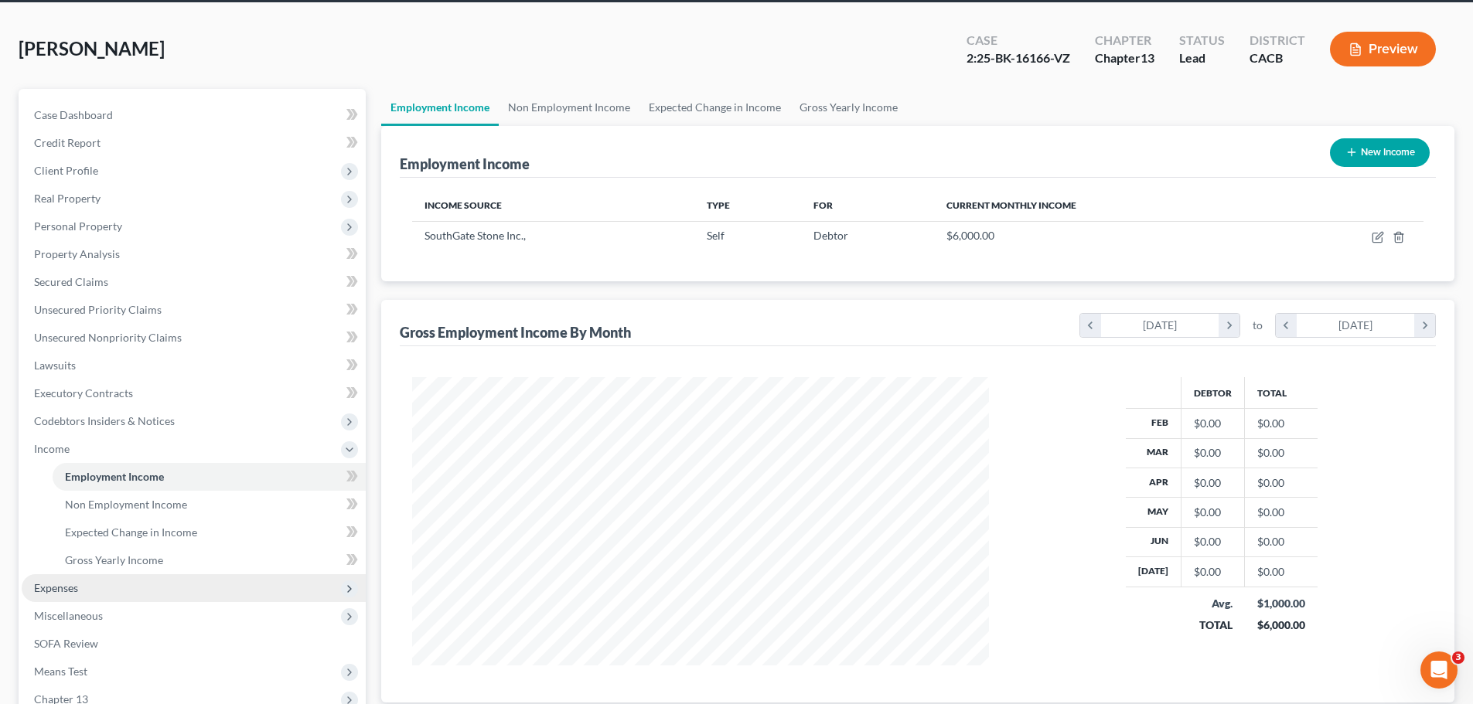
scroll to position [77, 0]
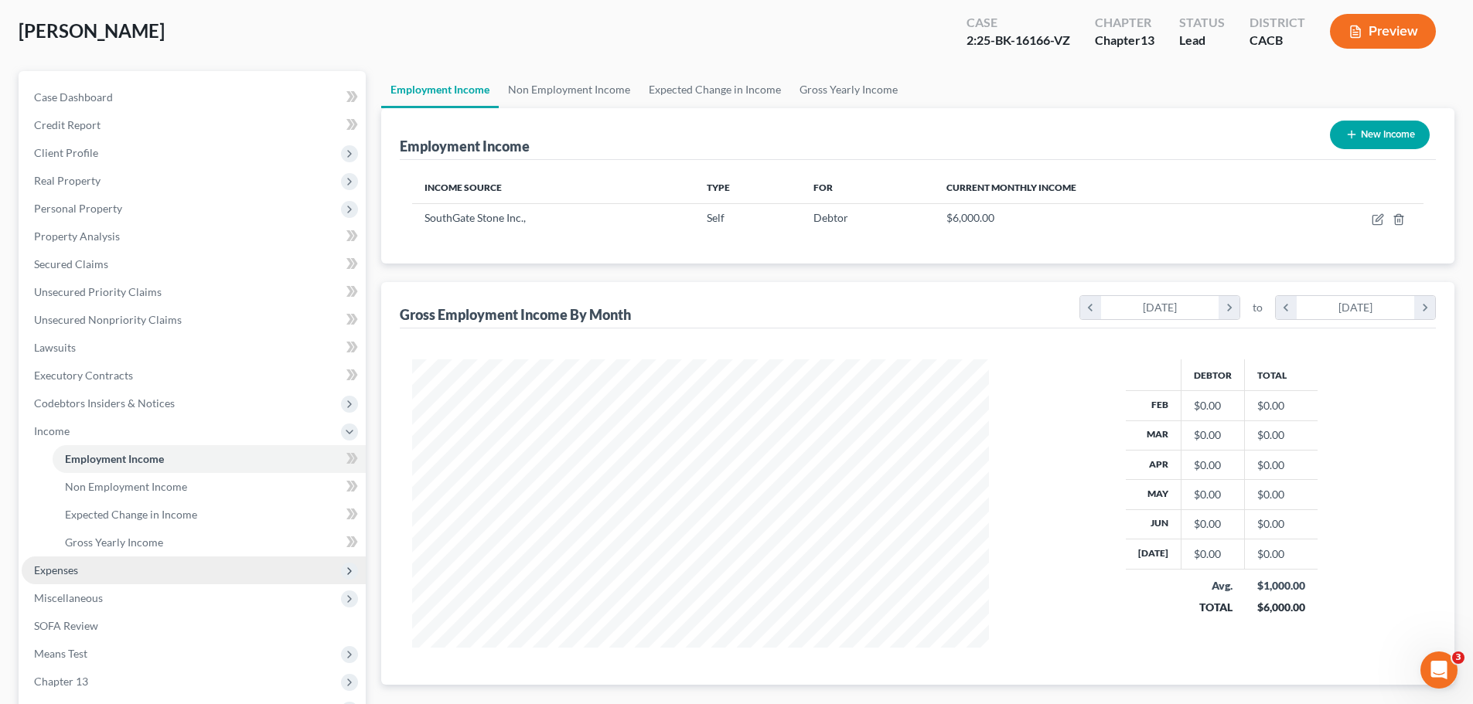
click at [63, 564] on span "Expenses" at bounding box center [56, 570] width 44 height 13
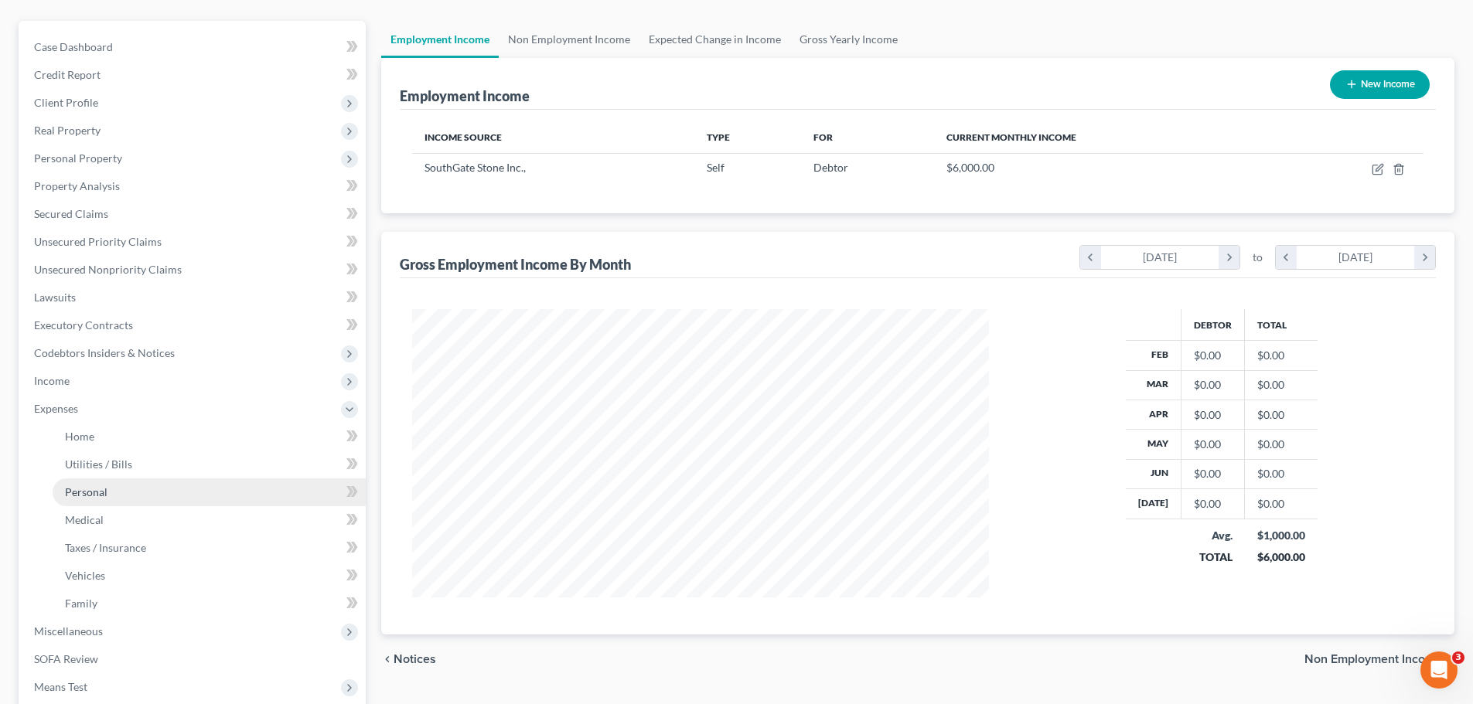
scroll to position [155, 0]
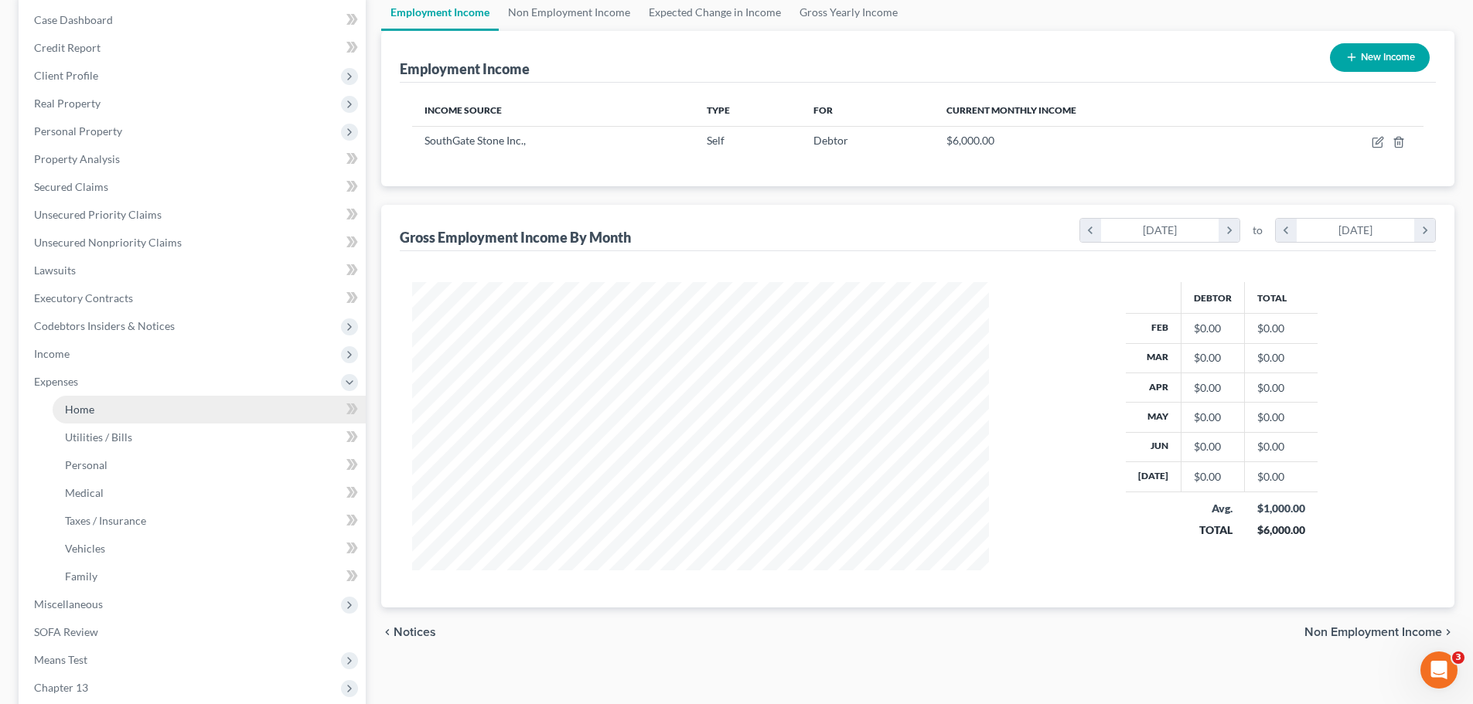
click at [90, 414] on span "Home" at bounding box center [79, 409] width 29 height 13
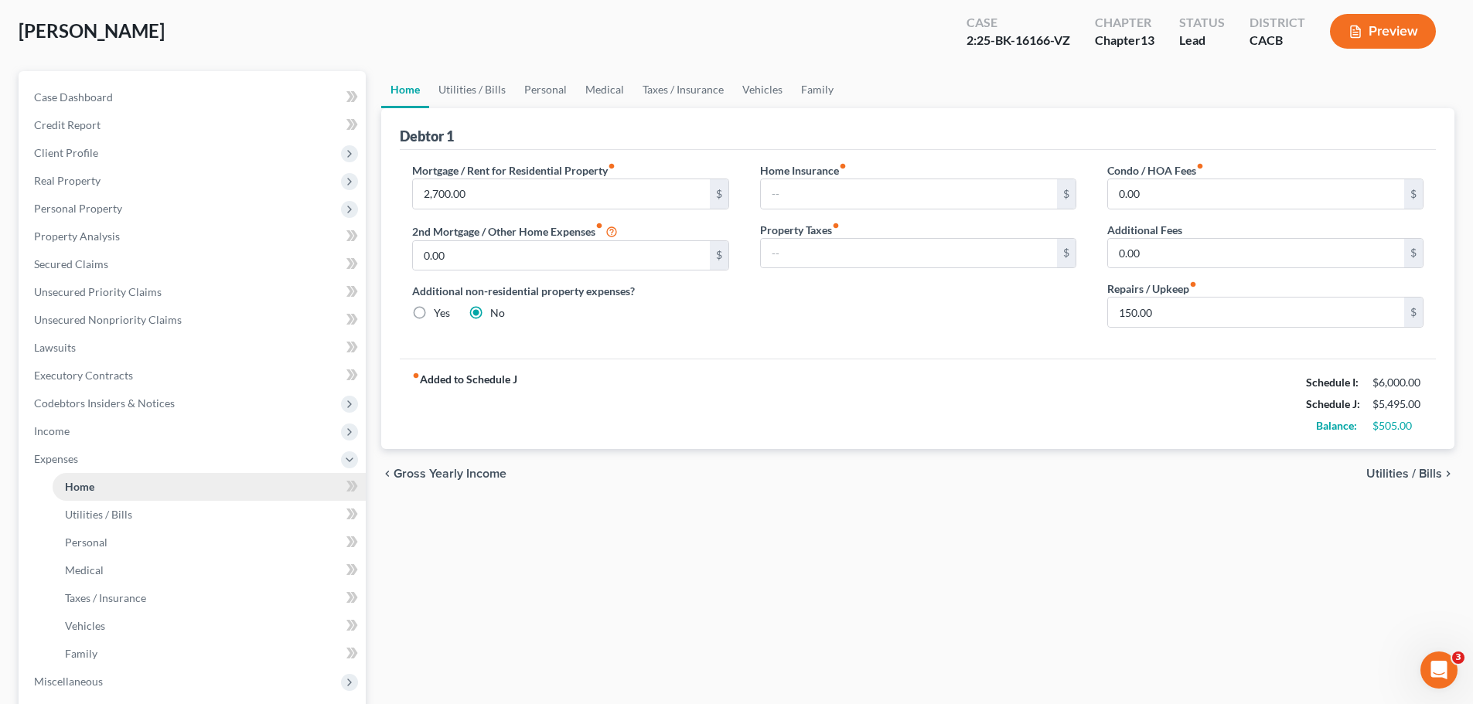
scroll to position [155, 0]
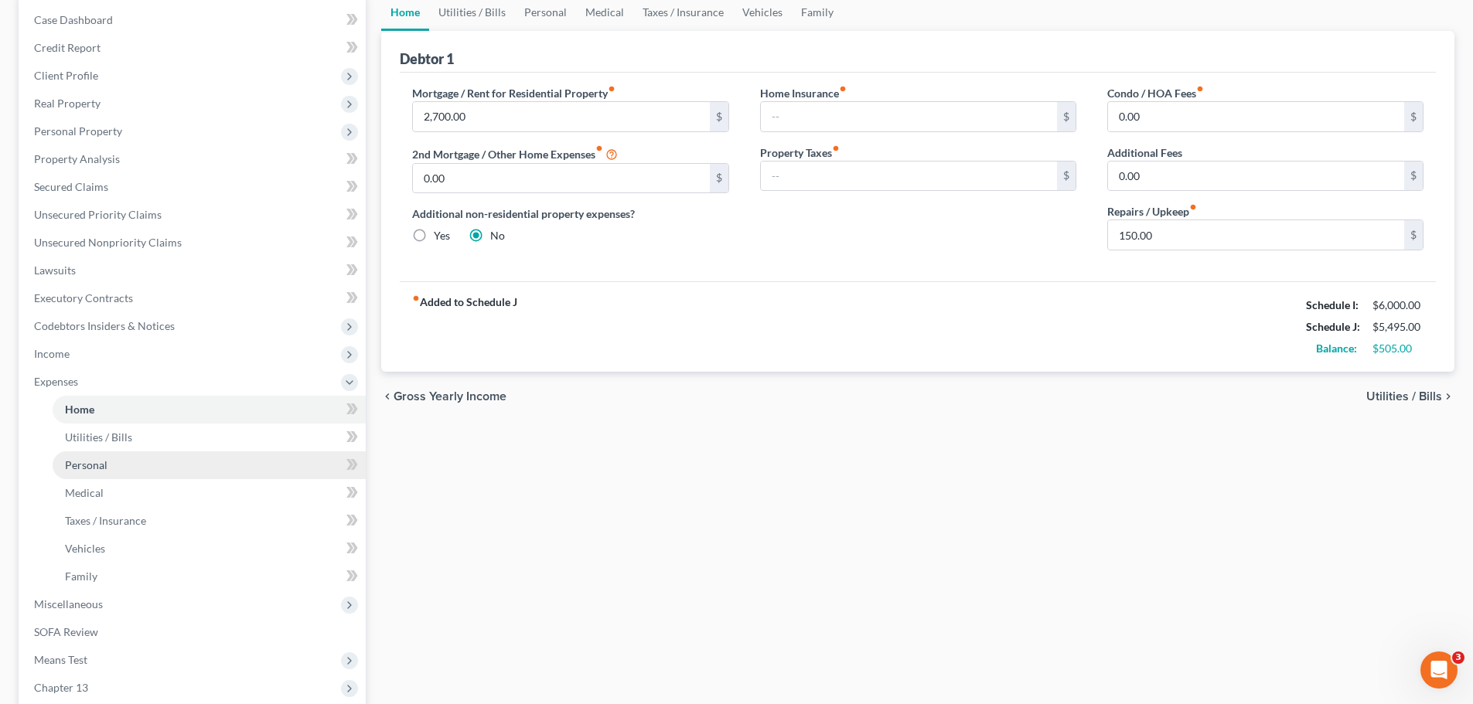
click at [84, 464] on span "Personal" at bounding box center [86, 465] width 43 height 13
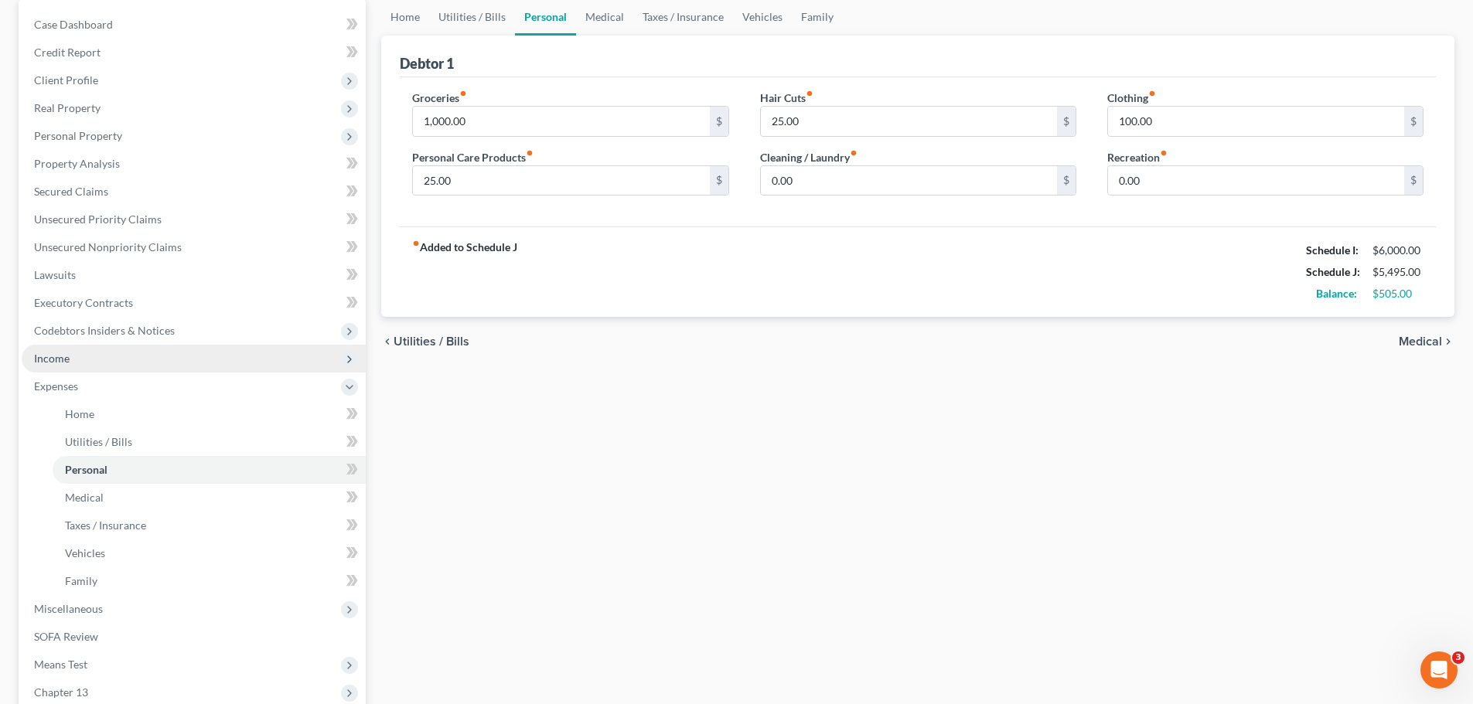
scroll to position [155, 0]
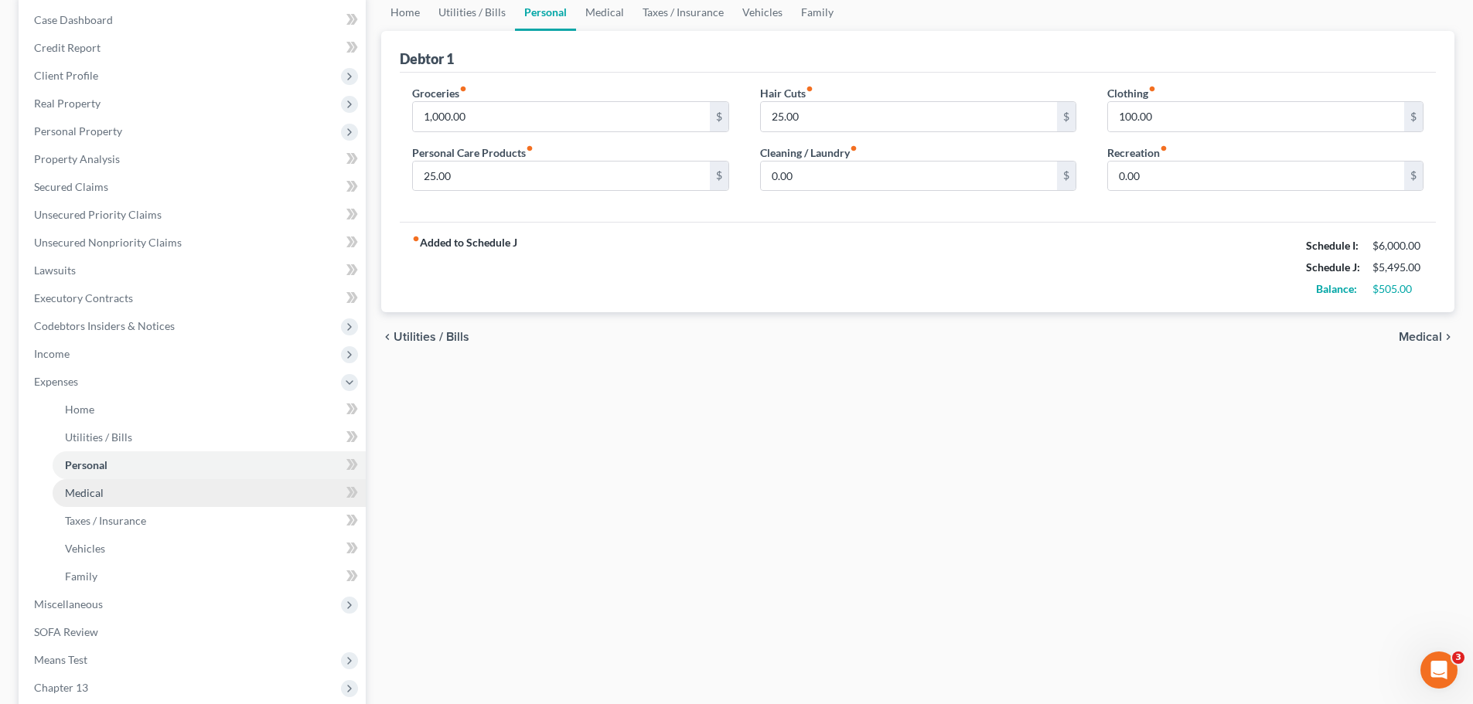
click at [117, 492] on link "Medical" at bounding box center [209, 493] width 313 height 28
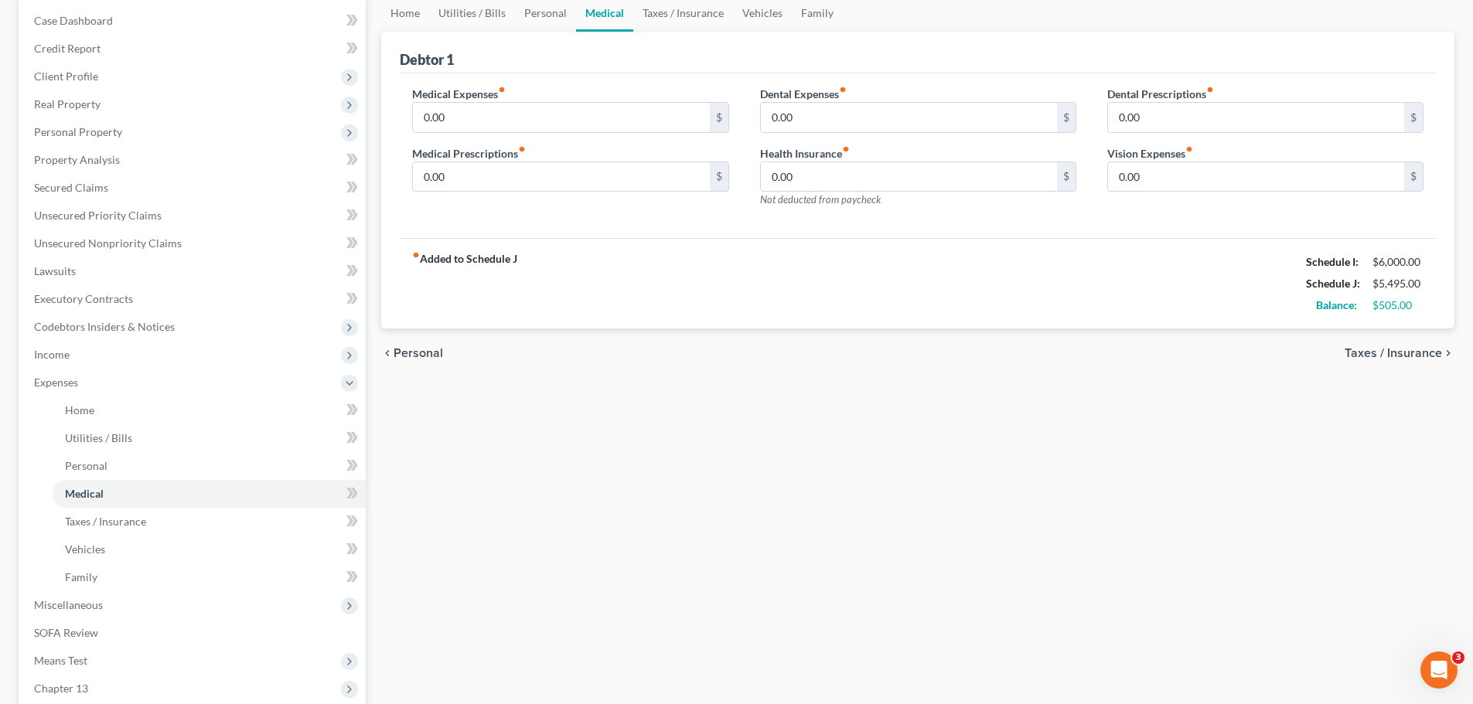
scroll to position [155, 0]
click at [84, 520] on span "Taxes / Insurance" at bounding box center [105, 520] width 81 height 13
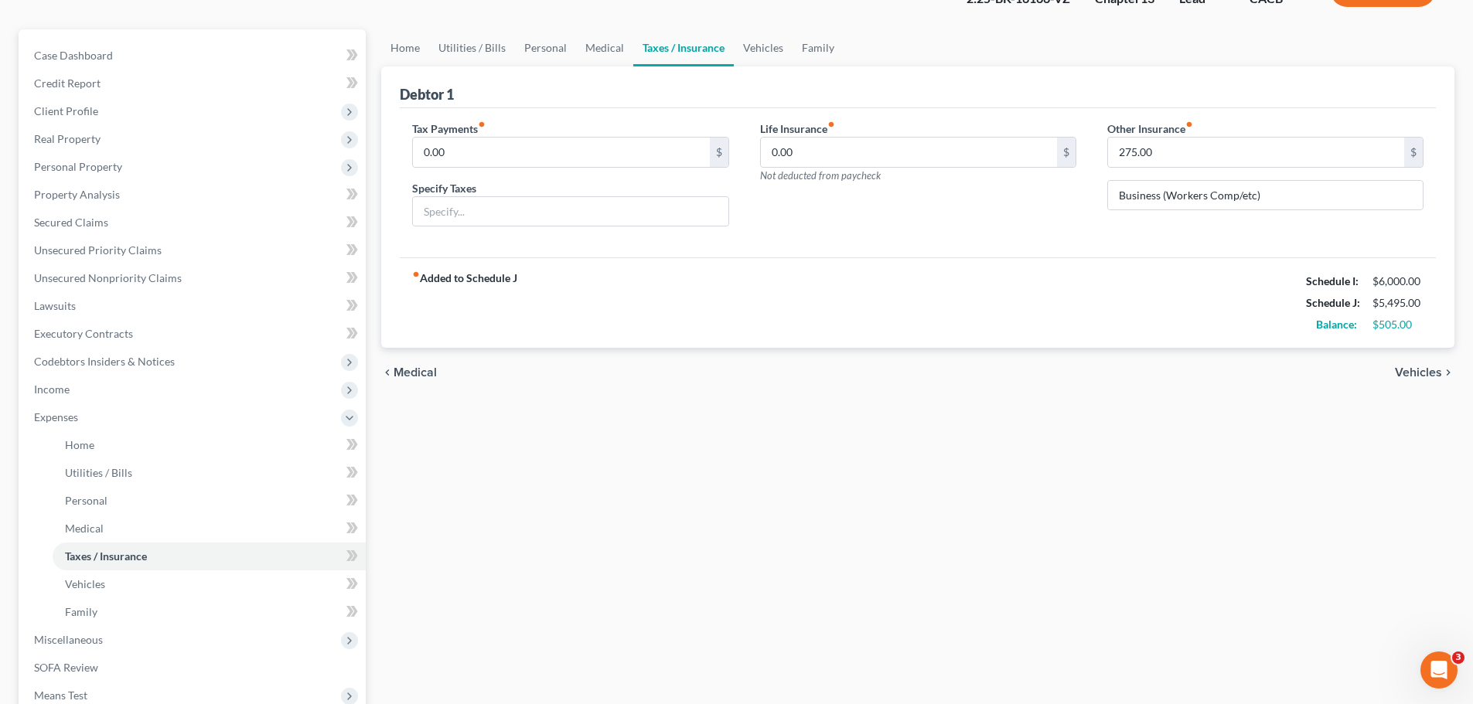
scroll to position [155, 0]
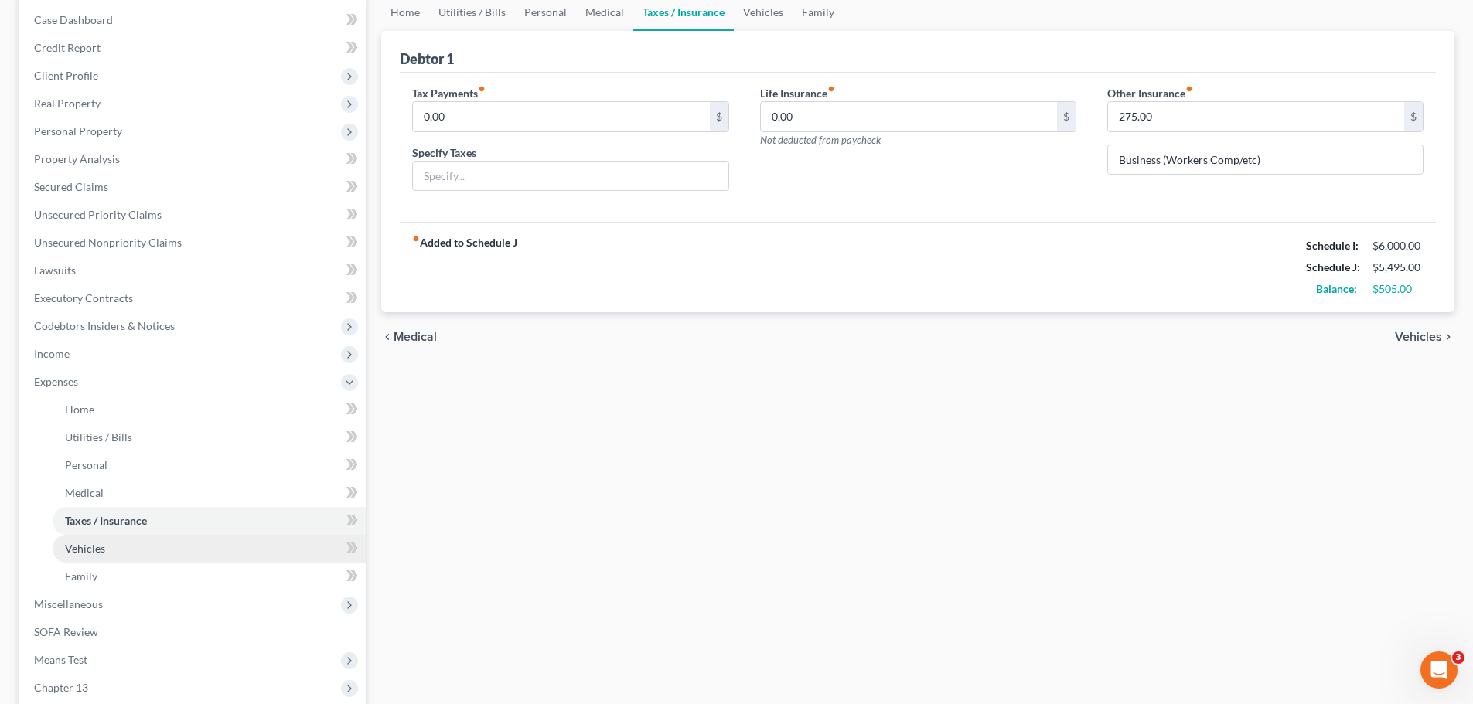
click at [111, 552] on link "Vehicles" at bounding box center [209, 549] width 313 height 28
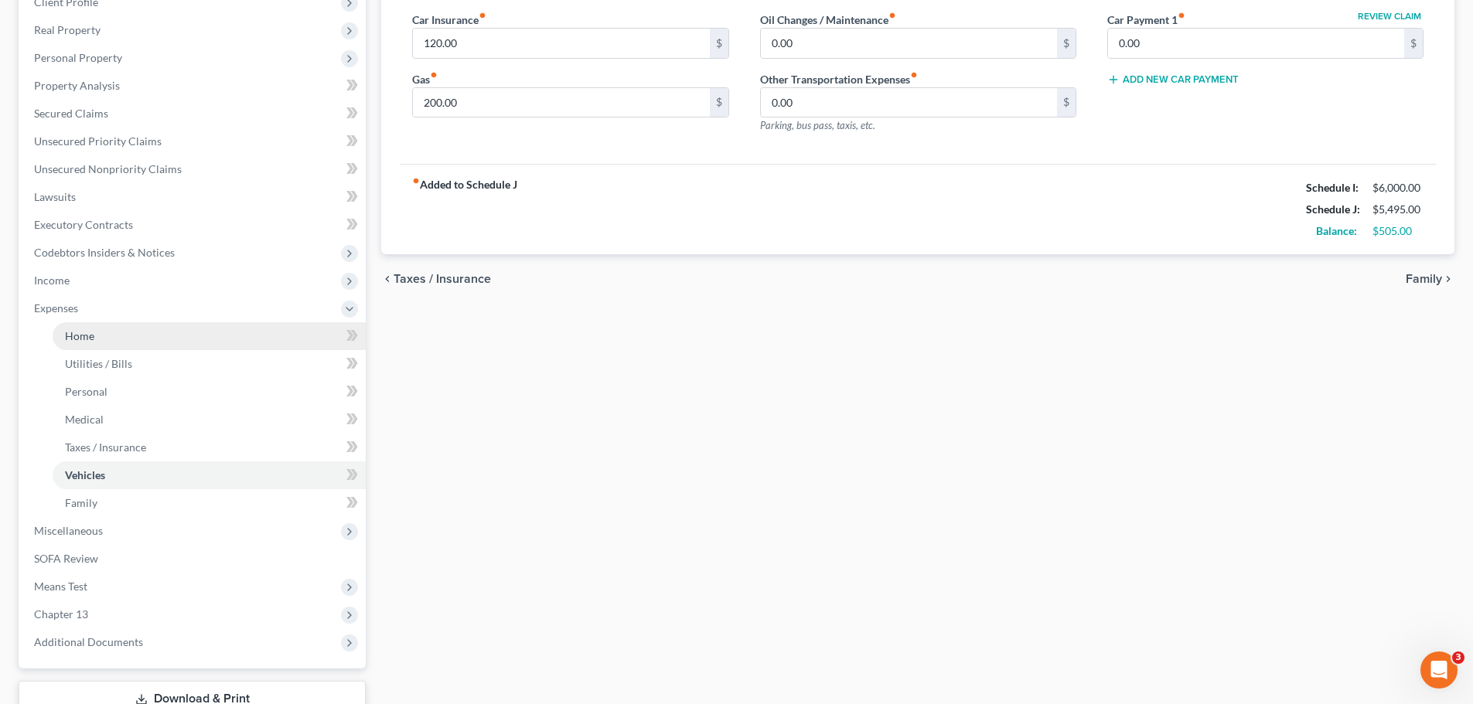
scroll to position [232, 0]
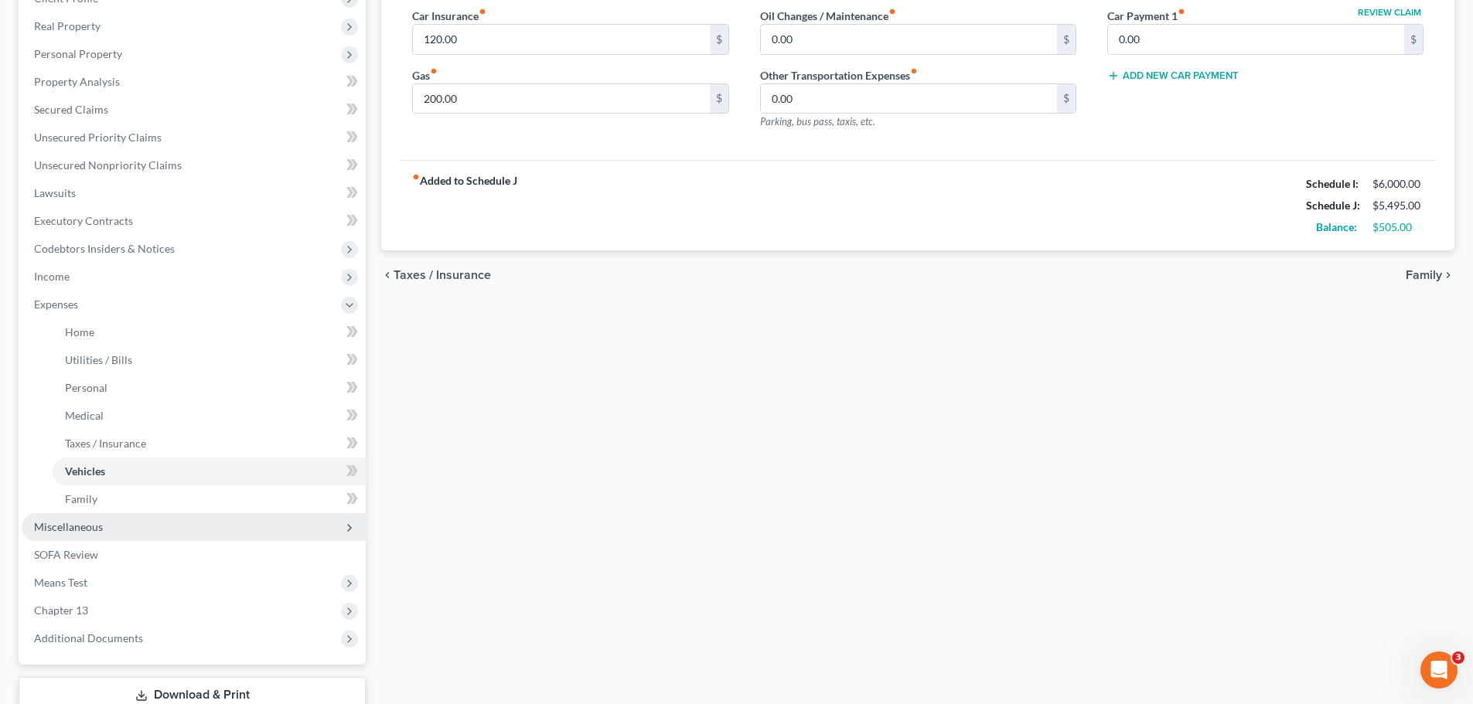
click at [77, 527] on span "Miscellaneous" at bounding box center [68, 526] width 69 height 13
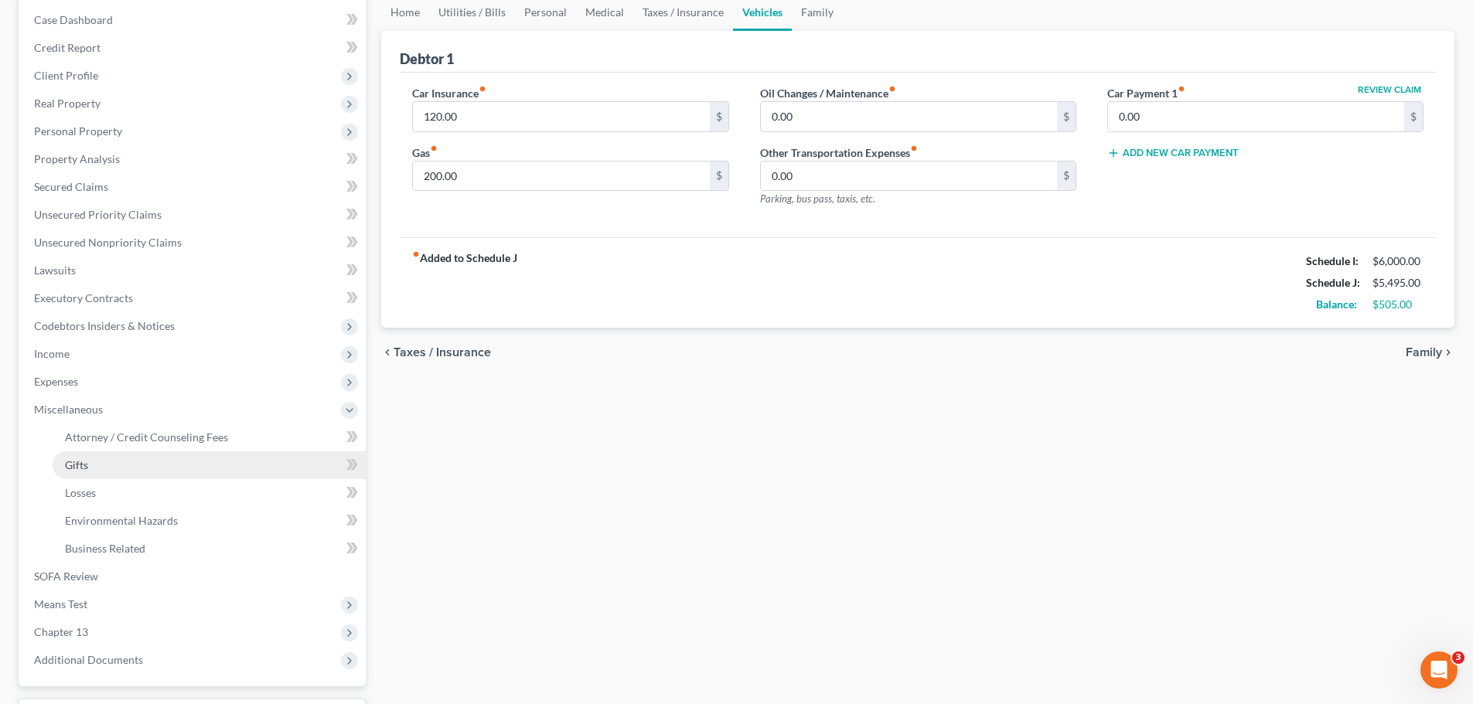
scroll to position [77, 0]
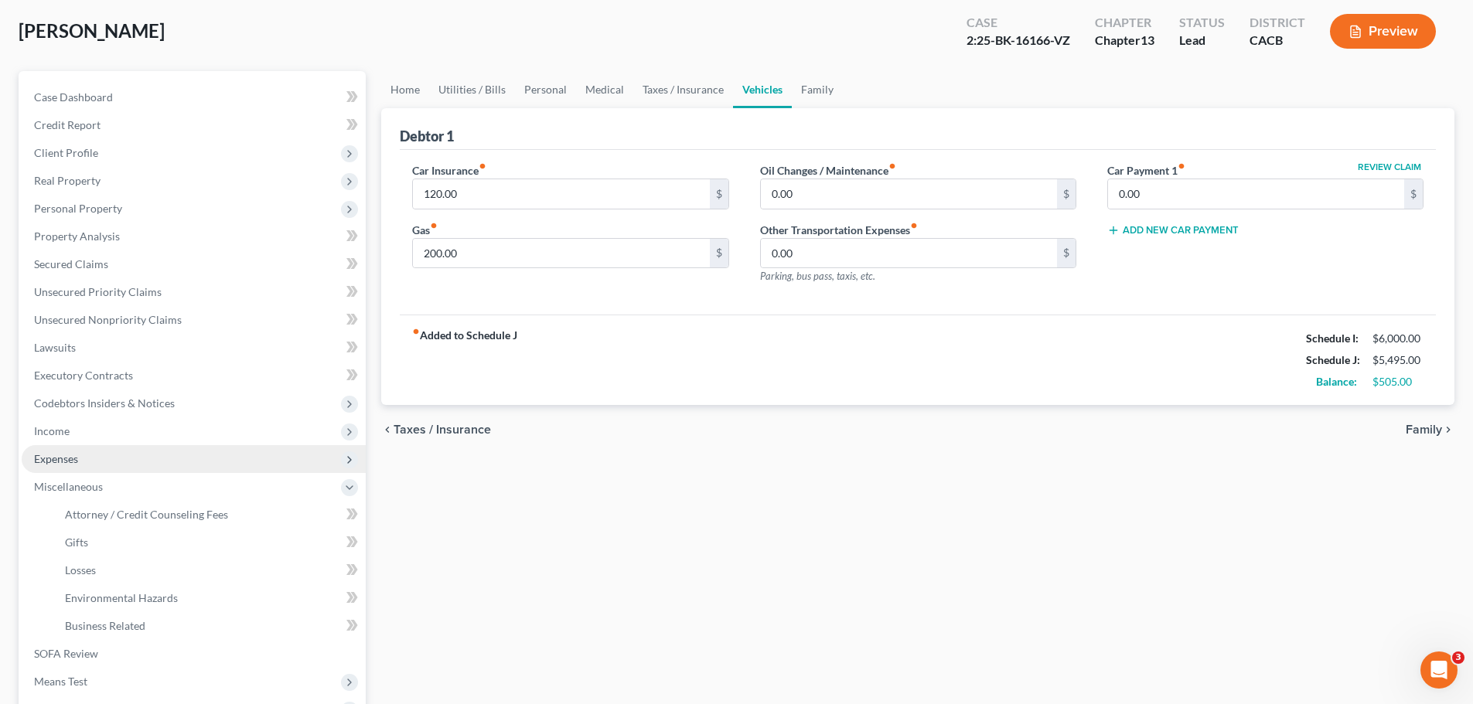
click at [88, 460] on span "Expenses" at bounding box center [194, 459] width 344 height 28
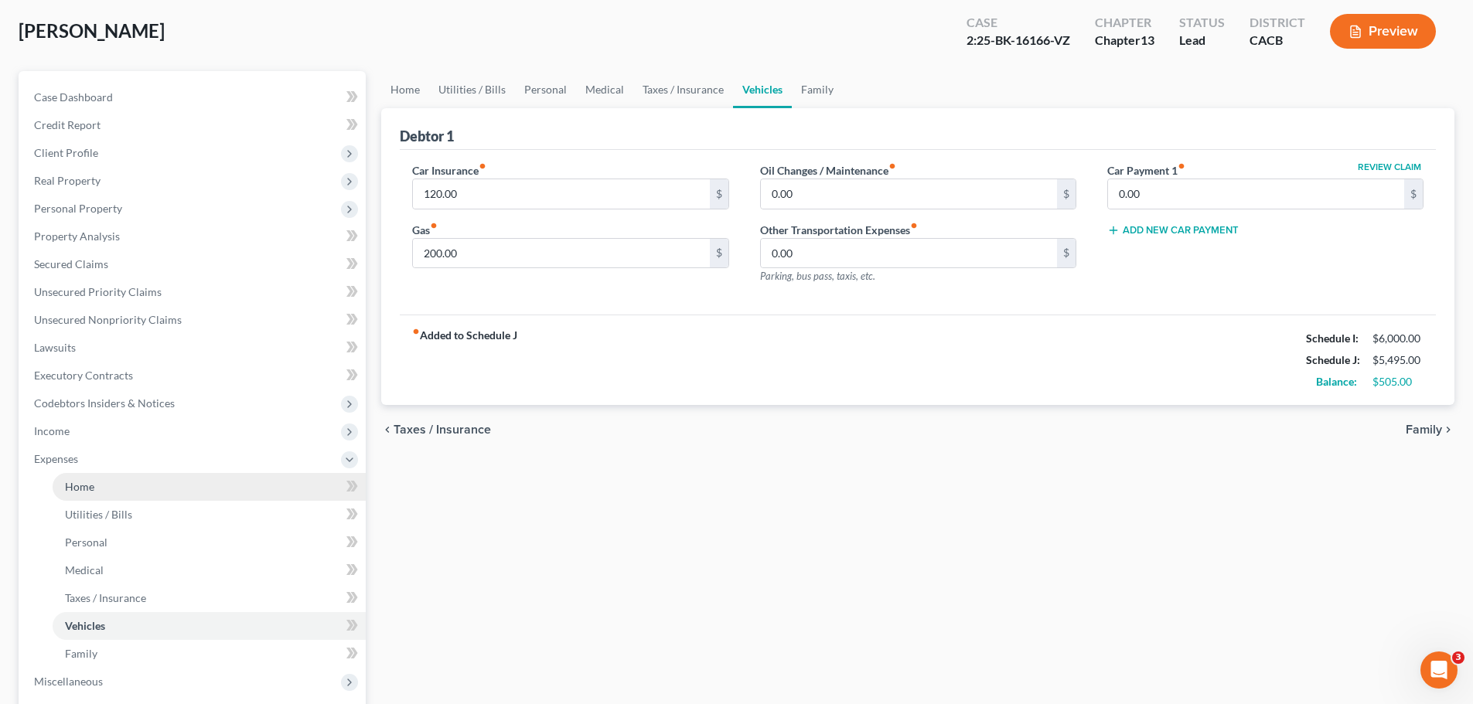
click at [137, 497] on link "Home" at bounding box center [209, 487] width 313 height 28
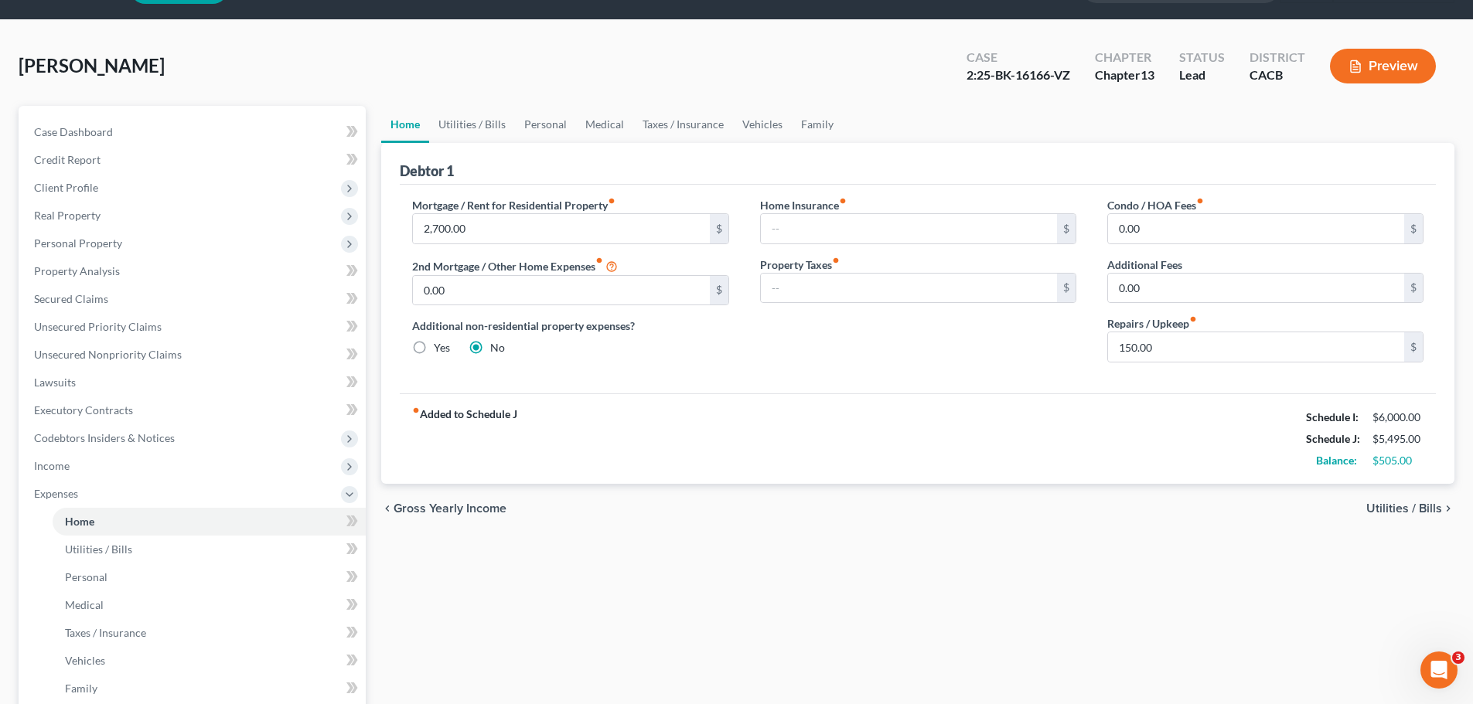
scroll to position [77, 0]
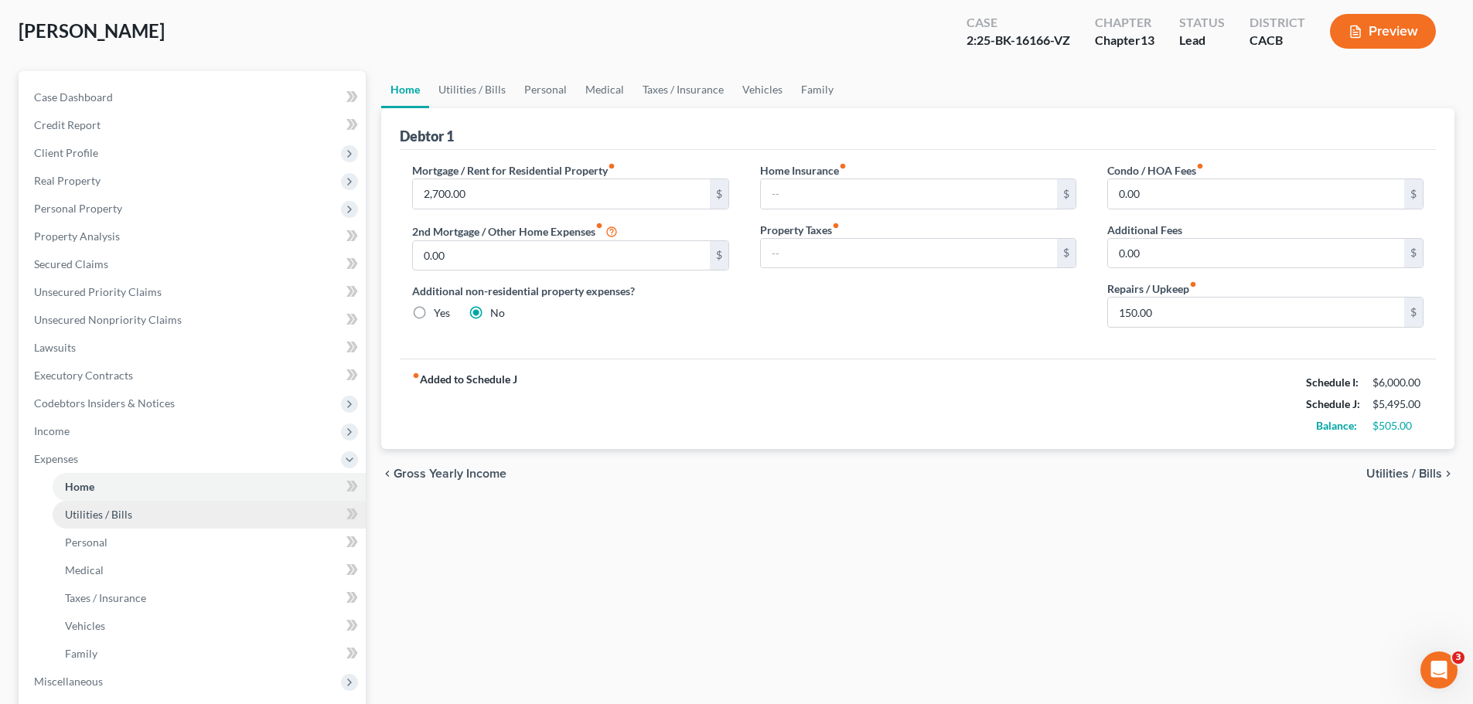
click at [129, 520] on span "Utilities / Bills" at bounding box center [98, 514] width 67 height 13
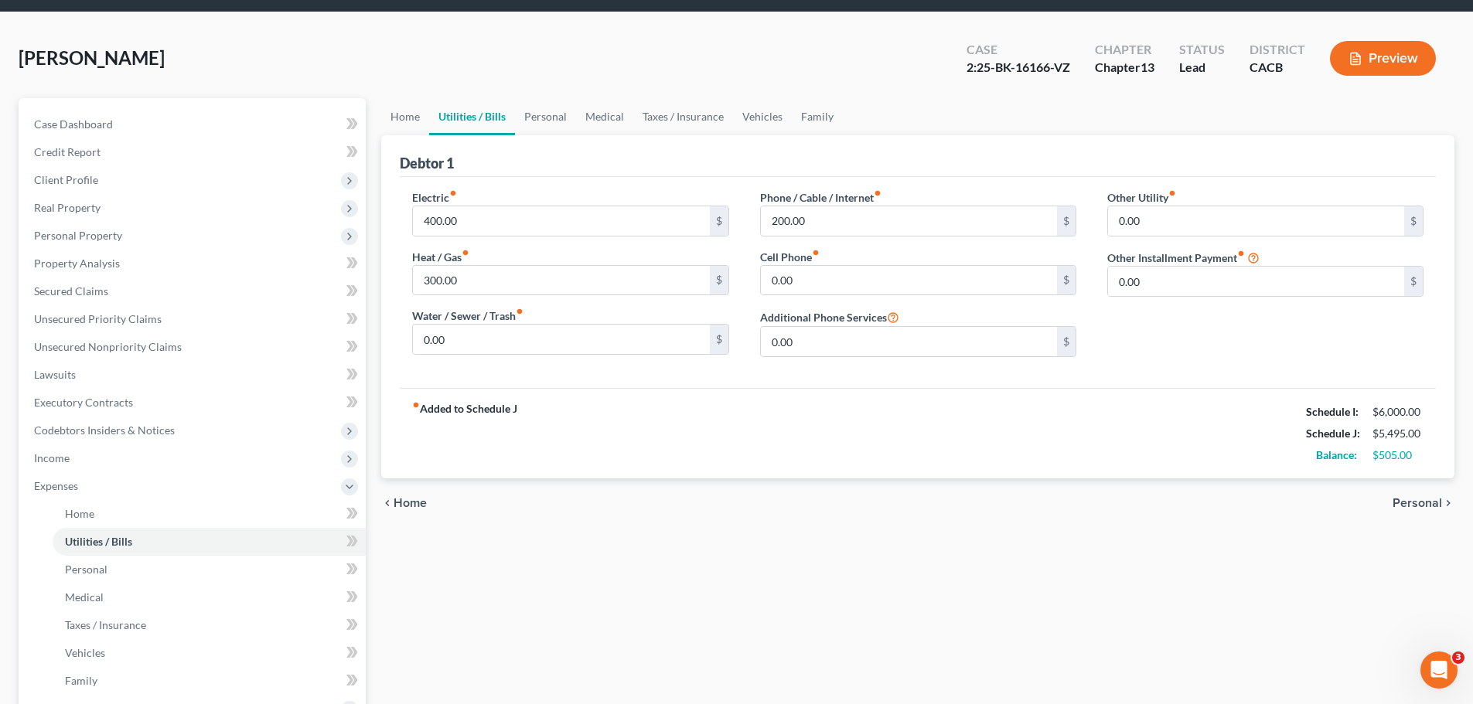
scroll to position [77, 0]
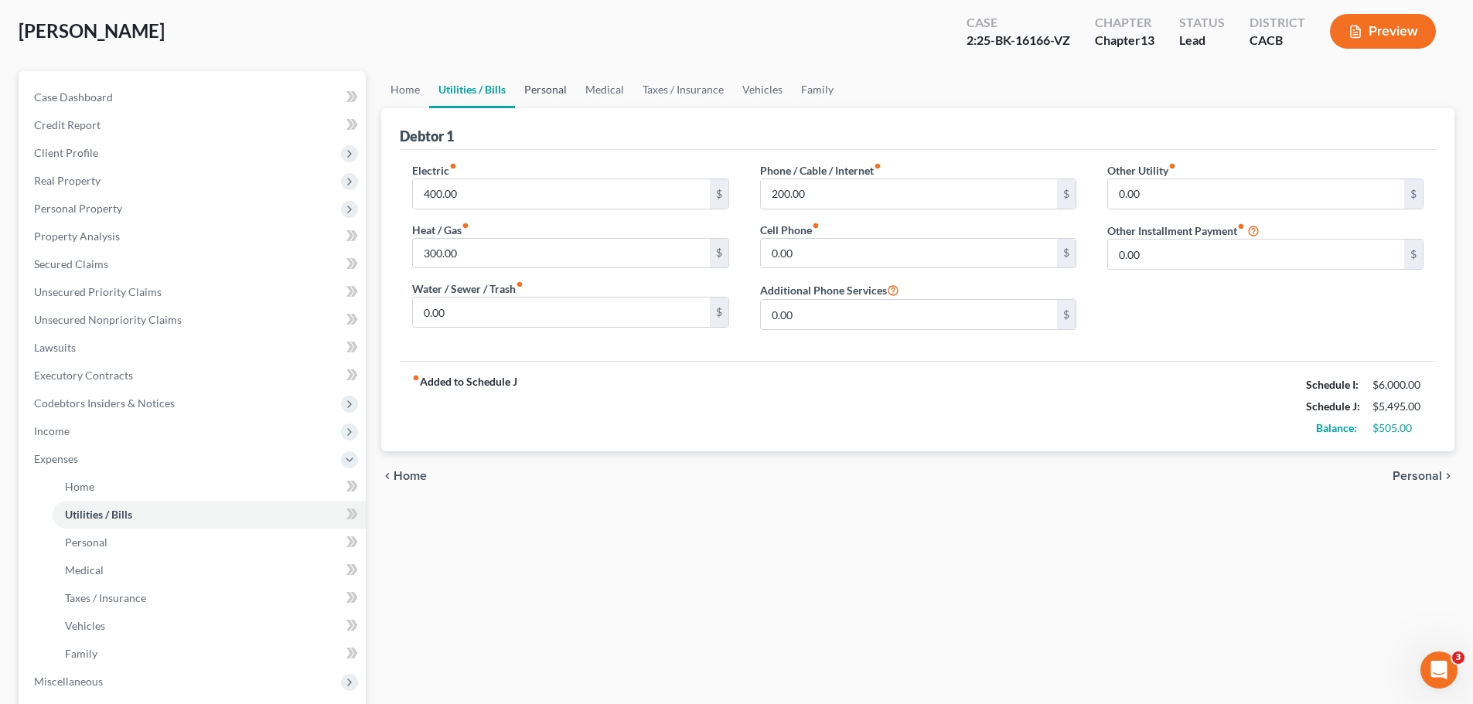
click at [555, 85] on link "Personal" at bounding box center [545, 89] width 61 height 37
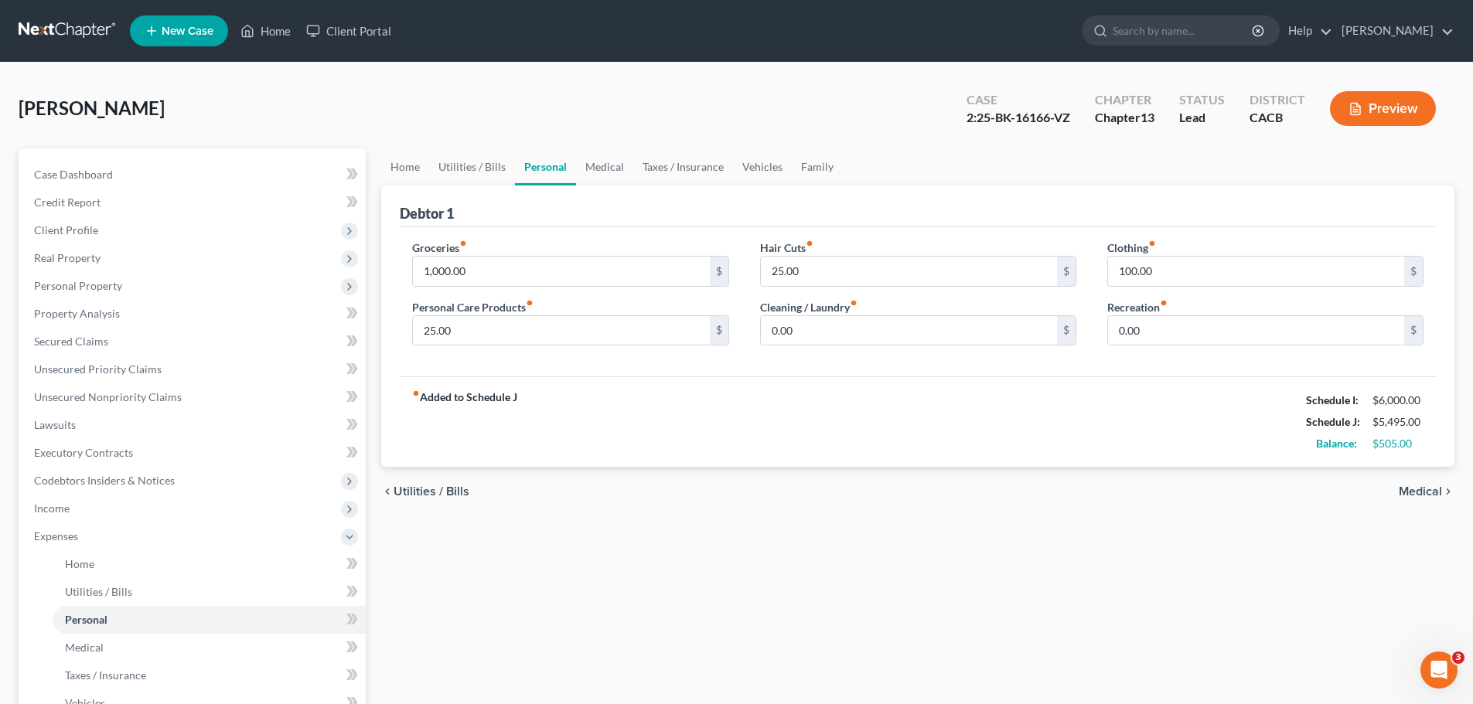
scroll to position [77, 0]
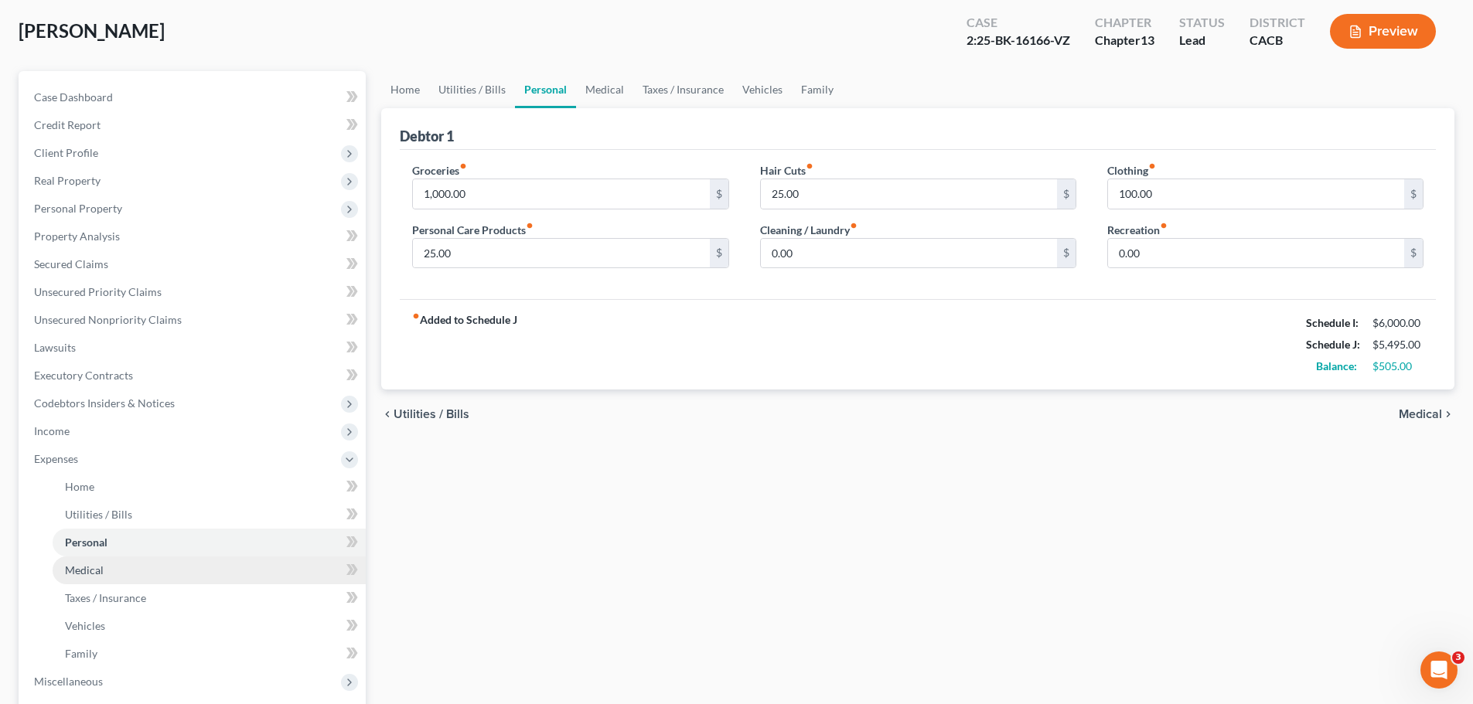
click at [108, 572] on link "Medical" at bounding box center [209, 571] width 313 height 28
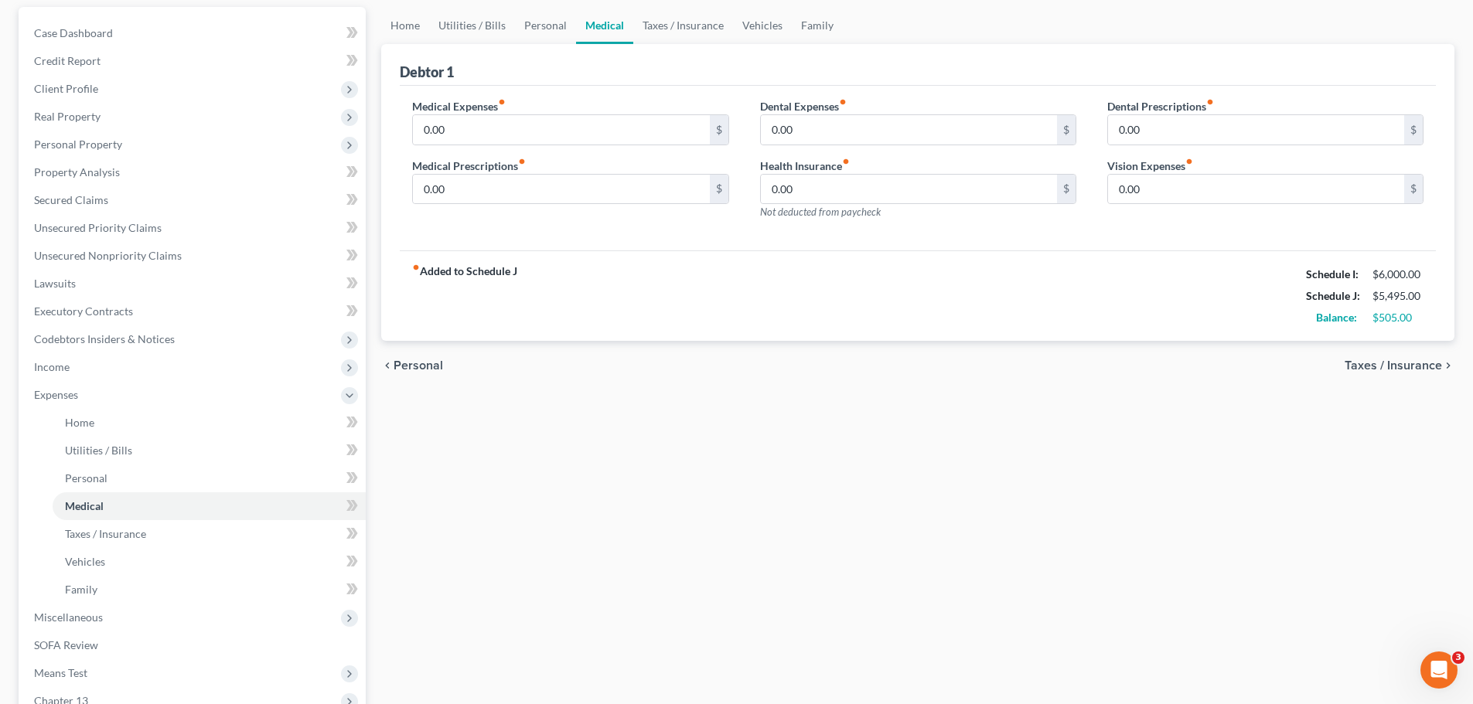
scroll to position [155, 0]
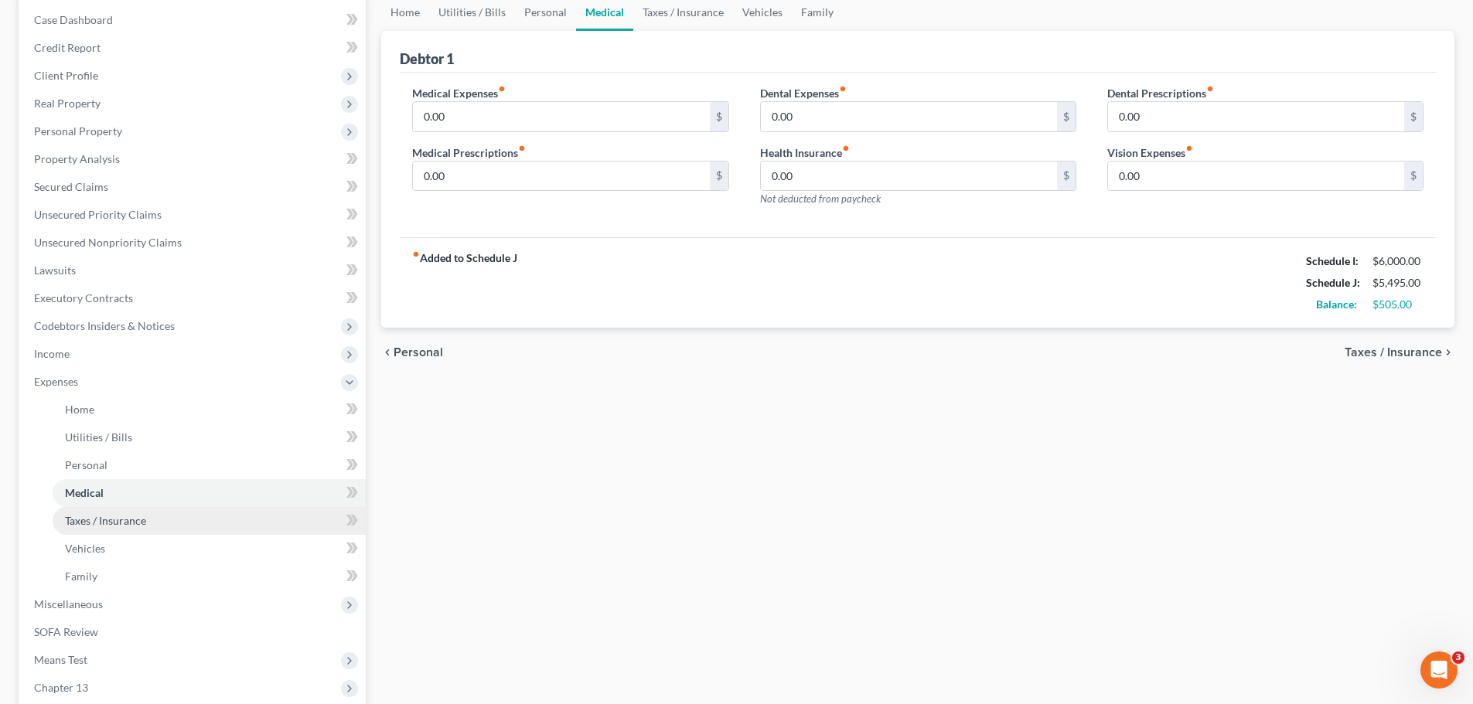
click at [176, 524] on link "Taxes / Insurance" at bounding box center [209, 521] width 313 height 28
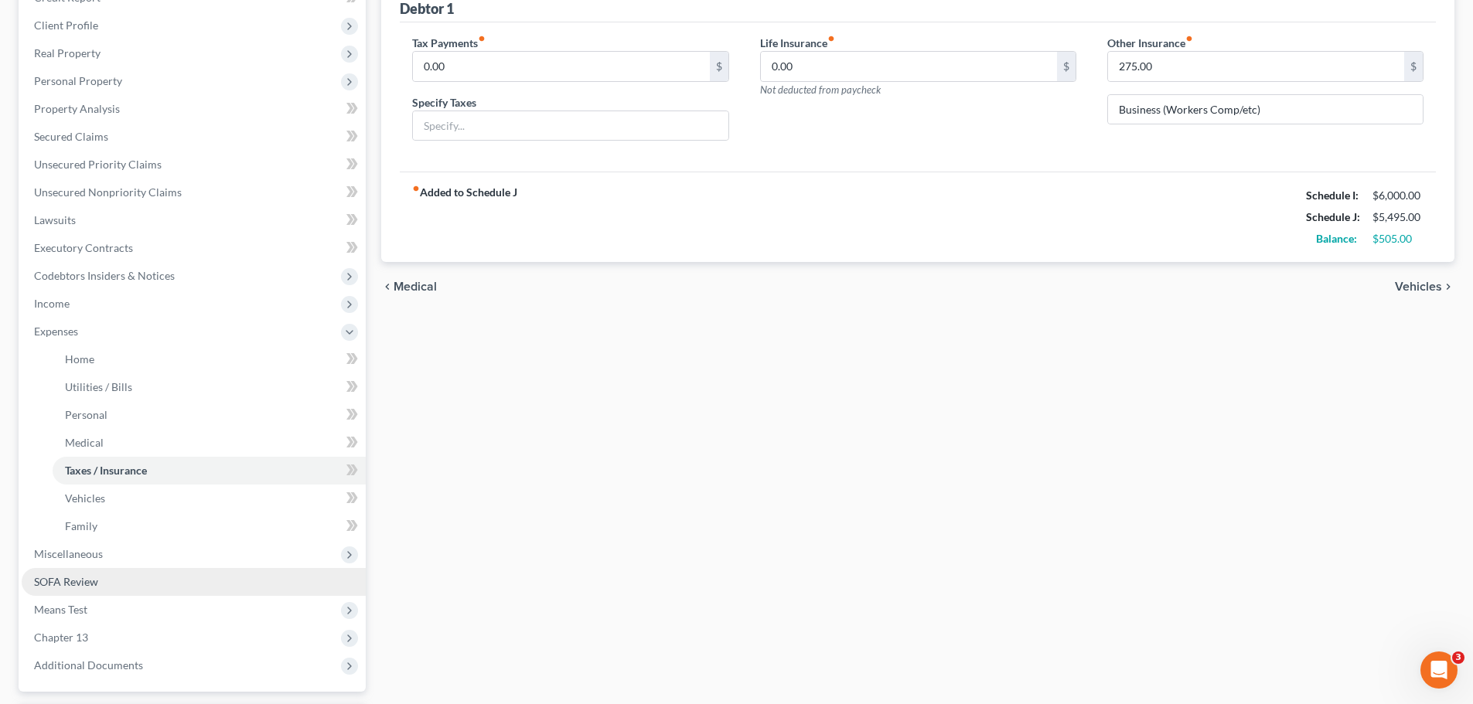
scroll to position [232, 0]
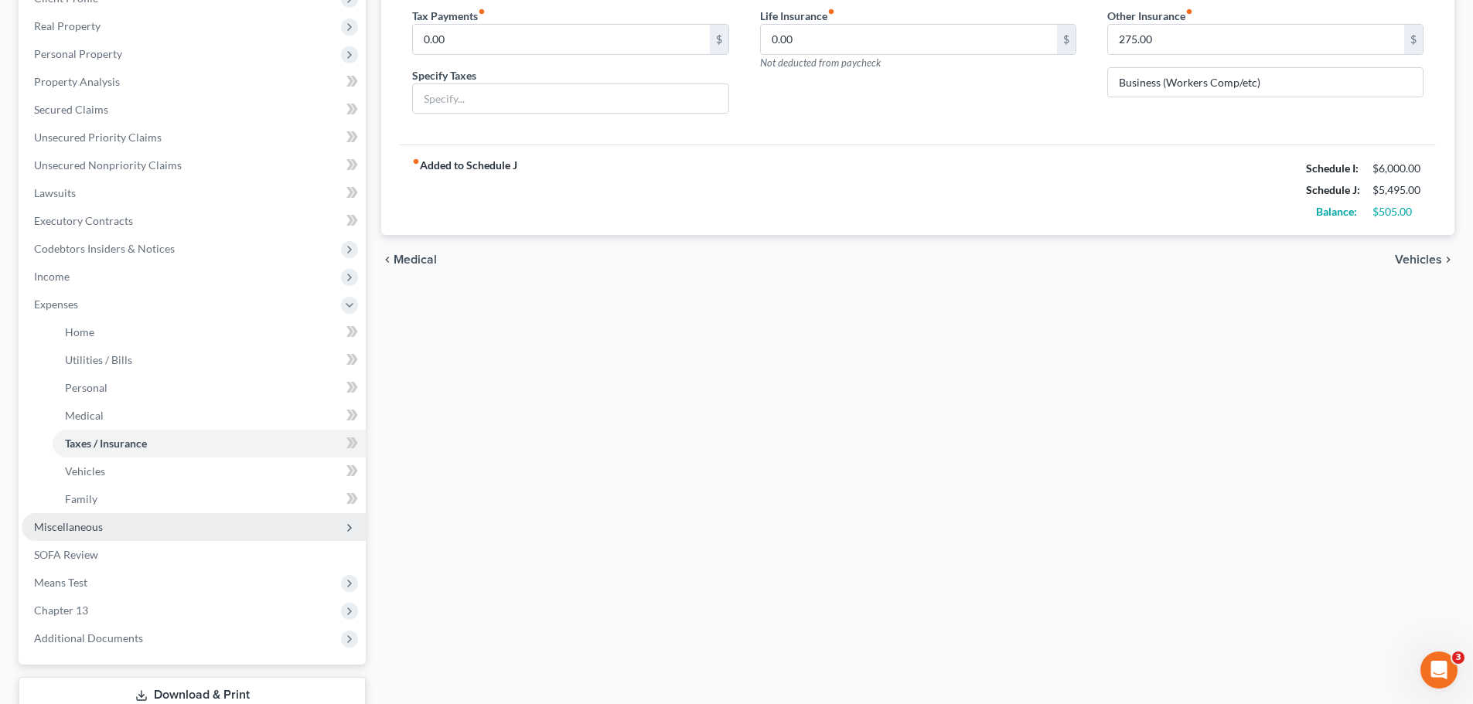
click at [80, 524] on span "Miscellaneous" at bounding box center [68, 526] width 69 height 13
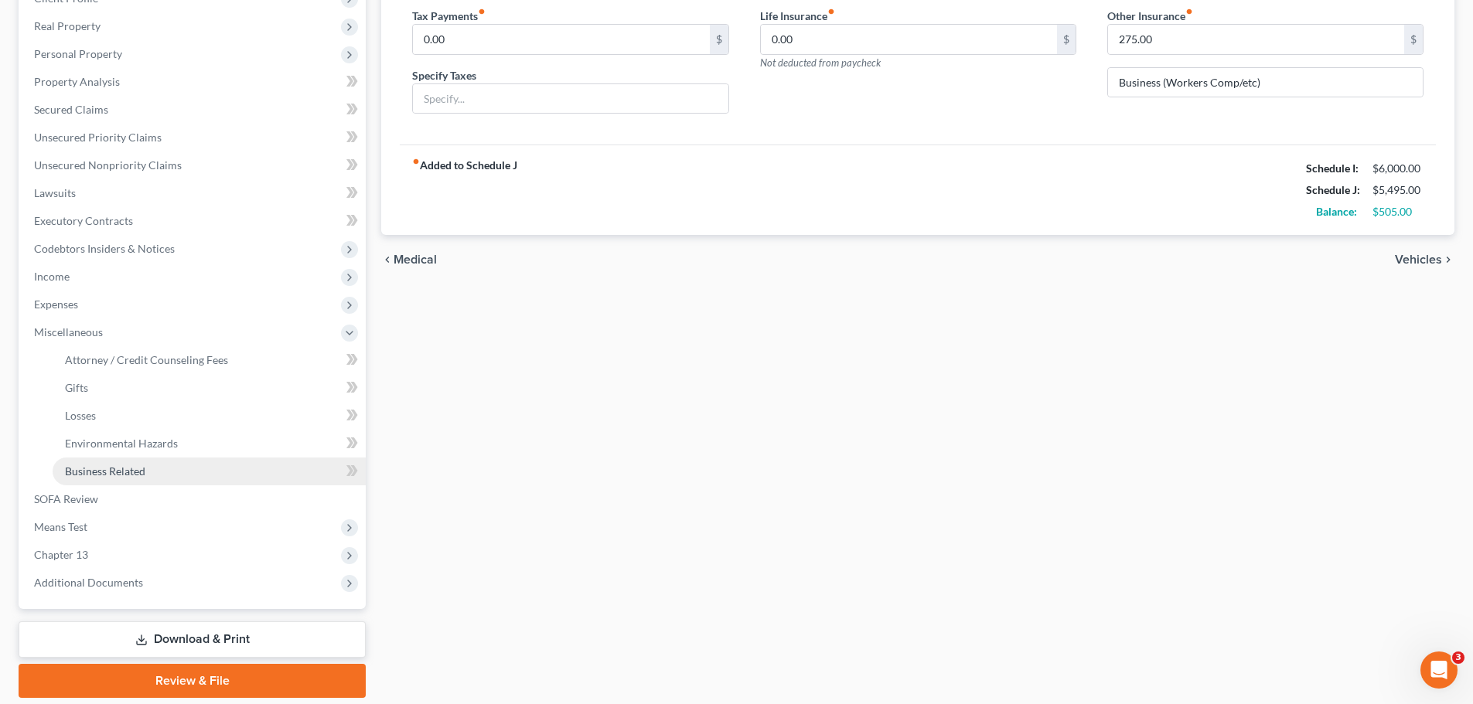
click at [125, 472] on span "Business Related" at bounding box center [105, 471] width 80 height 13
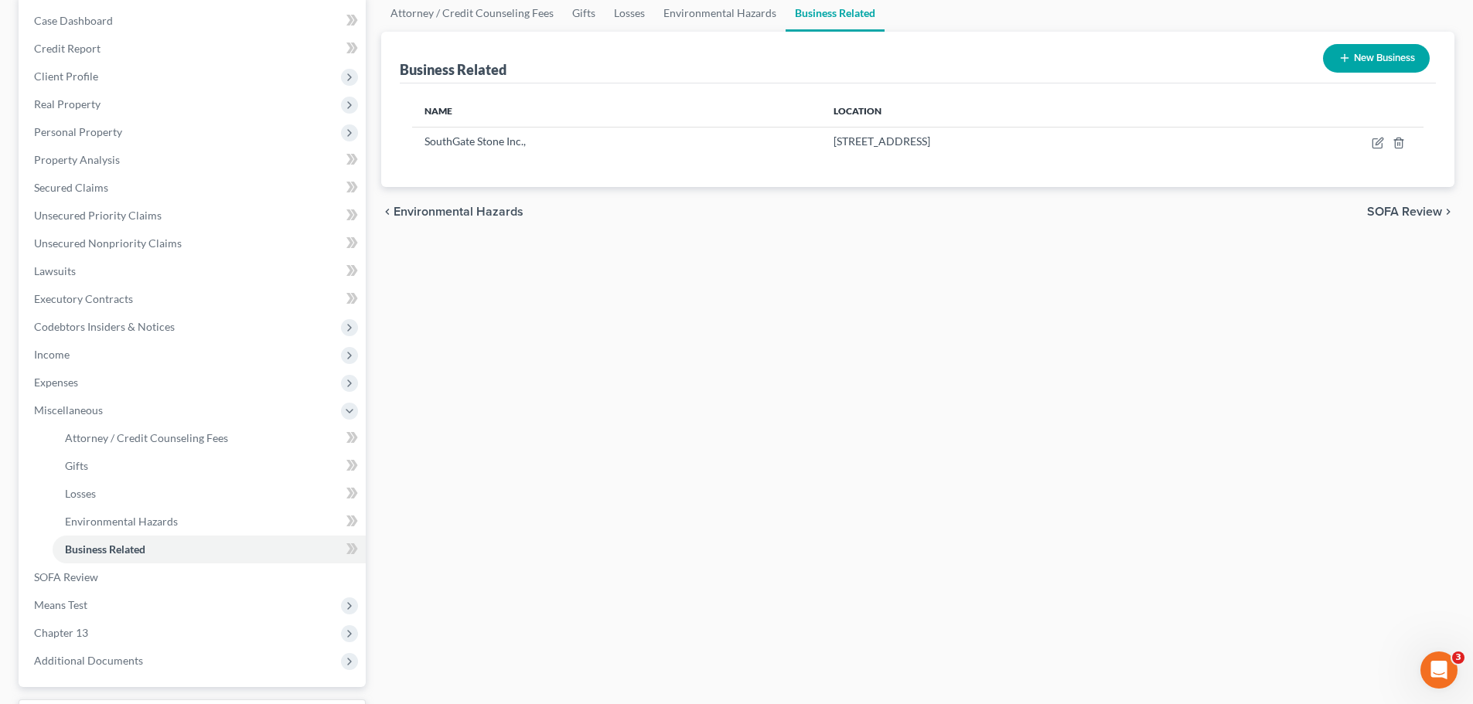
scroll to position [155, 0]
click at [73, 413] on span "Miscellaneous" at bounding box center [68, 409] width 69 height 13
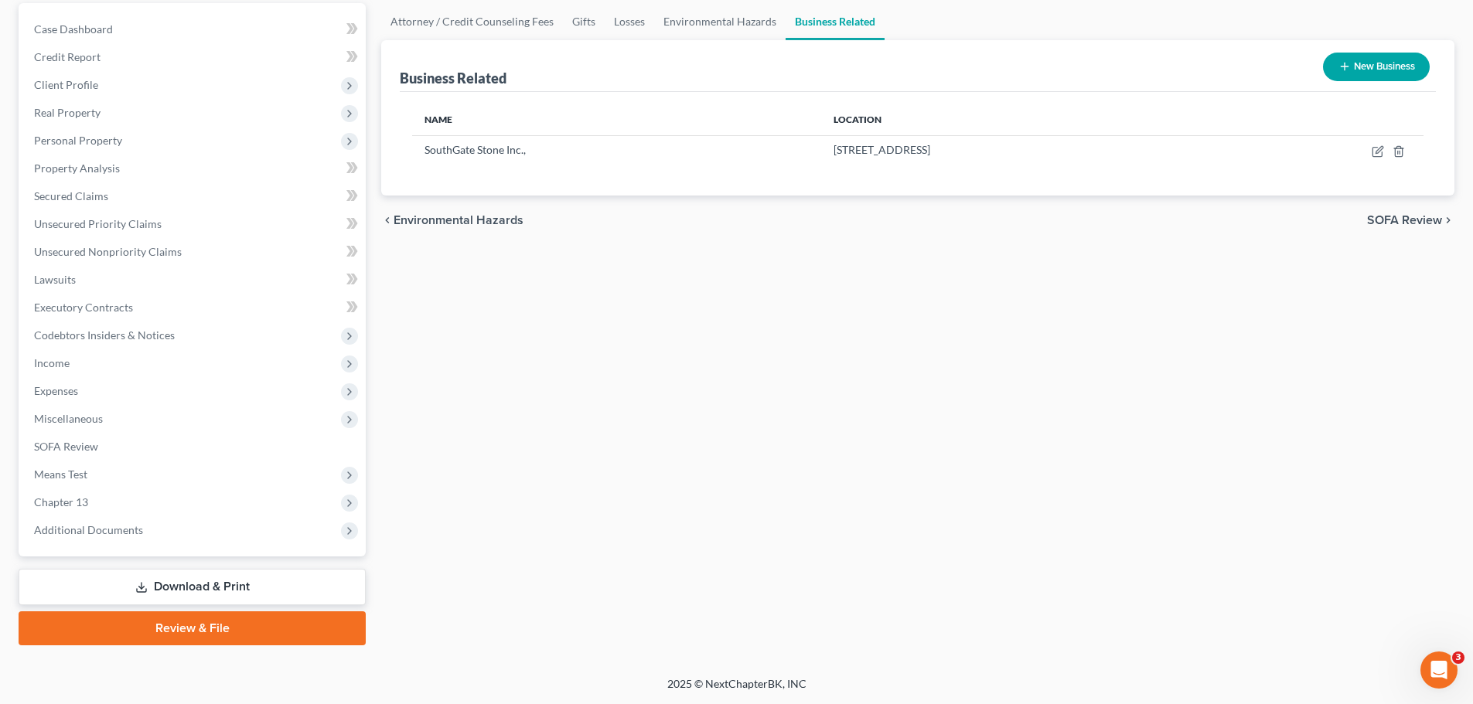
scroll to position [145, 0]
click at [141, 418] on span "Miscellaneous" at bounding box center [194, 419] width 344 height 28
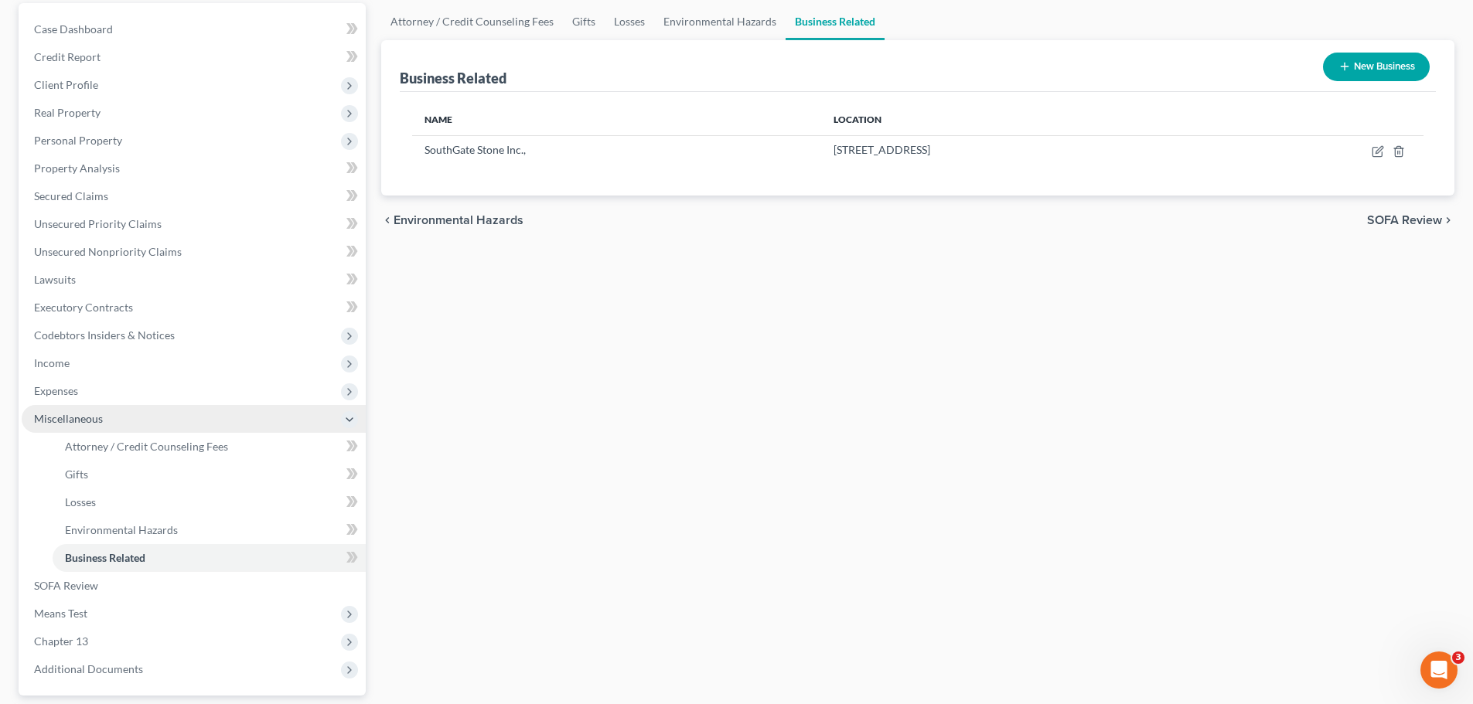
scroll to position [155, 0]
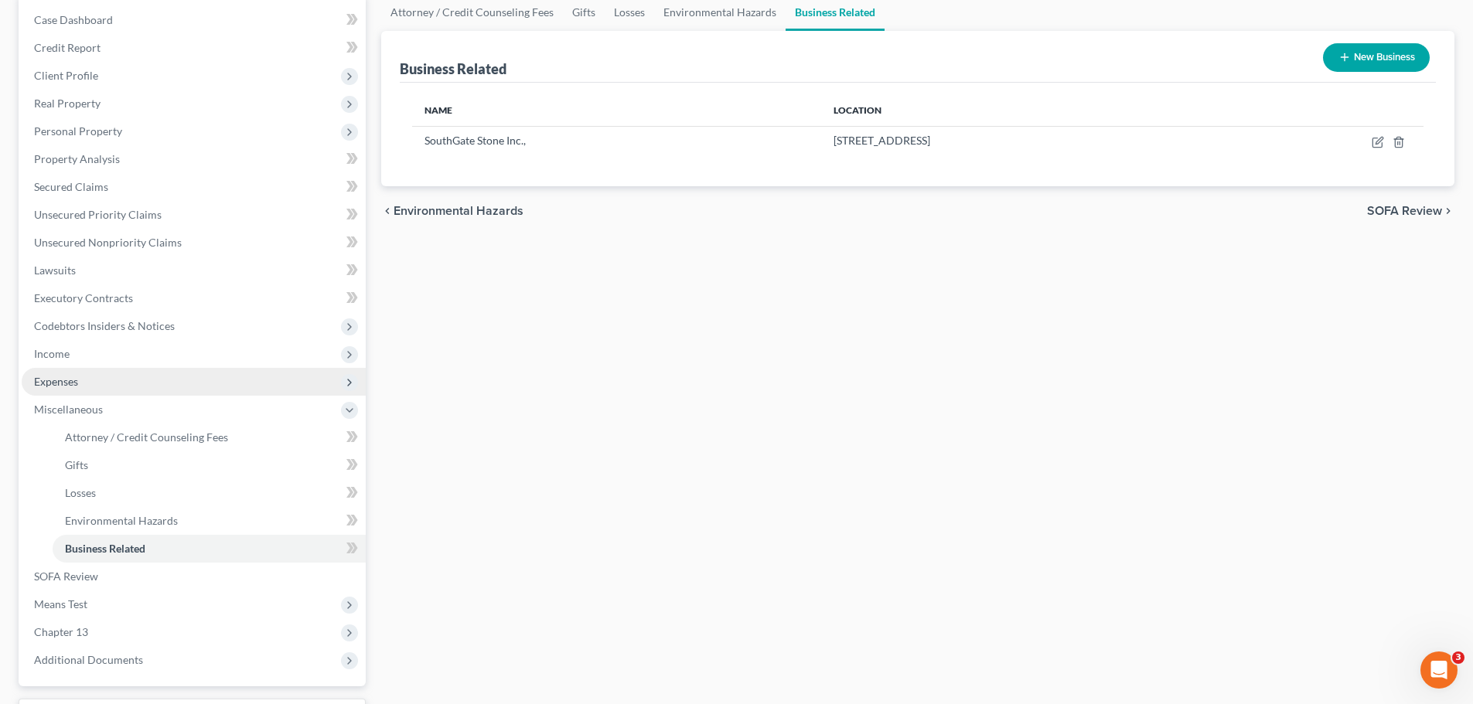
click at [89, 380] on span "Expenses" at bounding box center [194, 382] width 344 height 28
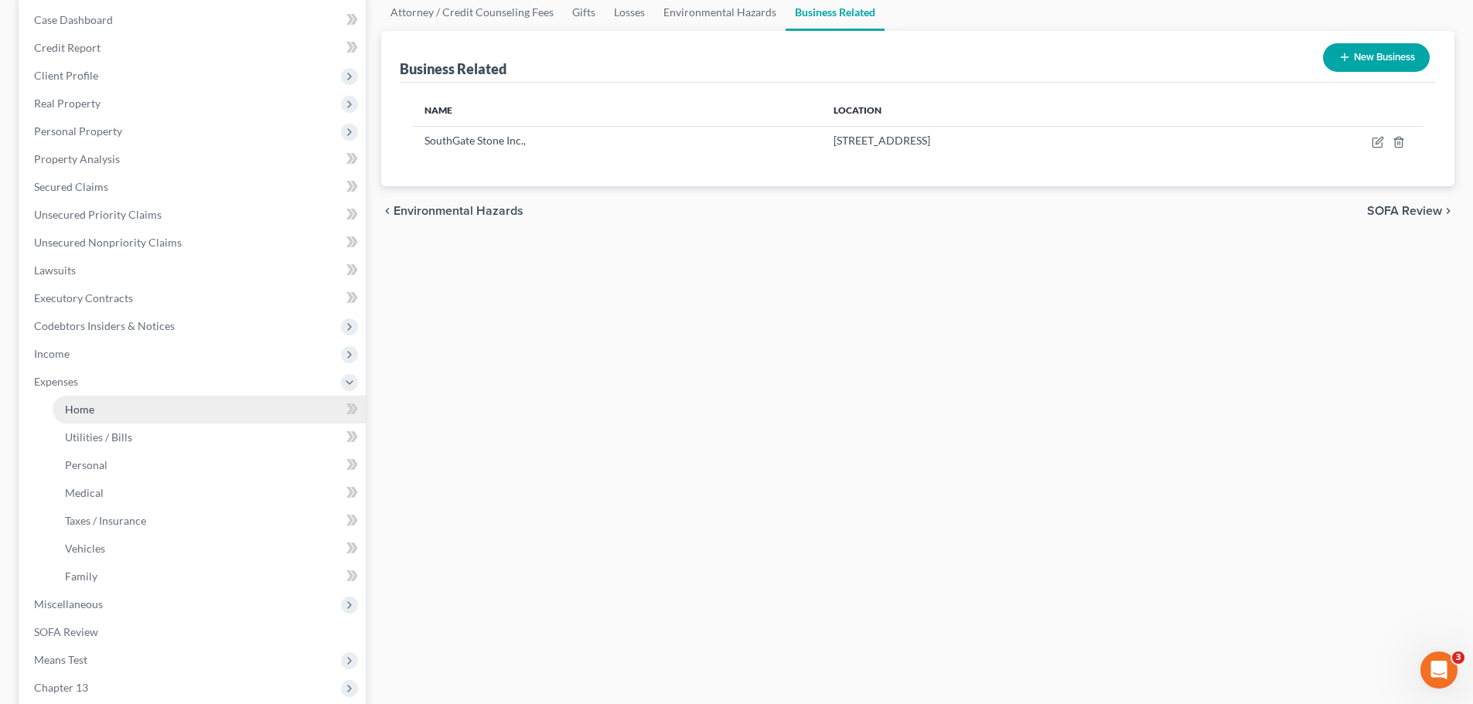
click at [165, 411] on link "Home" at bounding box center [209, 410] width 313 height 28
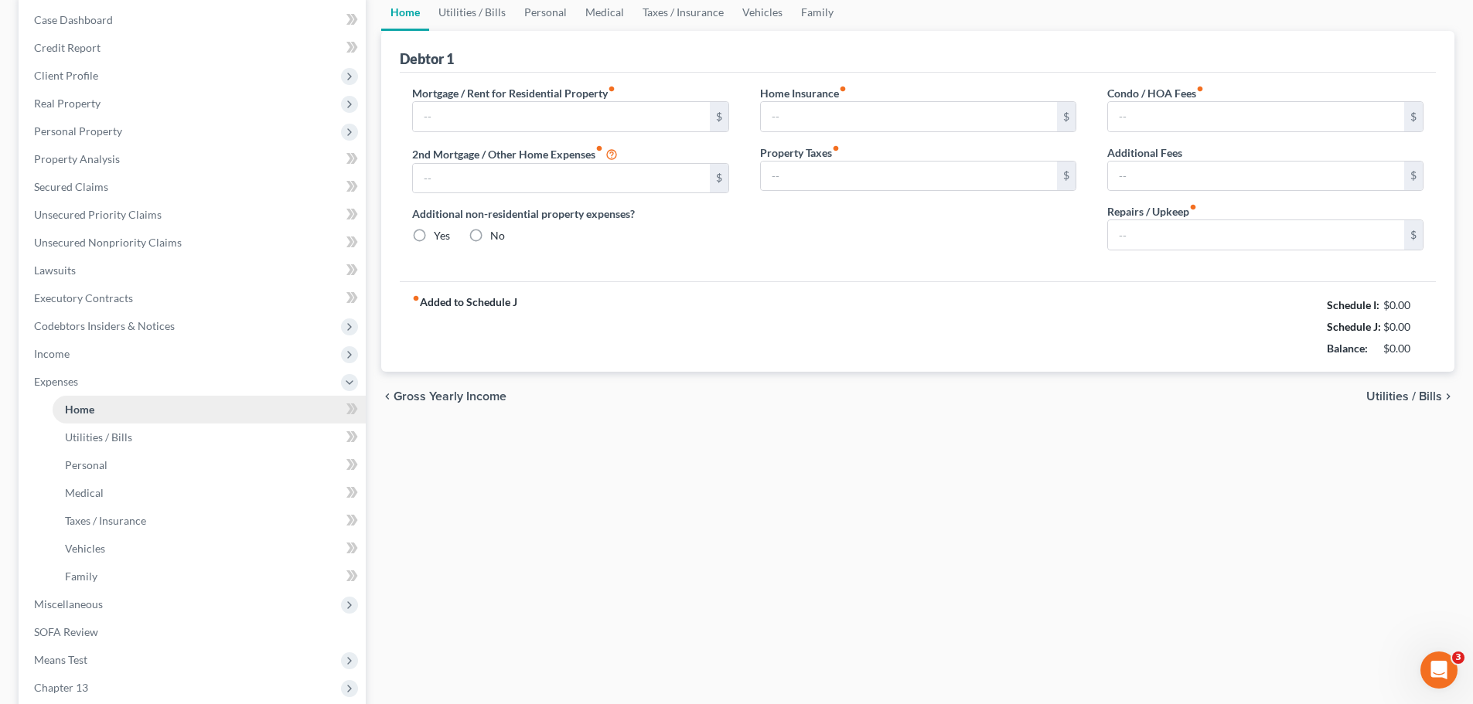
type input "2,700.00"
type input "0.00"
radio input "true"
type input "0.00"
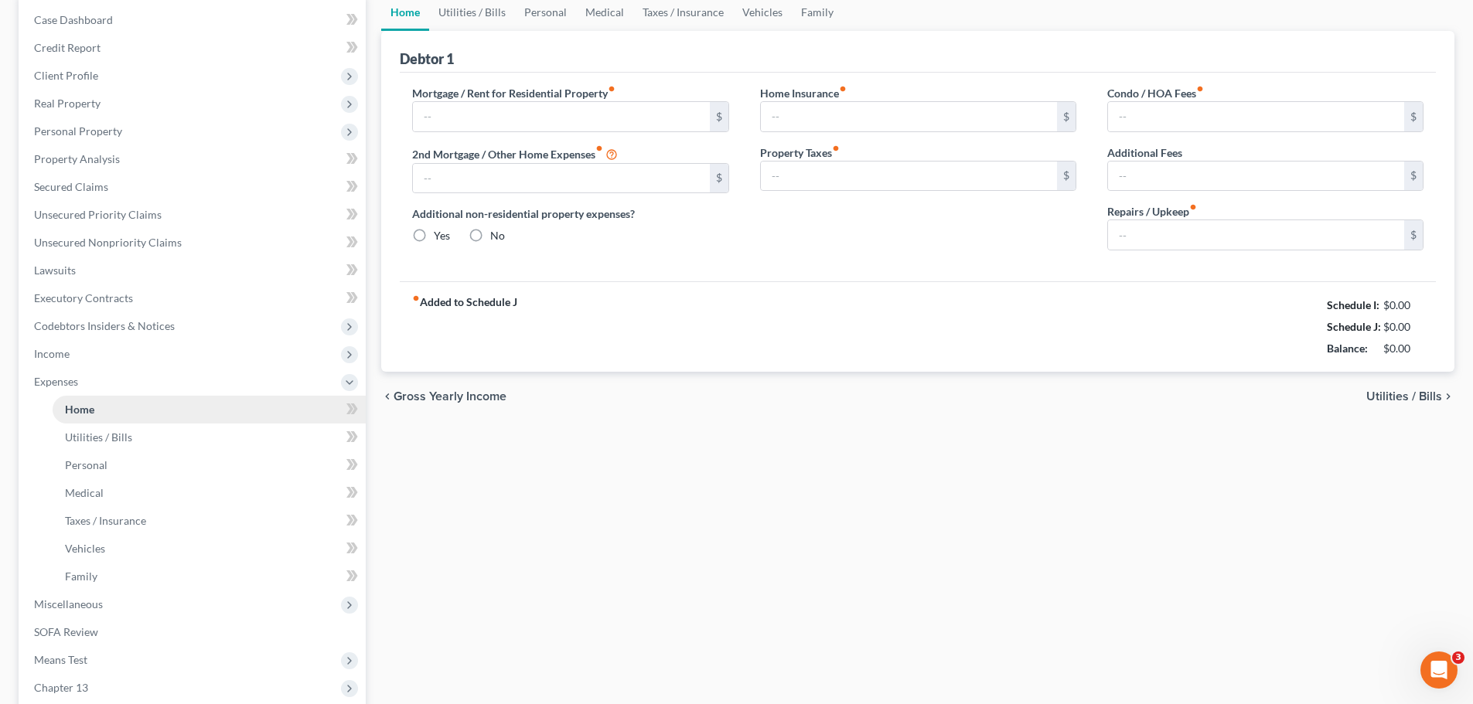
type input "150.00"
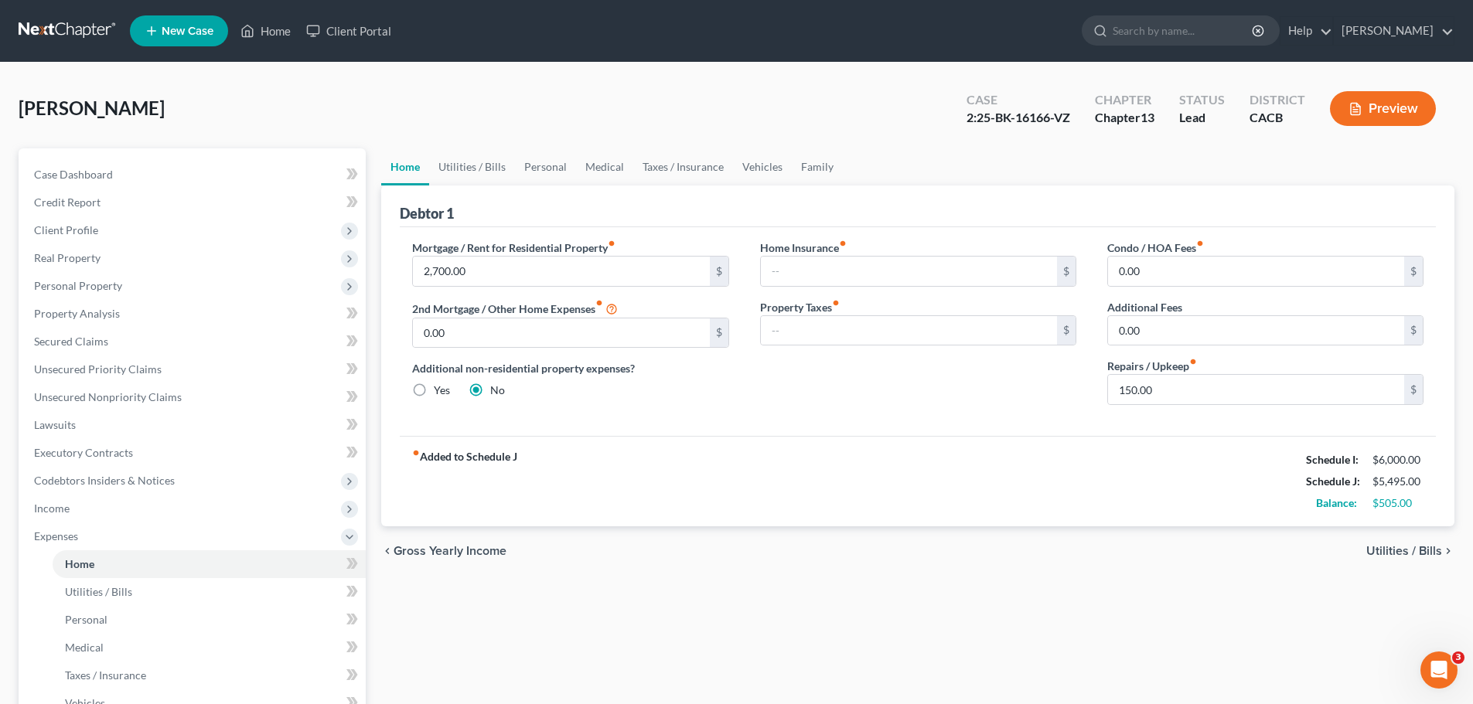
click at [434, 392] on label "Yes" at bounding box center [442, 390] width 16 height 15
click at [440, 392] on input "Yes" at bounding box center [445, 388] width 10 height 10
radio input "true"
radio input "false"
click at [682, 476] on div "fiber_manual_record Added to Schedule J Schedule I: $6,000.00 Schedule J: $5,49…" at bounding box center [918, 481] width 1036 height 90
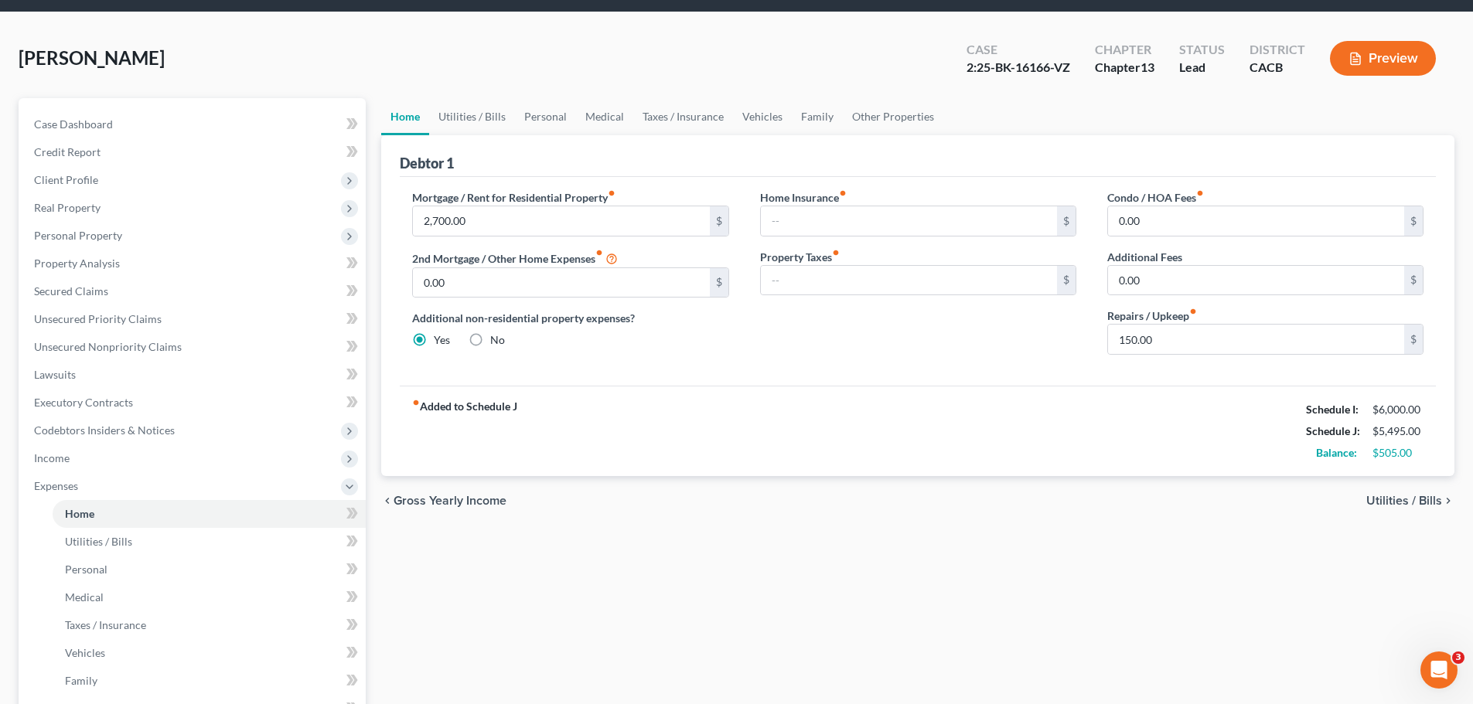
scroll to position [77, 0]
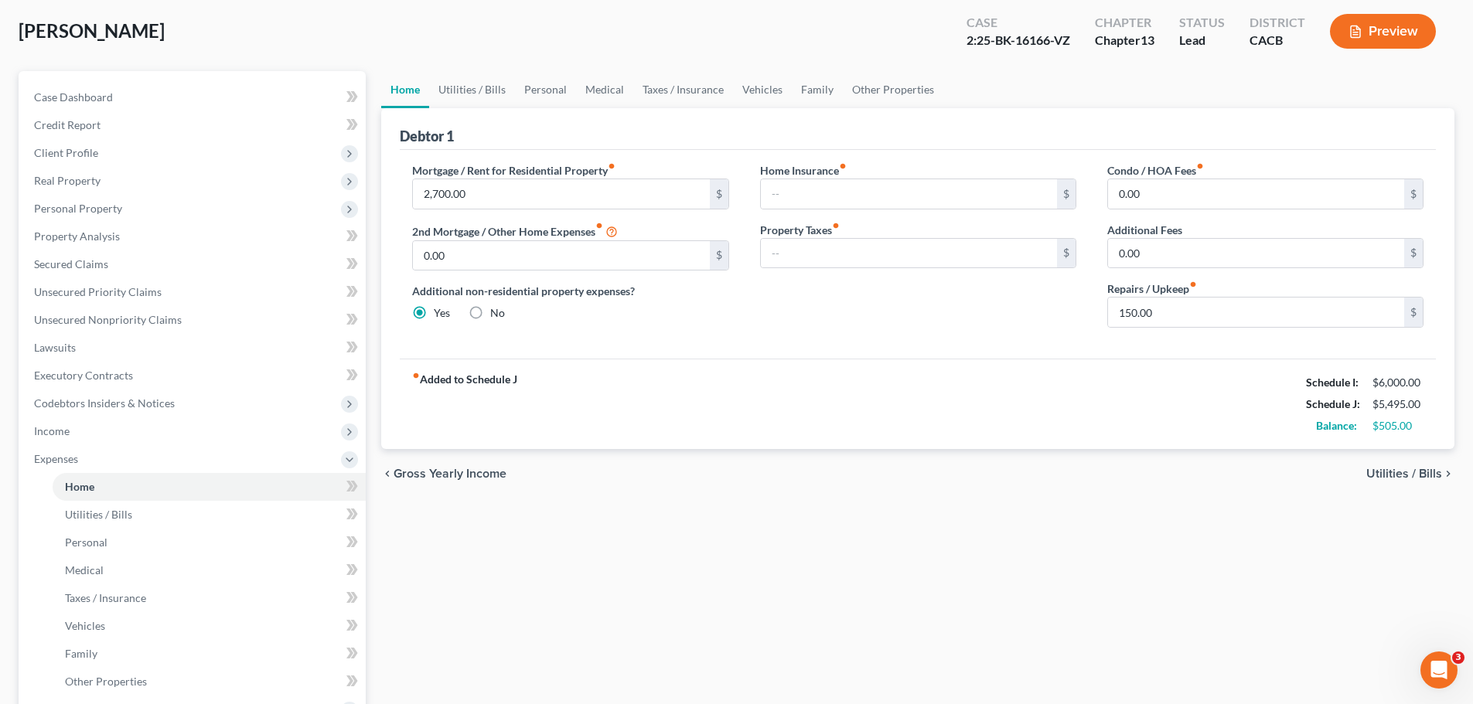
click at [607, 336] on div "Mortgage / Rent for Residential Property fiber_manual_record 2,700.00 $ 2nd Mor…" at bounding box center [570, 251] width 347 height 178
click at [607, 346] on div "Mortgage / Rent for Residential Property fiber_manual_record 2,700.00 $ 2nd Mor…" at bounding box center [918, 254] width 1036 height 209
click at [495, 382] on strong "fiber_manual_record Added to Schedule J" at bounding box center [464, 404] width 105 height 65
drag, startPoint x: 777, startPoint y: 418, endPoint x: 742, endPoint y: 397, distance: 41.2
click at [776, 418] on div "fiber_manual_record Added to Schedule J Schedule I: $6,000.00 Schedule J: $5,49…" at bounding box center [918, 404] width 1036 height 90
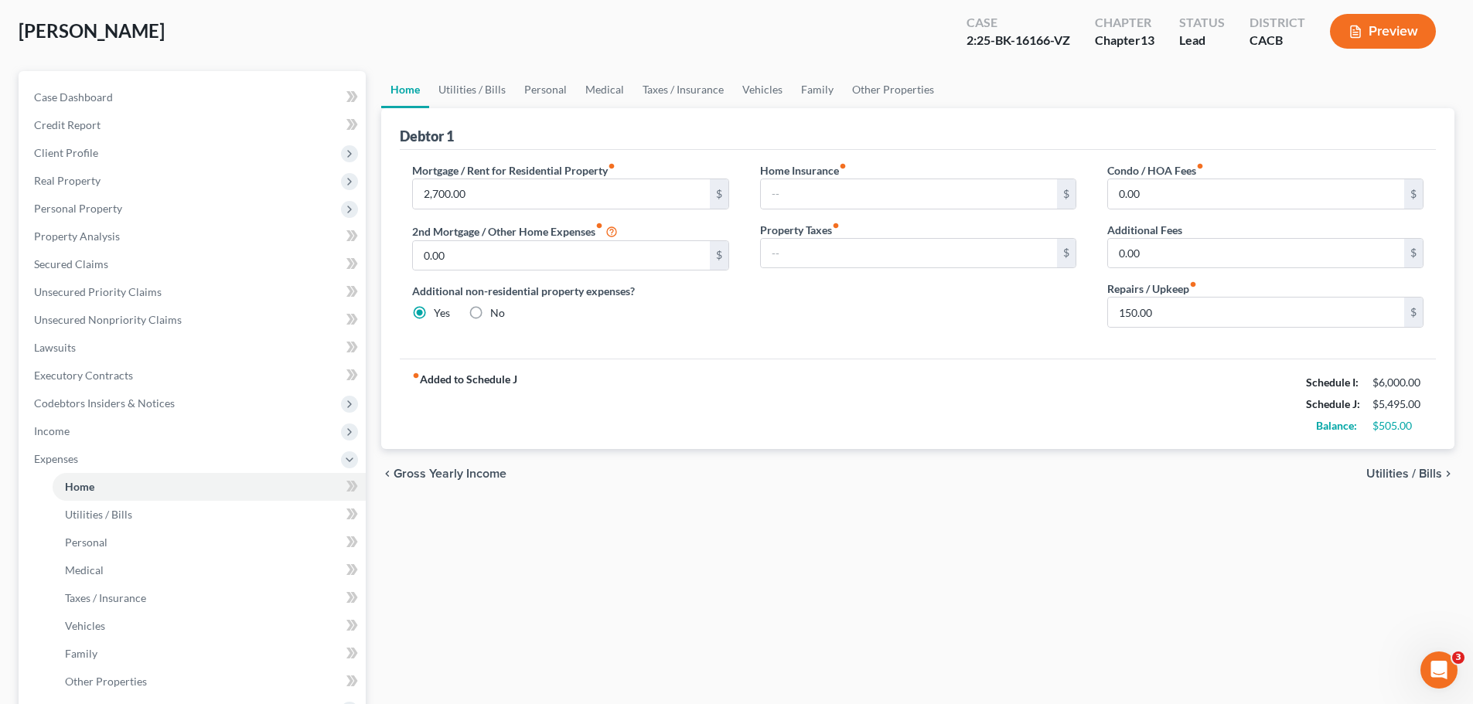
click at [434, 312] on label "Yes" at bounding box center [442, 312] width 16 height 15
click at [440, 312] on input "Yes" at bounding box center [445, 310] width 10 height 10
click at [656, 341] on div "Mortgage / Rent for Residential Property fiber_manual_record 2,700.00 $ 2nd Mor…" at bounding box center [918, 254] width 1036 height 209
click at [898, 95] on link "Other Properties" at bounding box center [893, 89] width 101 height 37
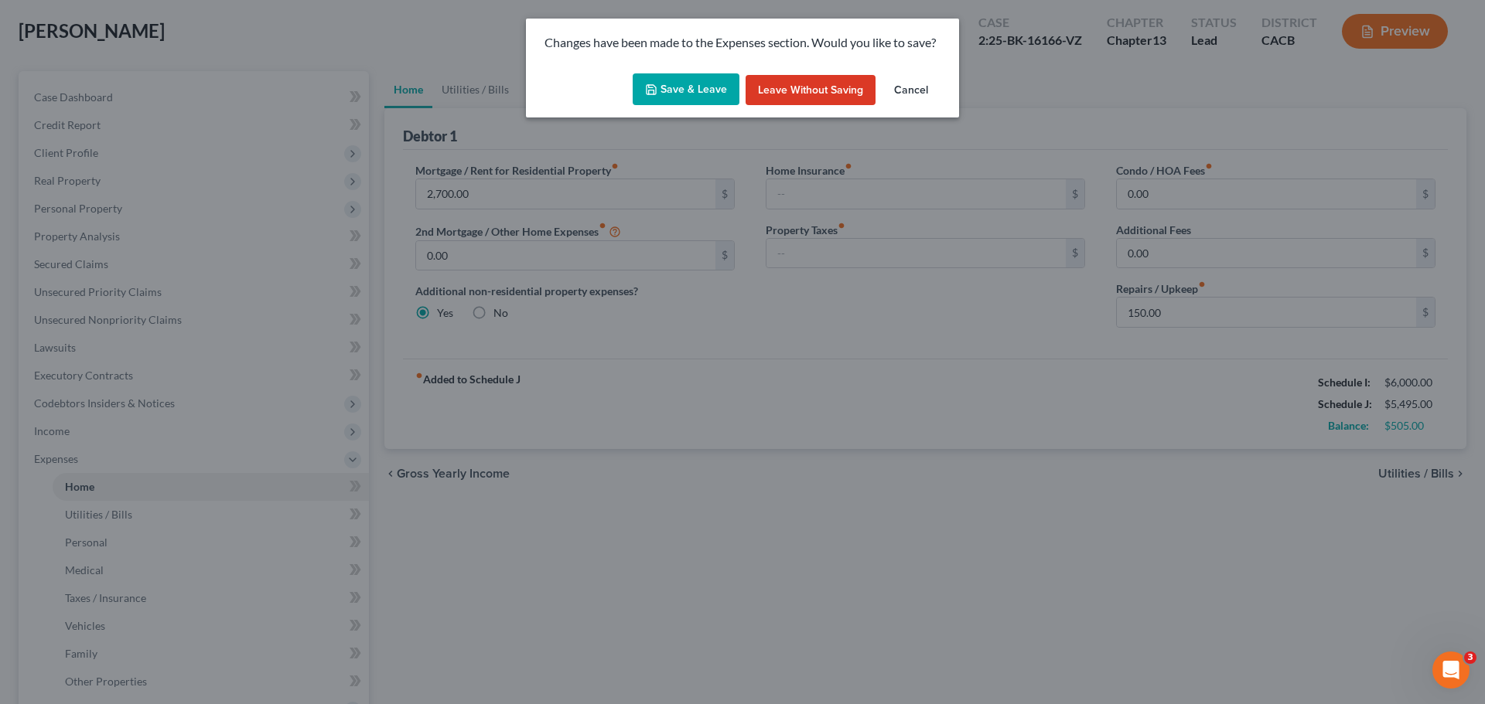
click at [673, 89] on button "Save & Leave" at bounding box center [685, 89] width 107 height 32
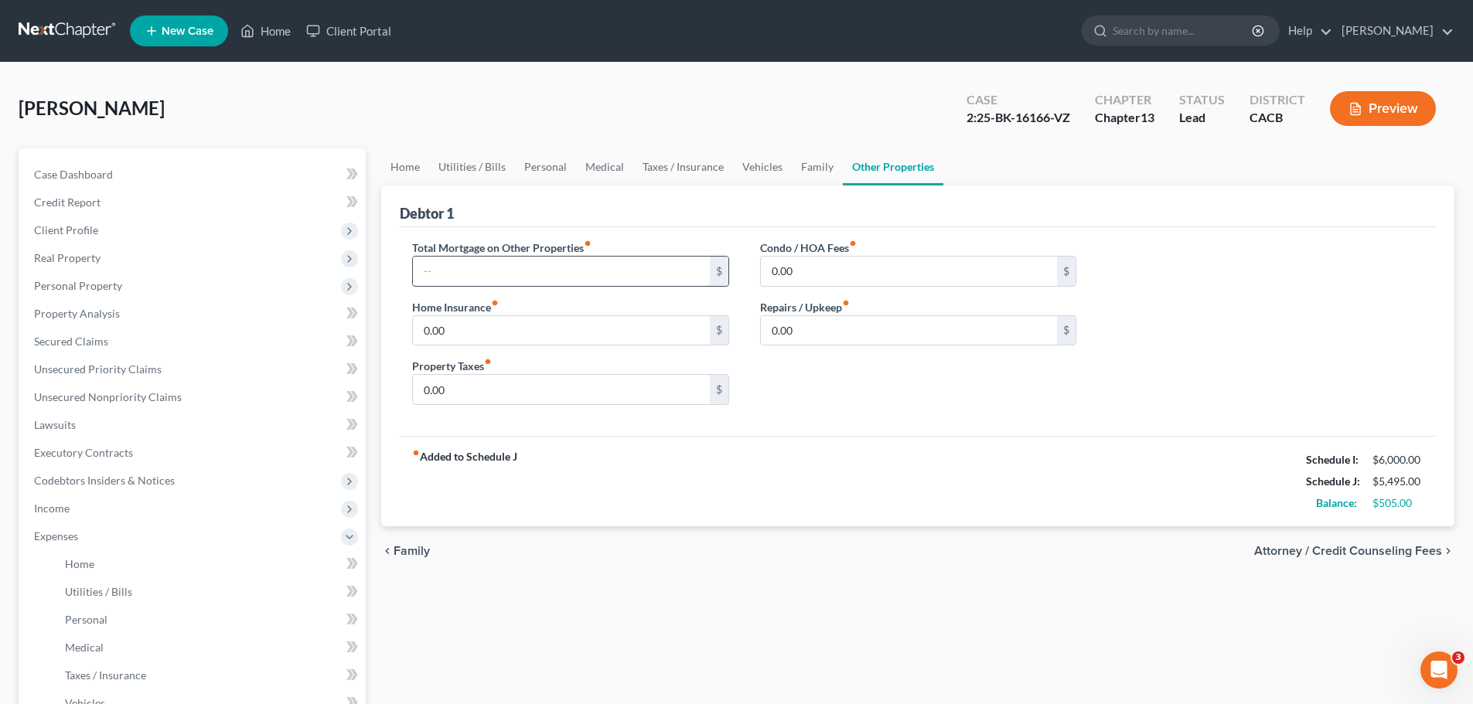
click at [540, 263] on input "text" at bounding box center [561, 271] width 296 height 29
click at [572, 294] on div "Total Mortgage on Other Properties fiber_manual_record 3,666 $ Home Insurance f…" at bounding box center [570, 329] width 347 height 178
click at [795, 492] on div "fiber_manual_record Added to Schedule J Schedule I: $6,000.00 Schedule J: $9,16…" at bounding box center [918, 481] width 1036 height 90
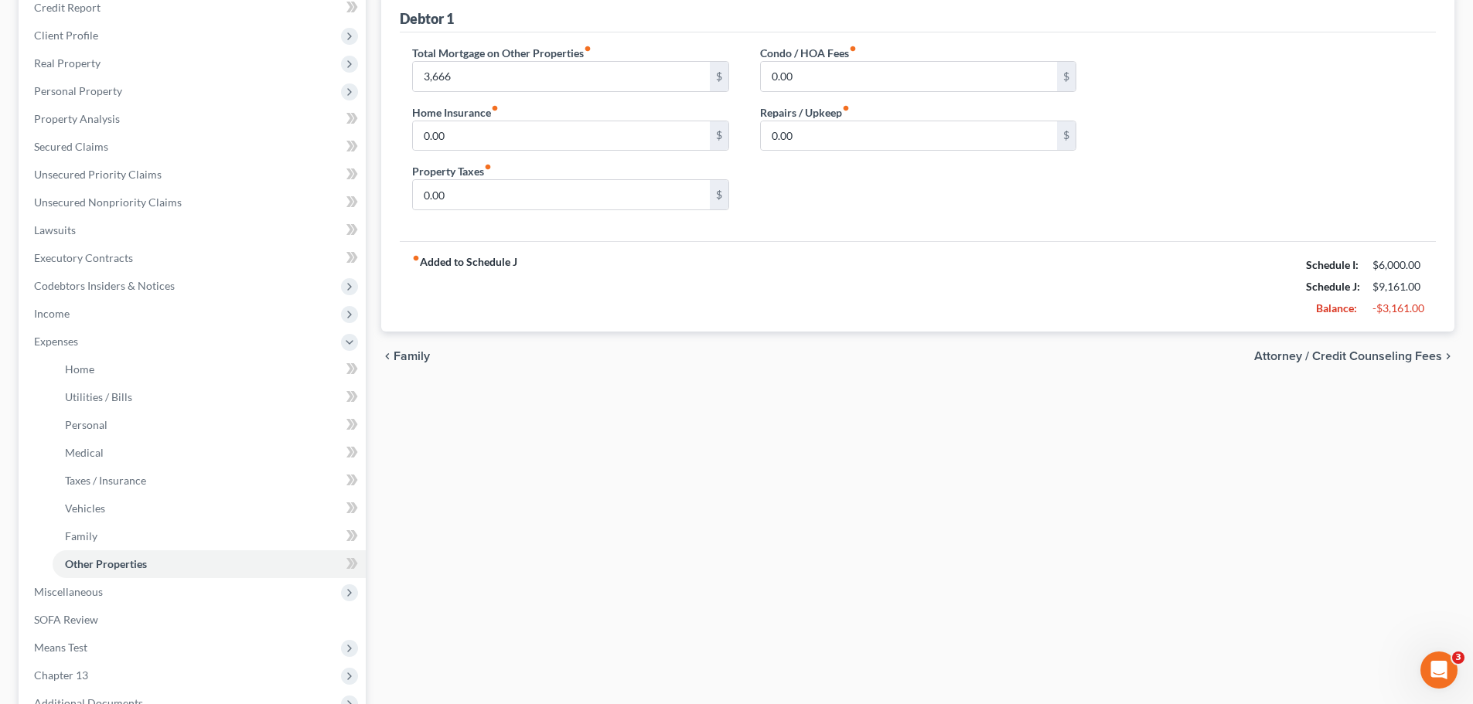
scroll to position [232, 0]
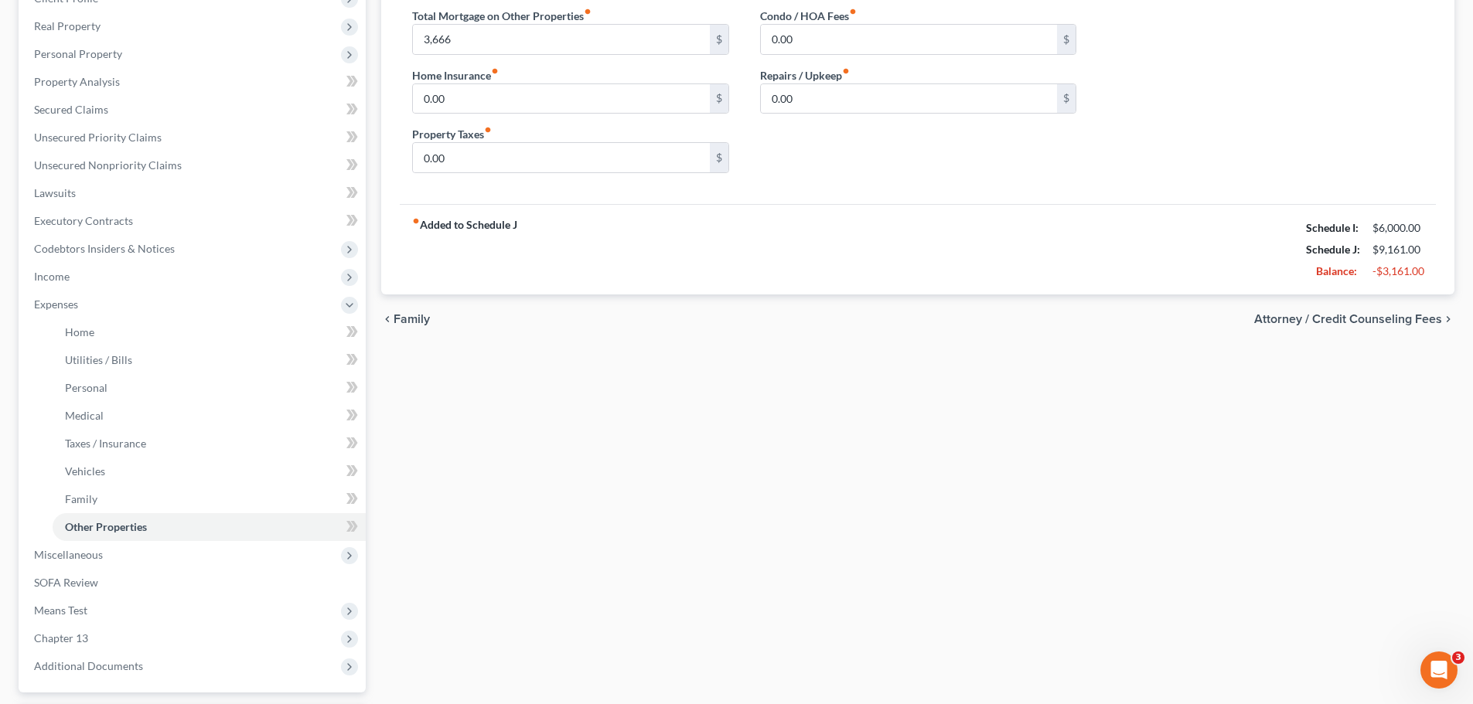
click at [726, 470] on div "Home Utilities / Bills Personal Medical Taxes / Insurance Vehicles Family Other…" at bounding box center [917, 348] width 1089 height 865
click at [165, 531] on link "Other Properties" at bounding box center [209, 527] width 313 height 28
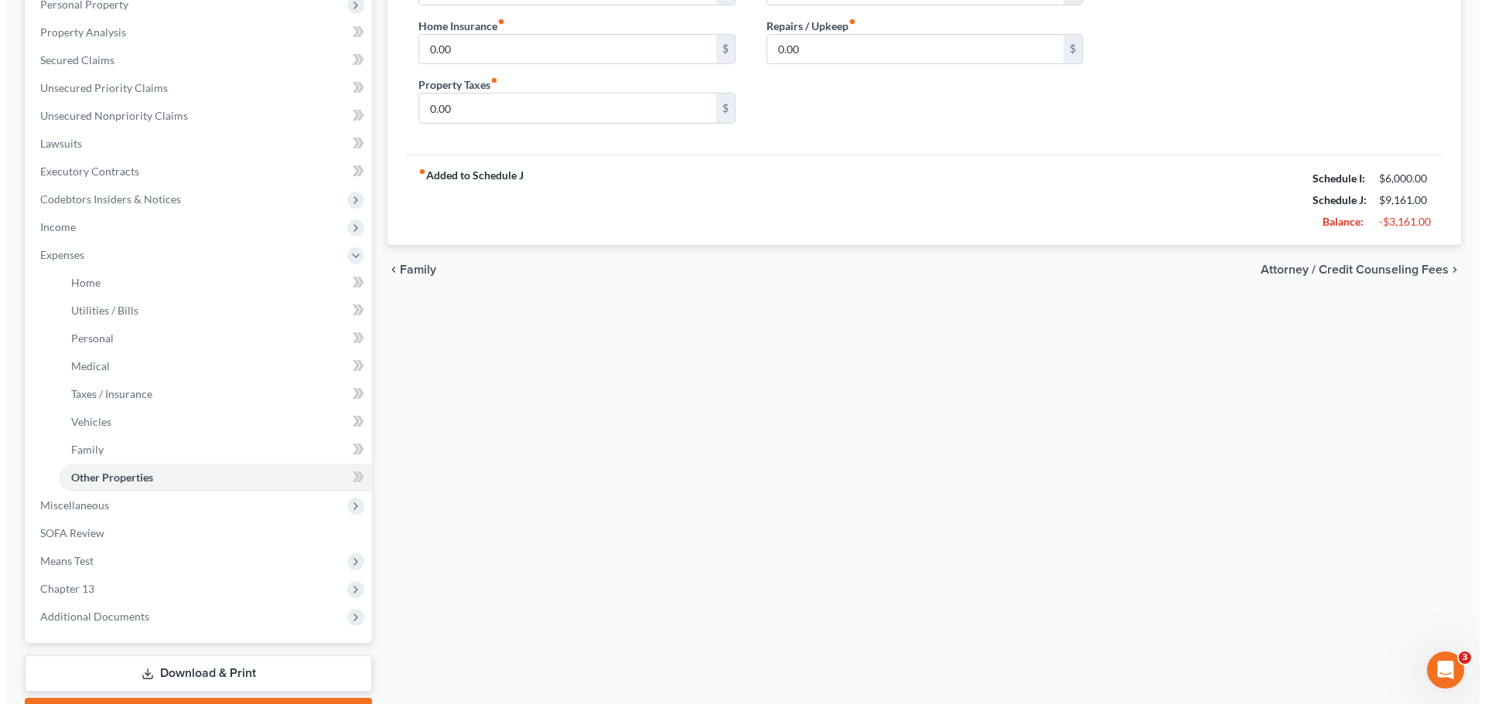
scroll to position [309, 0]
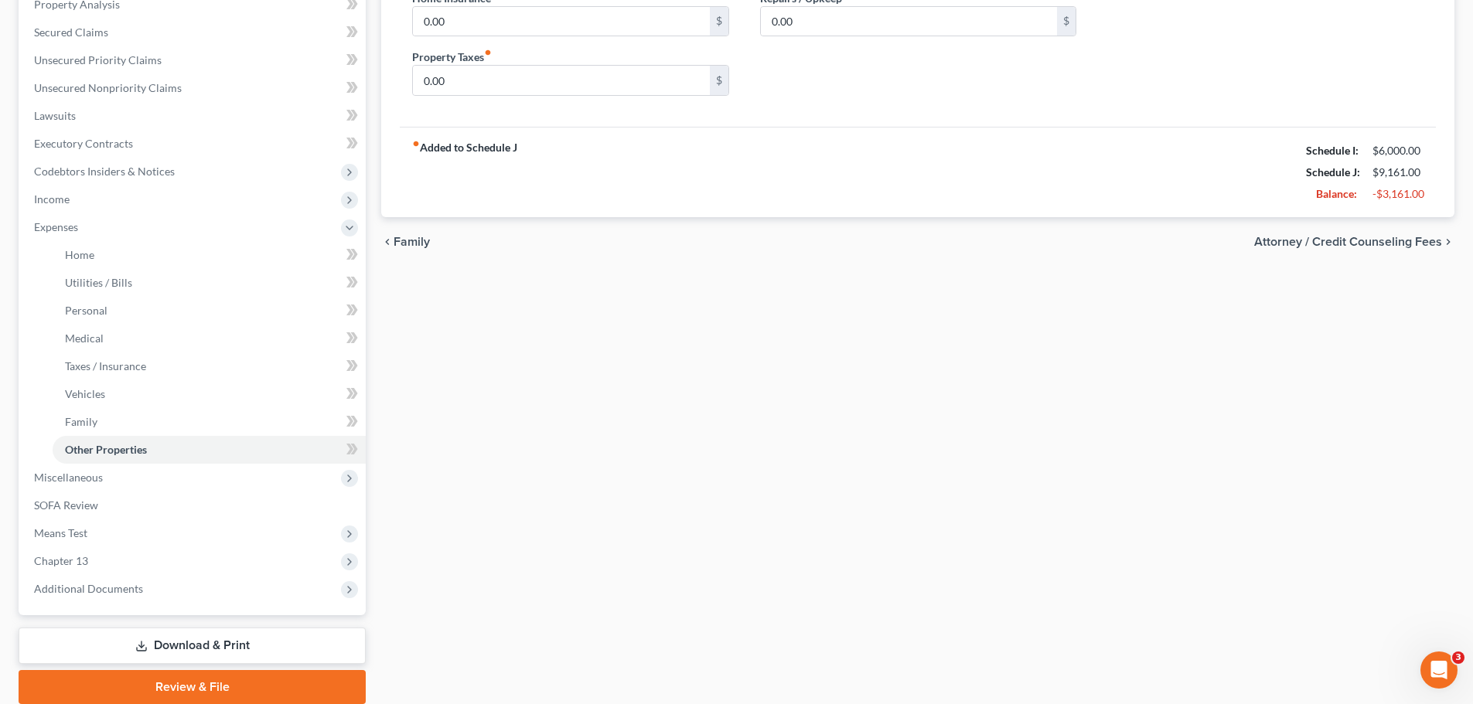
click at [189, 651] on link "Download & Print" at bounding box center [192, 646] width 347 height 36
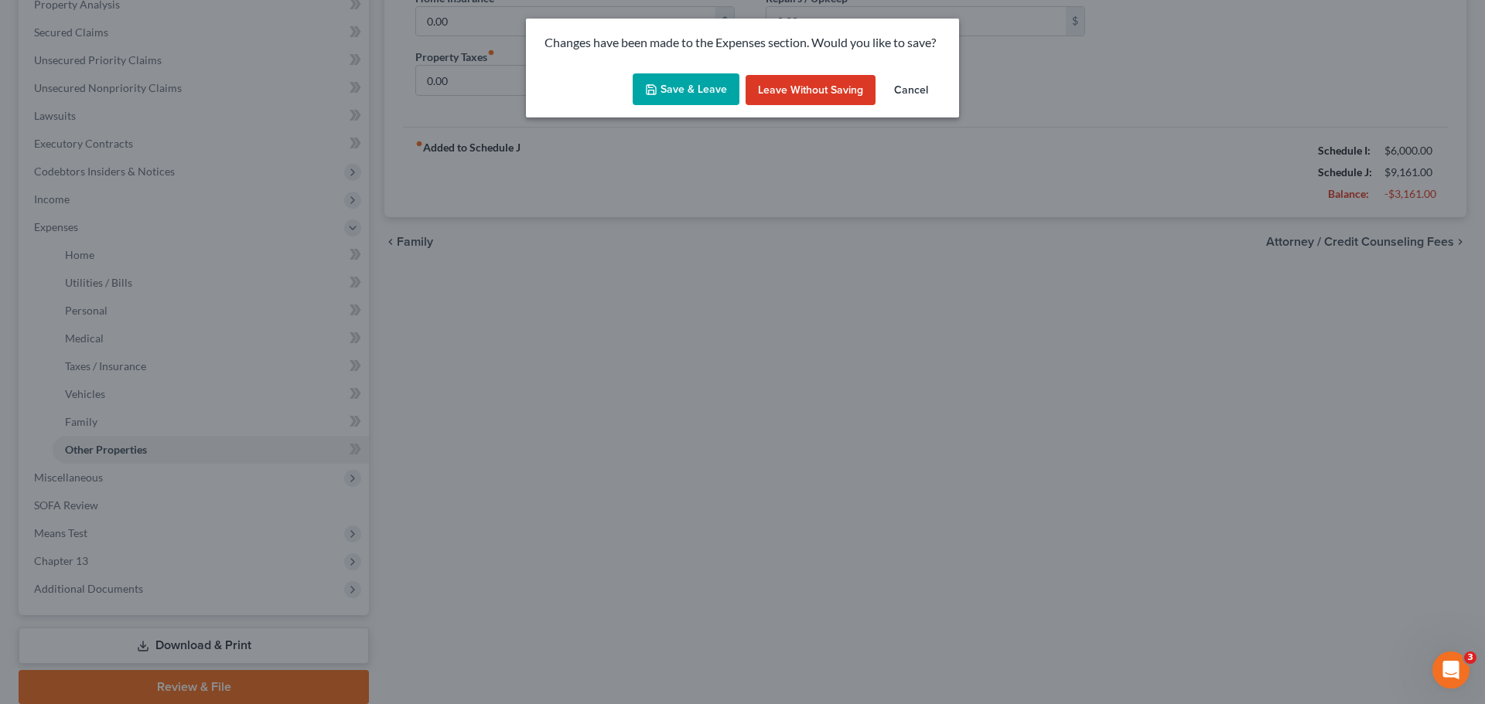
click at [707, 93] on button "Save & Leave" at bounding box center [685, 89] width 107 height 32
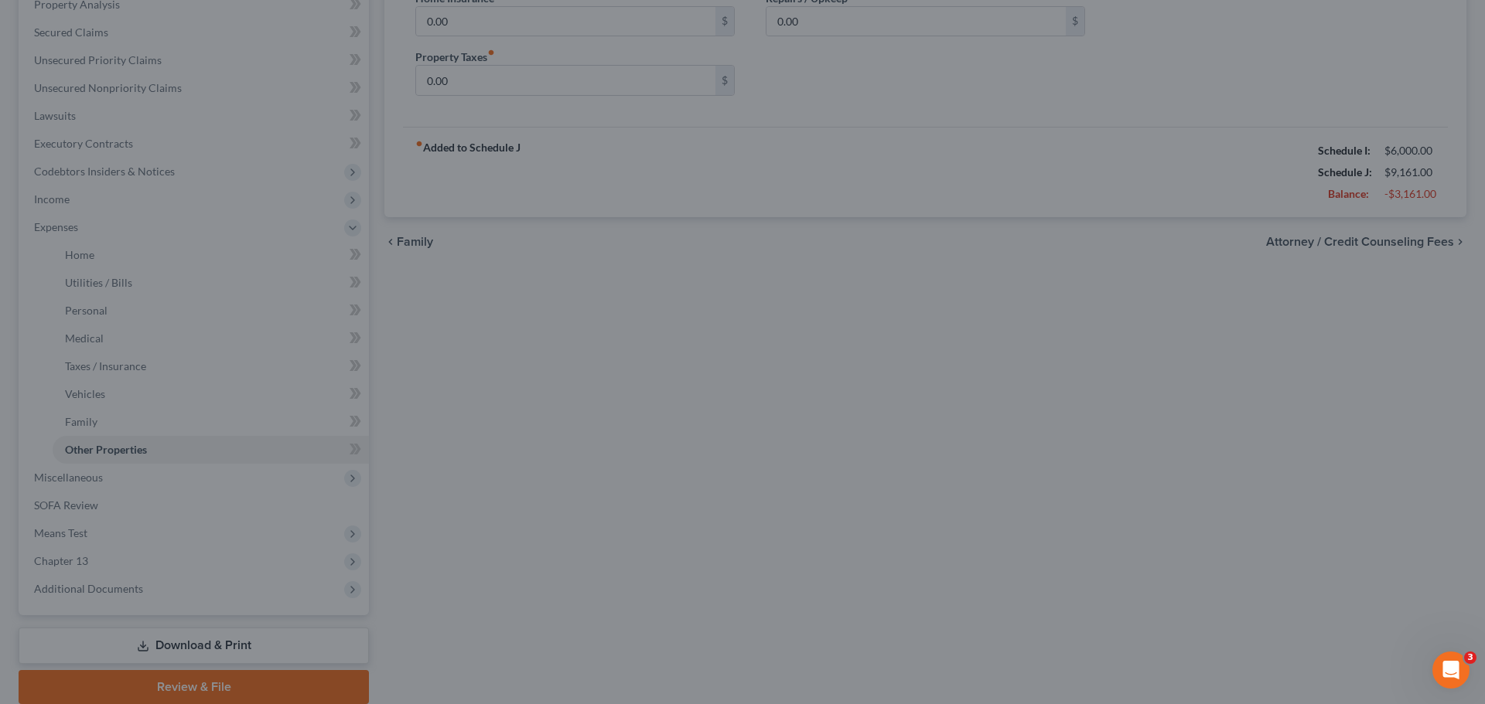
type input "3,666.00"
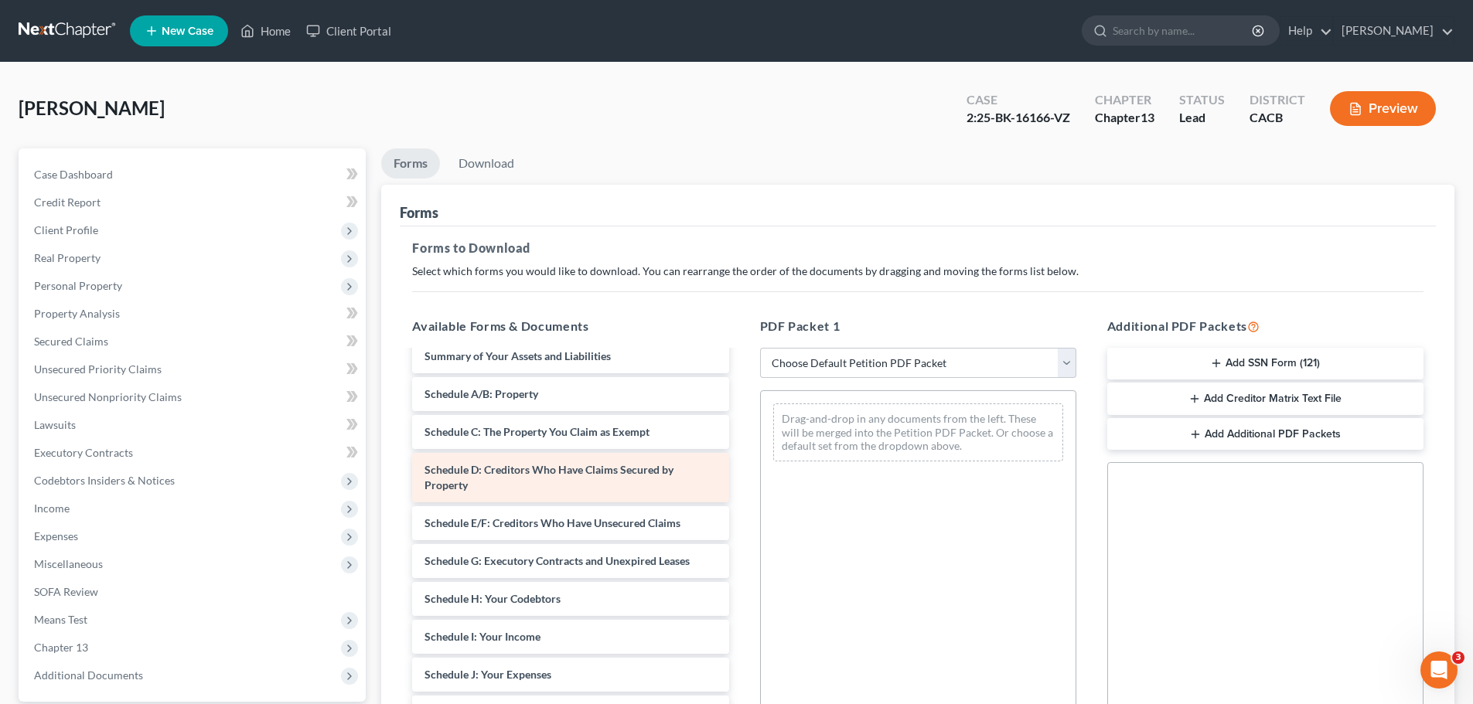
scroll to position [77, 0]
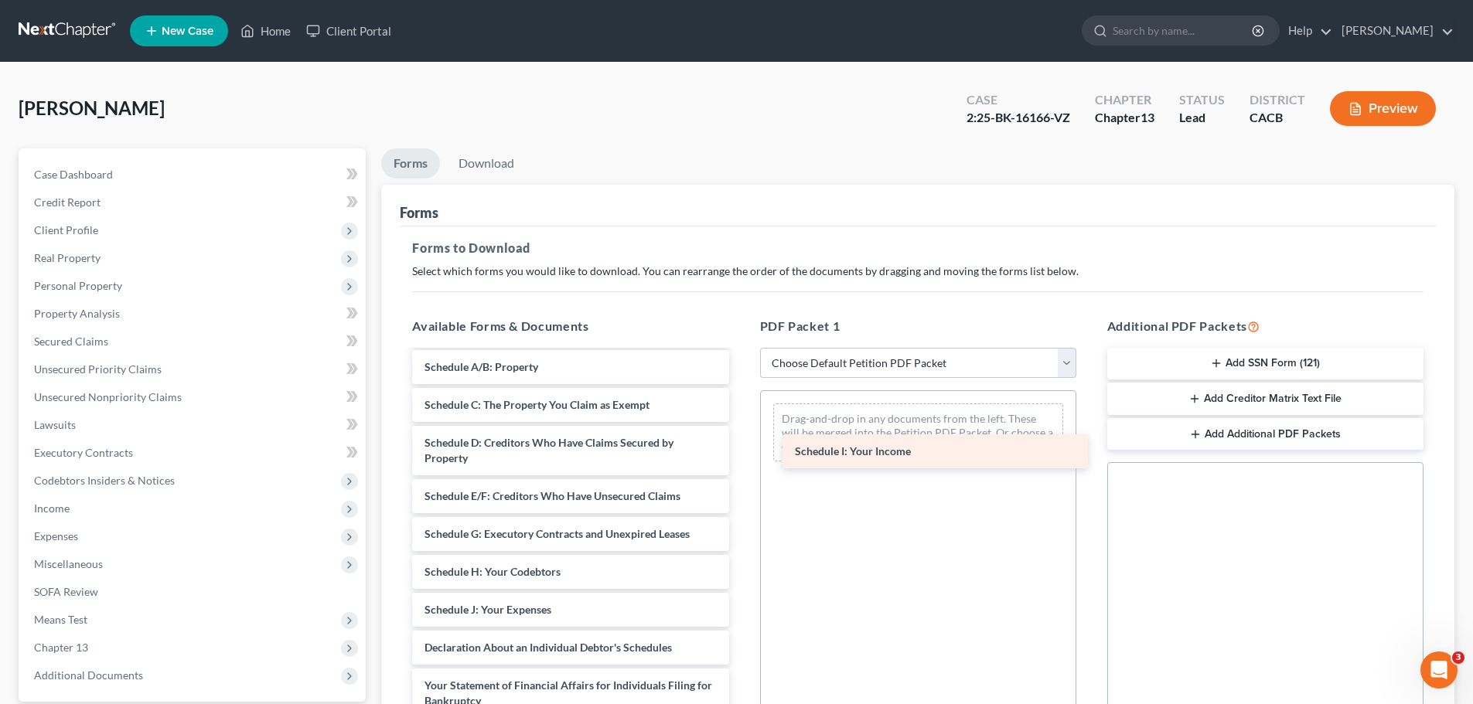
drag, startPoint x: 563, startPoint y: 612, endPoint x: 933, endPoint y: 454, distance: 402.9
click at [741, 454] on div "Schedule I: Your Income Voluntary Petition for Individuals Filing for Bankruptc…" at bounding box center [570, 598] width 341 height 649
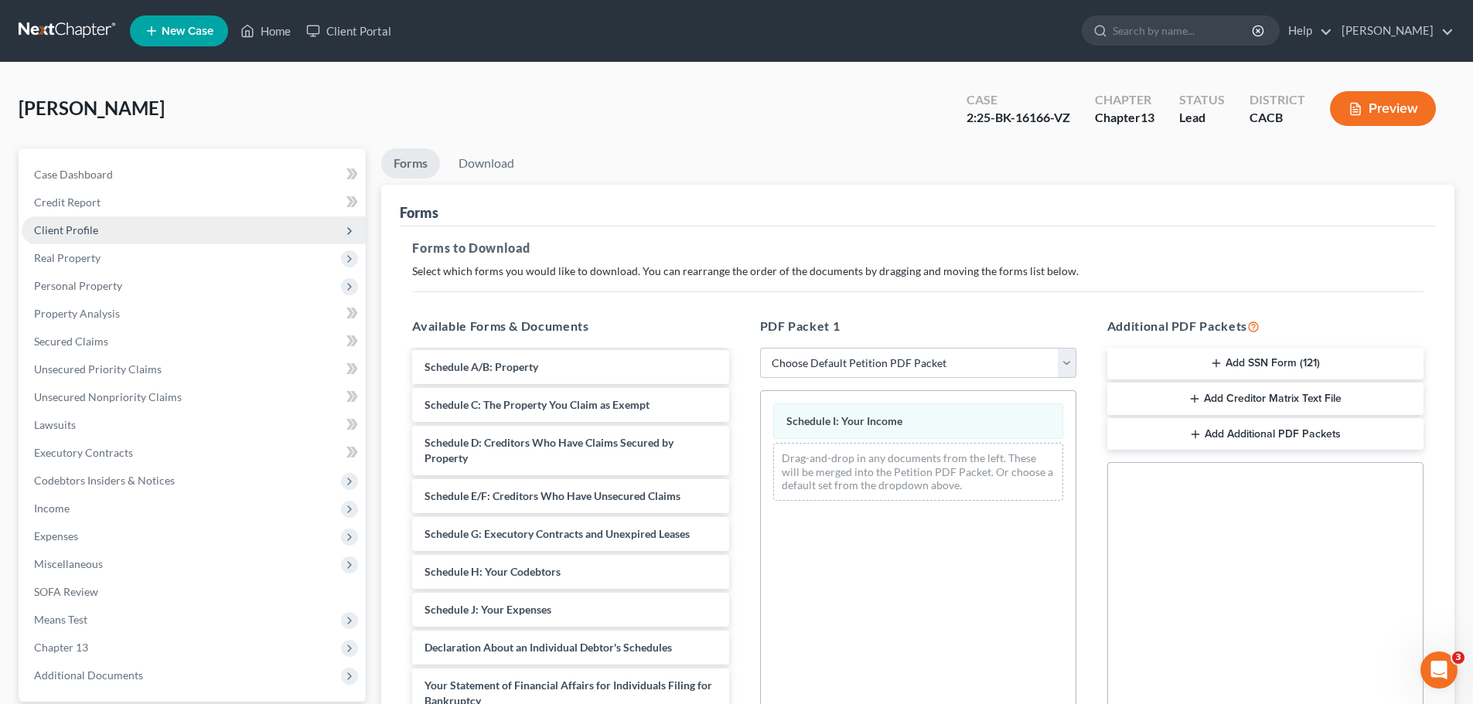
click at [94, 231] on span "Client Profile" at bounding box center [66, 229] width 64 height 13
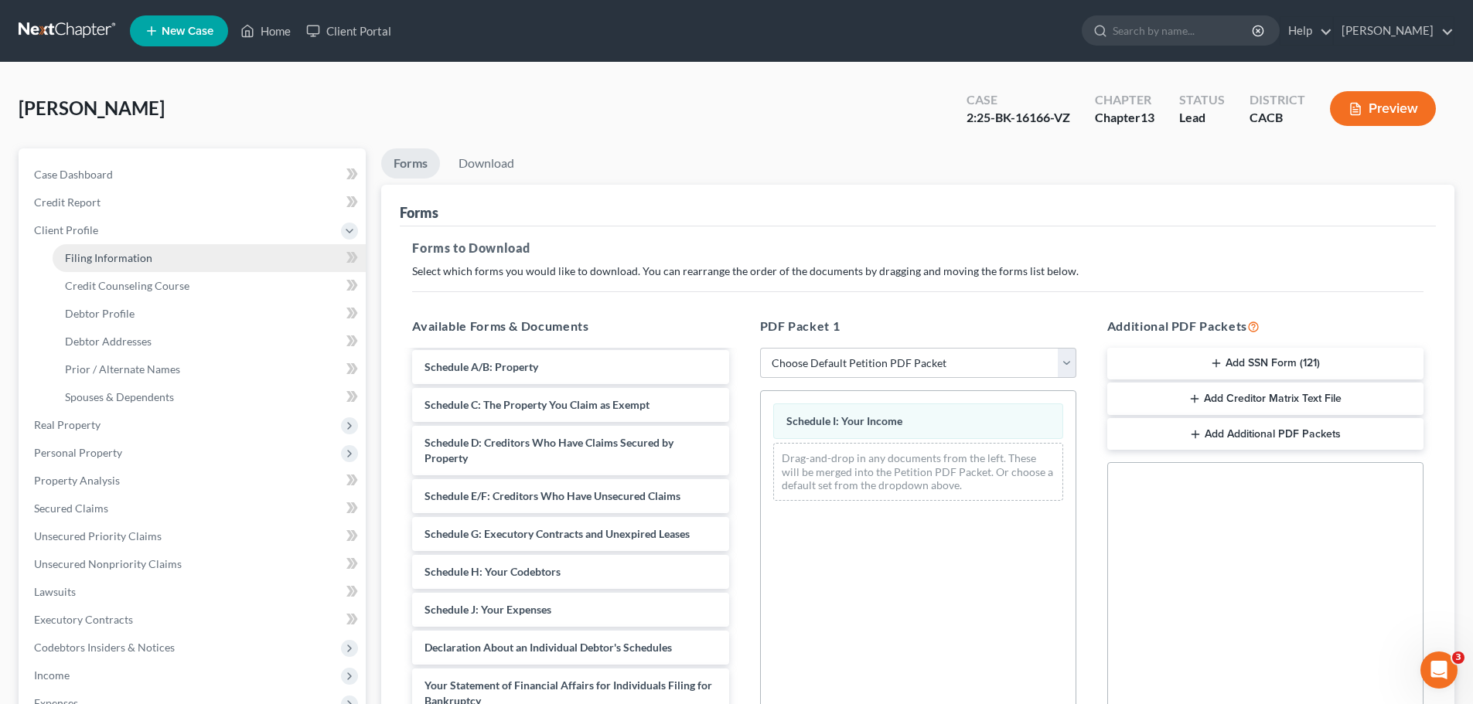
click at [97, 260] on span "Filing Information" at bounding box center [108, 257] width 87 height 13
select select "0"
select select "3"
select select "0"
select select "3"
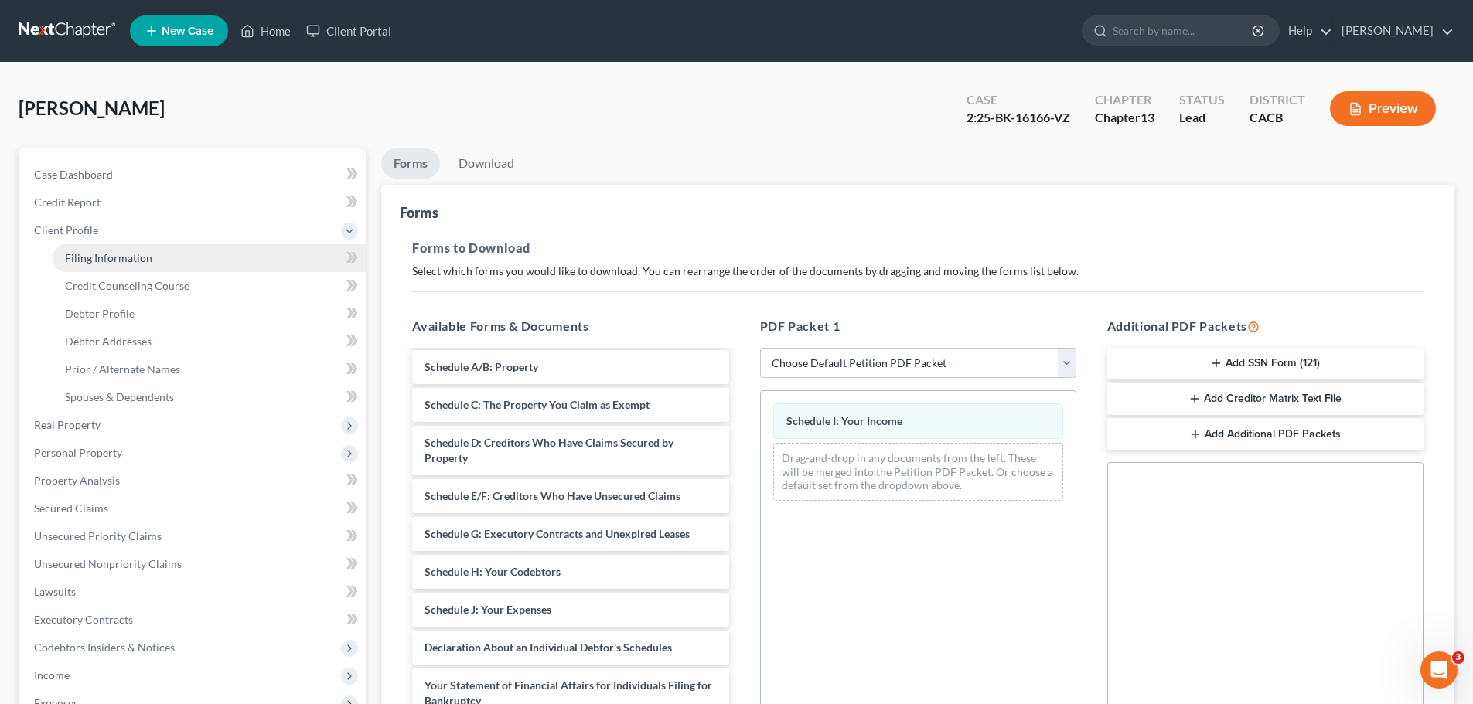
select select "4"
select select "0"
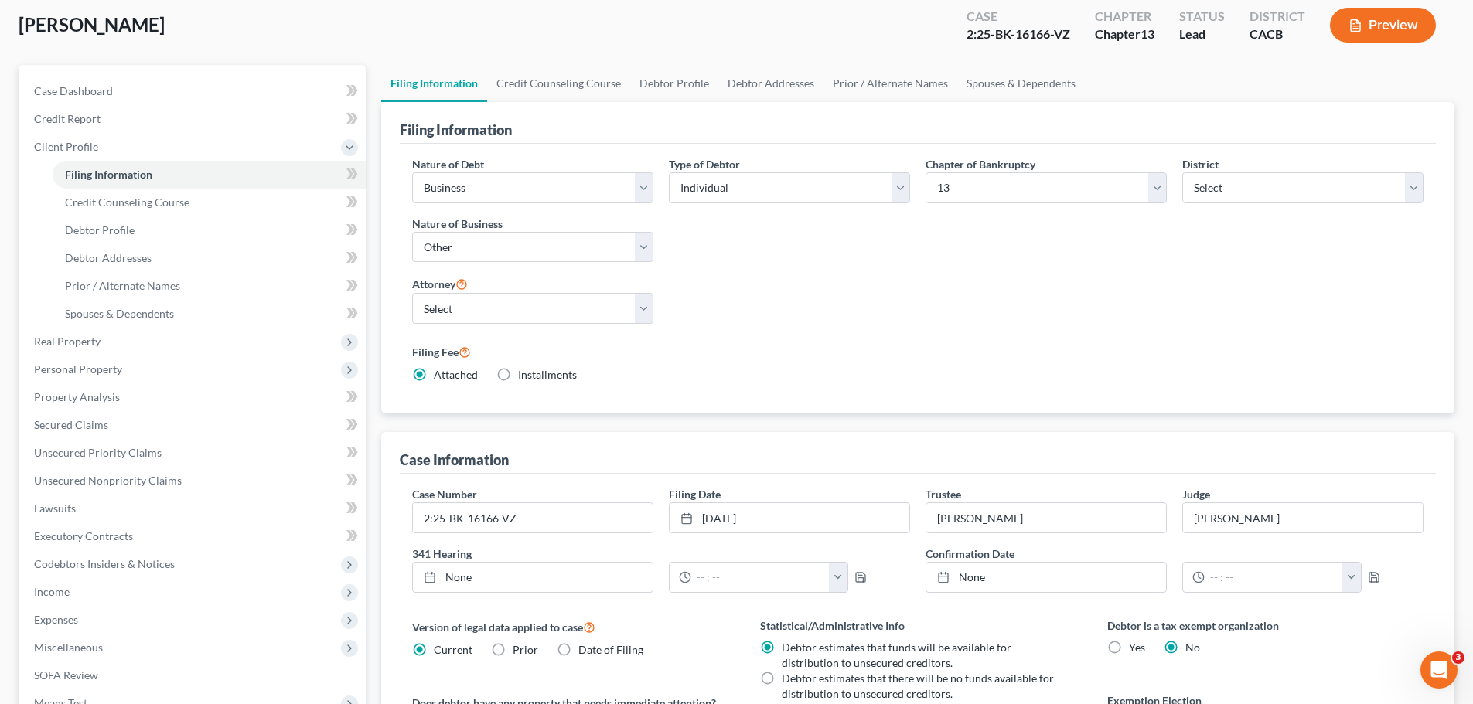
scroll to position [67, 0]
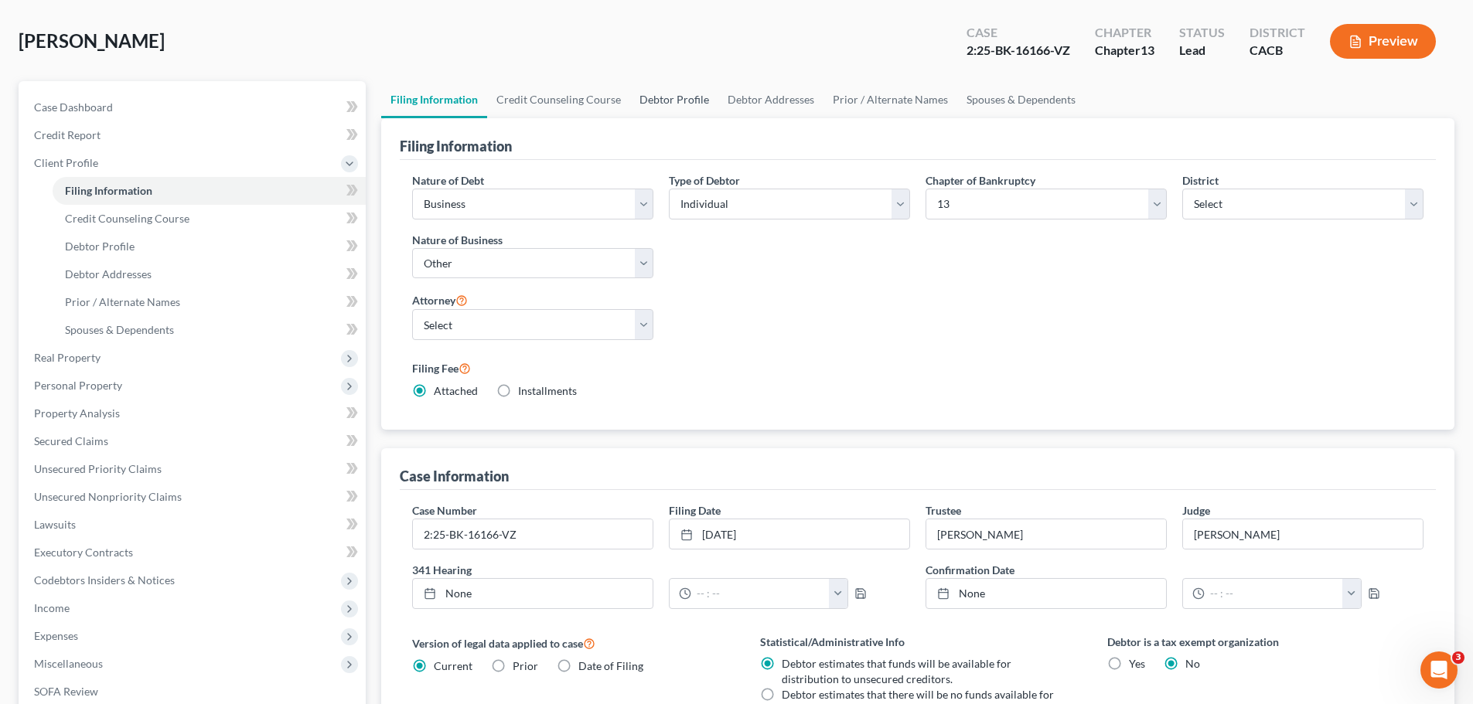
click at [663, 95] on link "Debtor Profile" at bounding box center [674, 99] width 88 height 37
select select "1"
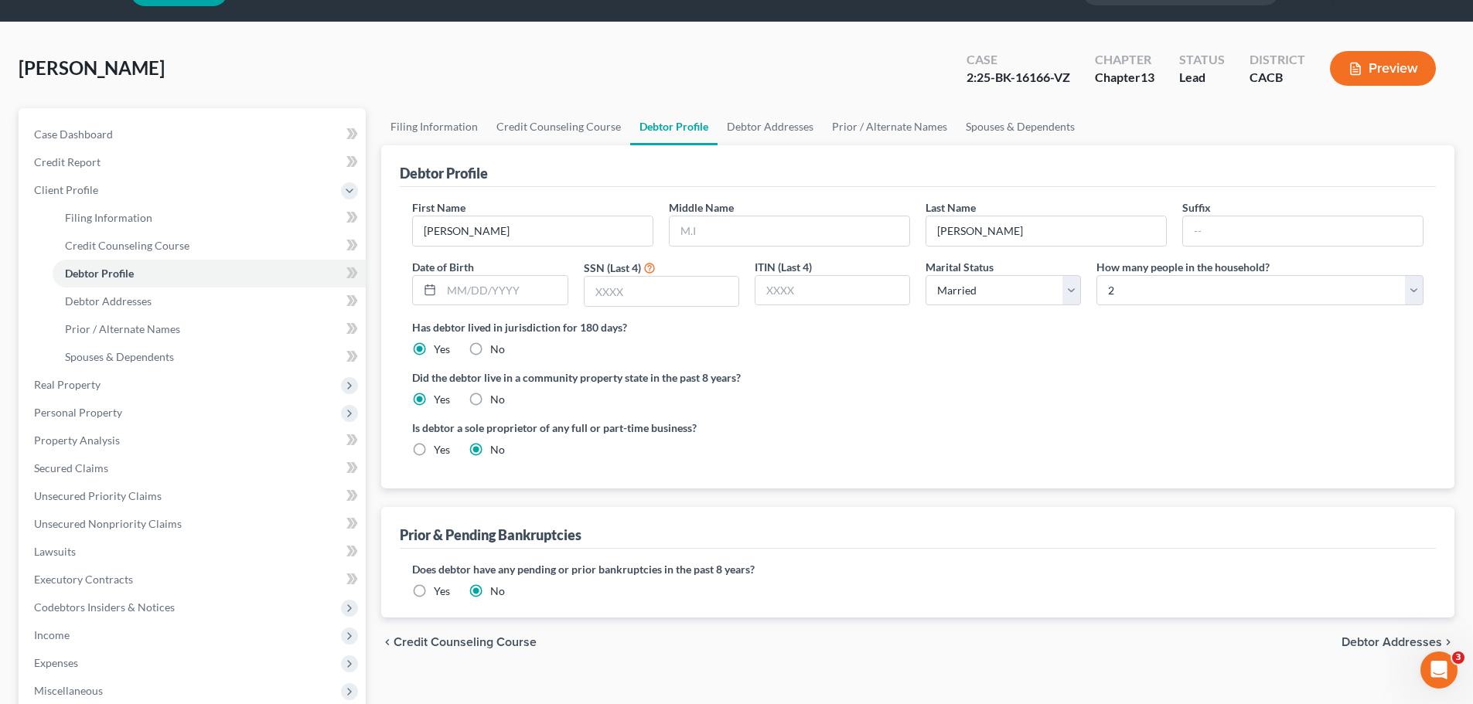
scroll to position [77, 0]
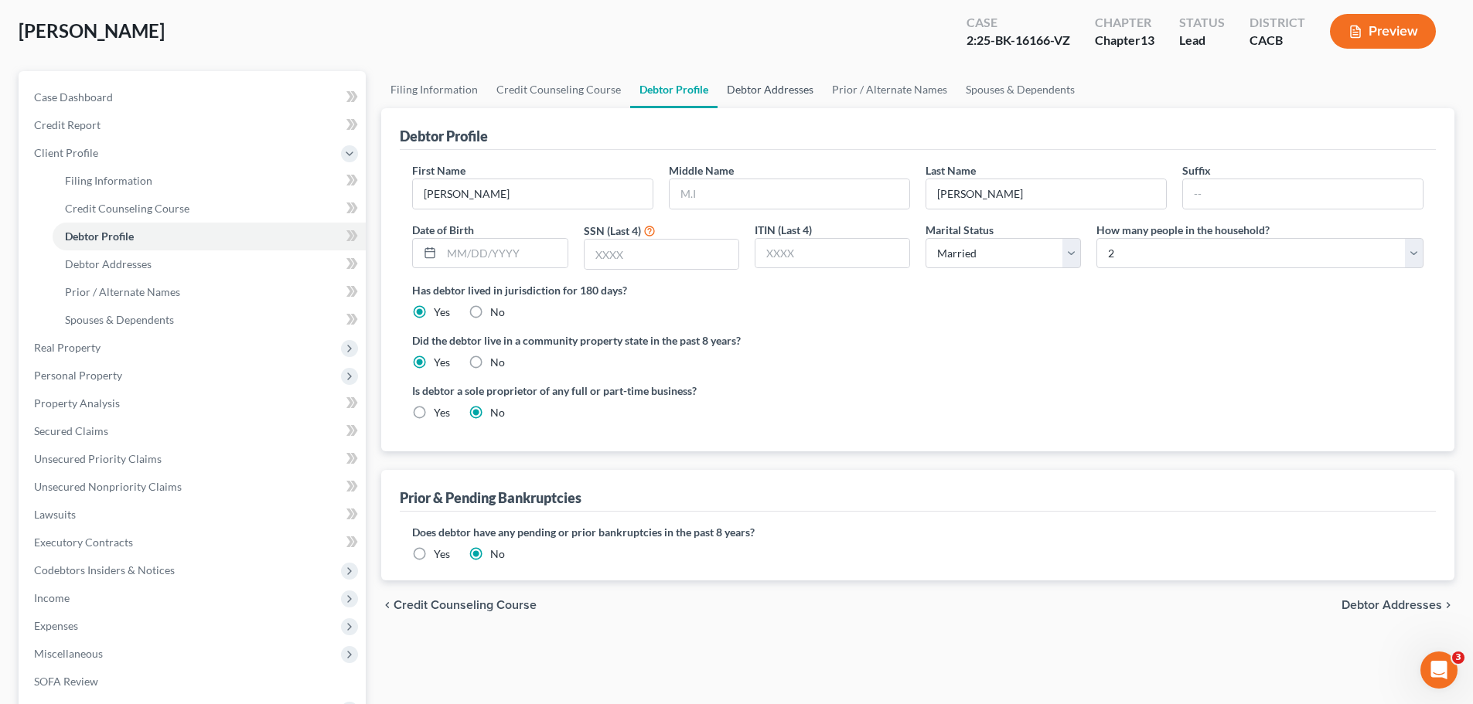
click at [771, 96] on link "Debtor Addresses" at bounding box center [770, 89] width 105 height 37
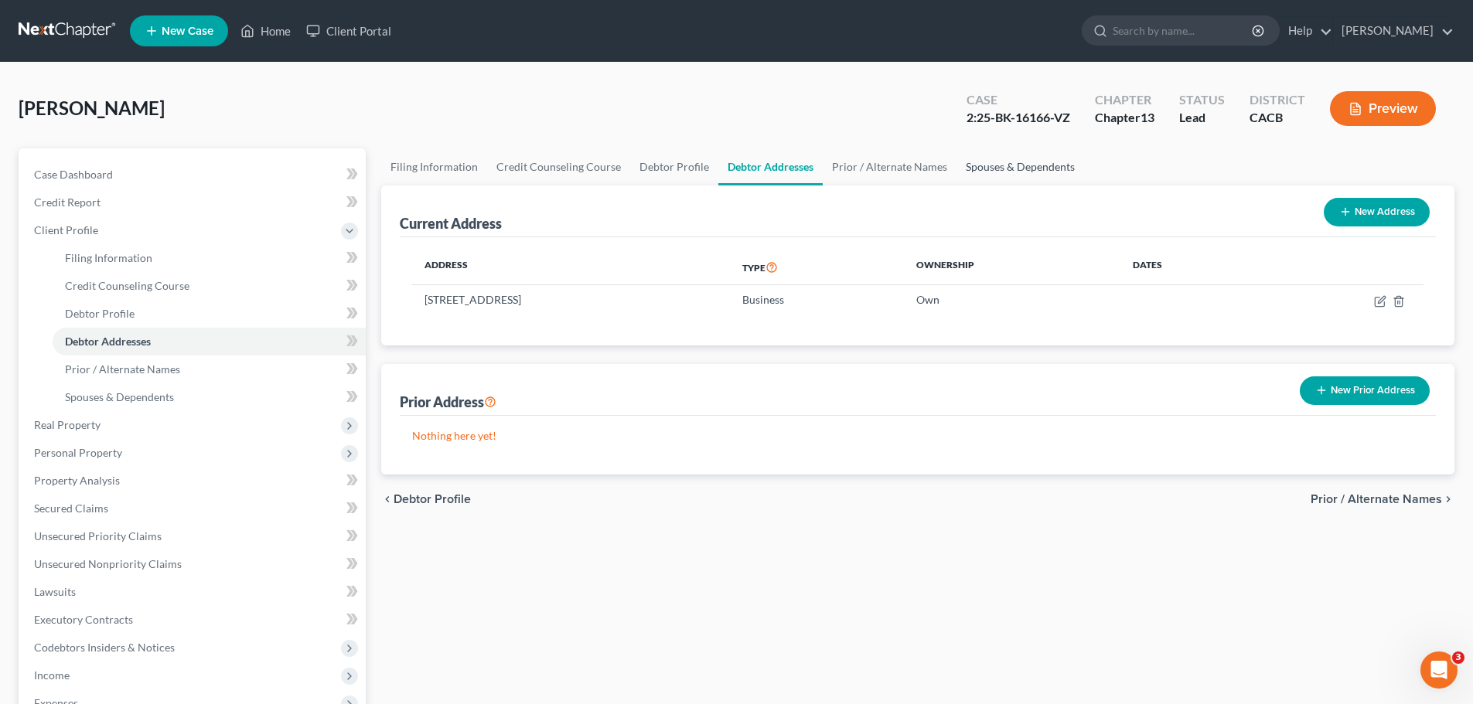
click at [977, 162] on link "Spouses & Dependents" at bounding box center [1020, 166] width 128 height 37
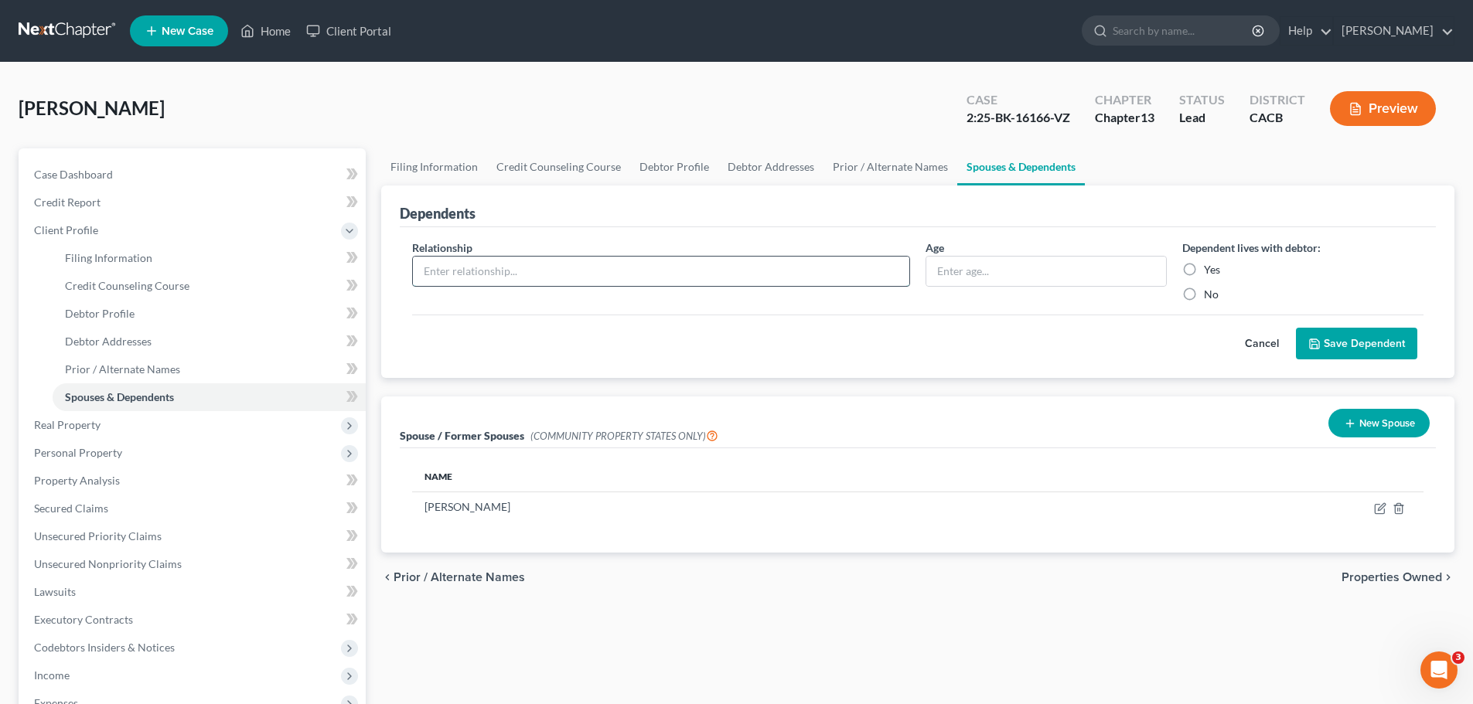
click at [561, 272] on input "text" at bounding box center [661, 271] width 496 height 29
type input "Son"
type input "18"
click at [1204, 266] on label "Yes" at bounding box center [1212, 269] width 16 height 15
click at [1210, 266] on input "Yes" at bounding box center [1215, 267] width 10 height 10
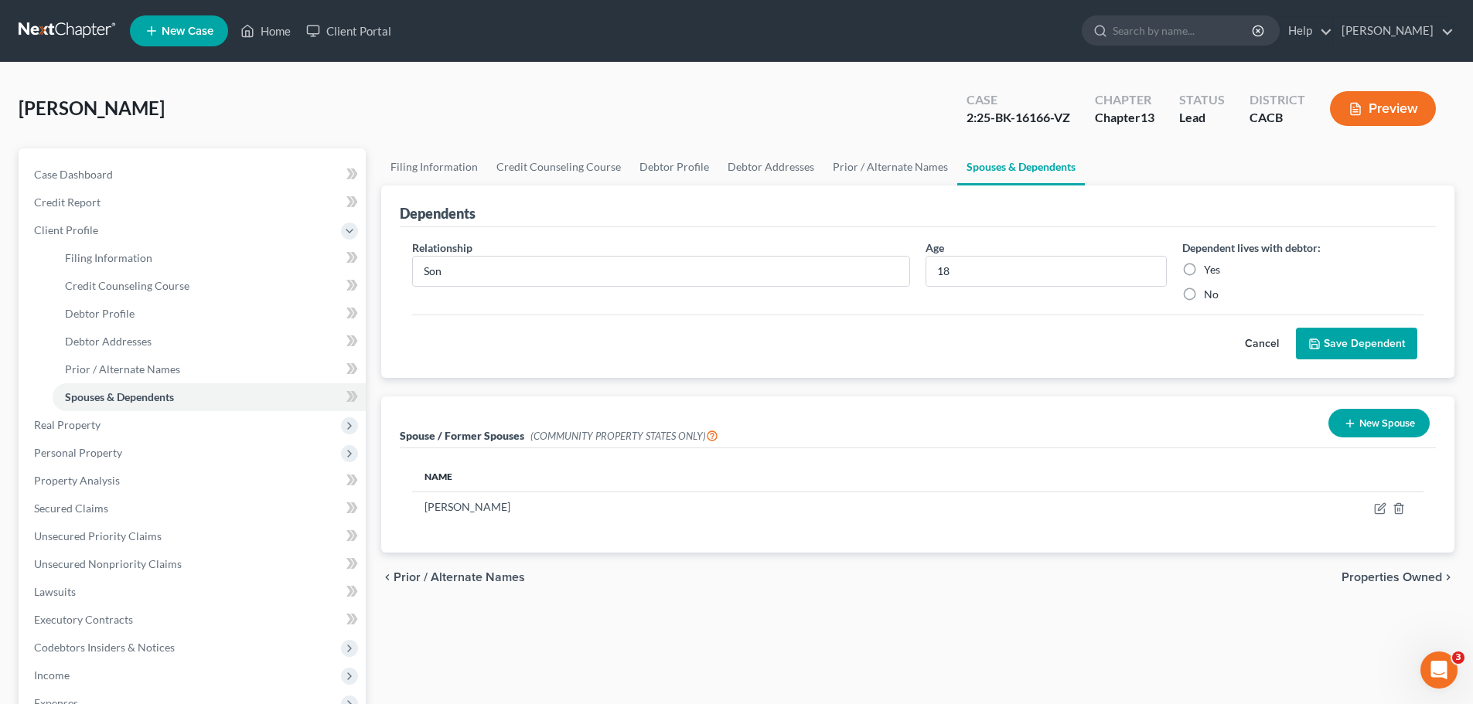
radio input "true"
click at [1348, 343] on button "Save Dependent" at bounding box center [1356, 344] width 121 height 32
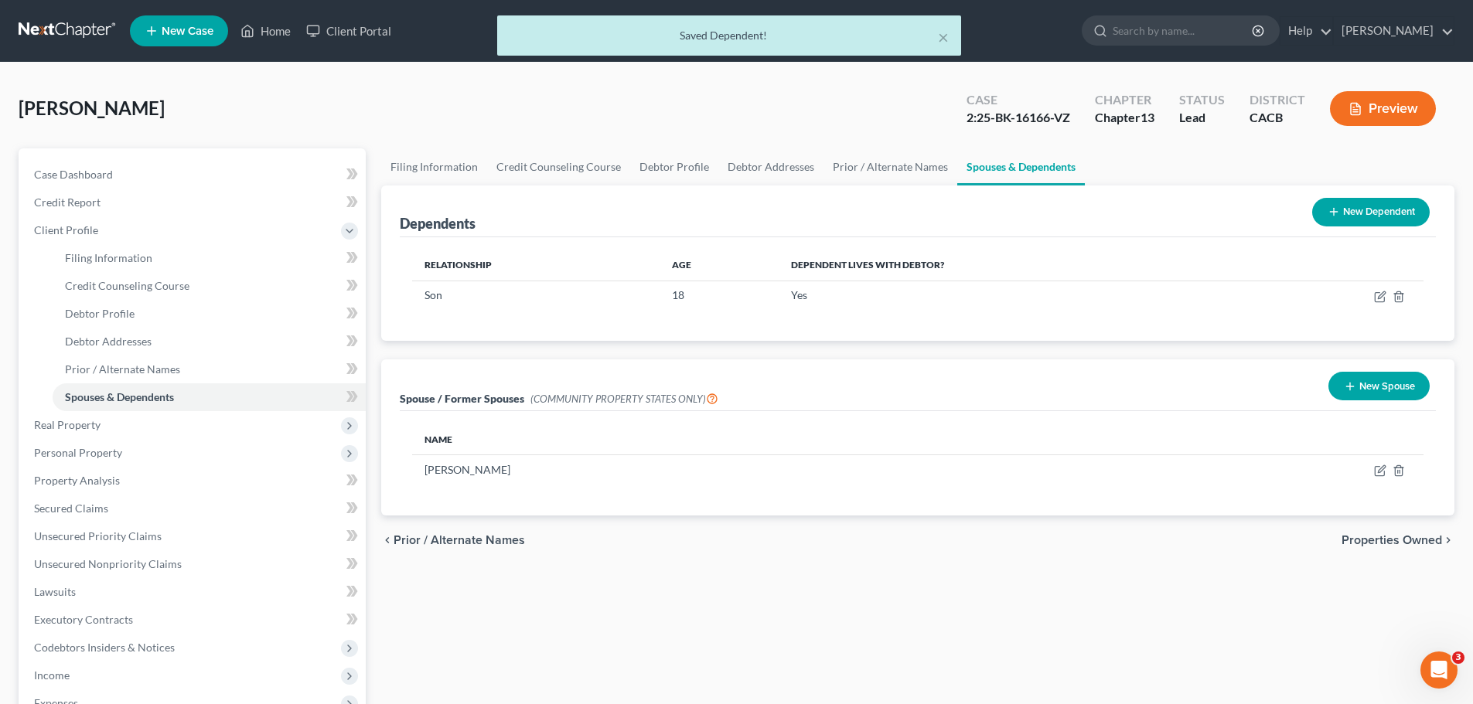
click at [1349, 211] on button "New Dependent" at bounding box center [1371, 212] width 118 height 29
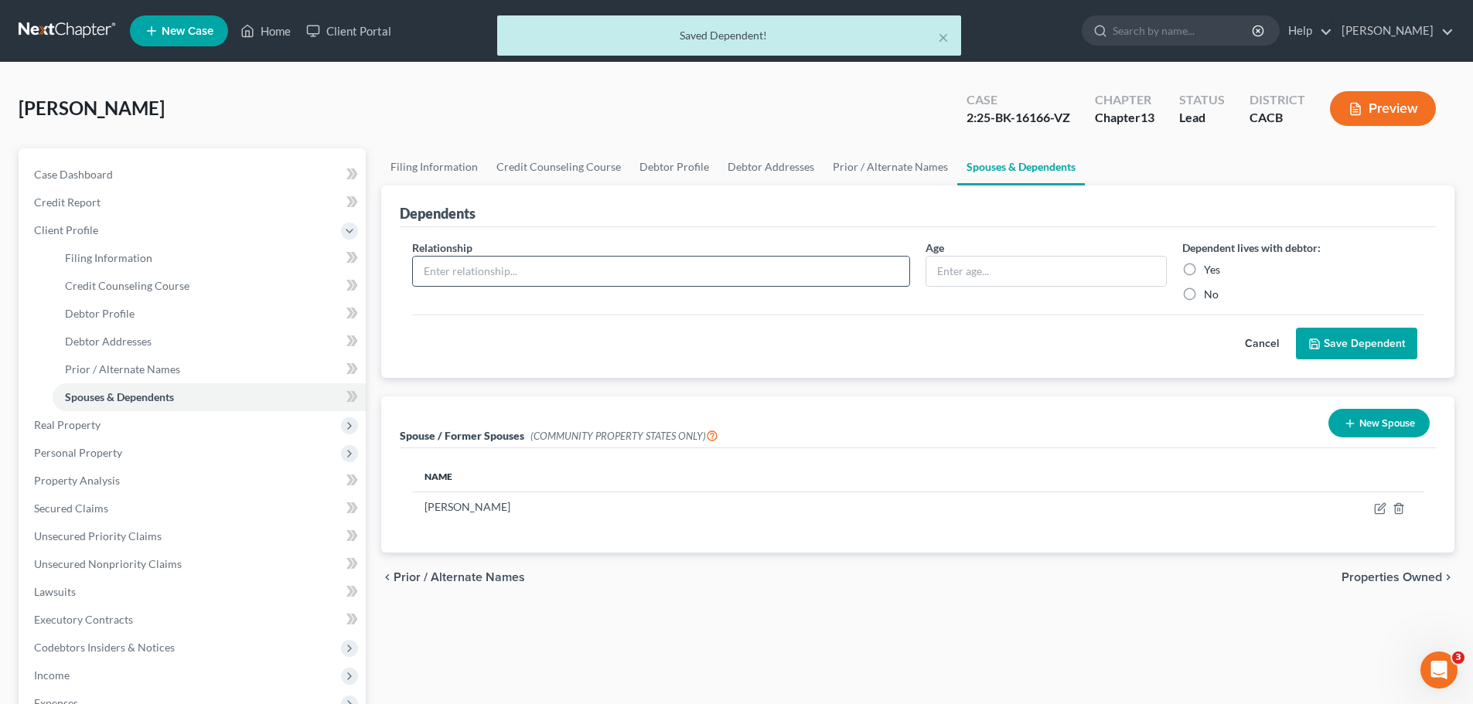
click at [585, 275] on input "text" at bounding box center [661, 271] width 496 height 29
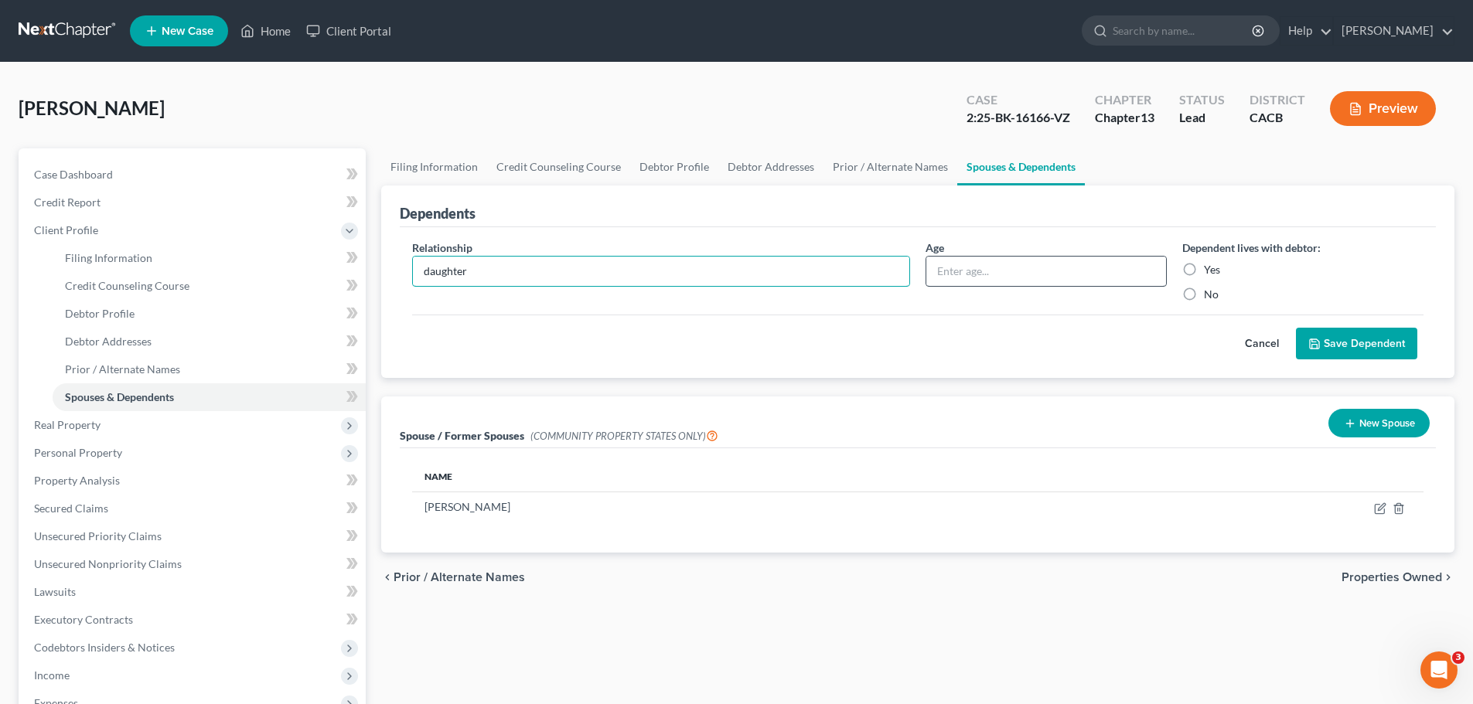
type input "daughter"
click at [973, 271] on input "text" at bounding box center [1046, 271] width 240 height 29
type input "17"
click at [1204, 268] on label "Yes" at bounding box center [1212, 269] width 16 height 15
click at [1210, 268] on input "Yes" at bounding box center [1215, 267] width 10 height 10
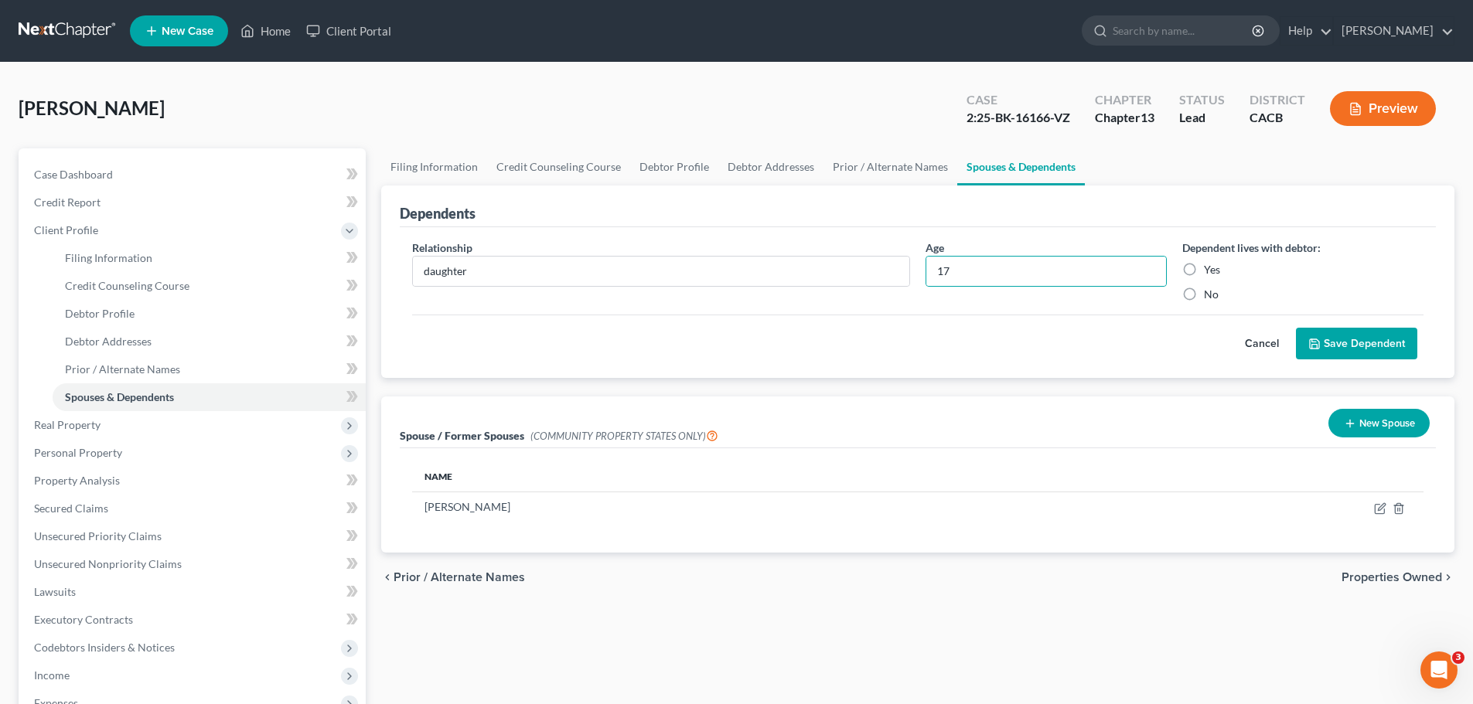
radio input "true"
click at [1357, 346] on button "Save Dependent" at bounding box center [1356, 344] width 121 height 32
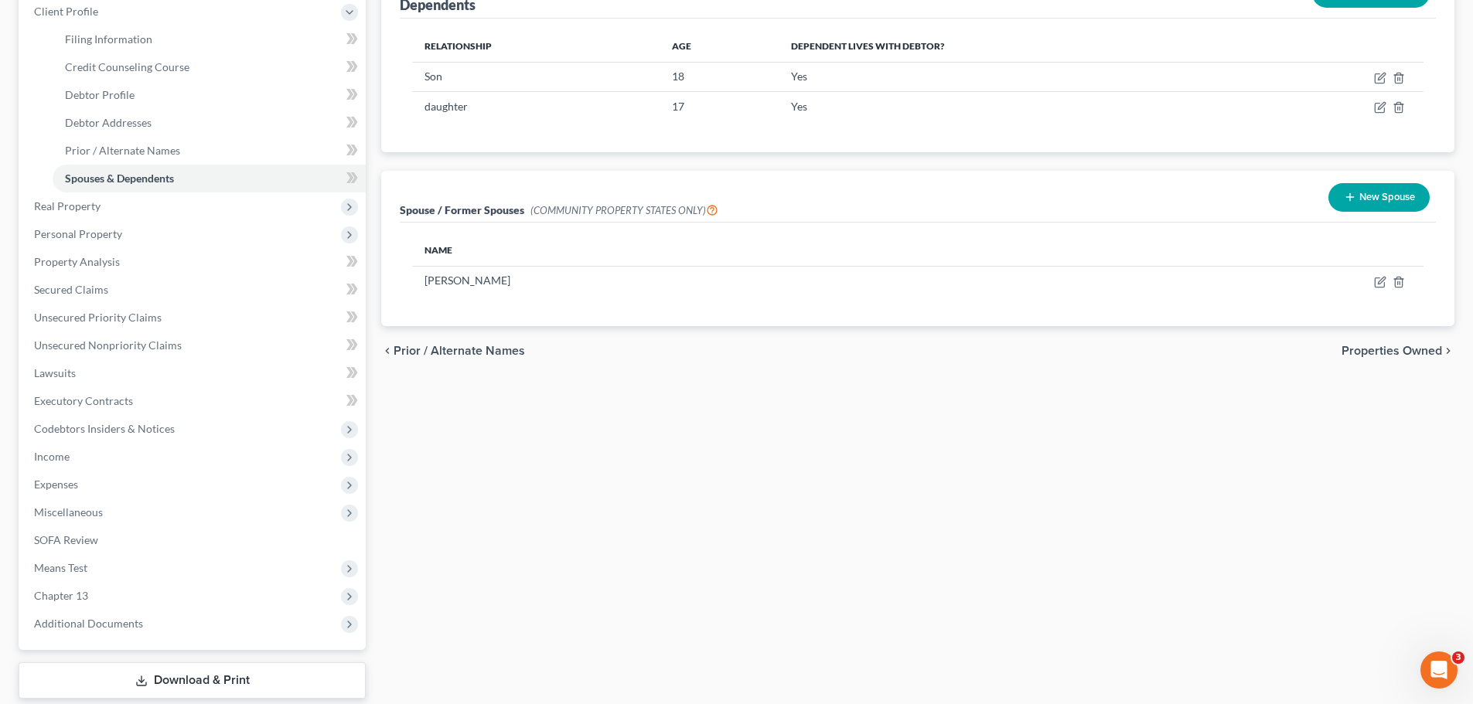
scroll to position [309, 0]
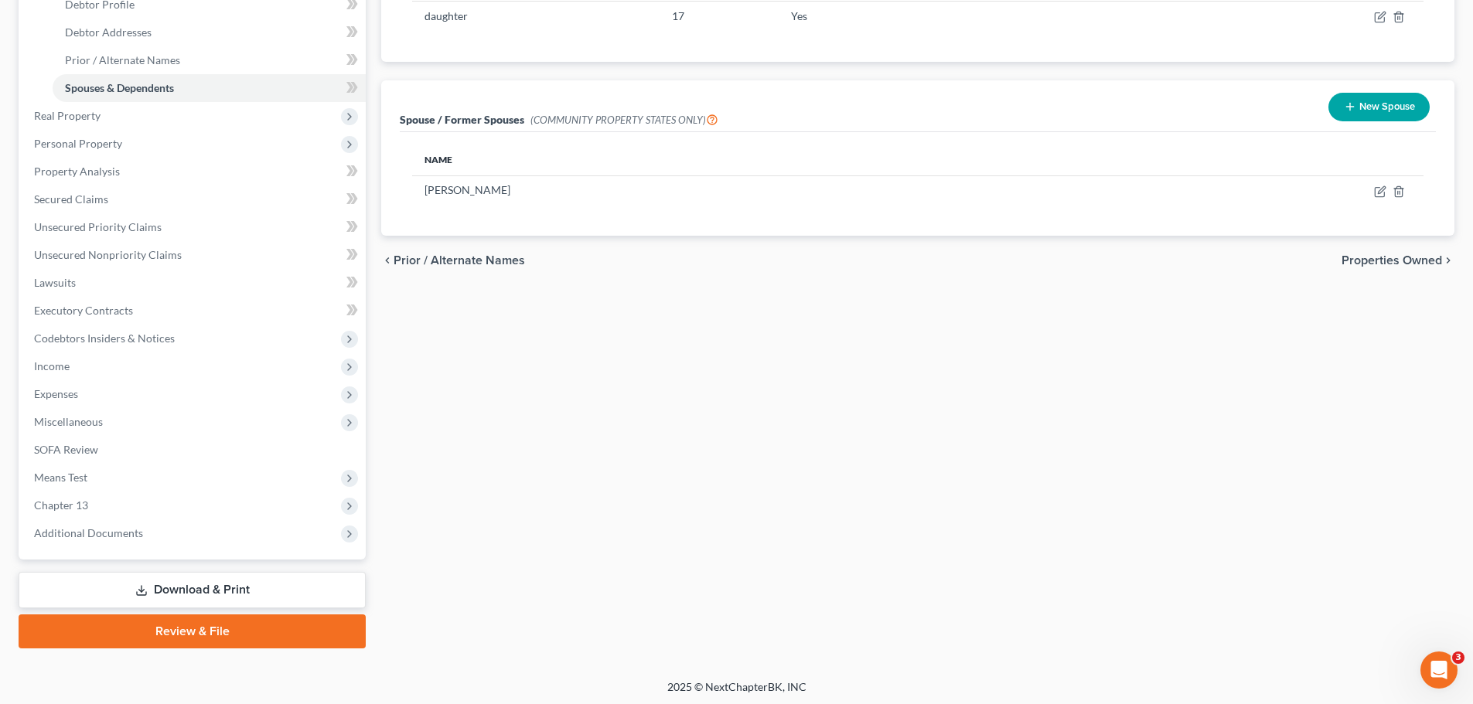
click at [137, 592] on icon at bounding box center [141, 593] width 9 height 3
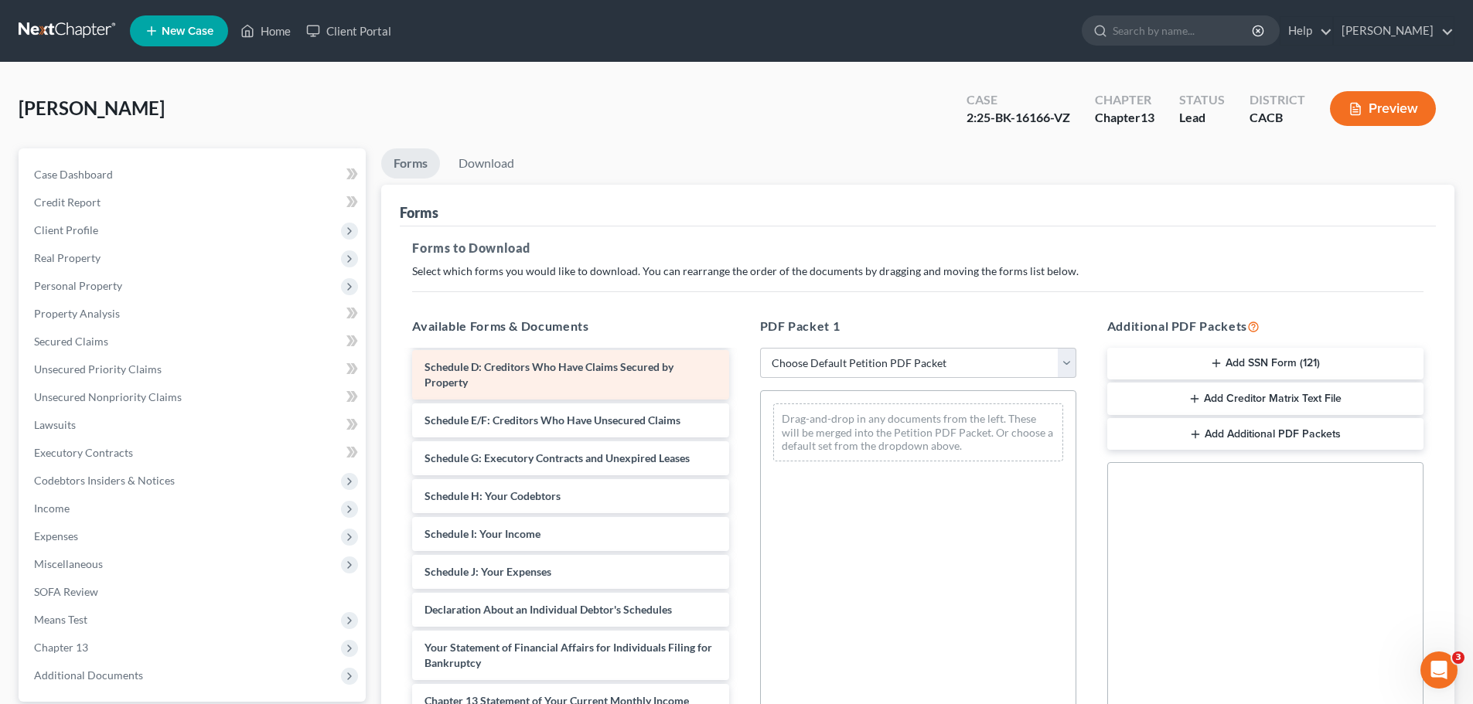
scroll to position [155, 0]
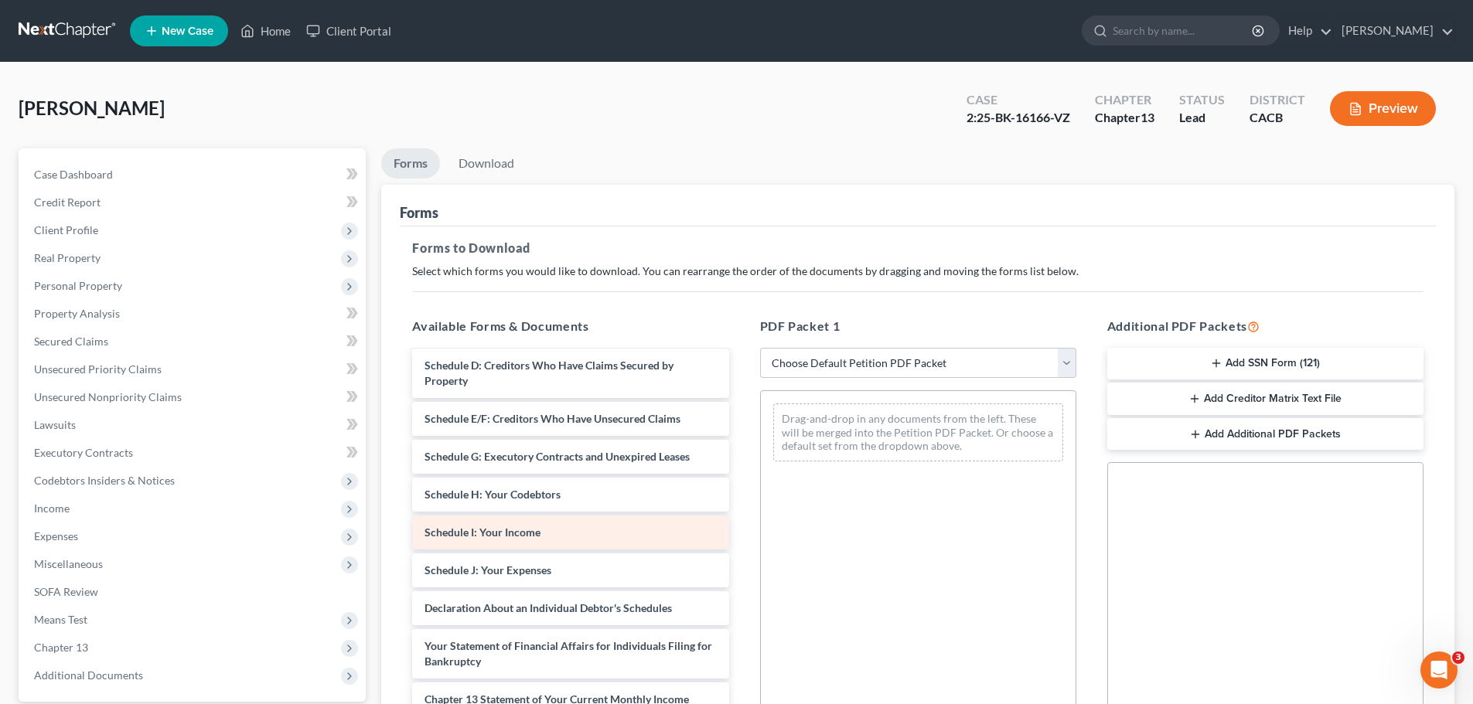
click at [493, 547] on div "Schedule I: Your Income" at bounding box center [570, 533] width 316 height 34
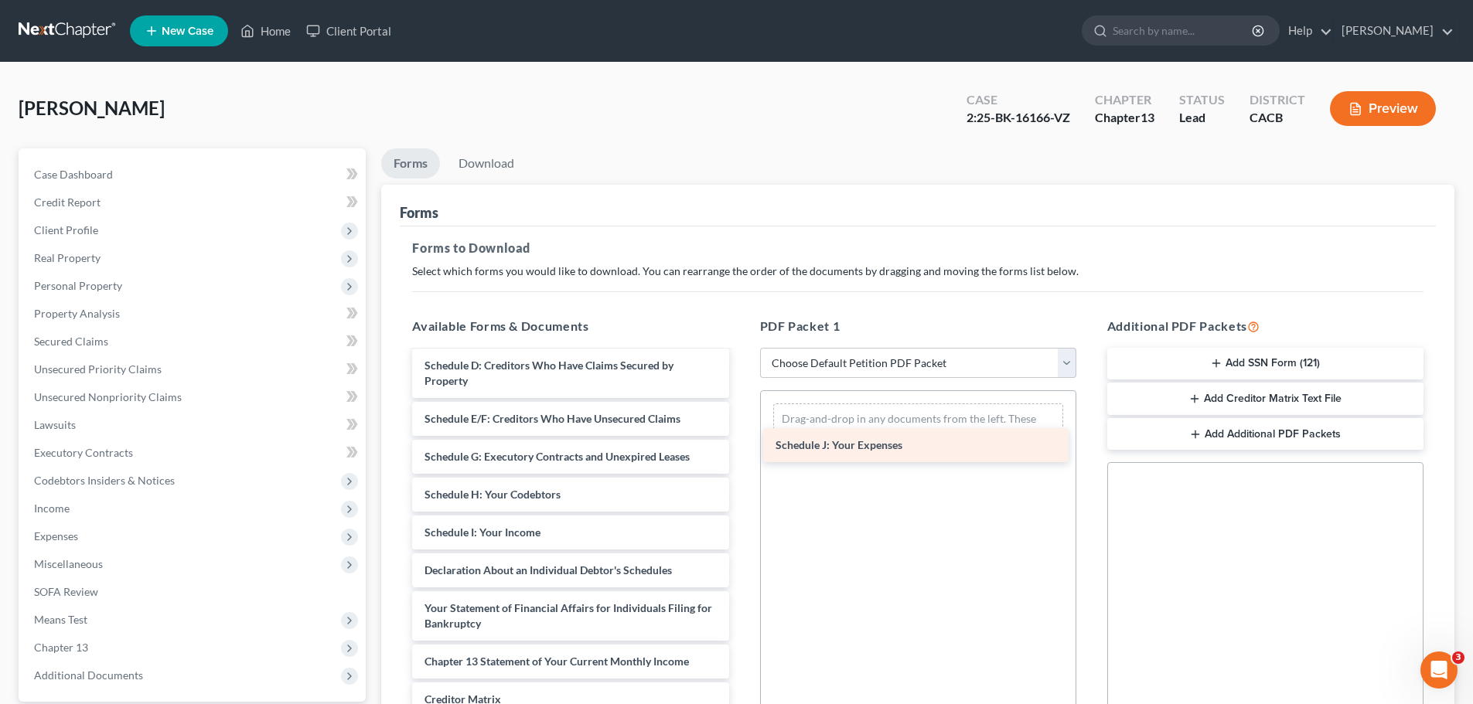
drag, startPoint x: 491, startPoint y: 572, endPoint x: 842, endPoint y: 447, distance: 372.7
click at [741, 447] on div "Schedule J: Your Expenses Voluntary Petition for Individuals Filing for Bankrup…" at bounding box center [570, 521] width 341 height 649
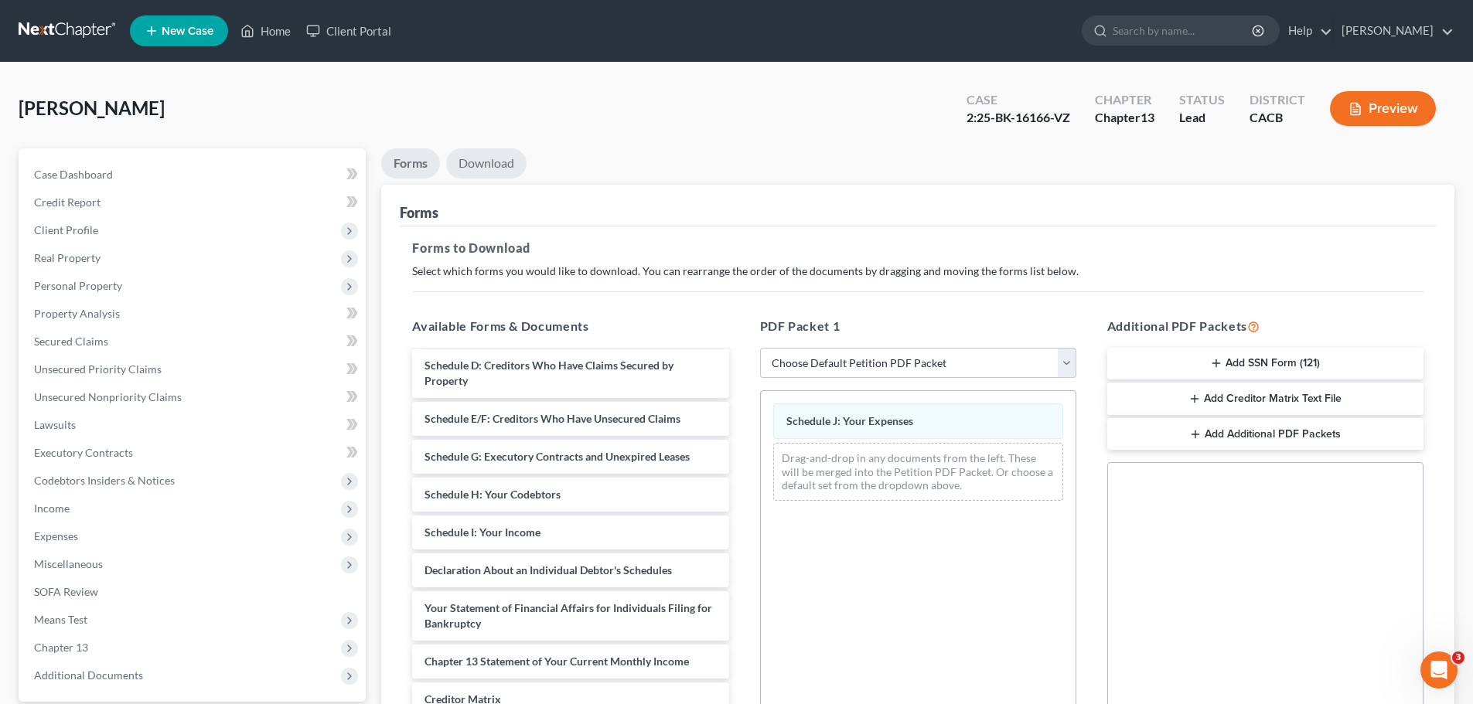
click at [472, 156] on link "Download" at bounding box center [486, 163] width 80 height 30
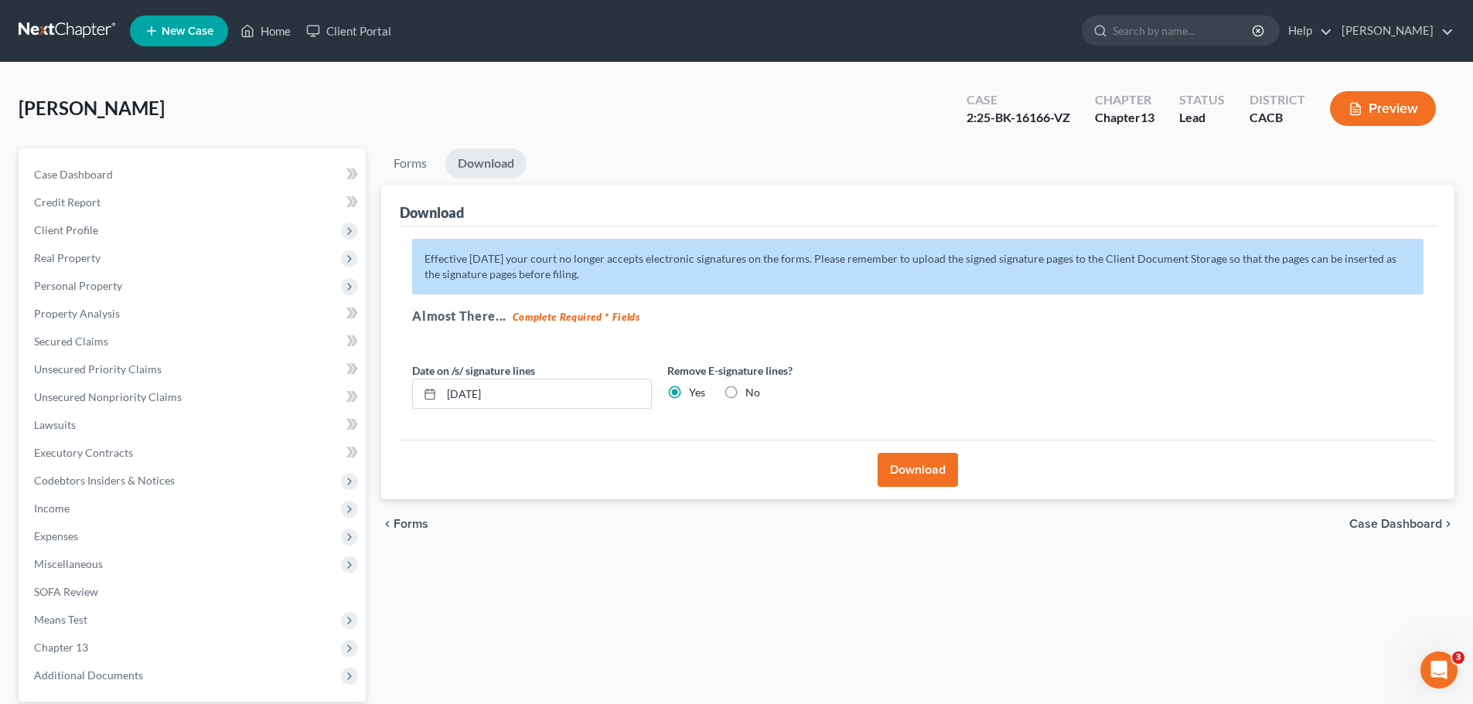
click at [917, 472] on button "Download" at bounding box center [918, 470] width 80 height 34
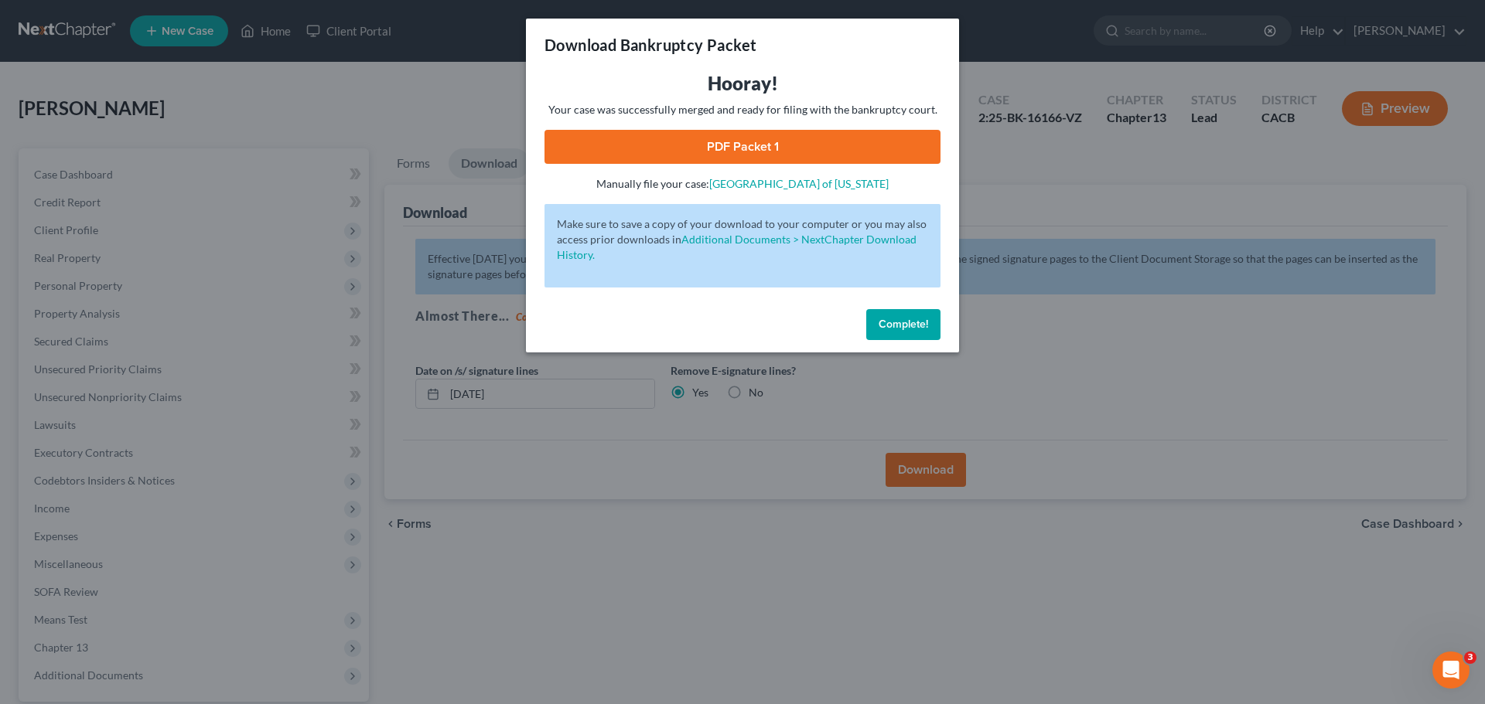
click at [753, 150] on link "PDF Packet 1" at bounding box center [742, 147] width 396 height 34
click at [895, 330] on span "Complete!" at bounding box center [902, 324] width 49 height 13
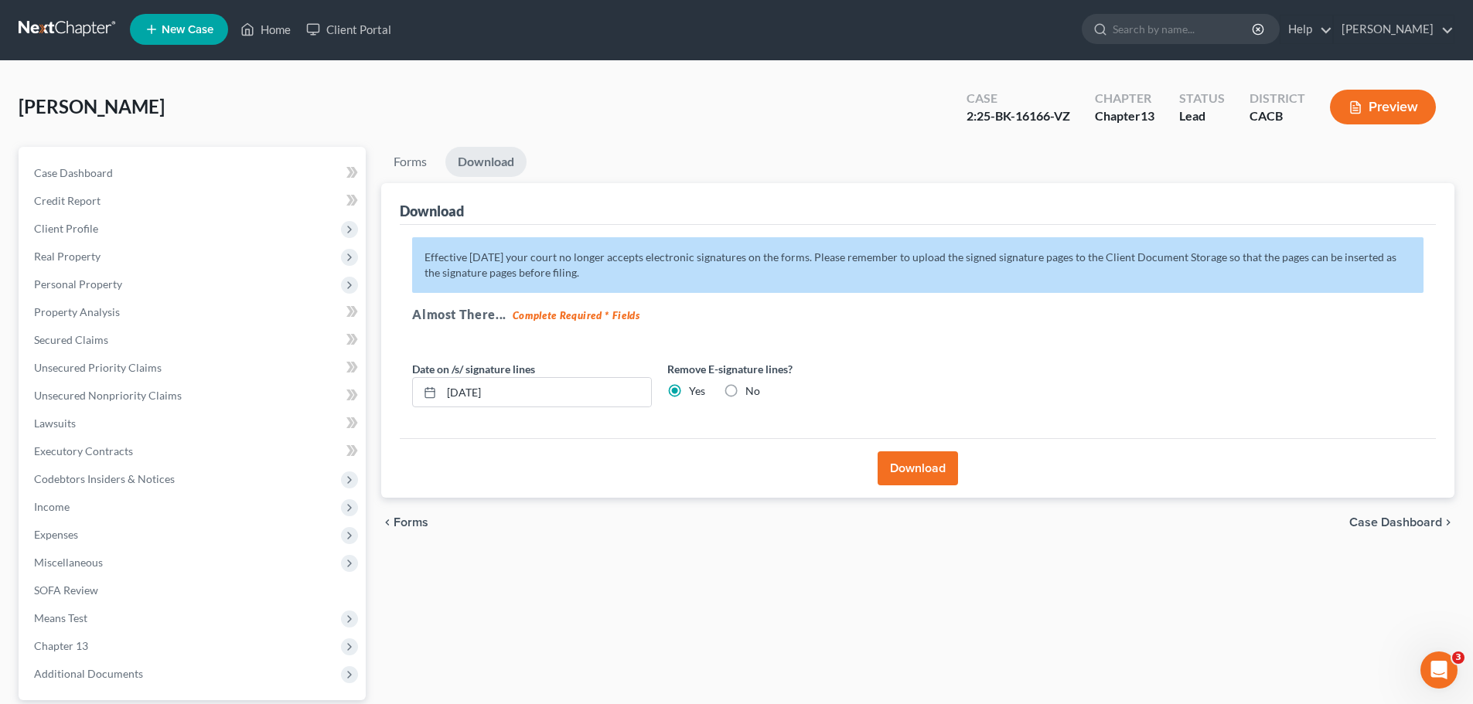
scroll to position [0, 0]
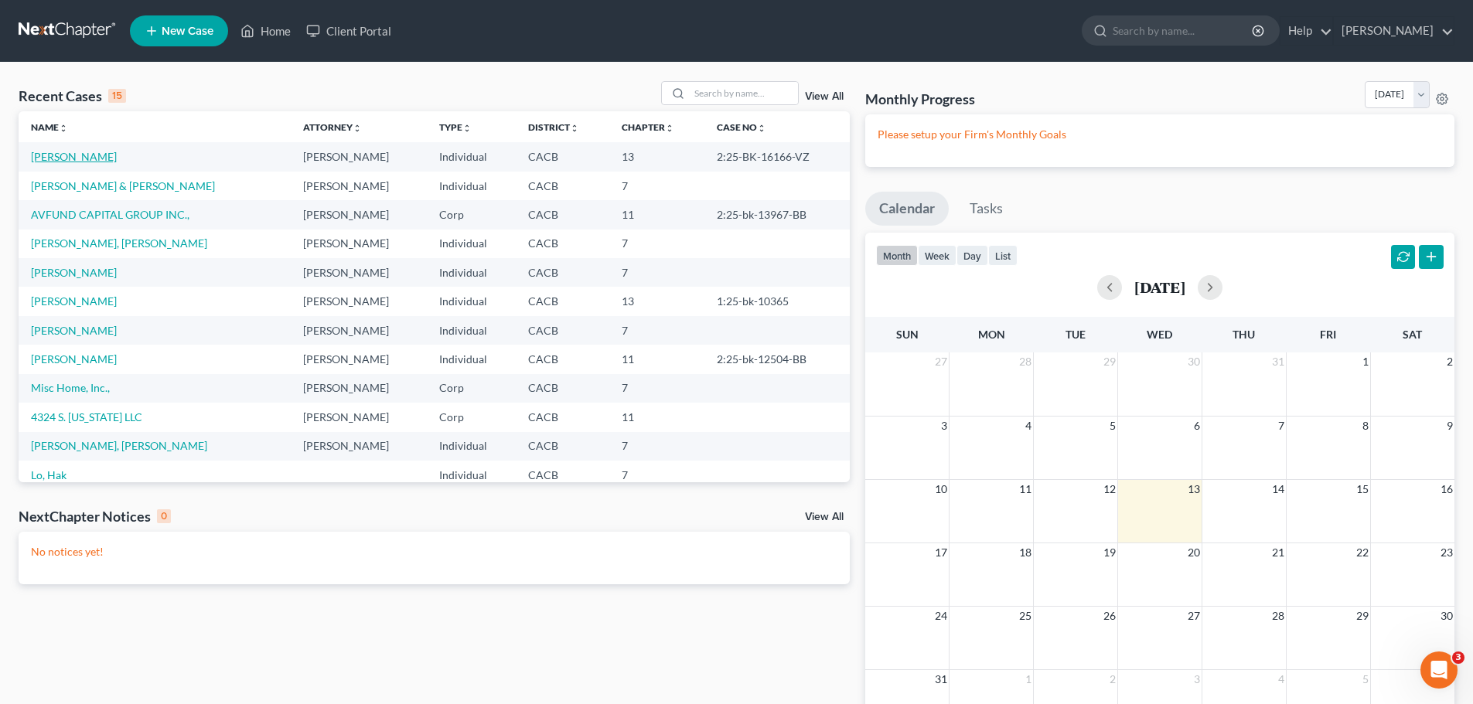
click at [68, 155] on link "[PERSON_NAME]" at bounding box center [74, 156] width 86 height 13
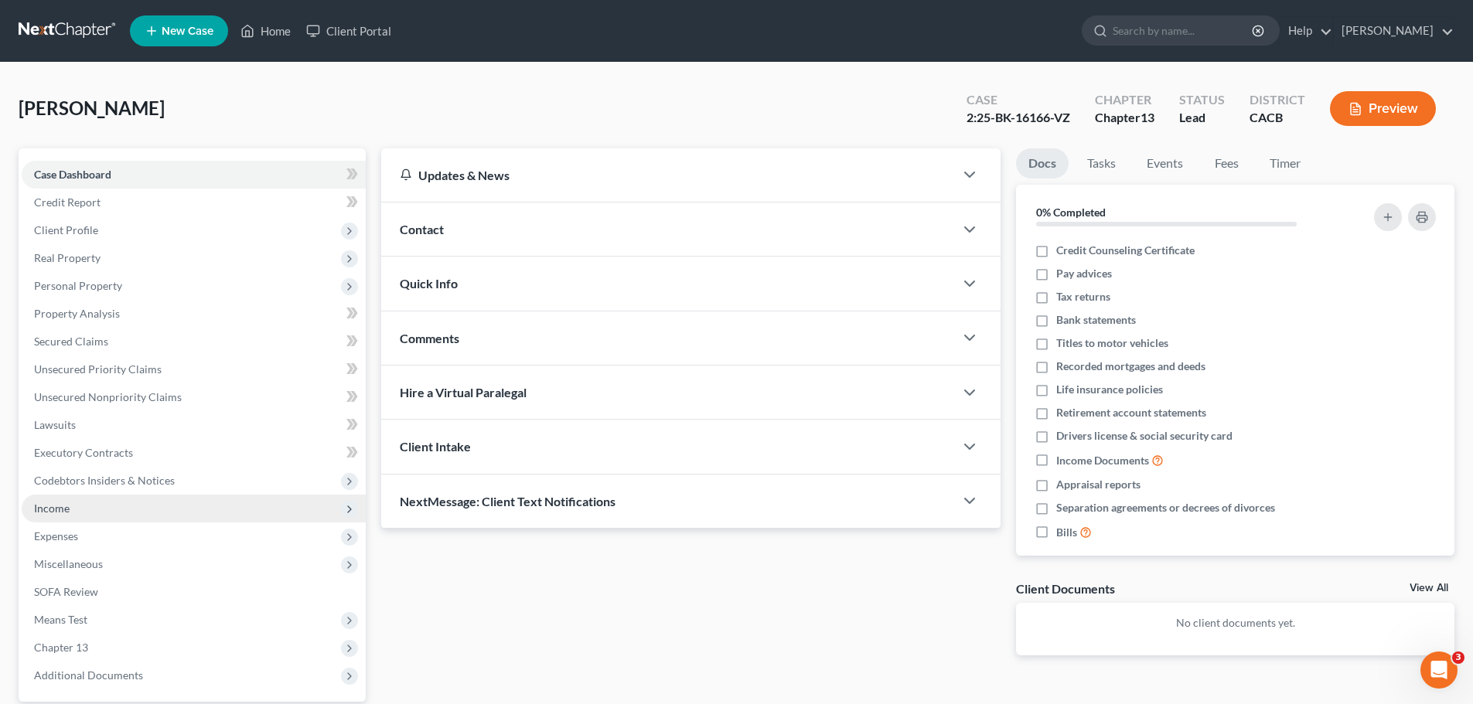
click at [77, 504] on span "Income" at bounding box center [194, 509] width 344 height 28
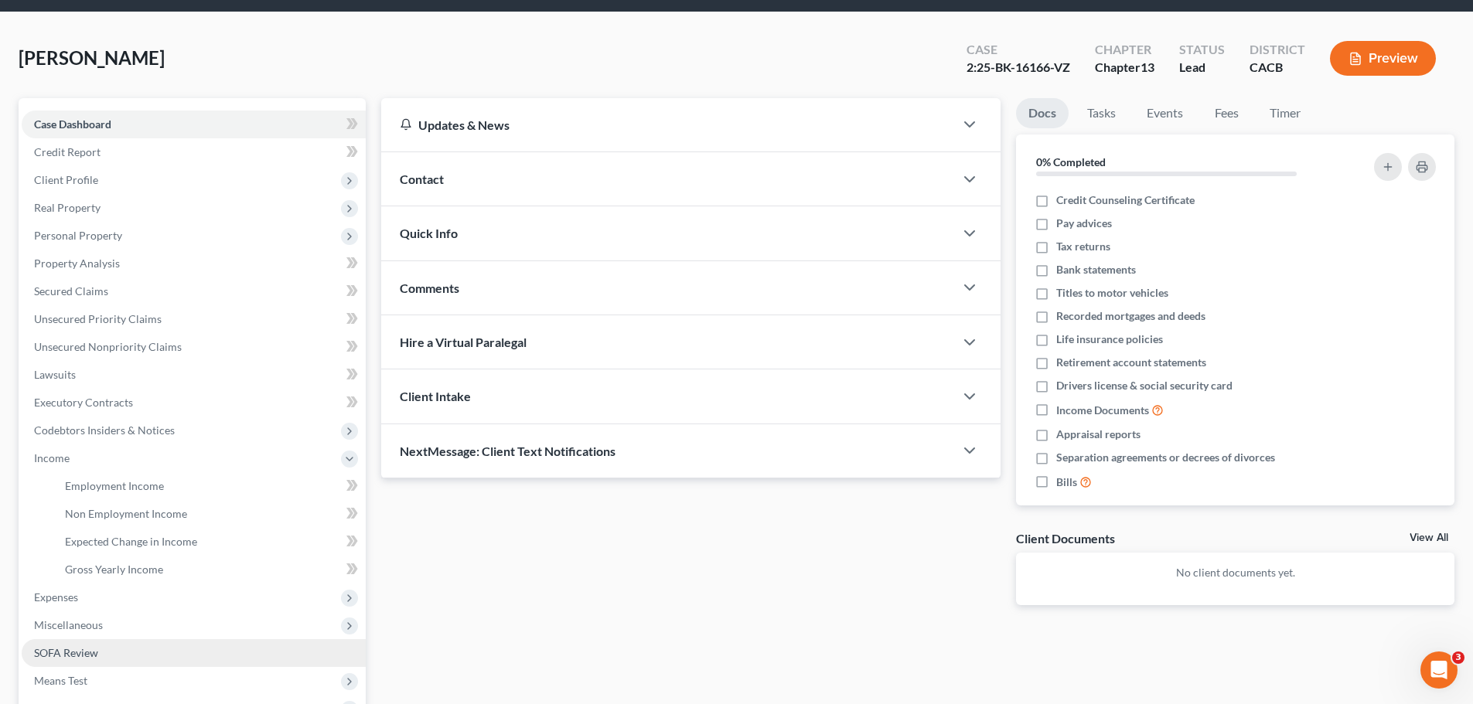
scroll to position [77, 0]
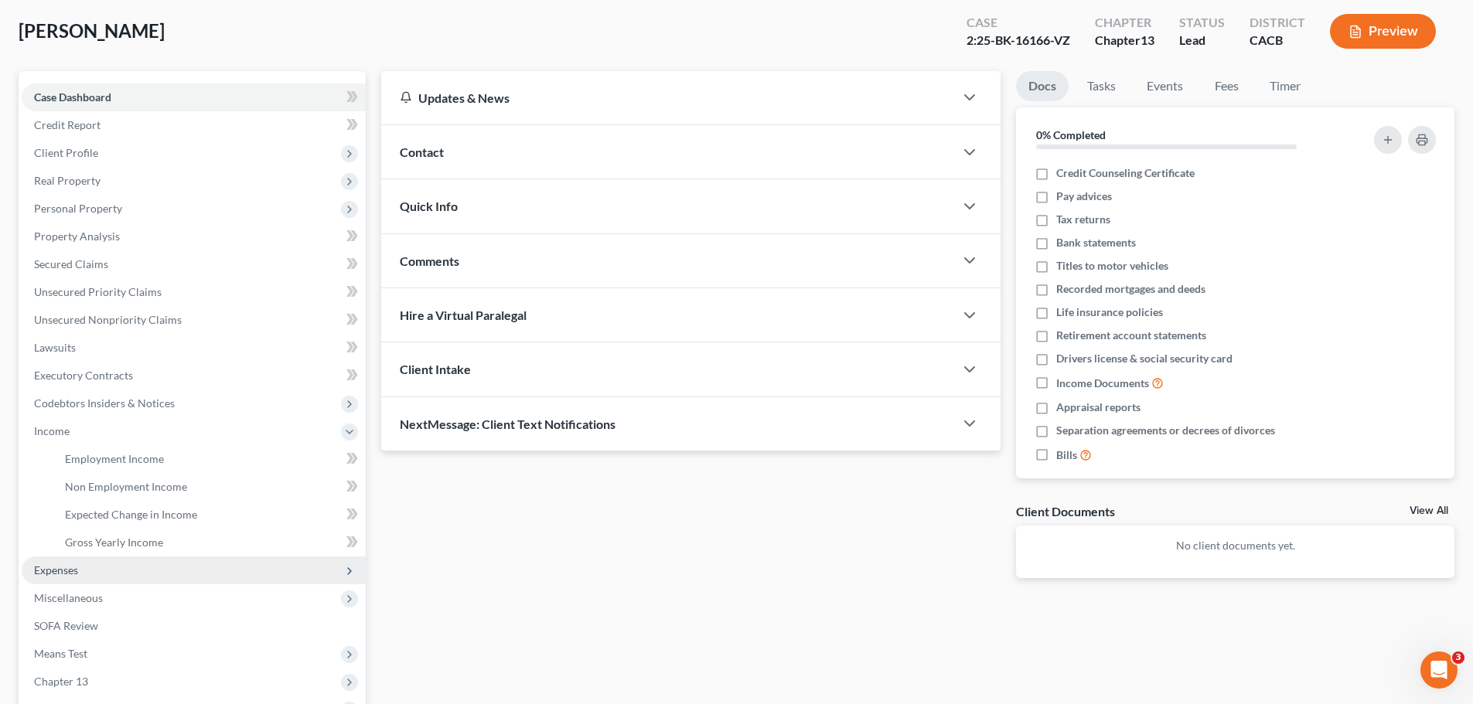
click at [128, 574] on span "Expenses" at bounding box center [194, 571] width 344 height 28
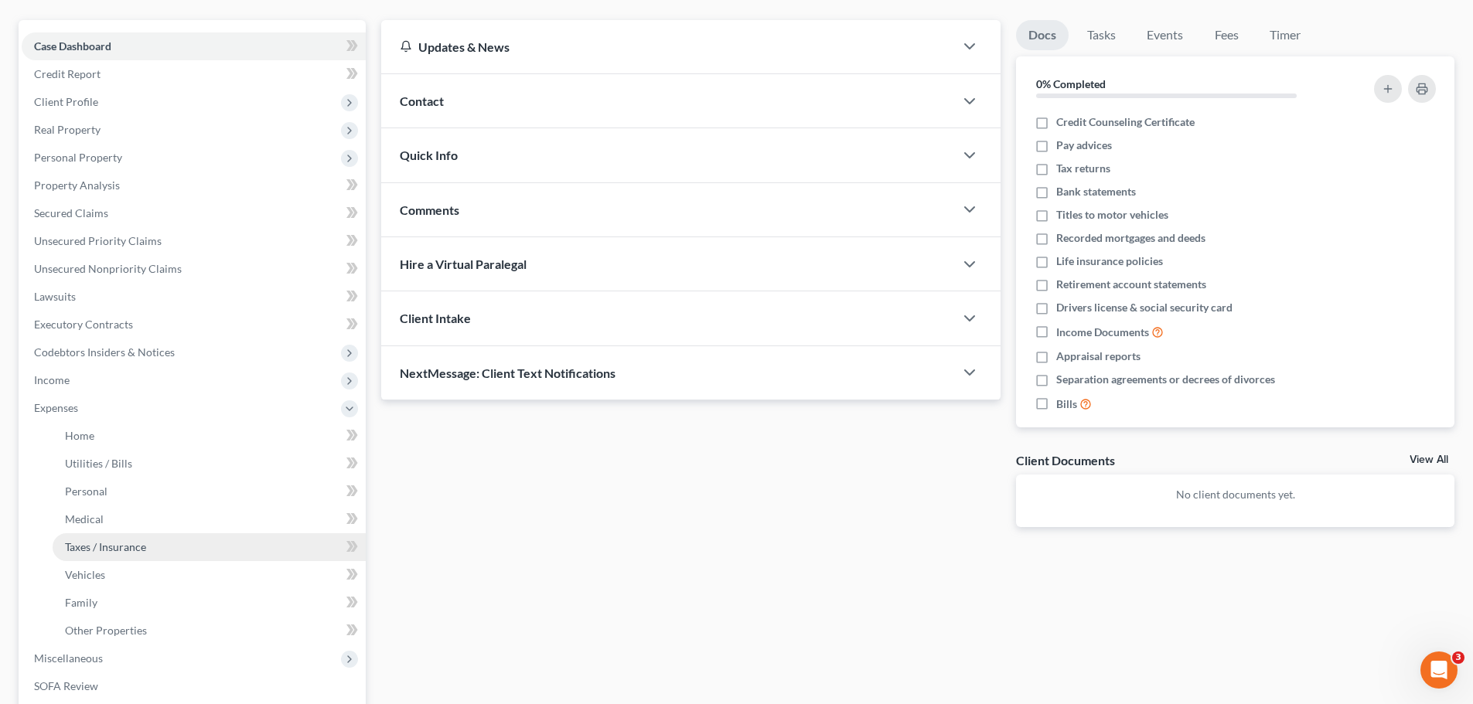
scroll to position [155, 0]
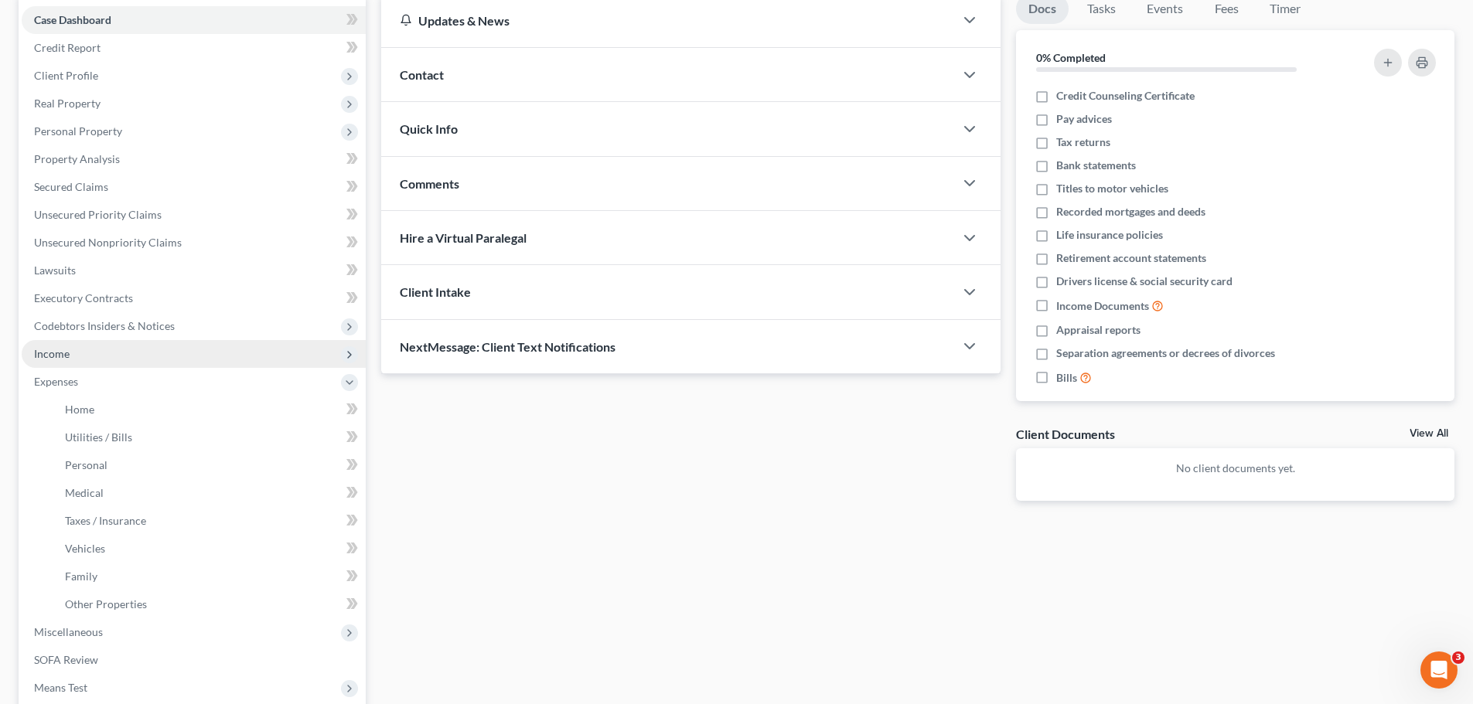
click at [77, 358] on span "Income" at bounding box center [194, 354] width 344 height 28
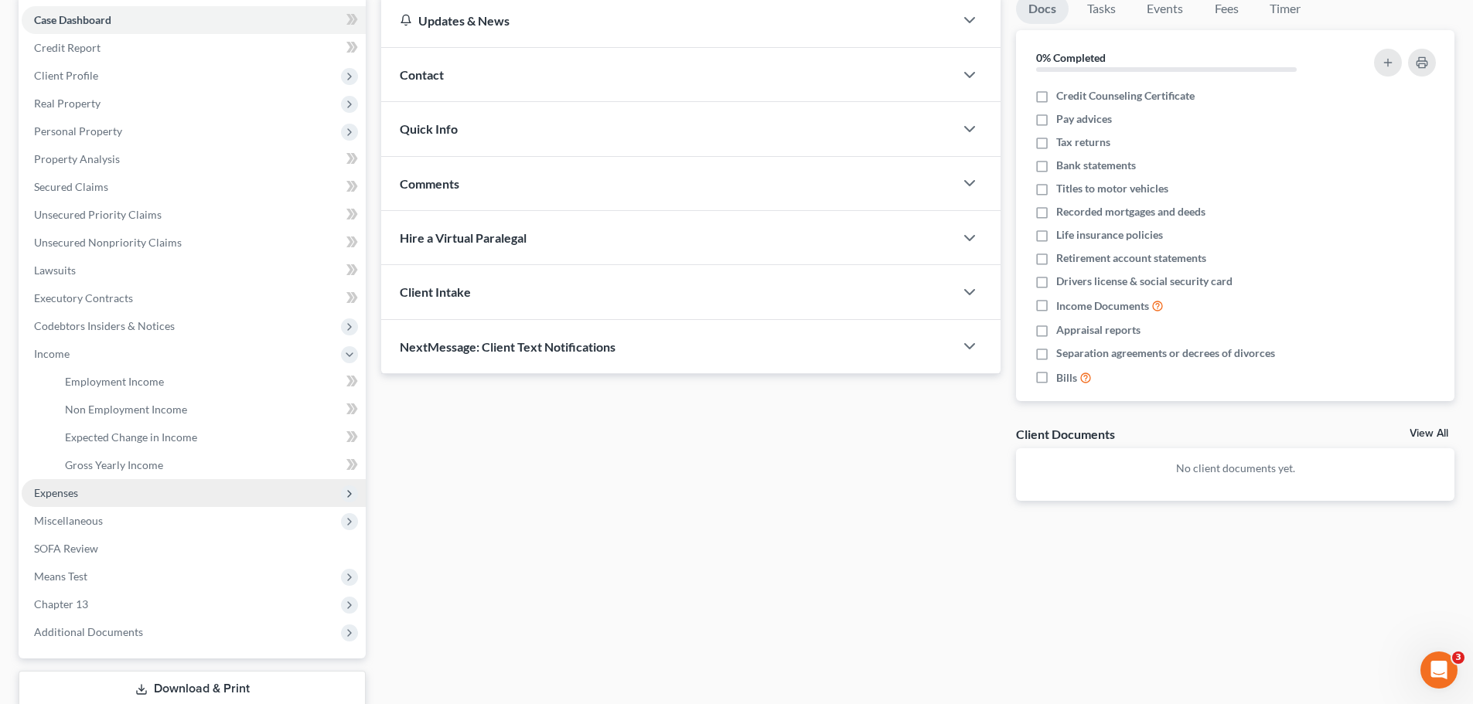
click at [90, 494] on span "Expenses" at bounding box center [194, 493] width 344 height 28
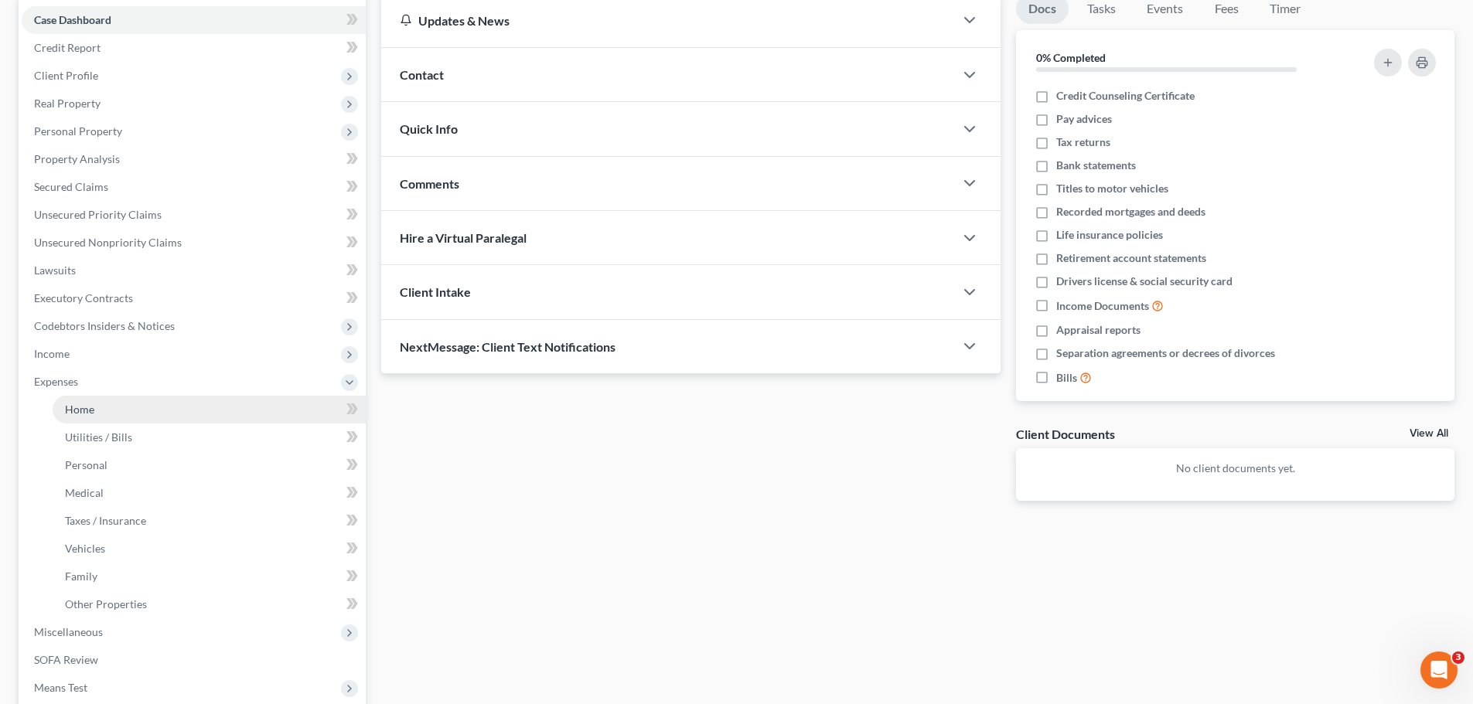
click at [85, 412] on span "Home" at bounding box center [79, 409] width 29 height 13
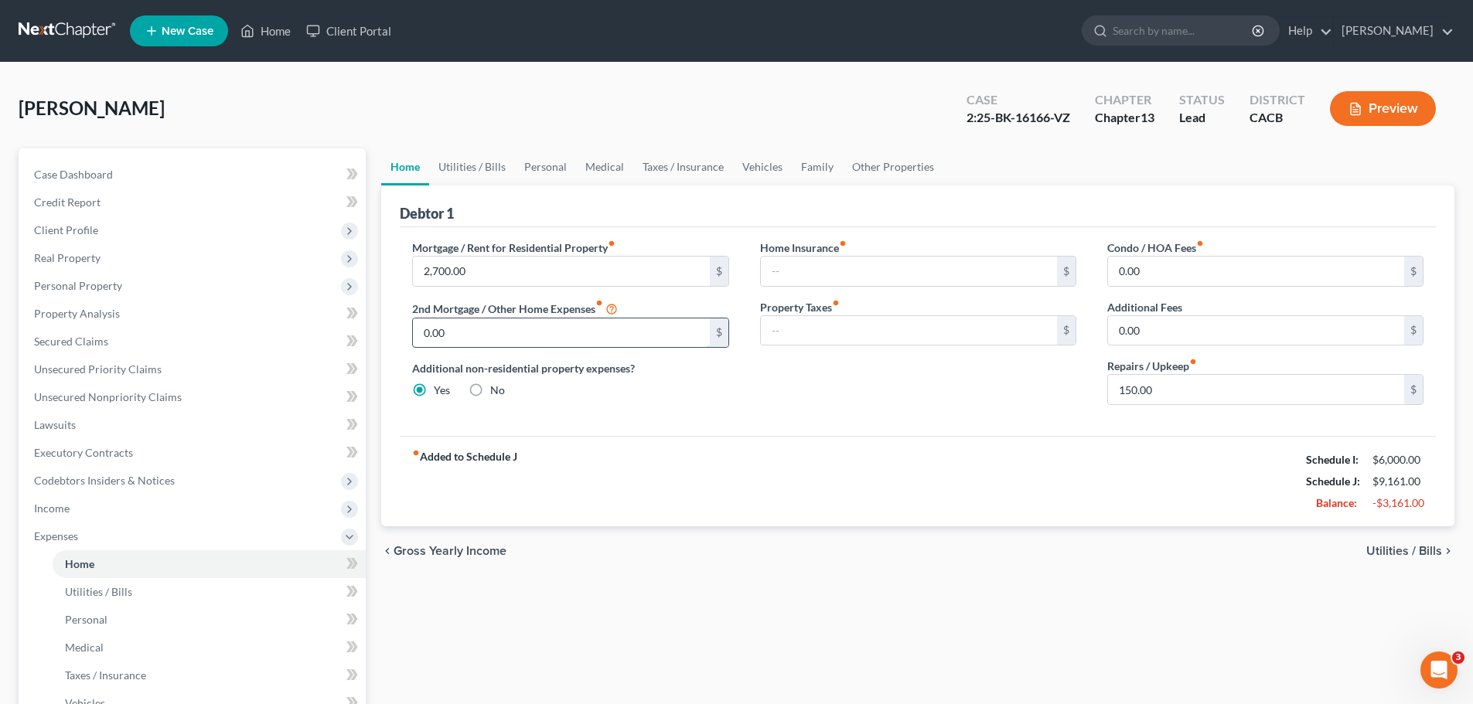
click at [478, 339] on input "0.00" at bounding box center [561, 333] width 296 height 29
click at [638, 416] on div "Mortgage / Rent for Residential Property fiber_manual_record 2,700.00 $ 2nd Mor…" at bounding box center [570, 329] width 347 height 178
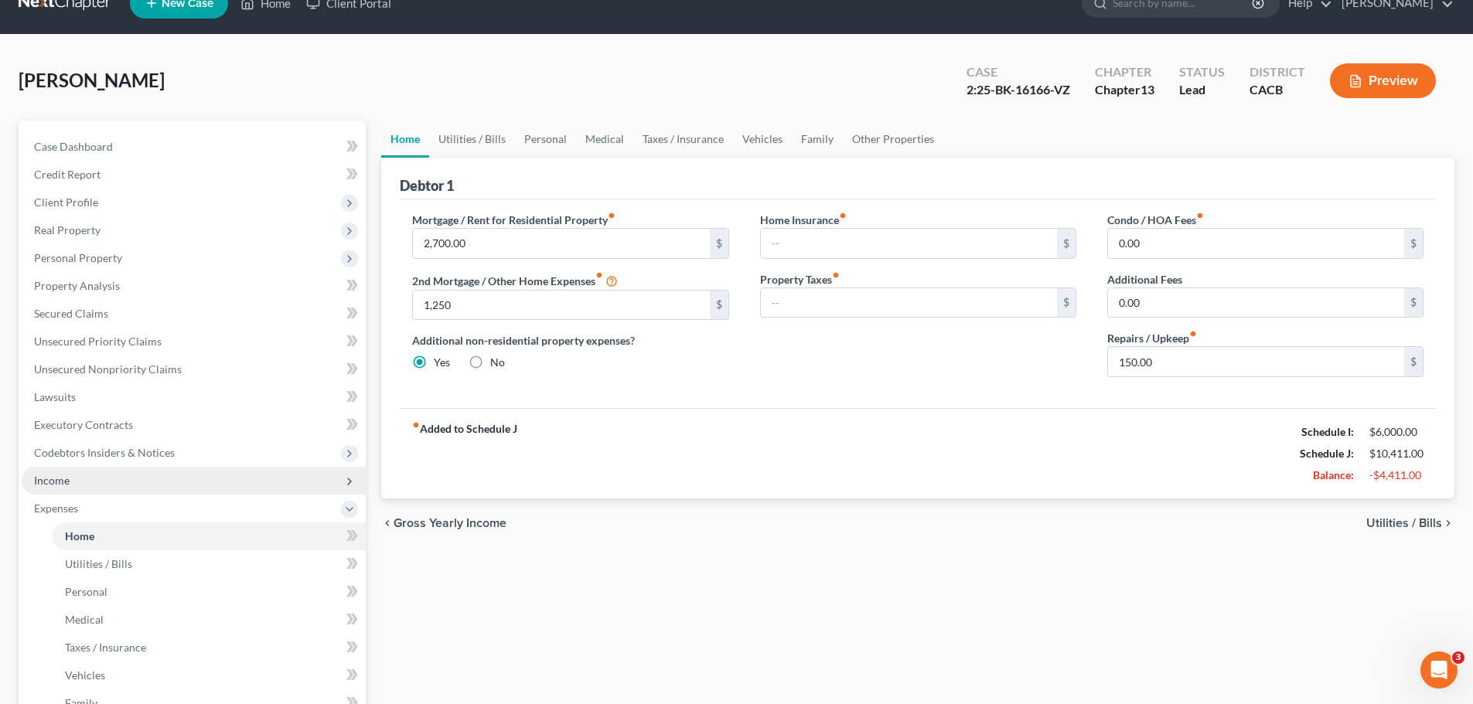
scroll to position [77, 0]
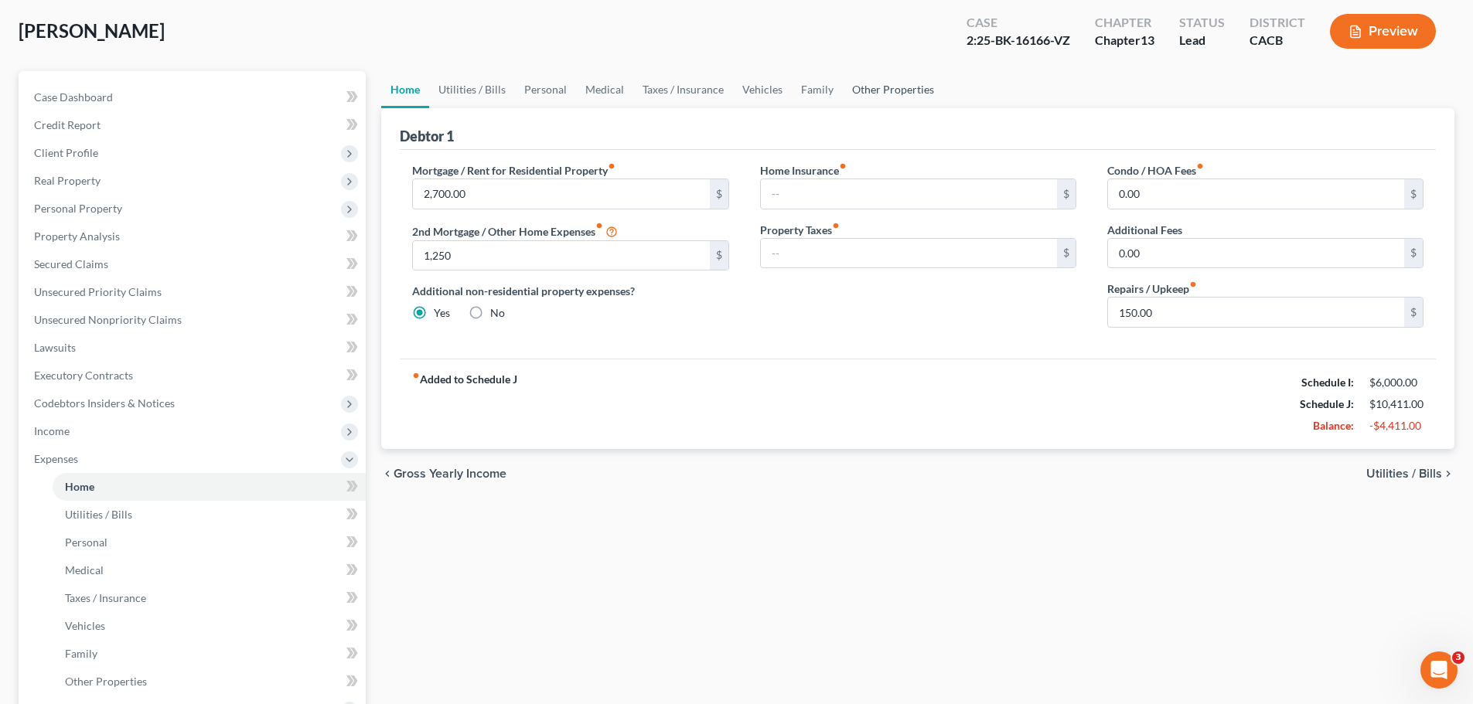
click at [860, 85] on link "Other Properties" at bounding box center [893, 89] width 101 height 37
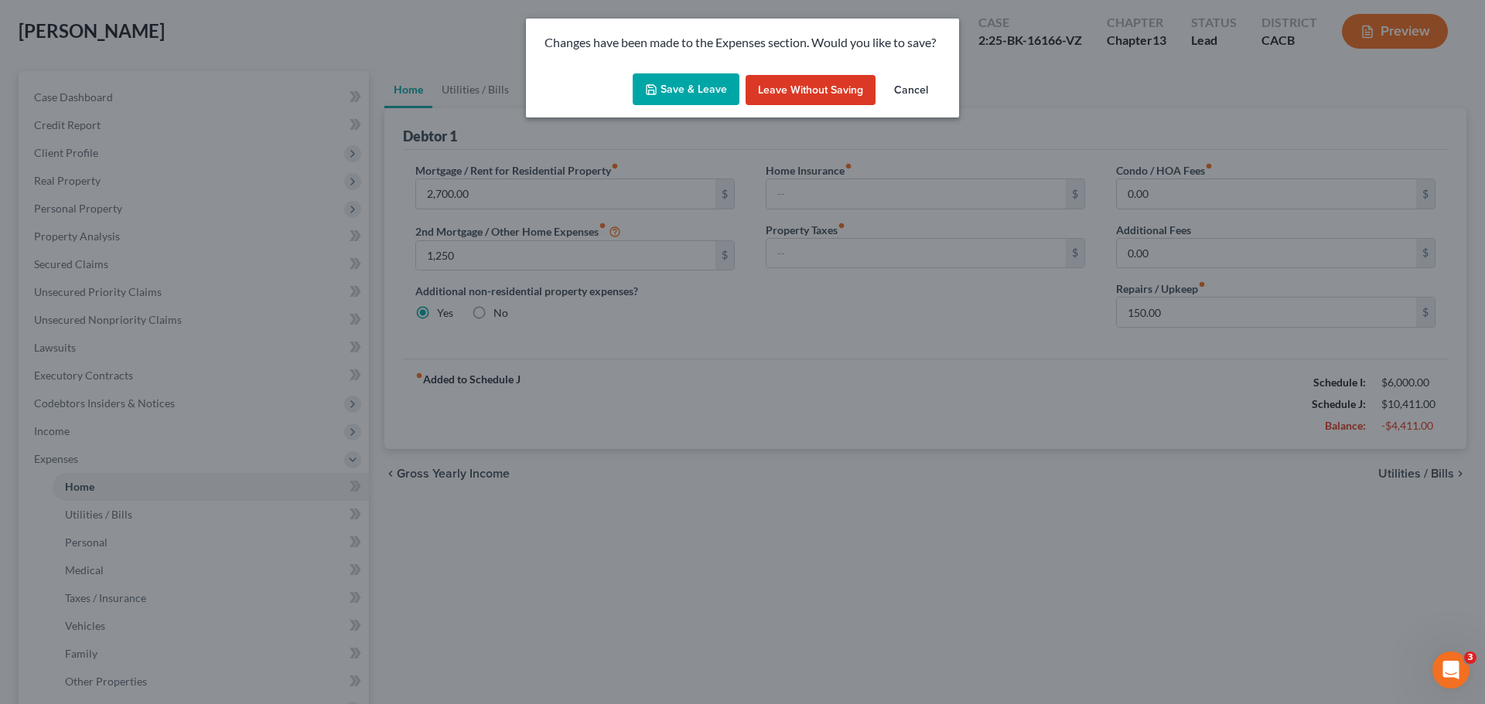
click at [701, 96] on button "Save & Leave" at bounding box center [685, 89] width 107 height 32
type input "1,250.00"
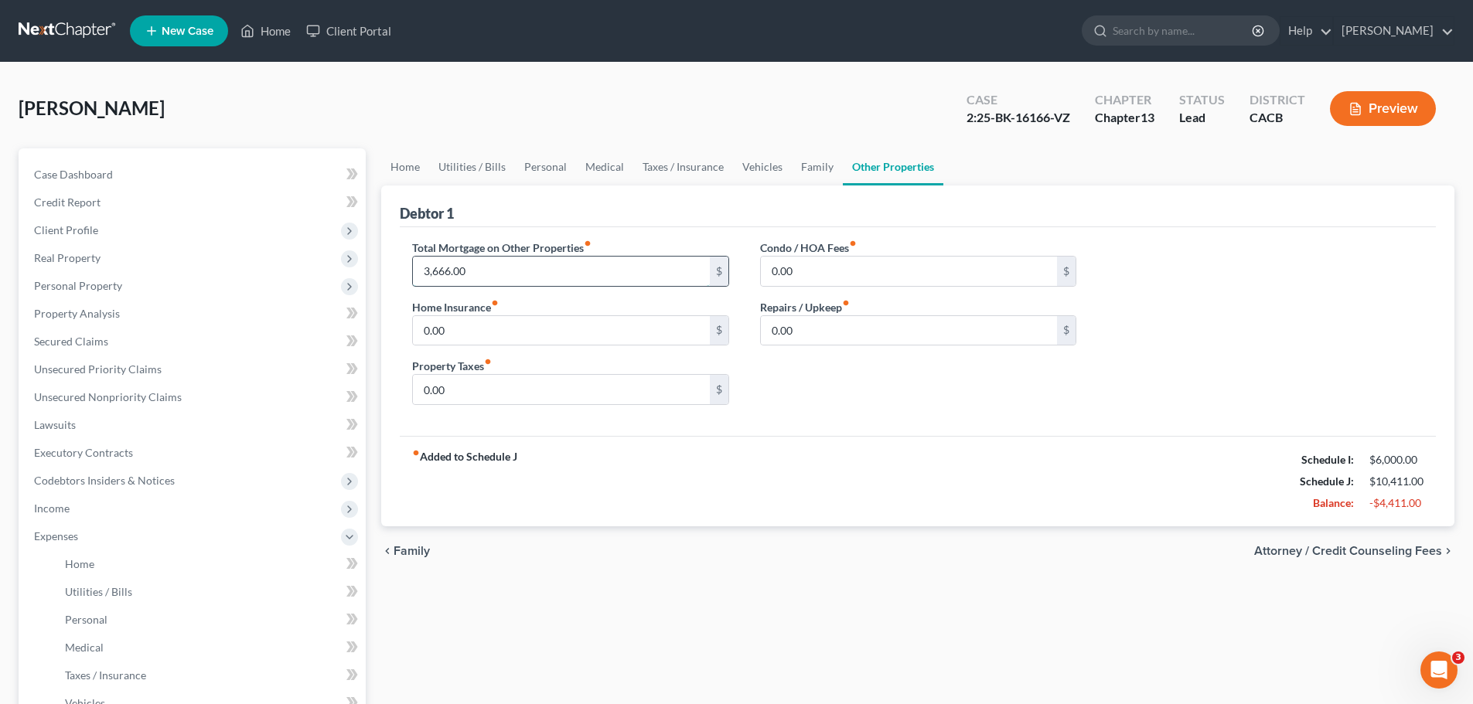
click at [511, 274] on input "3,666.00" at bounding box center [561, 271] width 296 height 29
click at [843, 384] on div "Condo / HOA Fees fiber_manual_record 0.00 $ Repairs / Upkeep fiber_manual_recor…" at bounding box center [918, 329] width 347 height 178
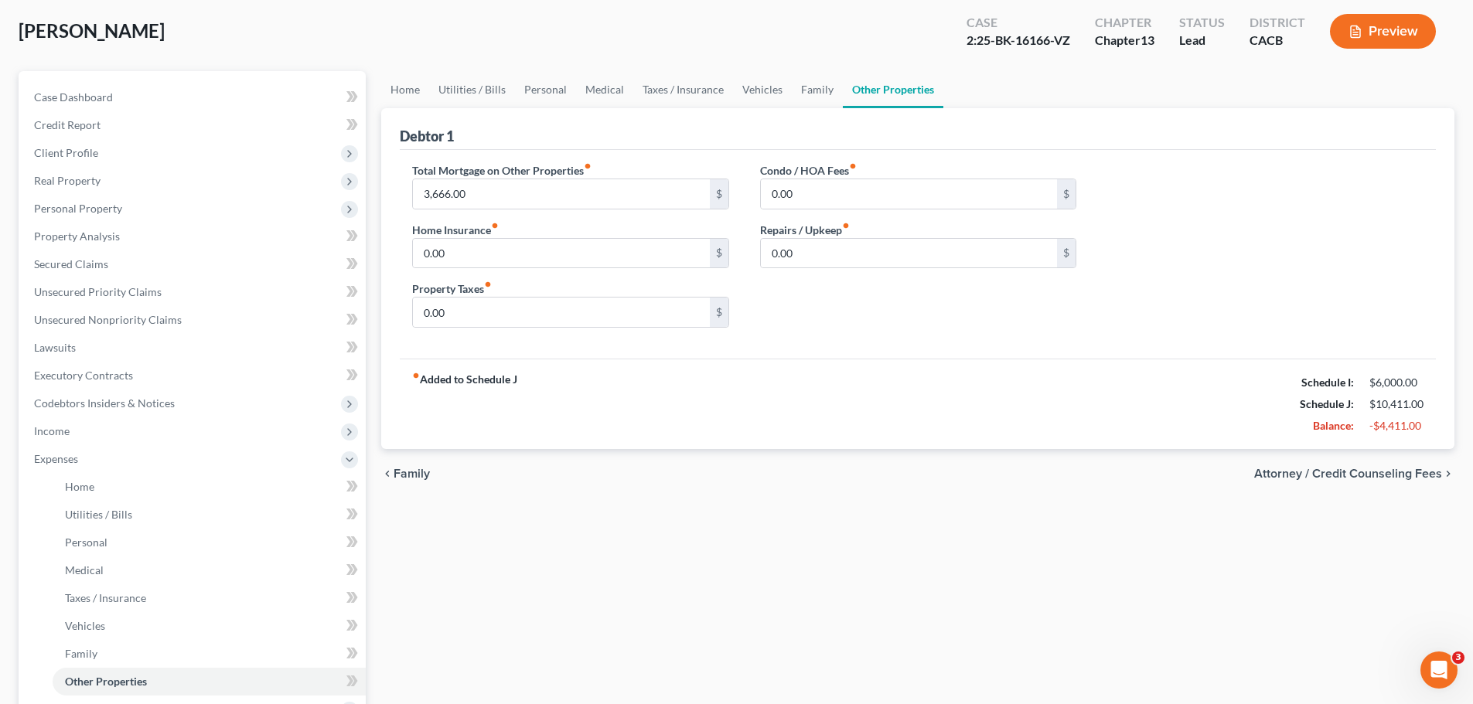
click at [895, 97] on link "Other Properties" at bounding box center [893, 89] width 101 height 37
click at [859, 94] on link "Other Properties" at bounding box center [893, 89] width 101 height 37
click at [538, 199] on input "3,666.00" at bounding box center [561, 193] width 296 height 29
type input "9,016"
click at [848, 286] on div "Condo / HOA Fees fiber_manual_record 0.00 $ Repairs / Upkeep fiber_manual_recor…" at bounding box center [918, 251] width 347 height 178
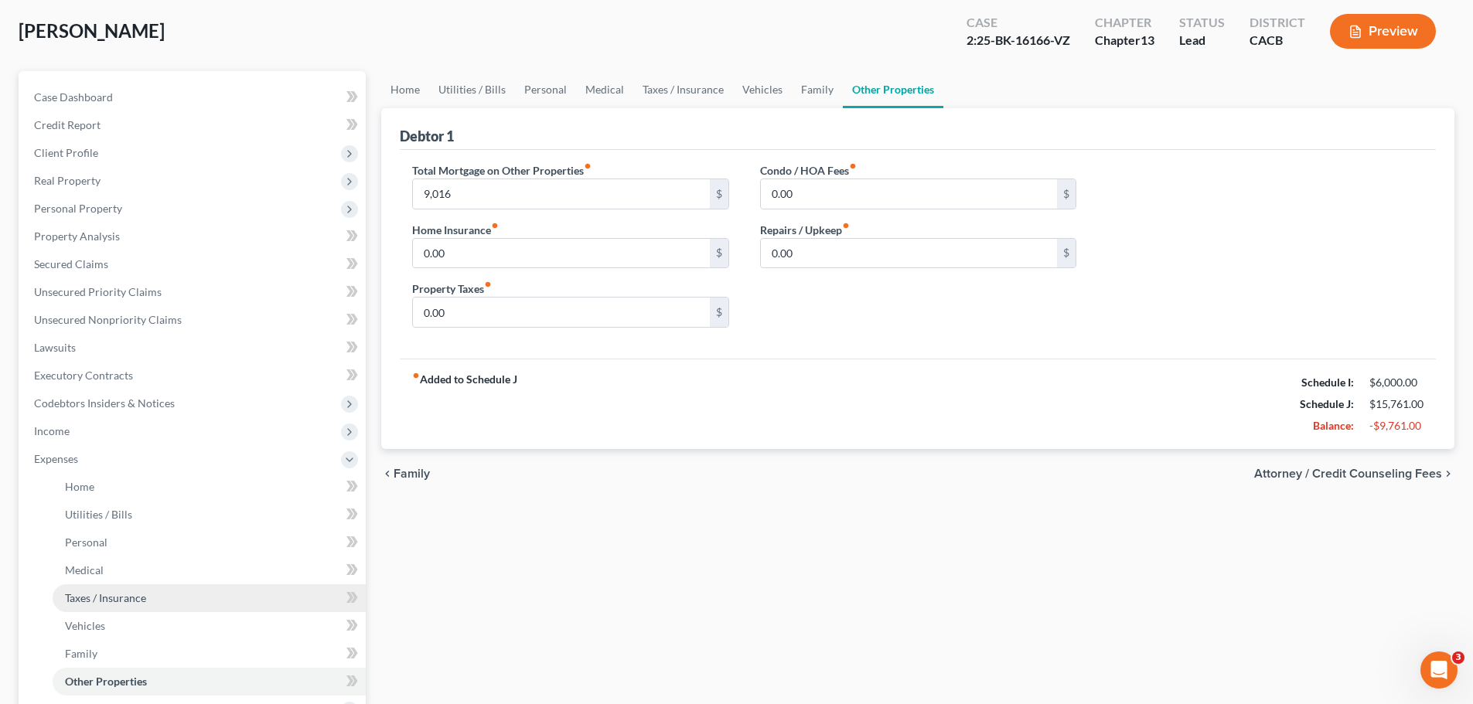
scroll to position [155, 0]
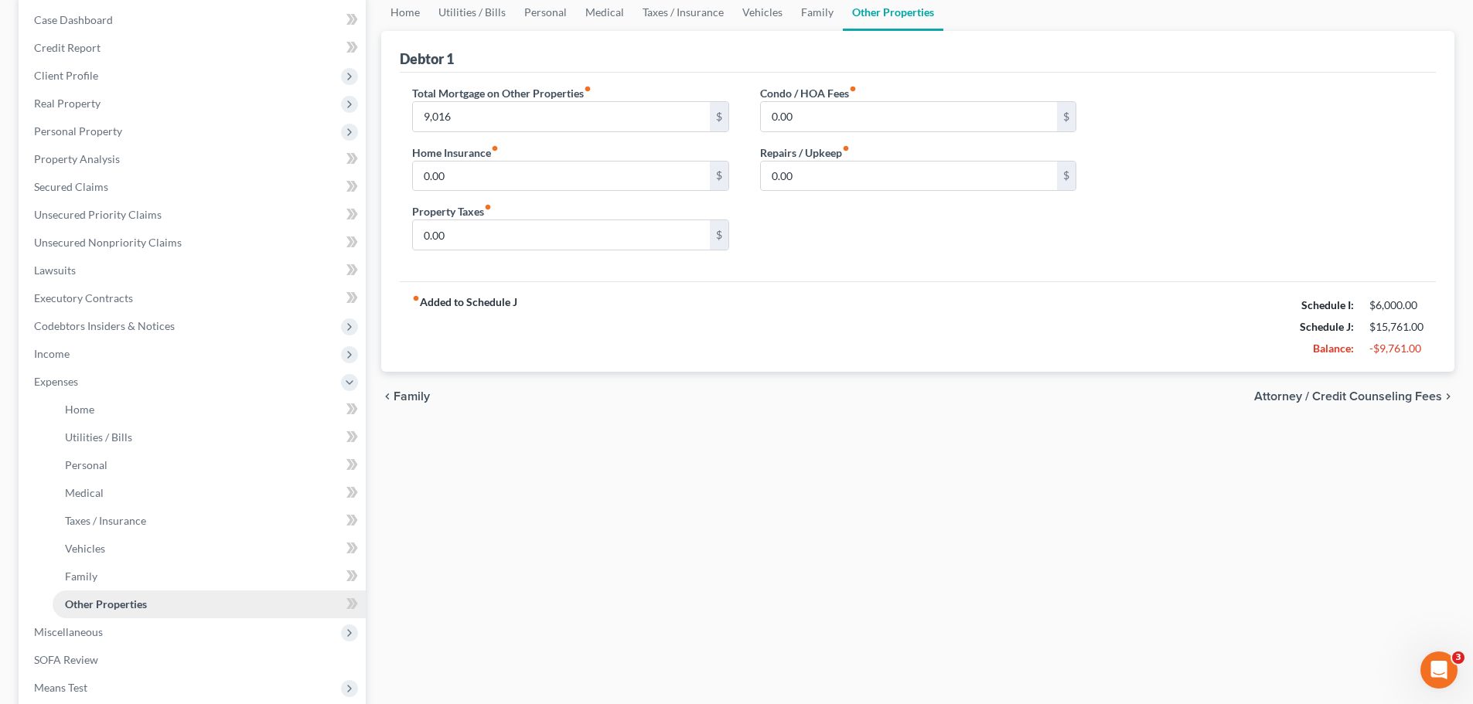
click at [118, 606] on span "Other Properties" at bounding box center [106, 604] width 82 height 13
click at [90, 626] on span "Miscellaneous" at bounding box center [68, 632] width 69 height 13
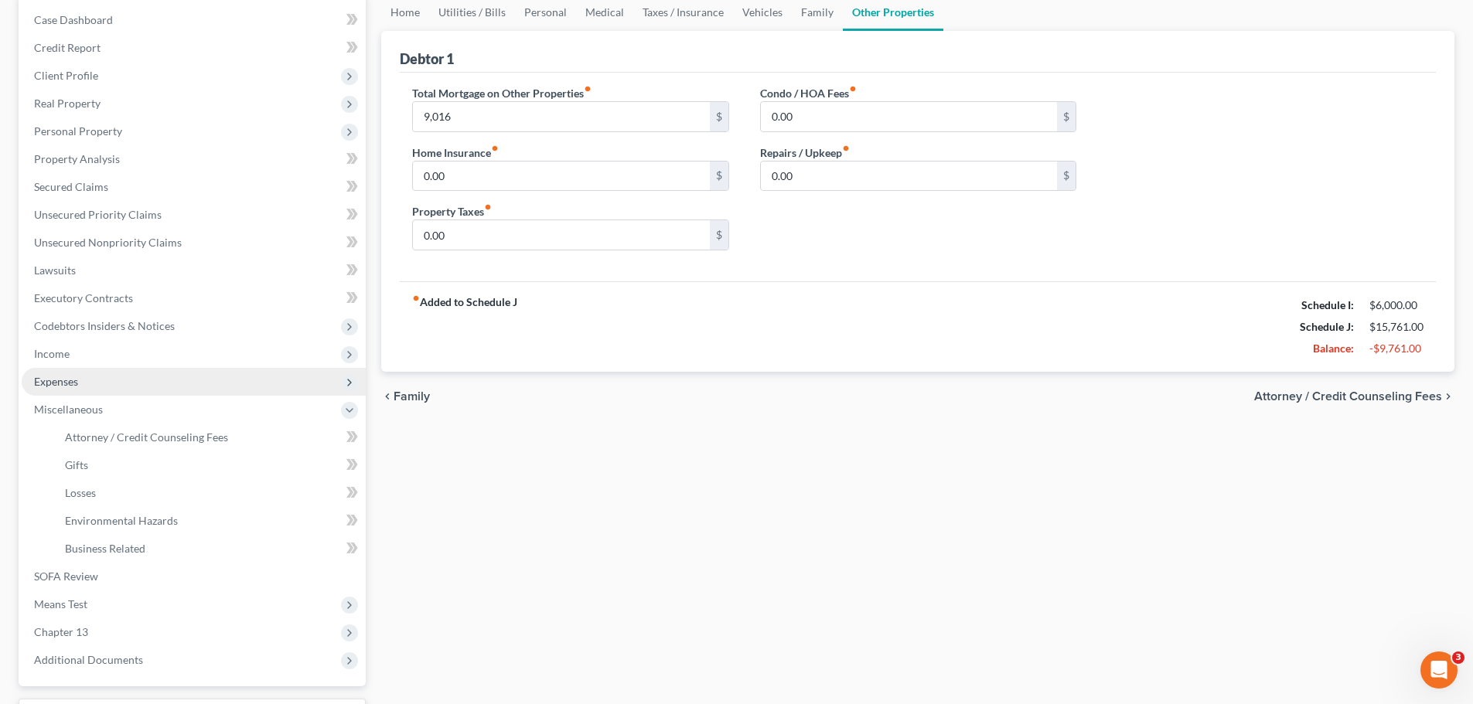
click at [60, 376] on span "Expenses" at bounding box center [56, 381] width 44 height 13
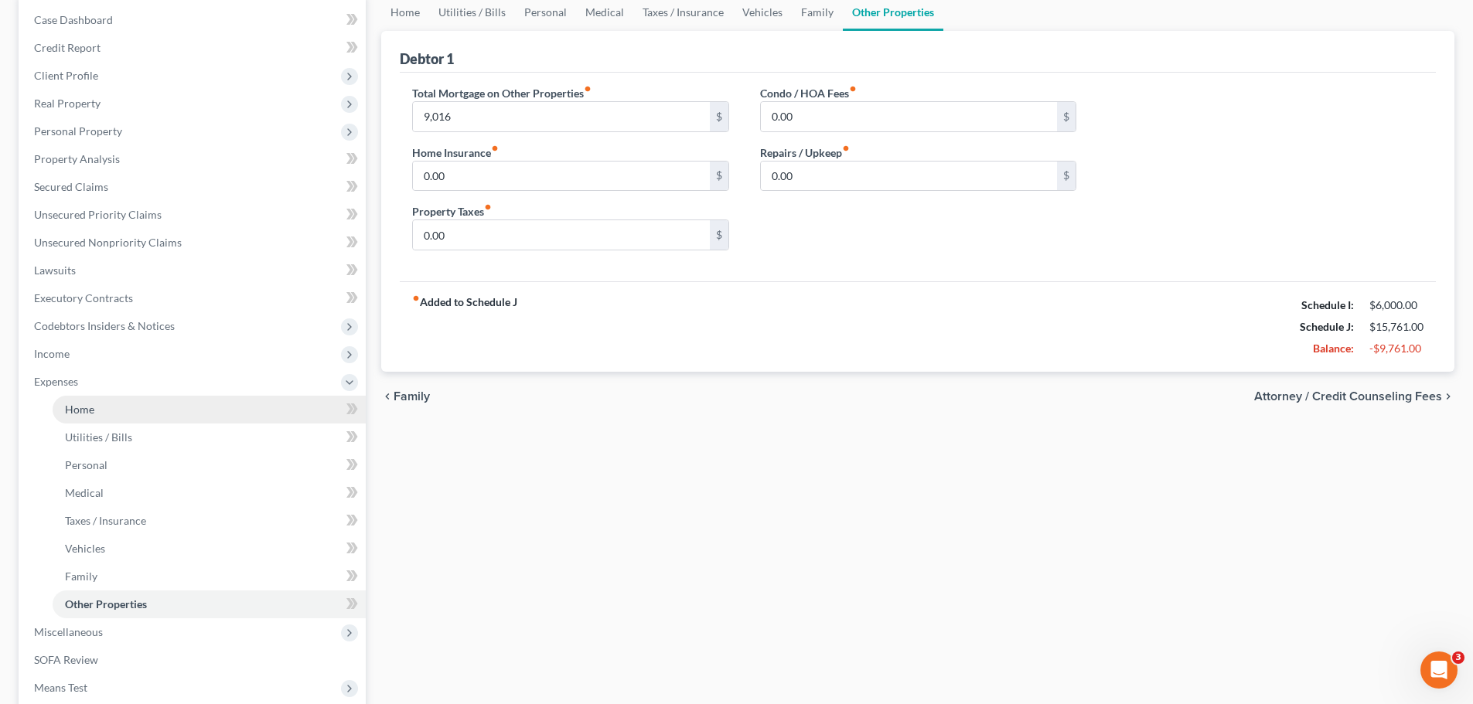
click at [104, 414] on link "Home" at bounding box center [209, 410] width 313 height 28
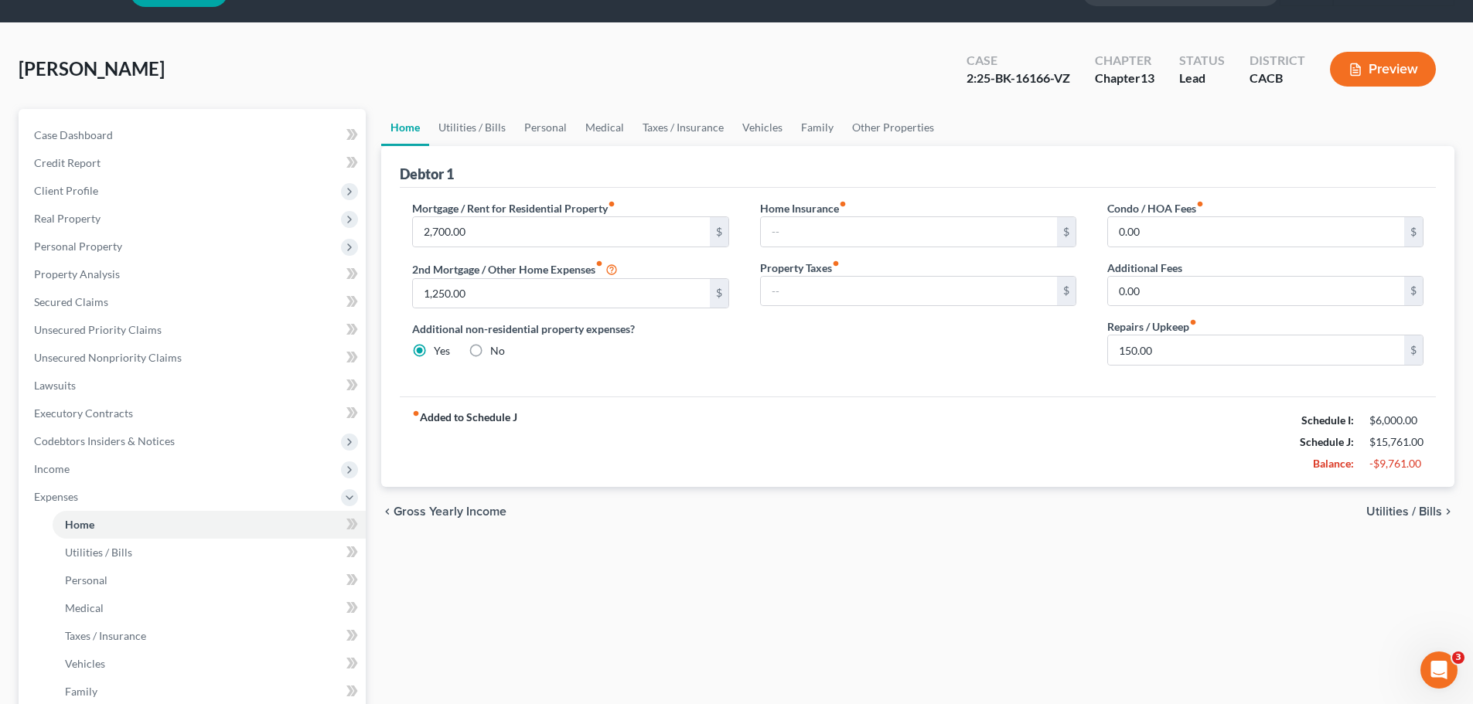
scroll to position [77, 0]
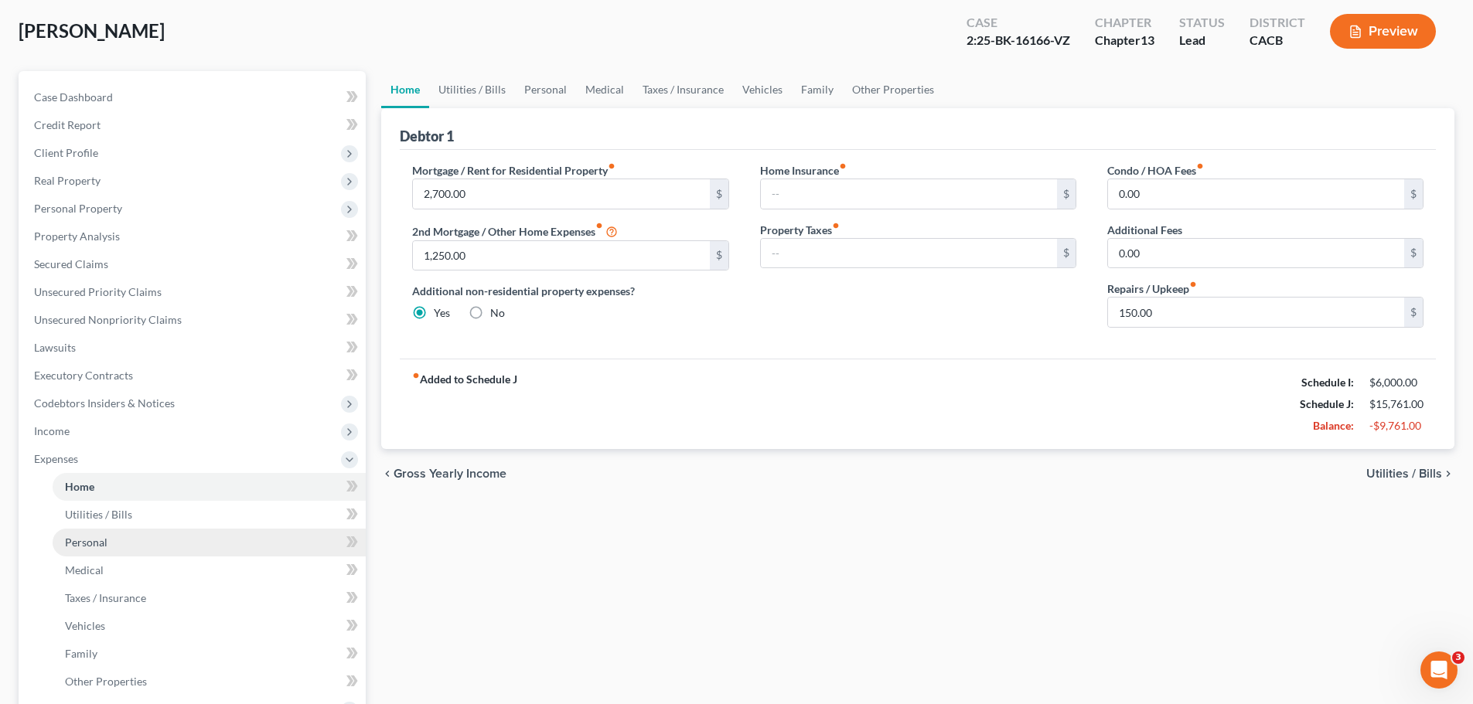
click at [114, 543] on link "Personal" at bounding box center [209, 543] width 313 height 28
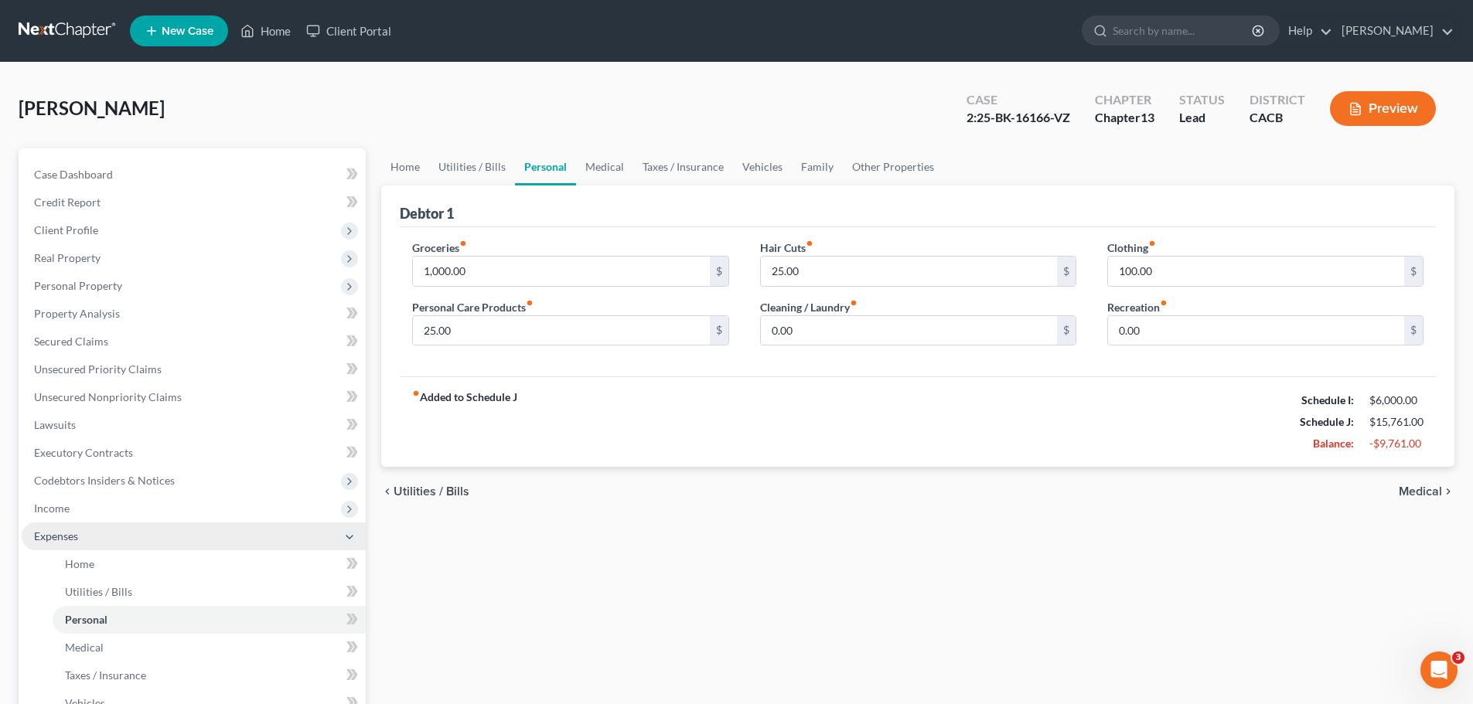
scroll to position [77, 0]
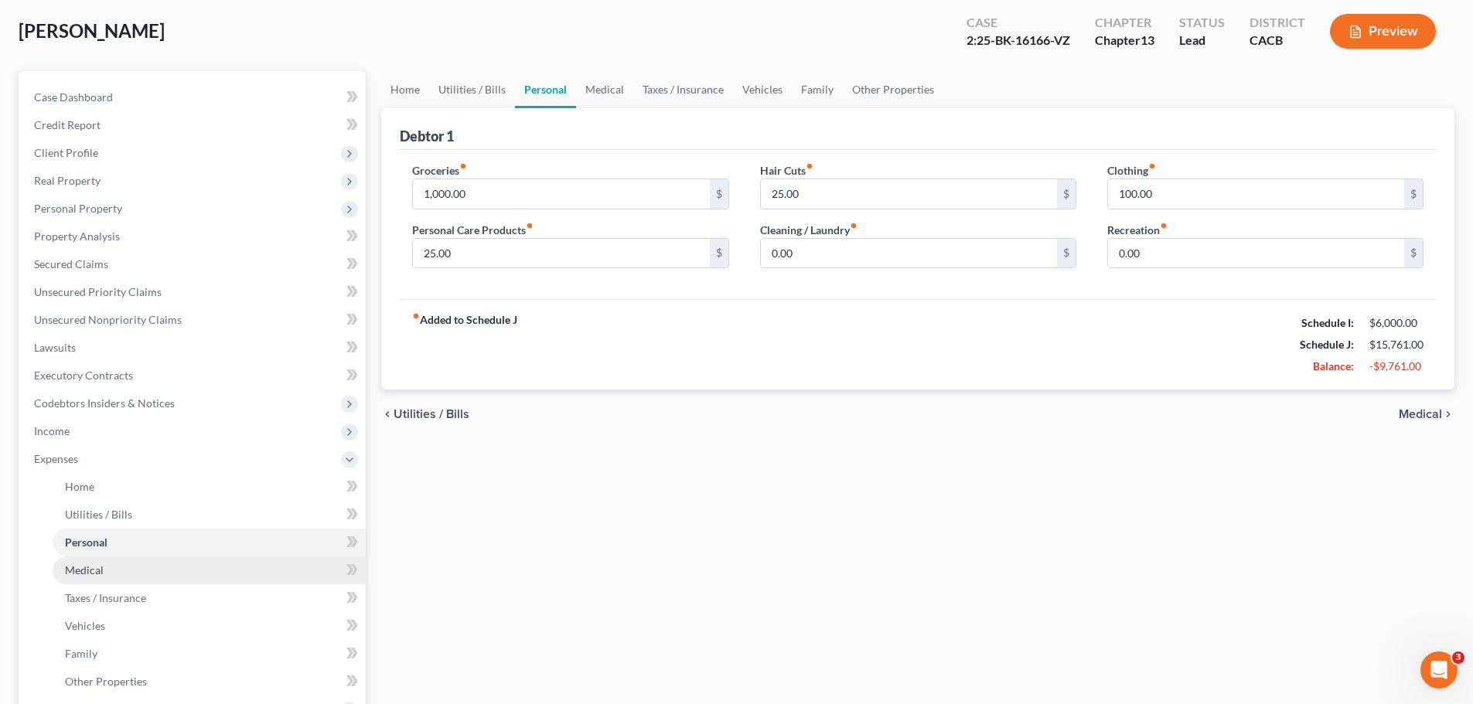
click at [98, 568] on span "Medical" at bounding box center [84, 570] width 39 height 13
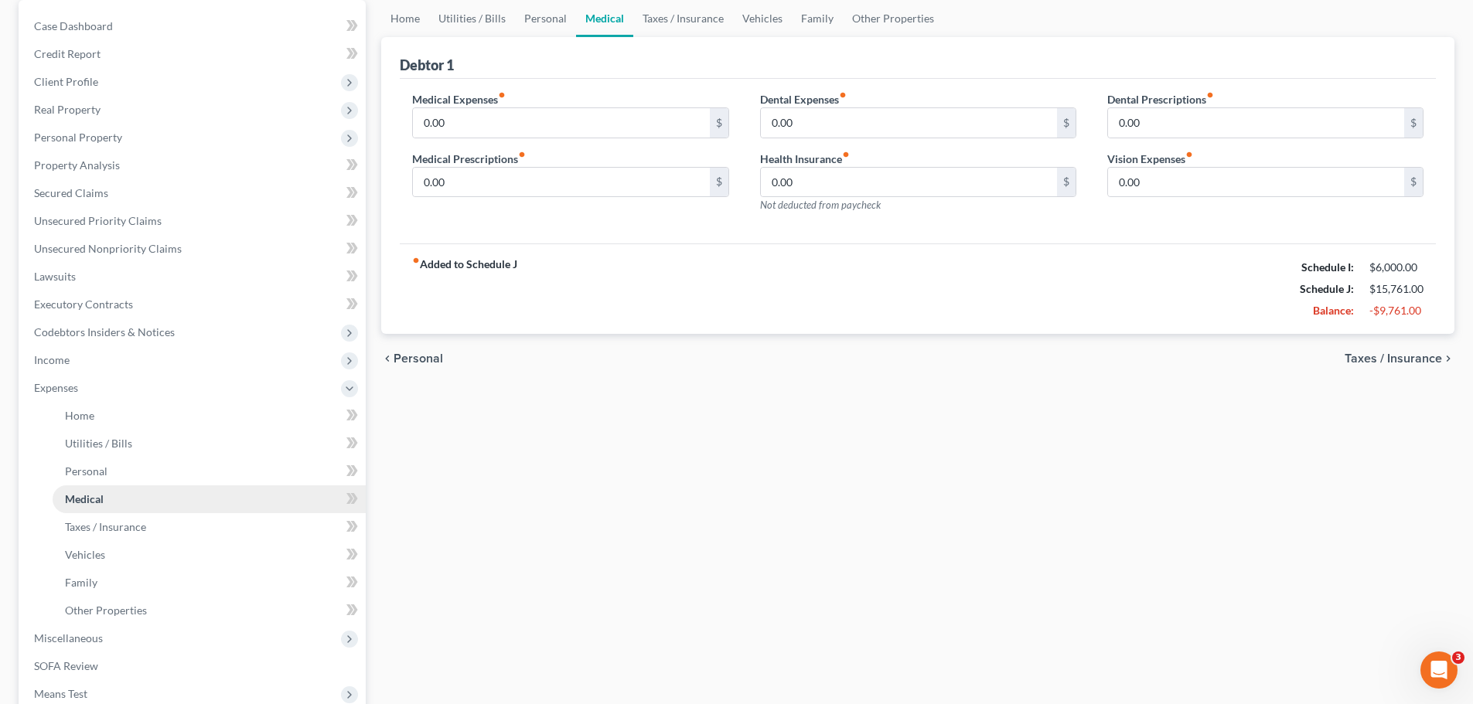
scroll to position [155, 0]
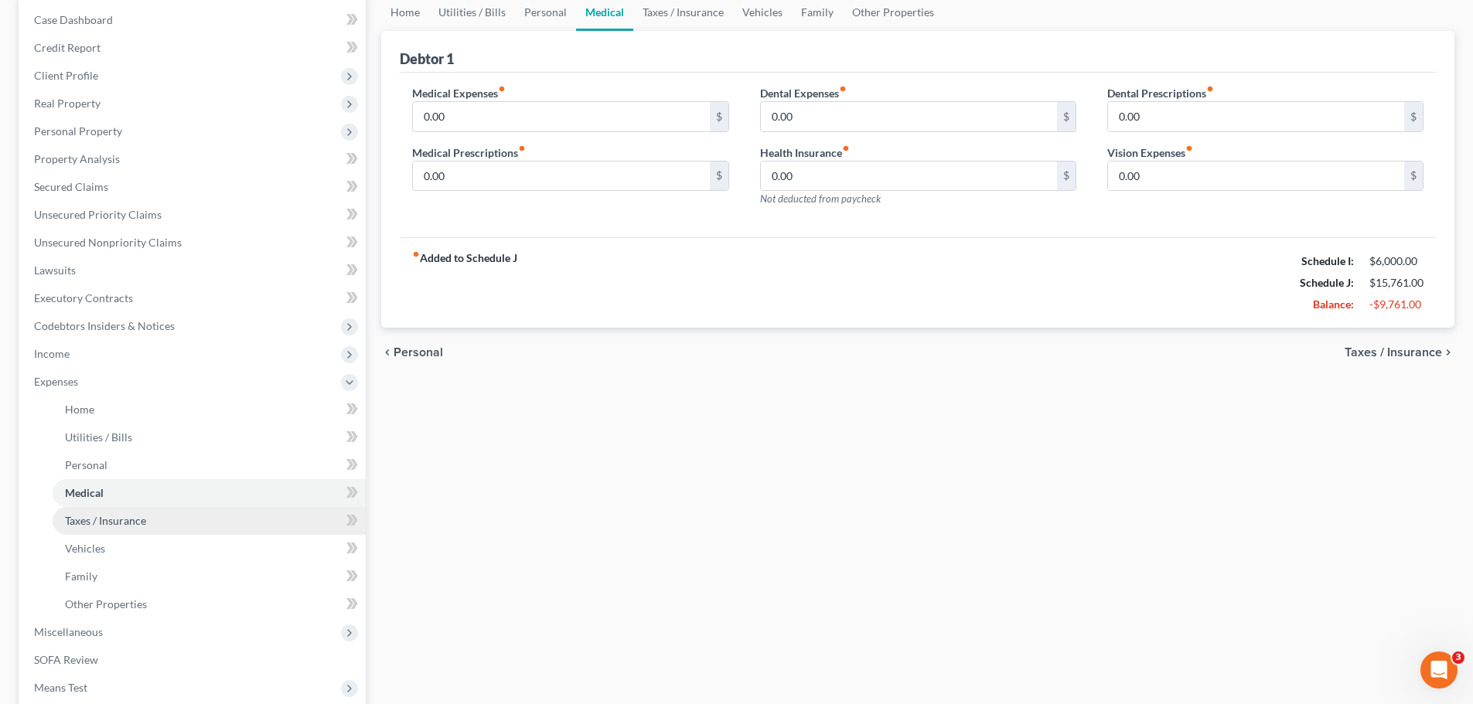
click at [106, 522] on span "Taxes / Insurance" at bounding box center [105, 520] width 81 height 13
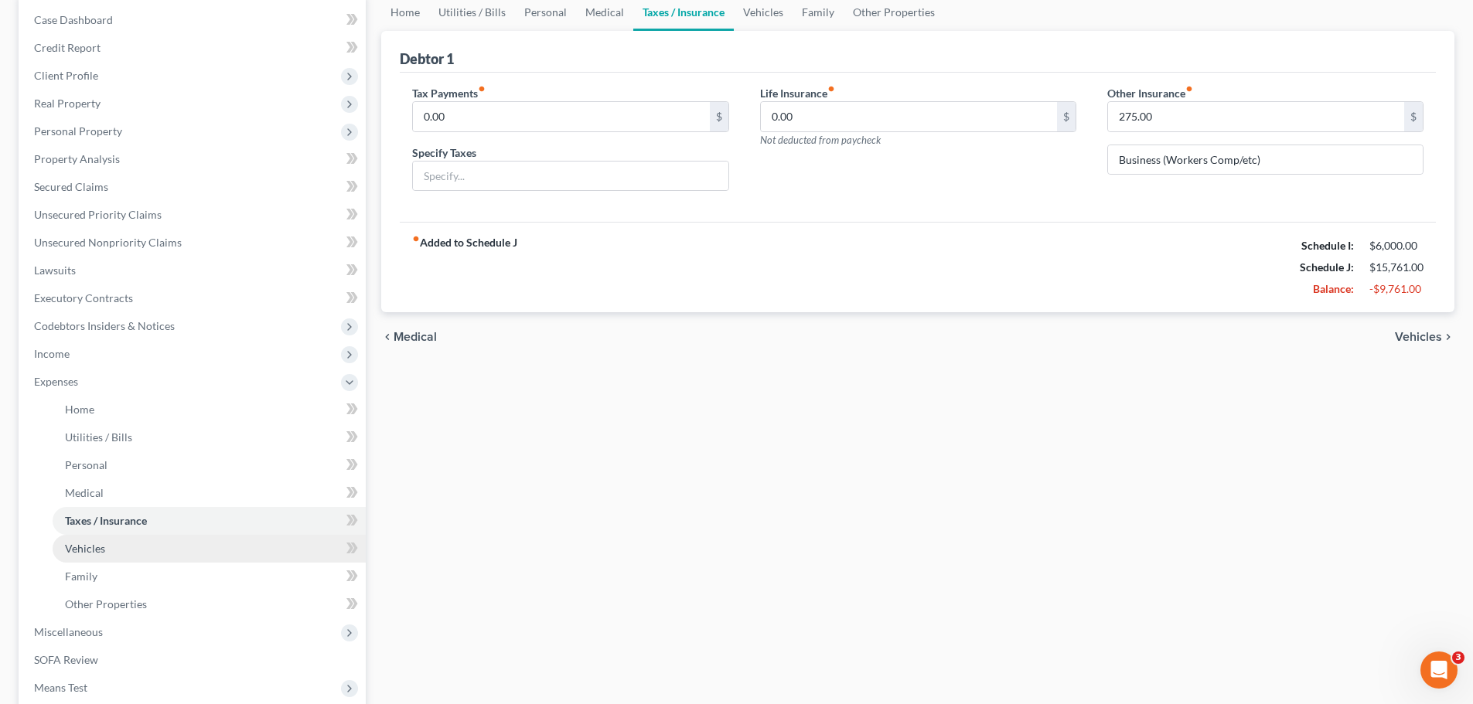
click at [176, 544] on link "Vehicles" at bounding box center [209, 549] width 313 height 28
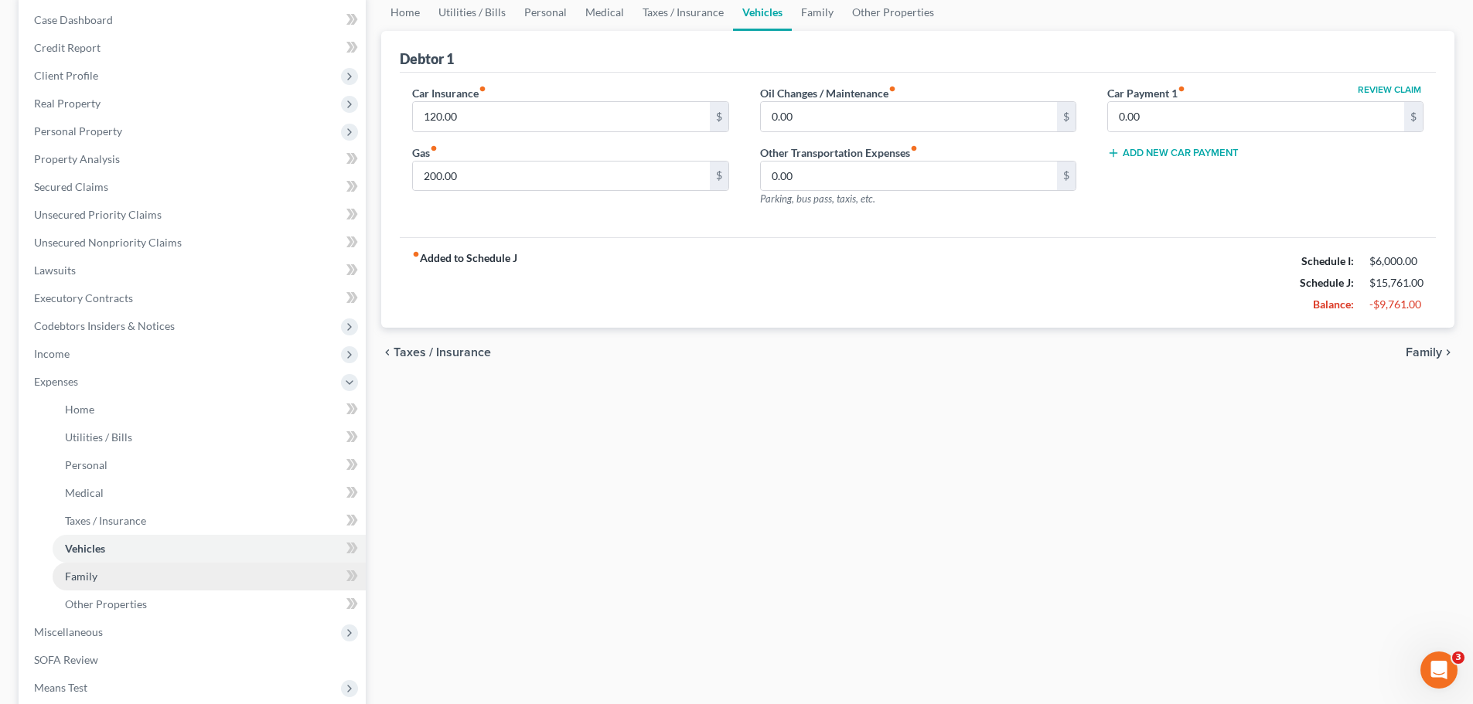
click at [145, 580] on link "Family" at bounding box center [209, 577] width 313 height 28
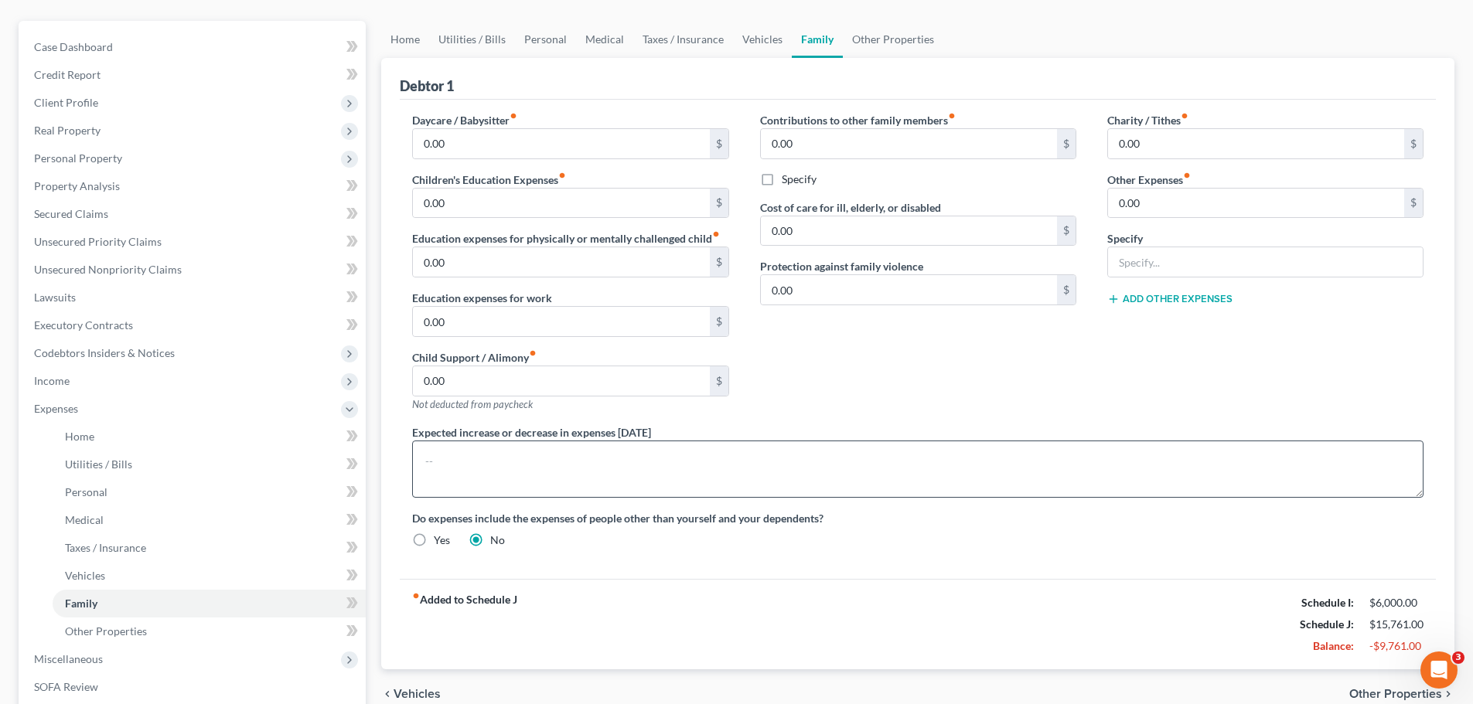
scroll to position [155, 0]
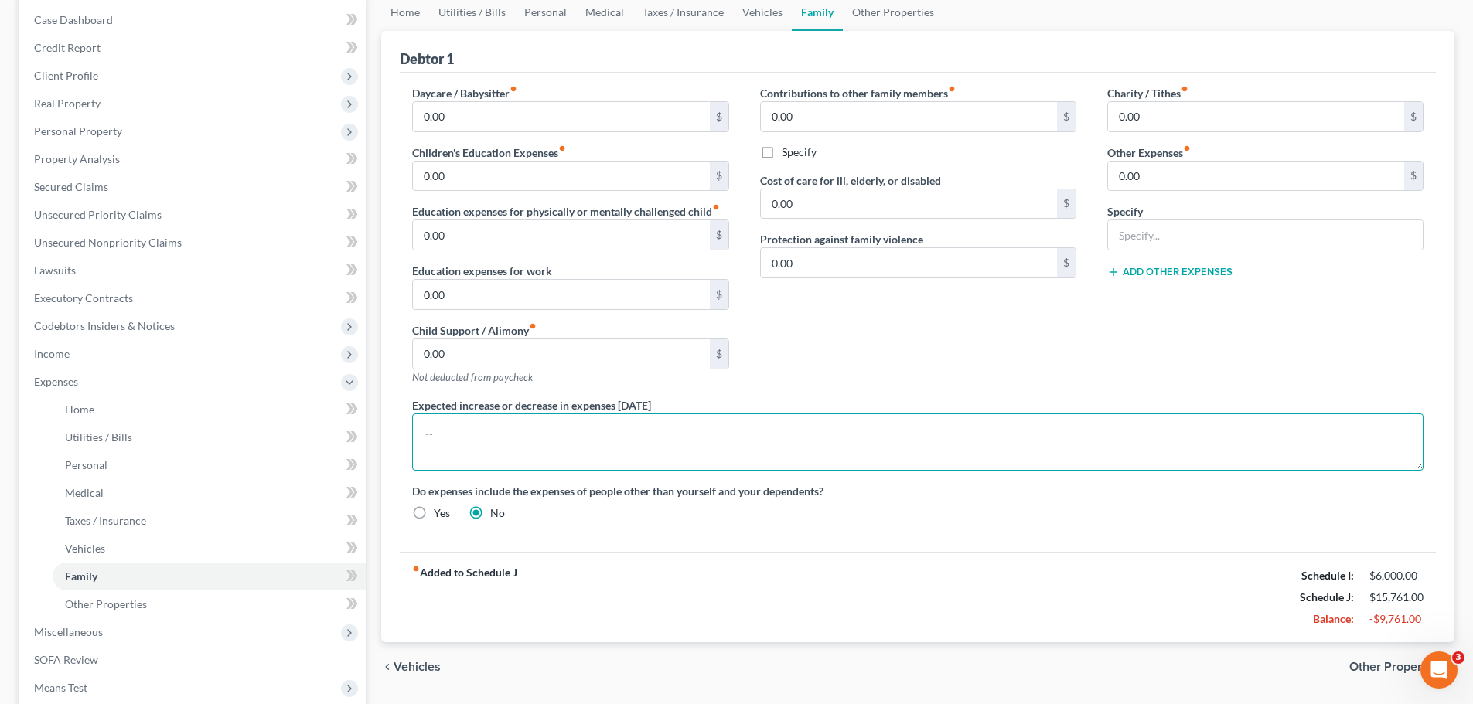
click at [445, 452] on textarea at bounding box center [917, 442] width 1011 height 57
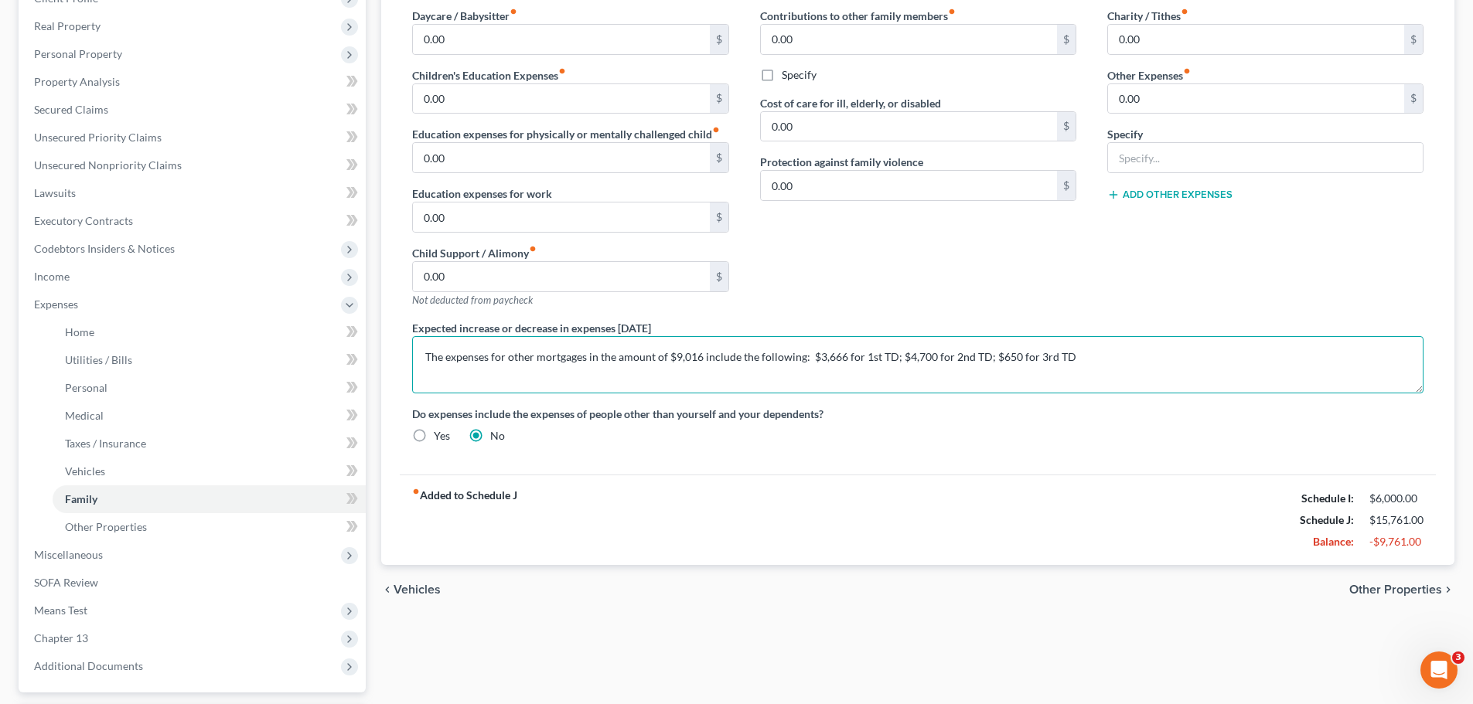
scroll to position [309, 0]
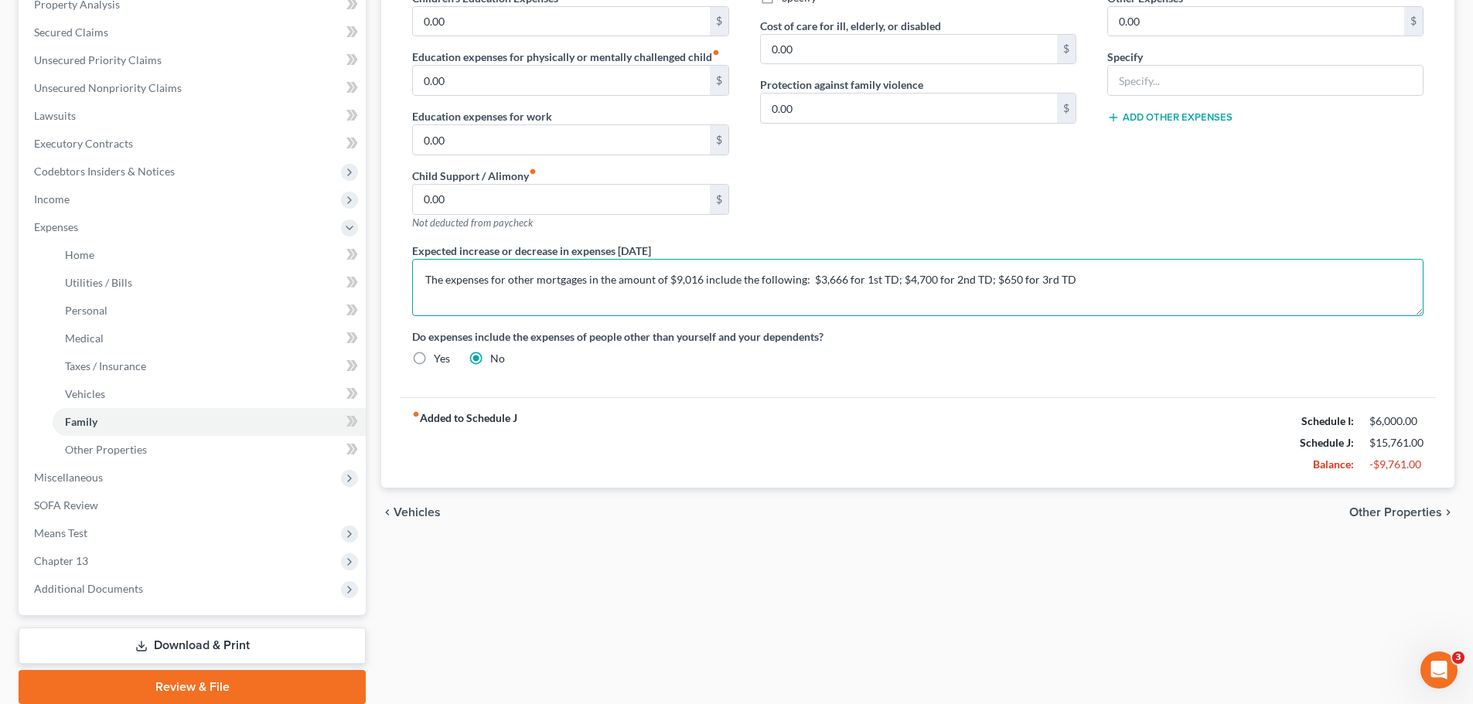
type textarea "The expenses for other mortgages in the amount of $9,016 include the following:…"
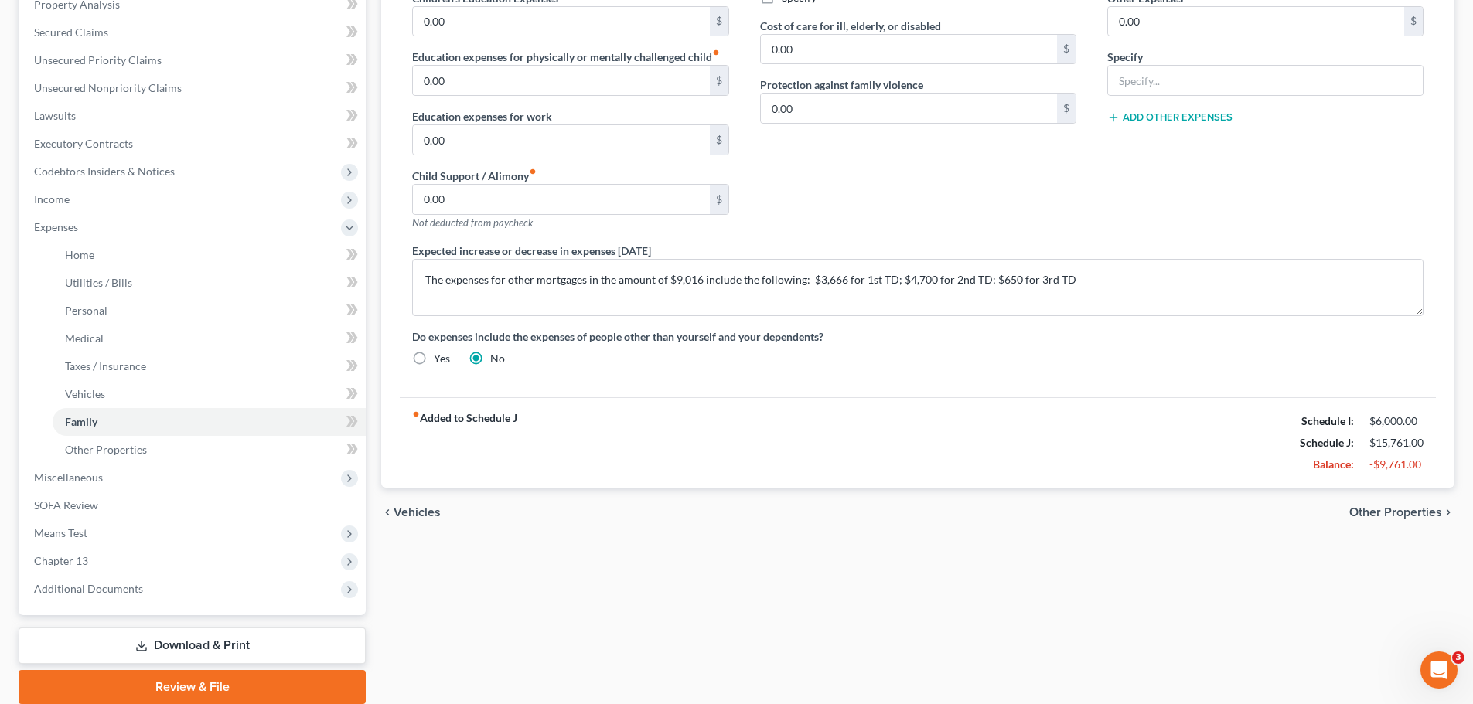
click at [807, 499] on div "chevron_left Vehicles Other Properties chevron_right" at bounding box center [917, 512] width 1073 height 49
click at [211, 653] on link "Download & Print" at bounding box center [192, 646] width 347 height 36
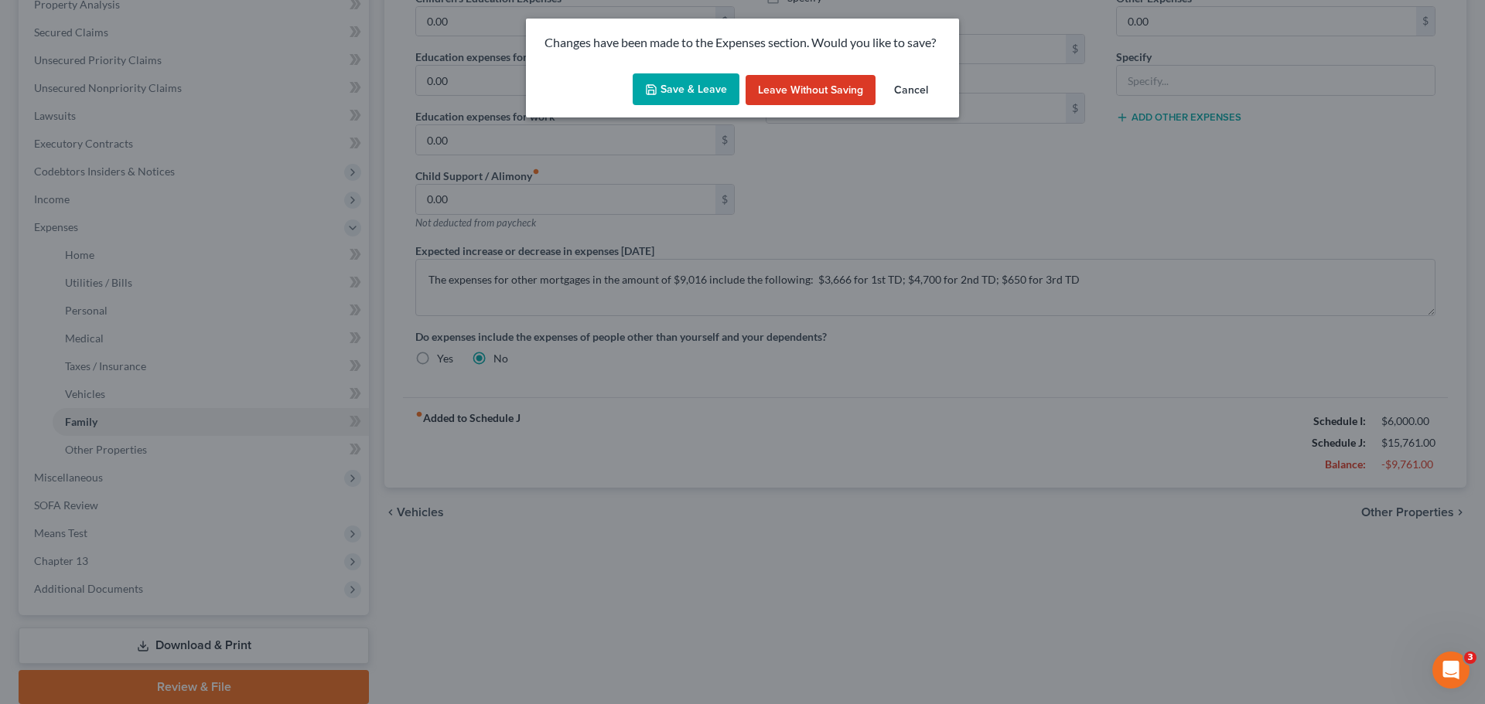
click at [713, 90] on button "Save & Leave" at bounding box center [685, 89] width 107 height 32
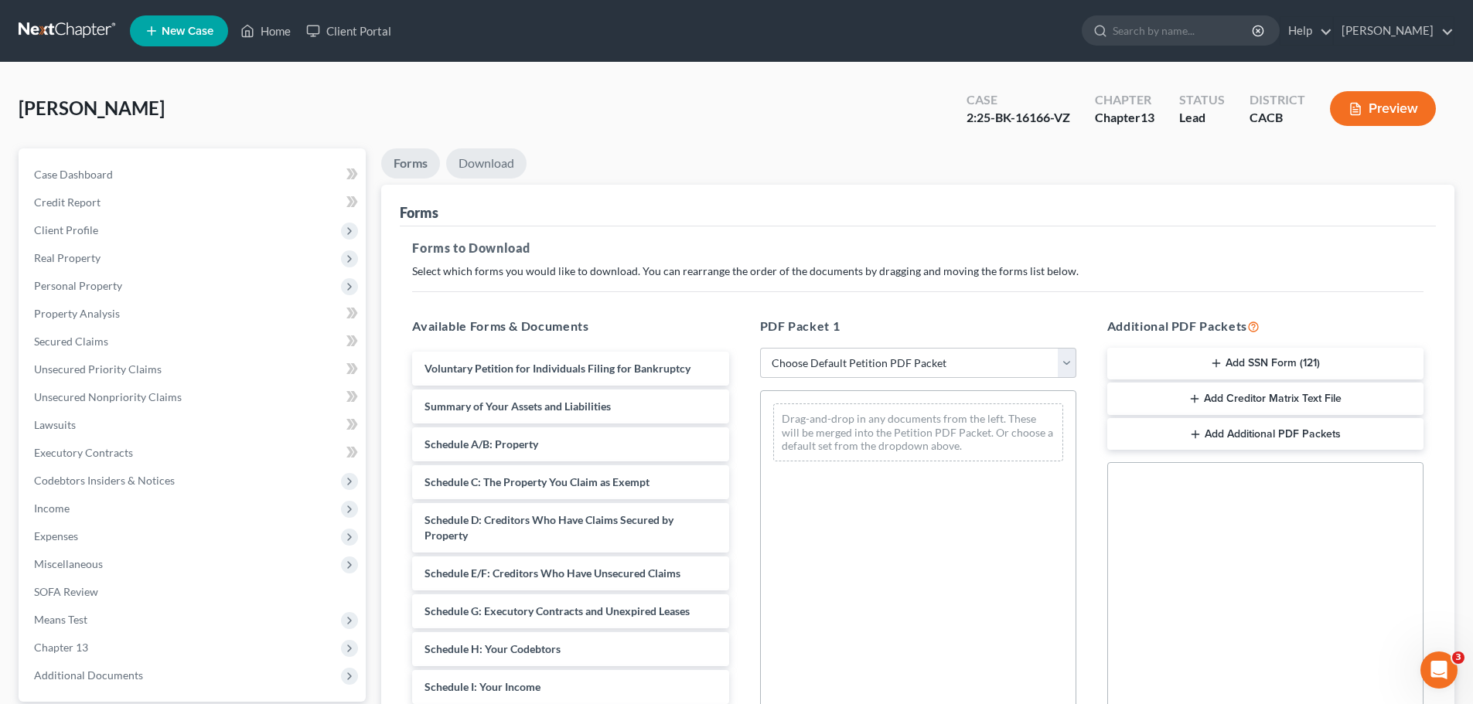
click at [503, 171] on link "Download" at bounding box center [486, 163] width 80 height 30
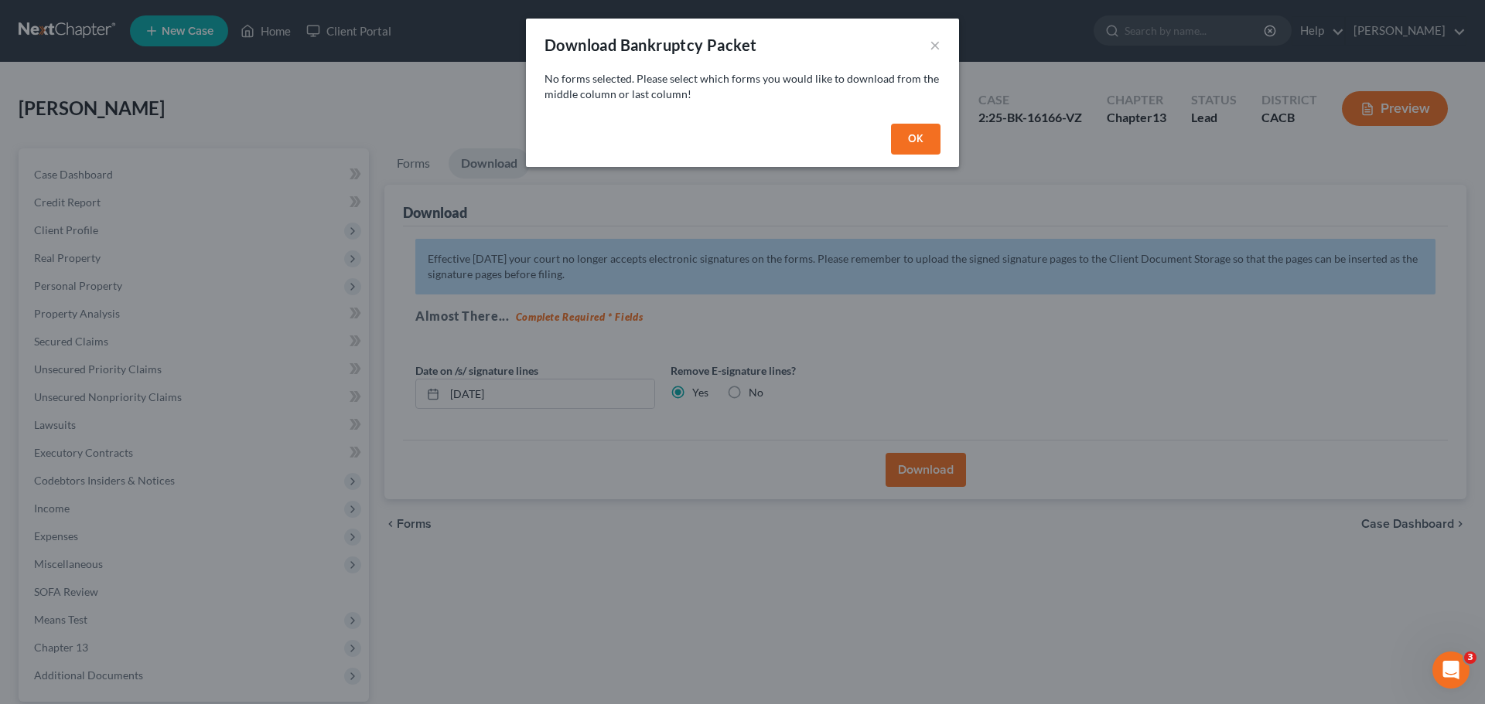
click at [915, 131] on button "OK" at bounding box center [915, 139] width 49 height 31
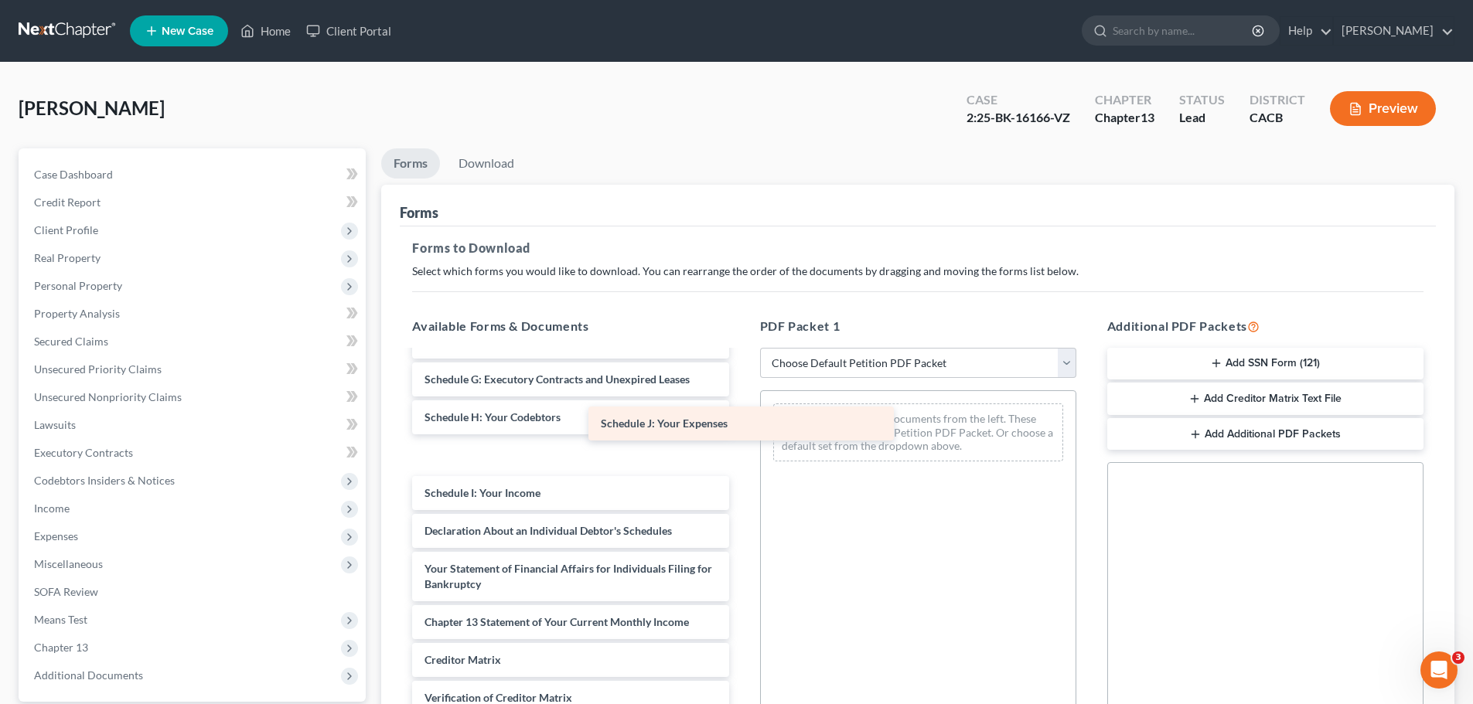
scroll to position [231, 0]
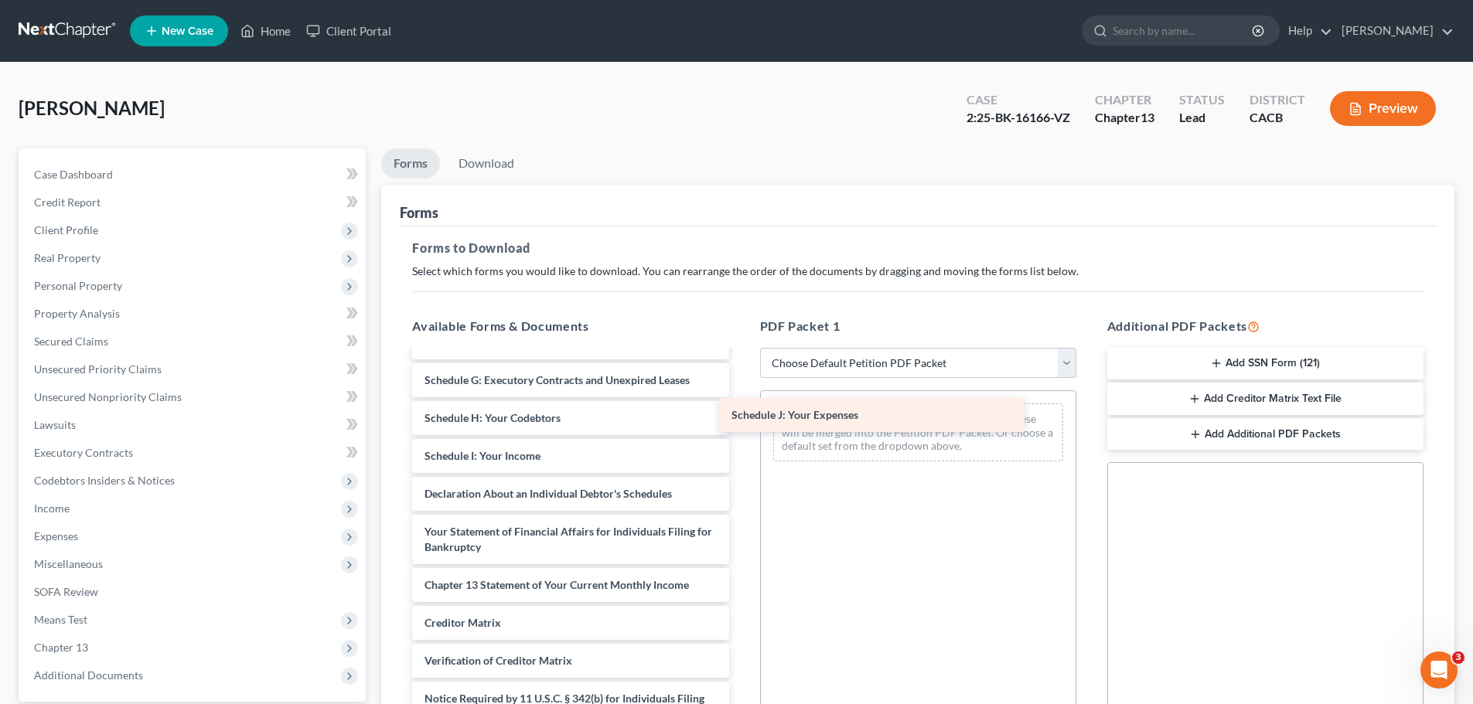
drag, startPoint x: 564, startPoint y: 496, endPoint x: 871, endPoint y: 418, distance: 316.7
click at [741, 418] on div "Schedule J: Your Expenses Voluntary Petition for Individuals Filing for Bankrup…" at bounding box center [570, 445] width 341 height 649
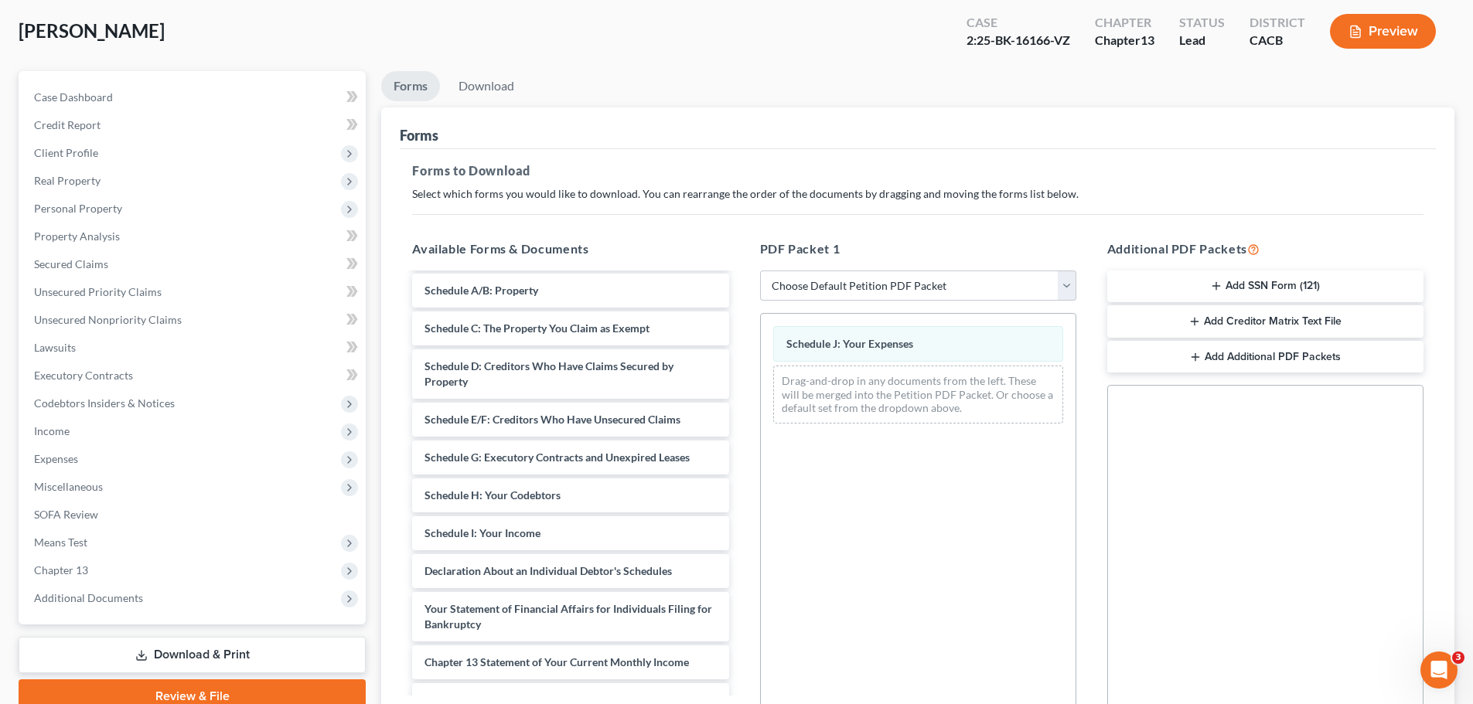
scroll to position [0, 0]
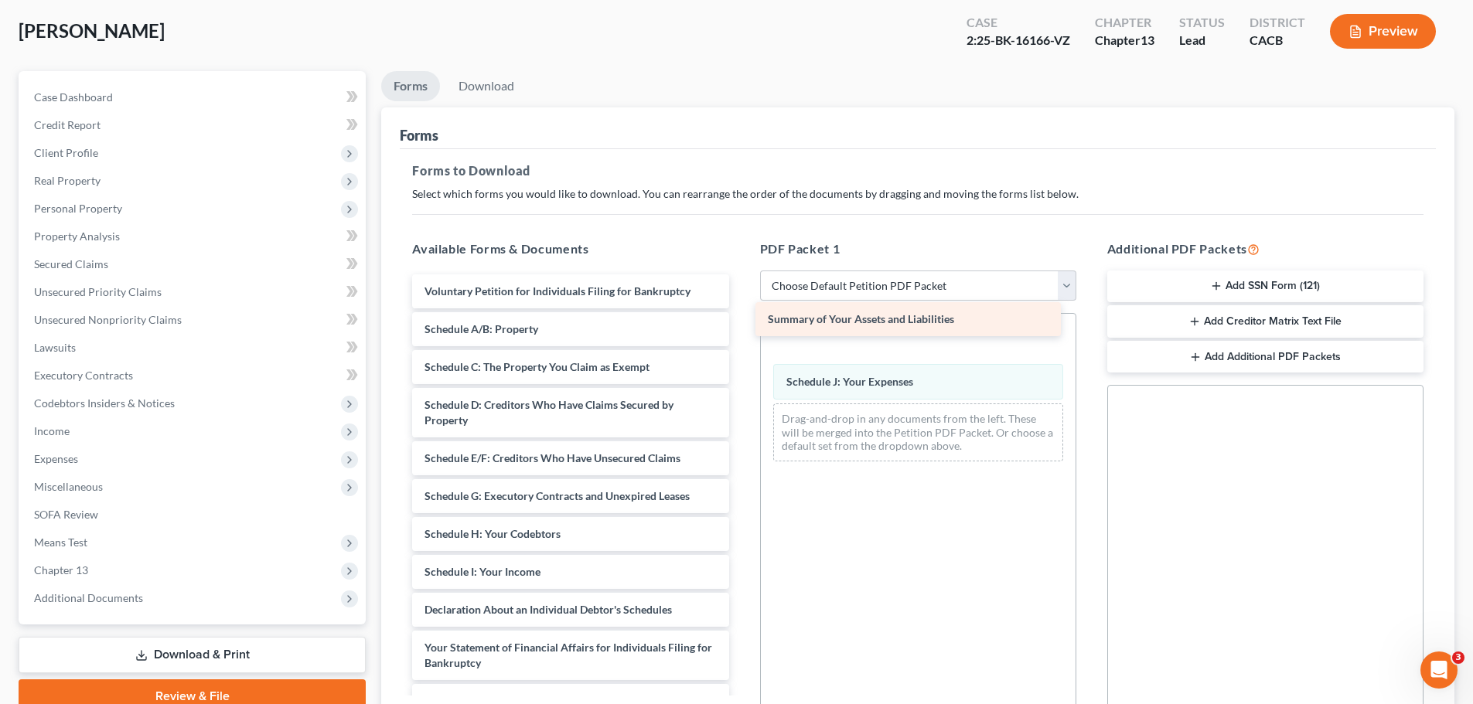
drag, startPoint x: 602, startPoint y: 326, endPoint x: 945, endPoint y: 315, distance: 343.5
click at [741, 315] on div "Summary of Your Assets and Liabilities Voluntary Petition for Individuals Filin…" at bounding box center [570, 579] width 341 height 611
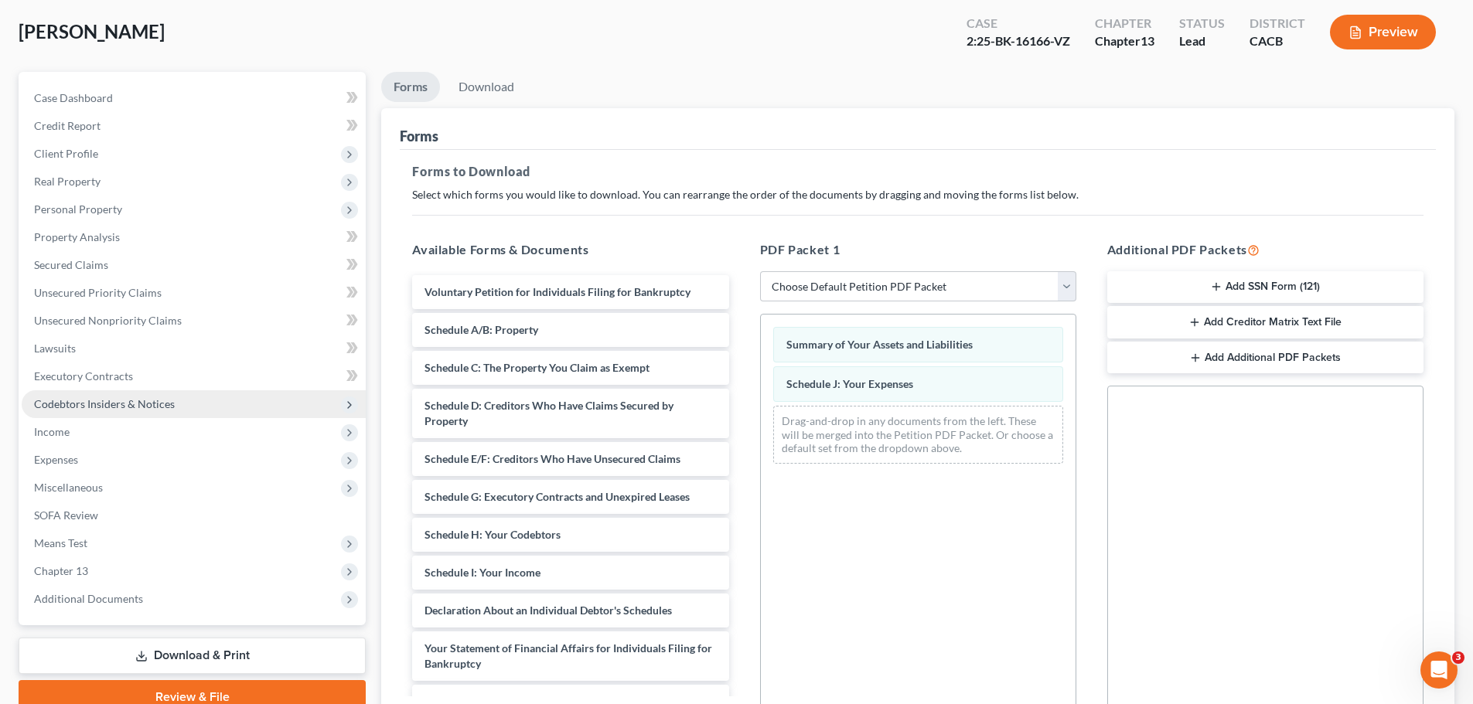
scroll to position [77, 0]
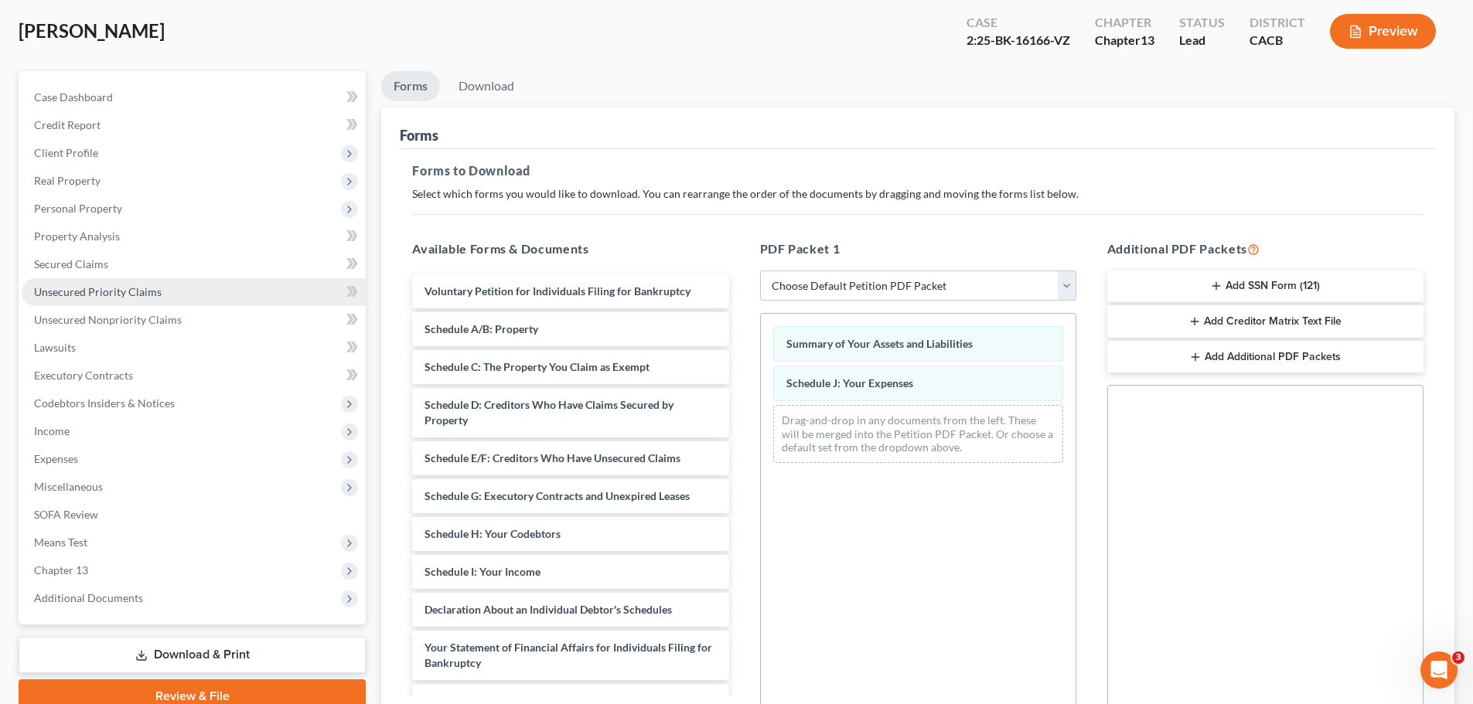
click at [106, 298] on link "Unsecured Priority Claims" at bounding box center [194, 292] width 344 height 28
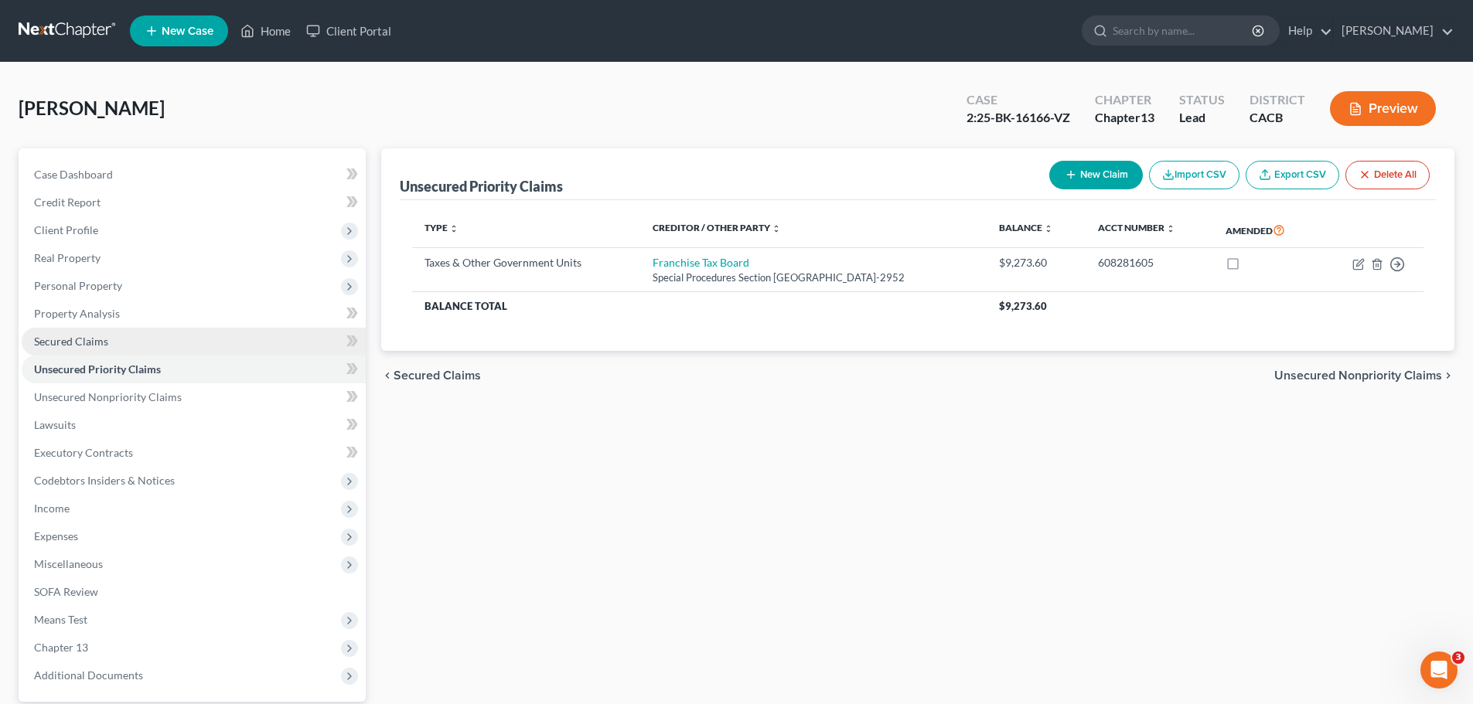
click at [88, 332] on link "Secured Claims" at bounding box center [194, 342] width 344 height 28
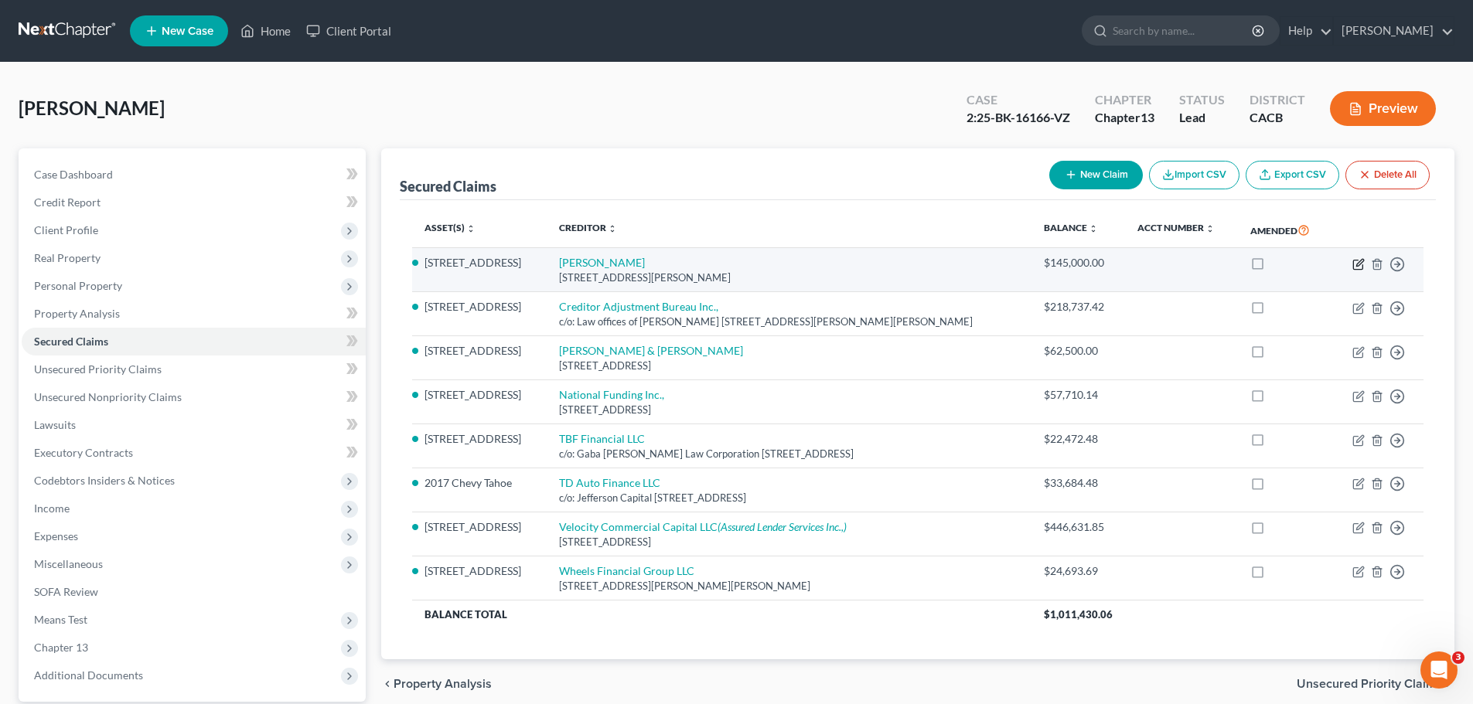
click at [1357, 265] on icon "button" at bounding box center [1359, 262] width 7 height 7
select select "4"
select select "3"
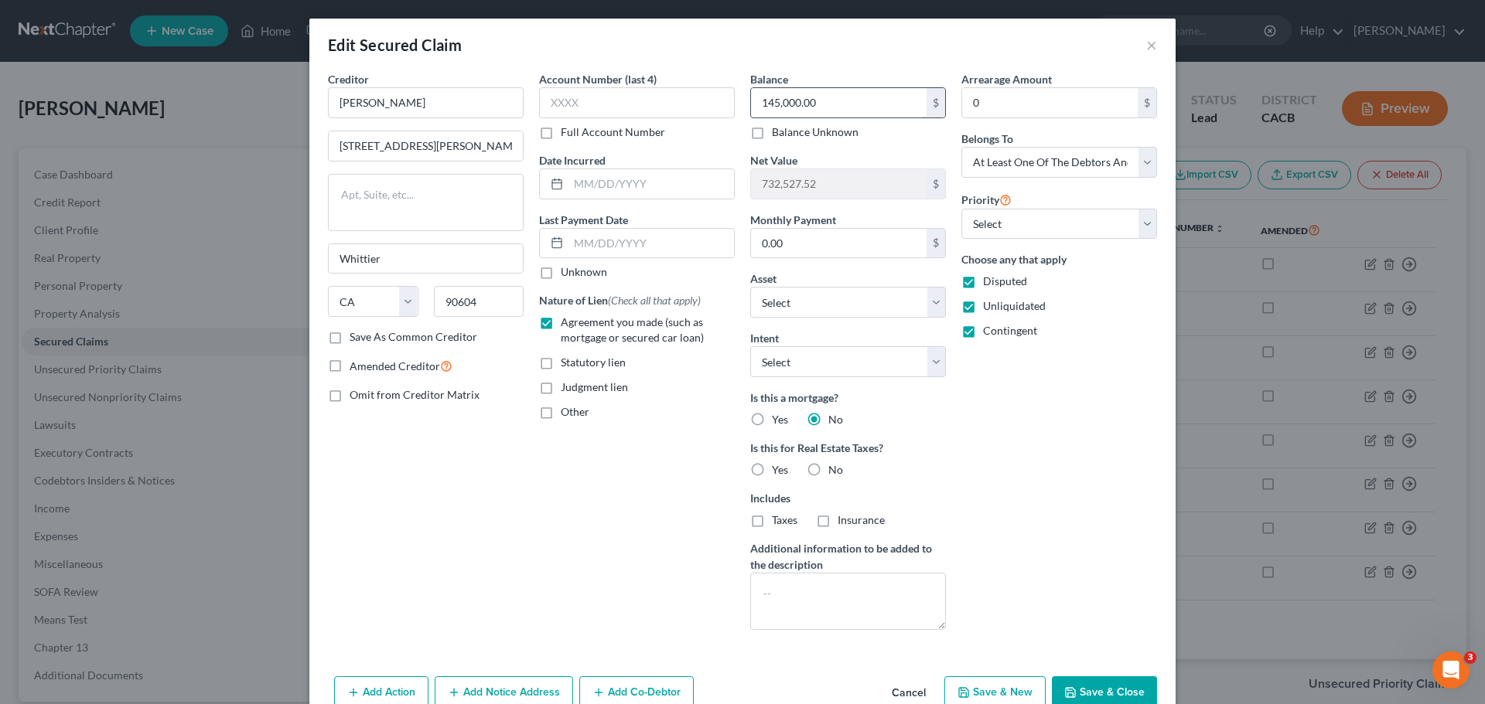
click at [771, 110] on input "145,000.00" at bounding box center [839, 102] width 176 height 29
type input "120,000.00"
click at [1098, 493] on div "Arrearage Amount 0 $ Belongs To * Select Debtor 1 Only Debtor 2 Only Debtor 1 A…" at bounding box center [1058, 356] width 211 height 571
click at [1076, 689] on button "Save & Close" at bounding box center [1104, 693] width 105 height 32
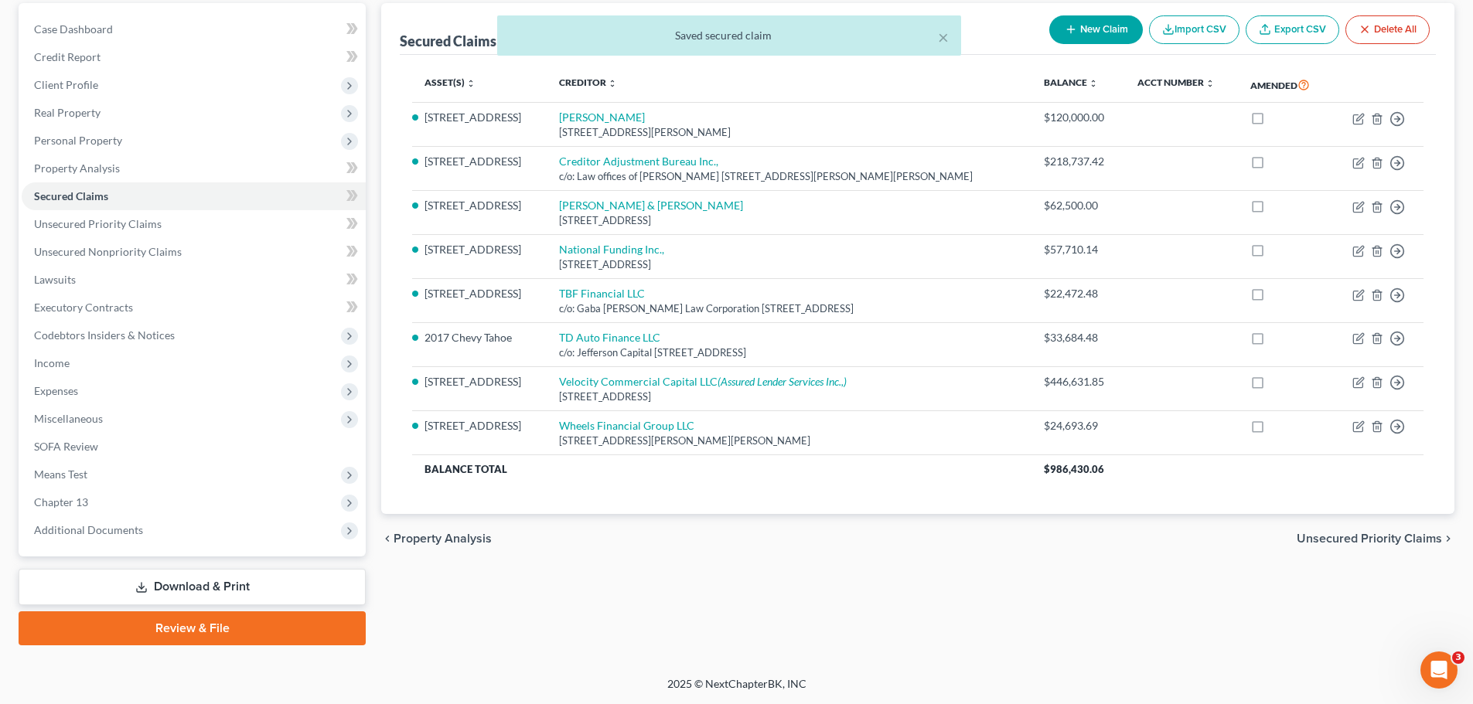
click at [178, 588] on link "Download & Print" at bounding box center [192, 587] width 347 height 36
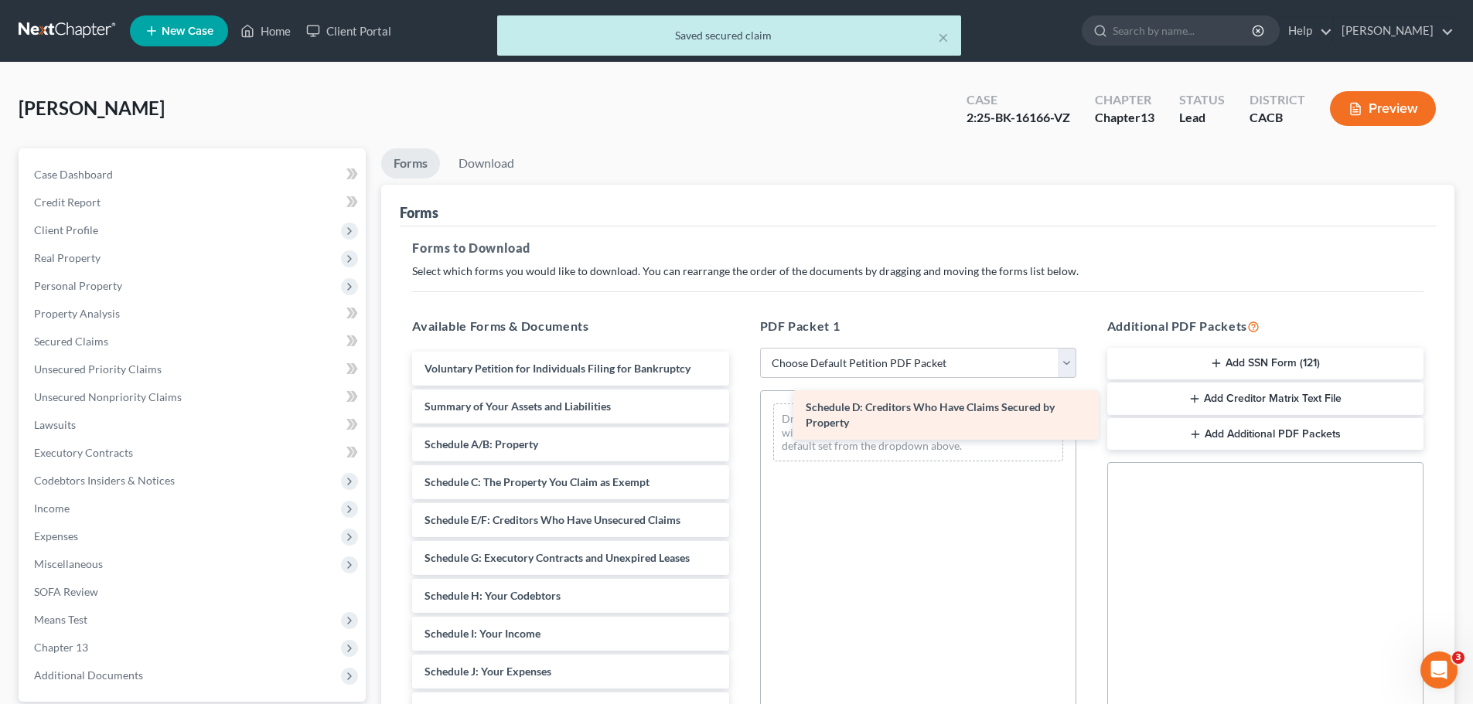
drag, startPoint x: 499, startPoint y: 524, endPoint x: 880, endPoint y: 411, distance: 397.0
click at [741, 411] on div "Schedule D: Creditors Who Have Claims Secured by Property Voluntary Petition fo…" at bounding box center [570, 668] width 341 height 633
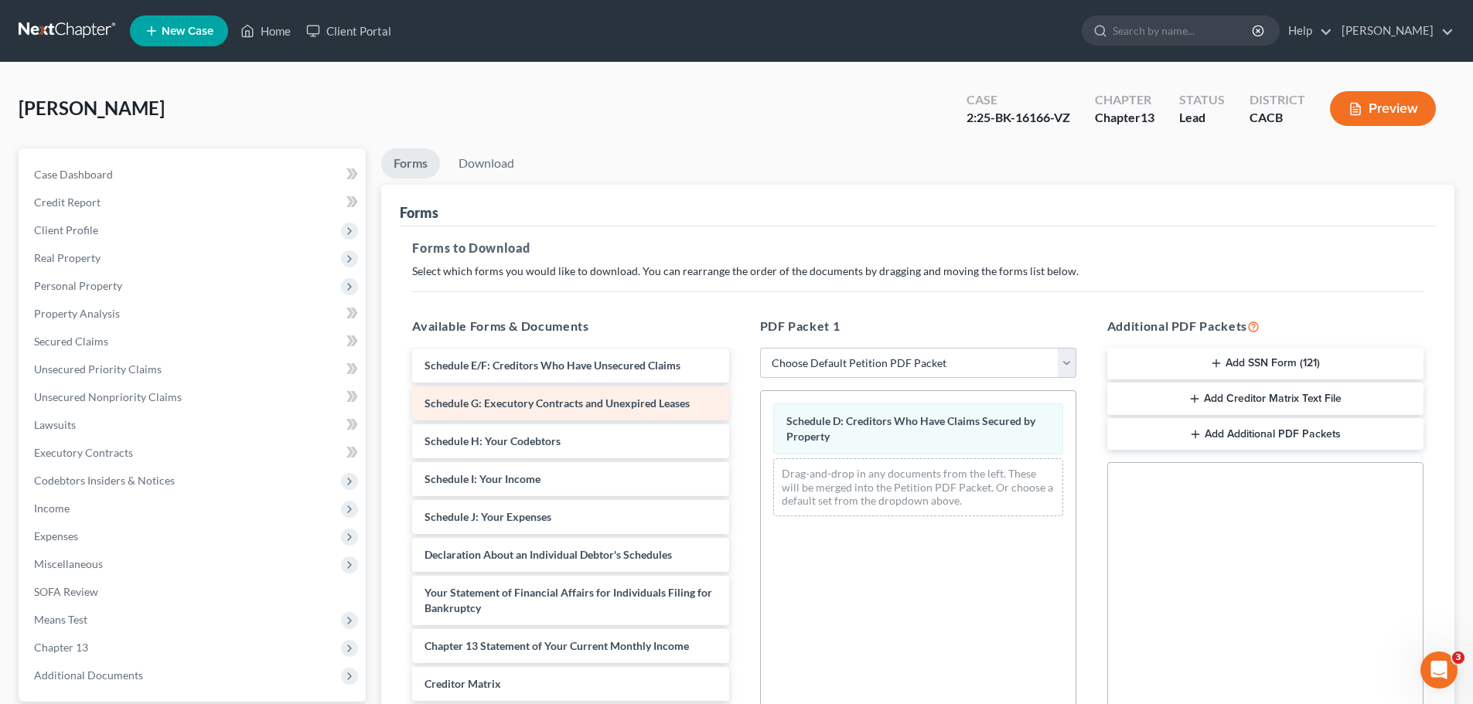
scroll to position [77, 0]
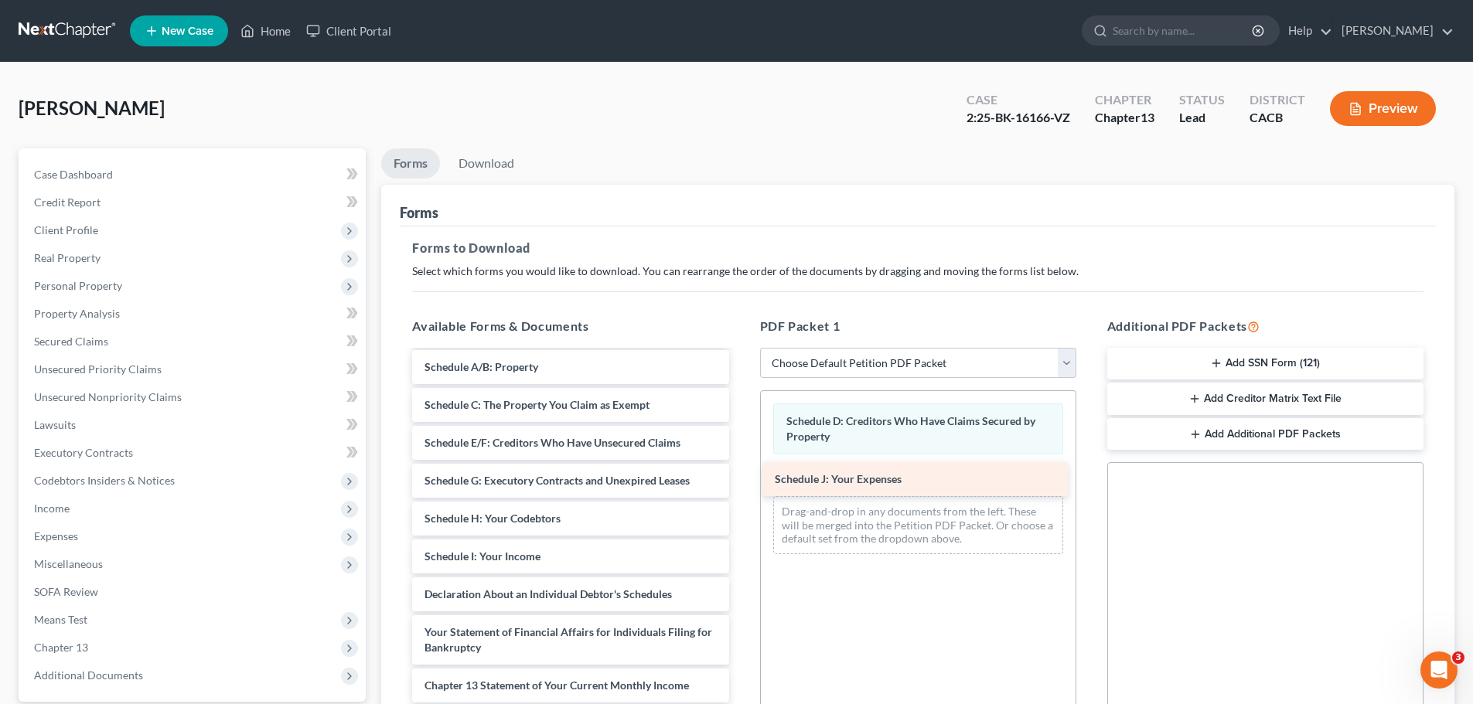
drag, startPoint x: 577, startPoint y: 602, endPoint x: 932, endPoint y: 486, distance: 373.4
click at [741, 486] on div "Schedule J: Your Expenses Voluntary Petition for Individuals Filing for Bankrup…" at bounding box center [570, 571] width 341 height 595
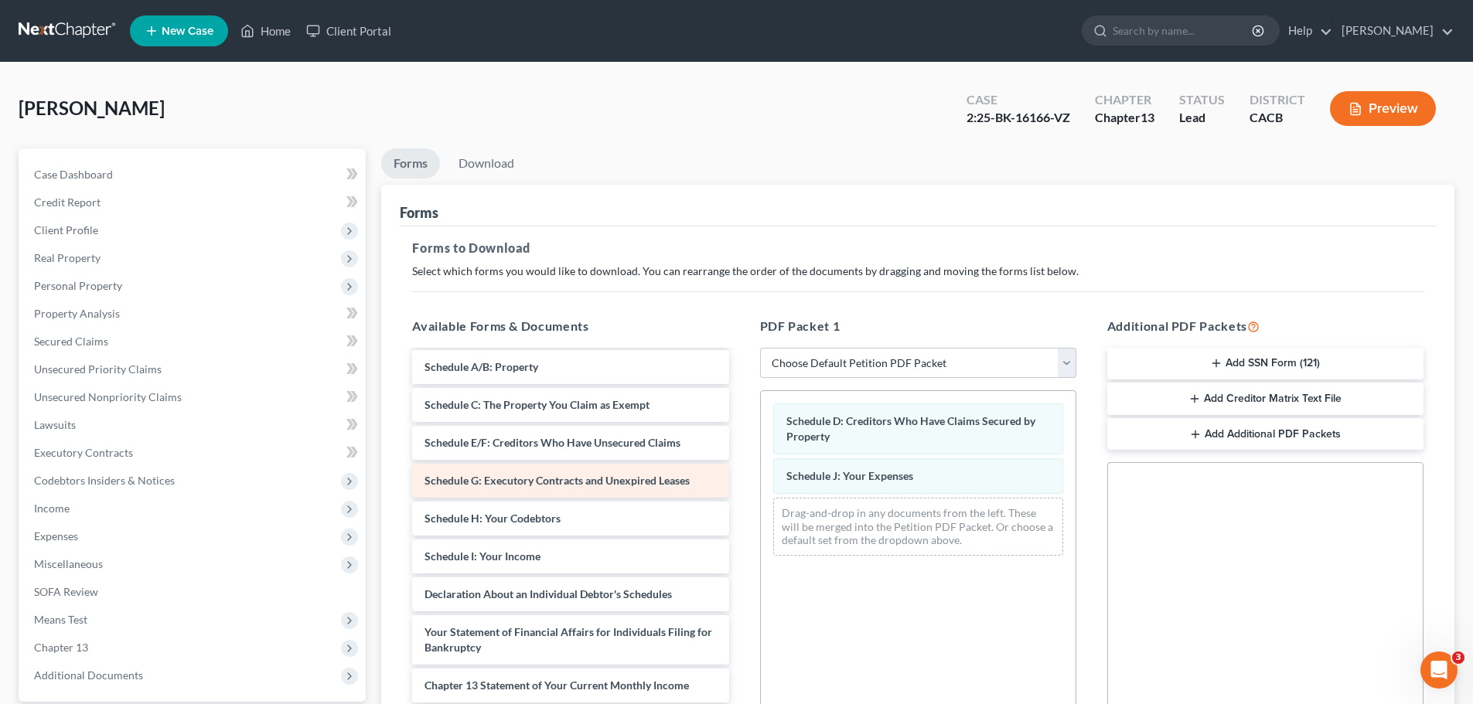
scroll to position [0, 0]
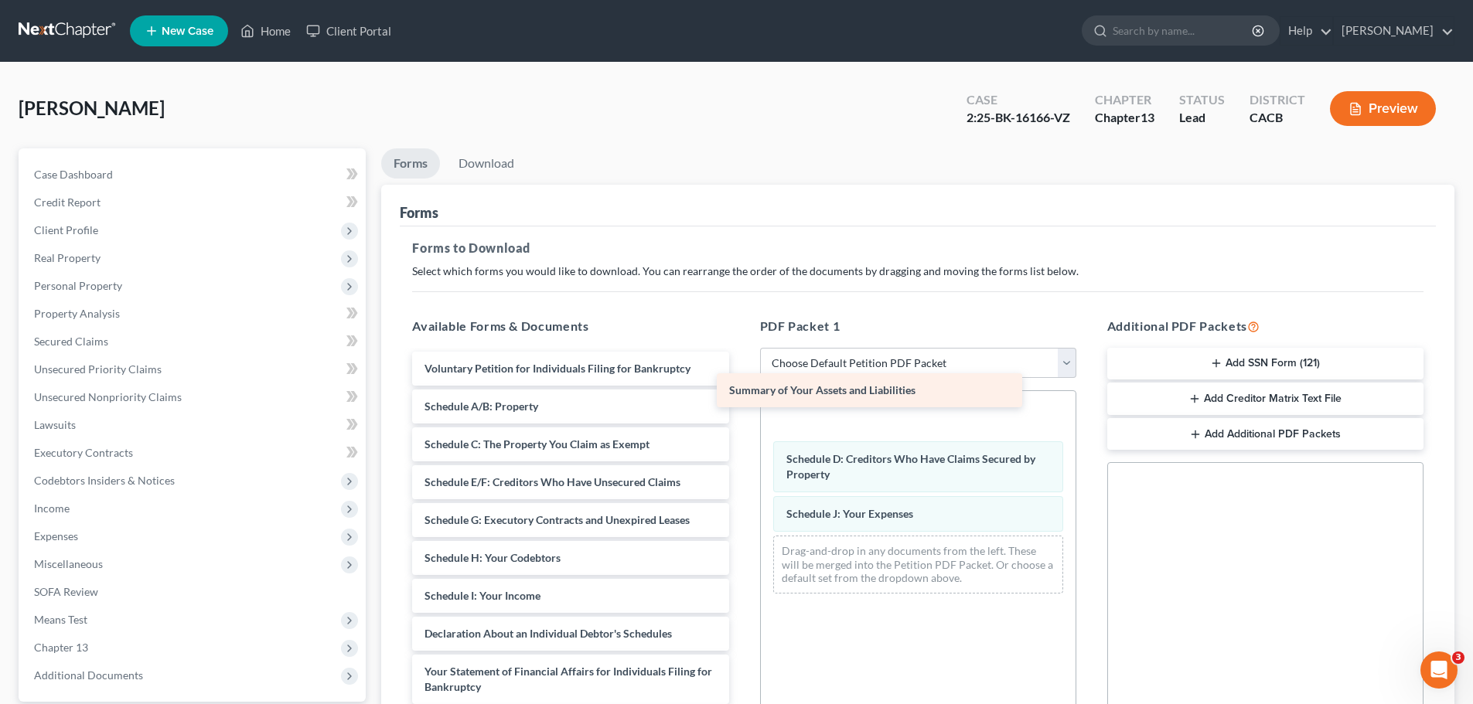
drag, startPoint x: 622, startPoint y: 406, endPoint x: 927, endPoint y: 390, distance: 305.1
click at [741, 390] on div "Summary of Your Assets and Liabilities Voluntary Petition for Individuals Filin…" at bounding box center [570, 630] width 341 height 557
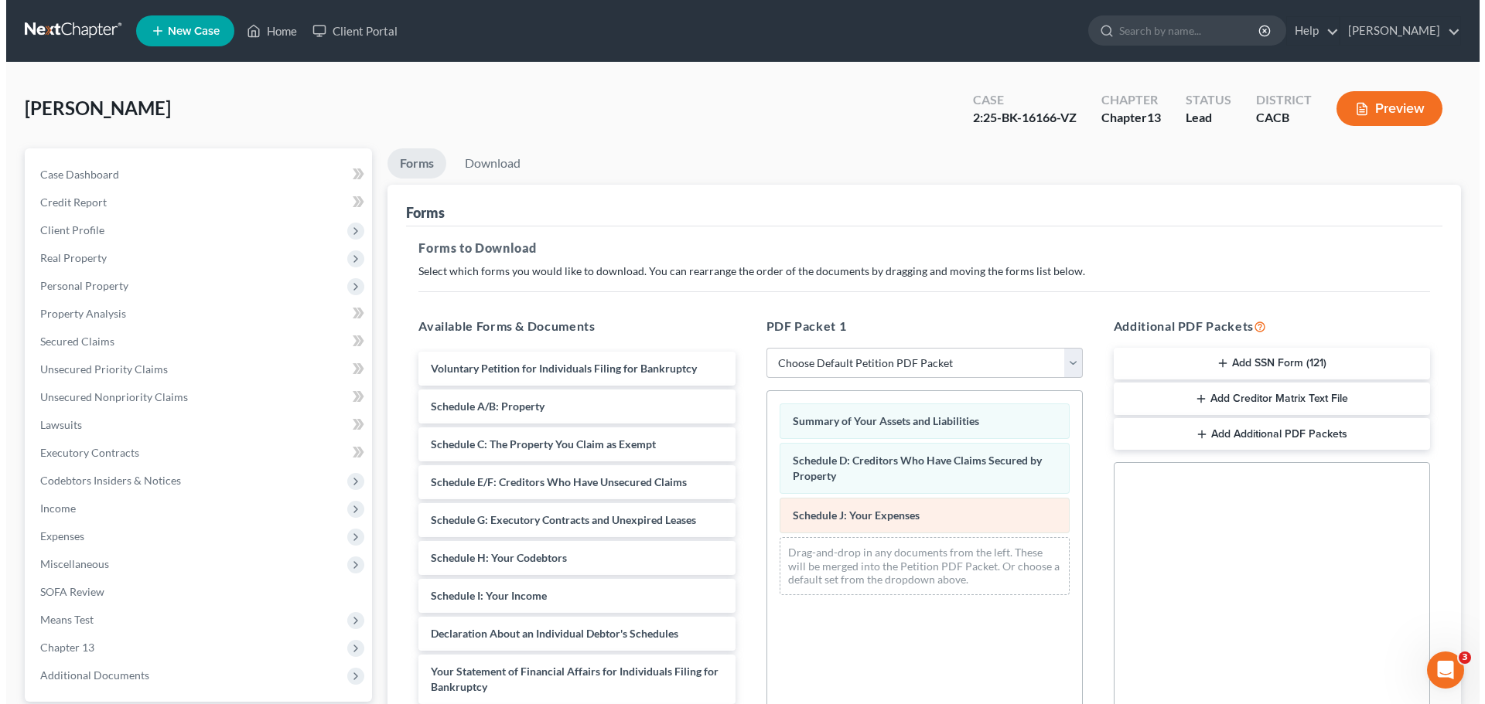
scroll to position [77, 0]
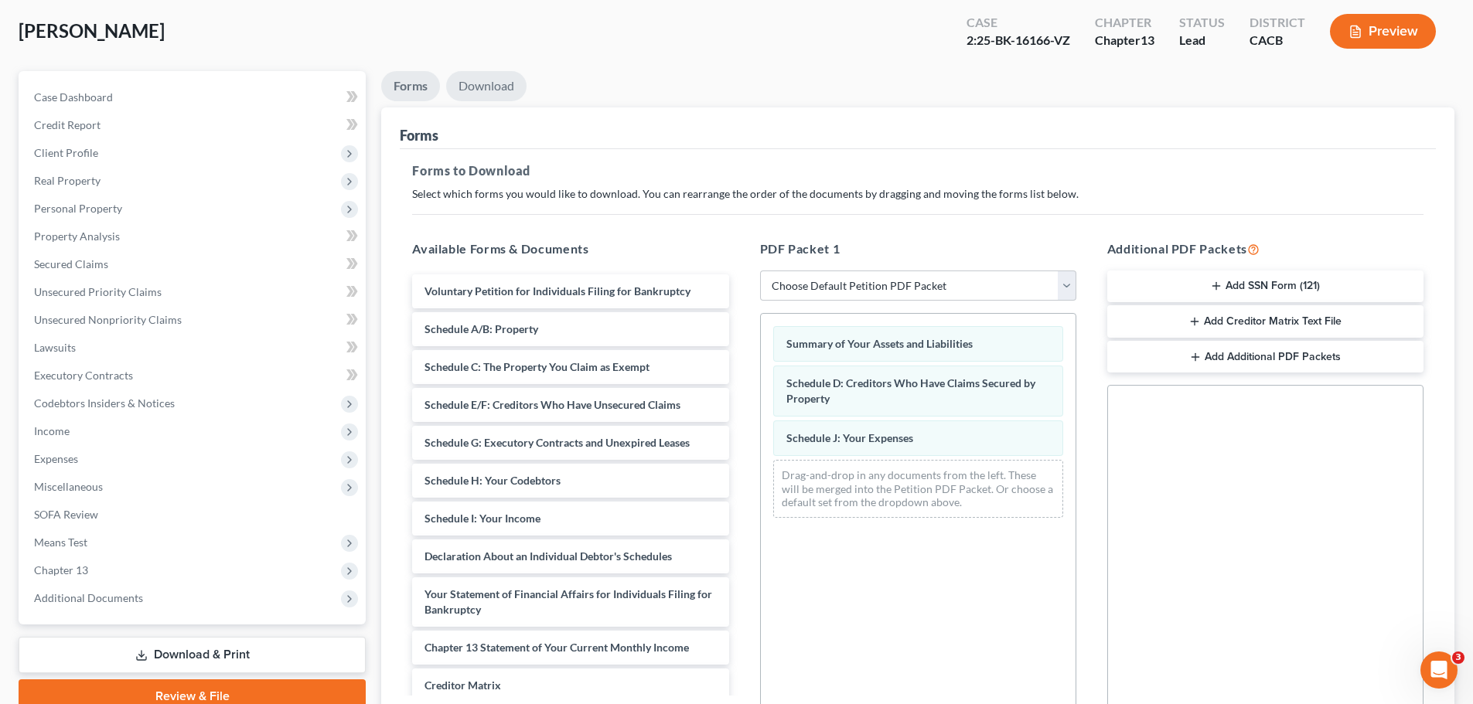
click at [499, 90] on link "Download" at bounding box center [486, 86] width 80 height 30
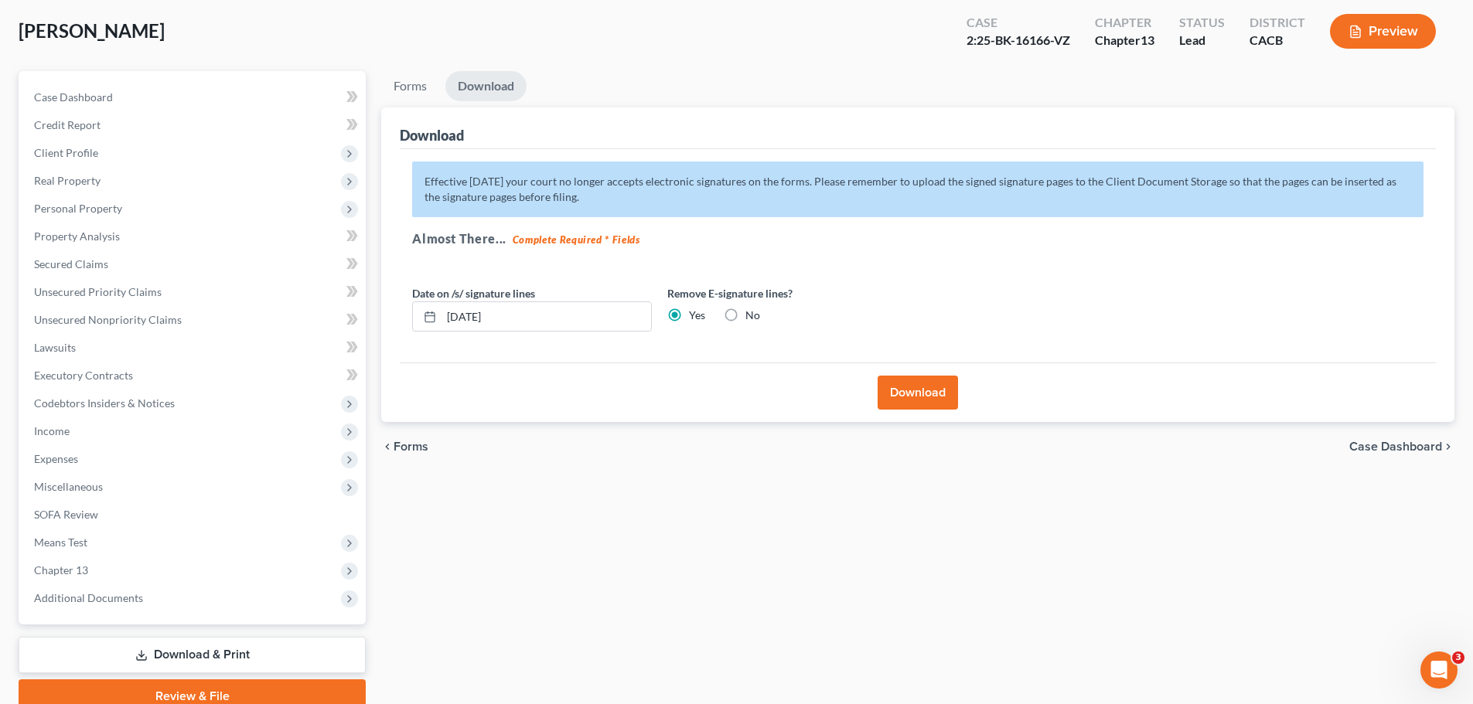
click at [922, 395] on button "Download" at bounding box center [918, 393] width 80 height 34
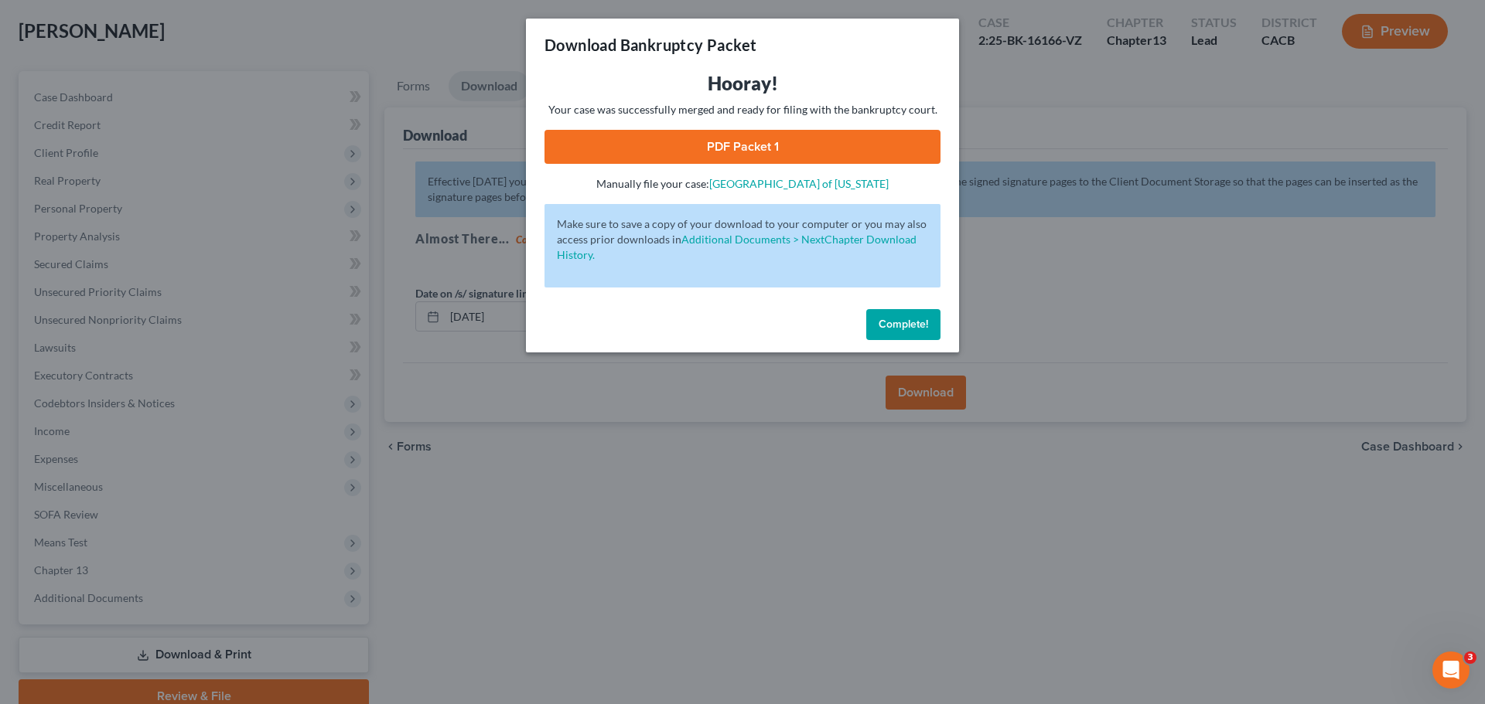
click at [730, 148] on link "PDF Packet 1" at bounding box center [742, 147] width 396 height 34
